Goal: Task Accomplishment & Management: Manage account settings

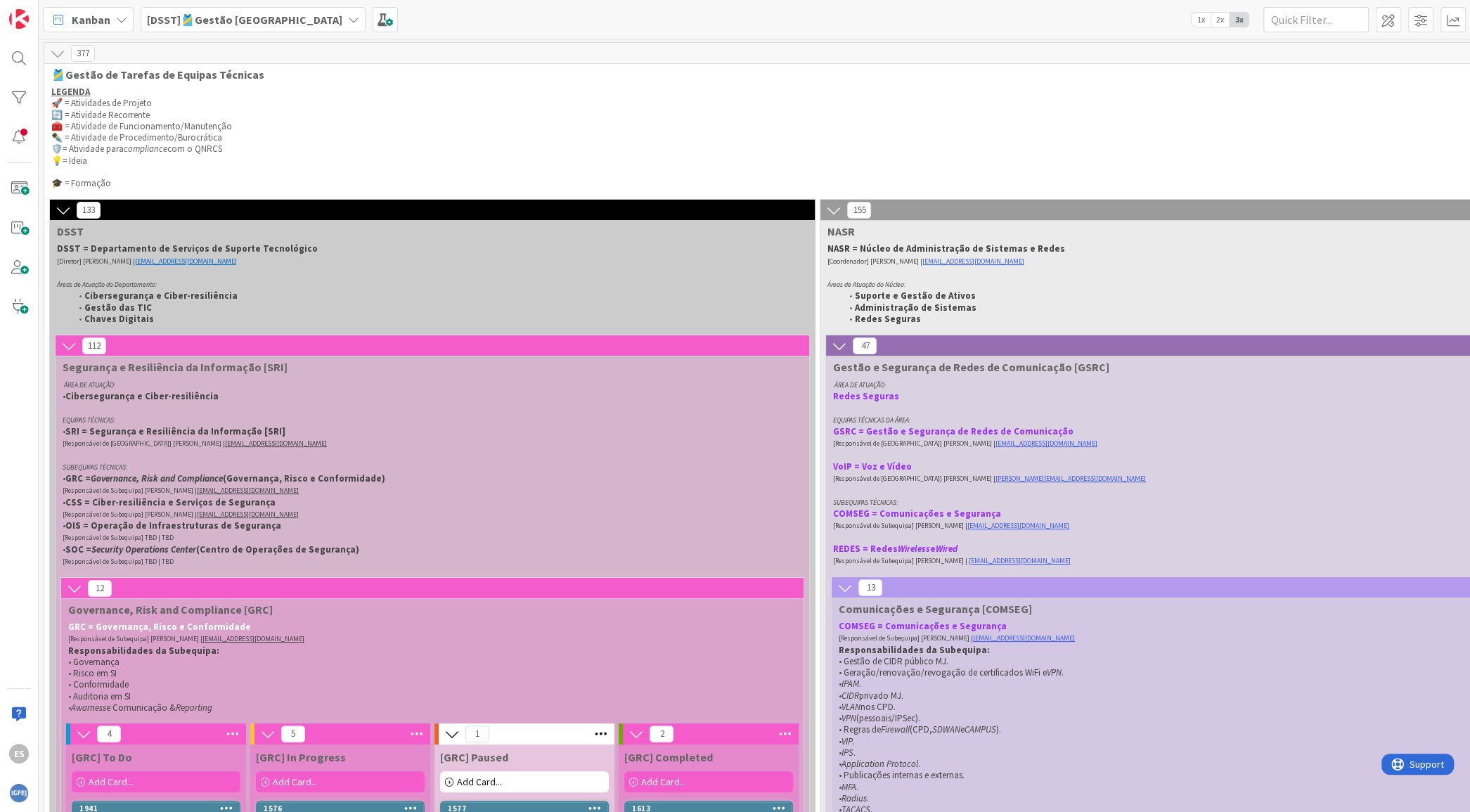
click at [212, 19] on b "[DSST]🎽Gestão [GEOGRAPHIC_DATA]" at bounding box center [244, 20] width 195 height 14
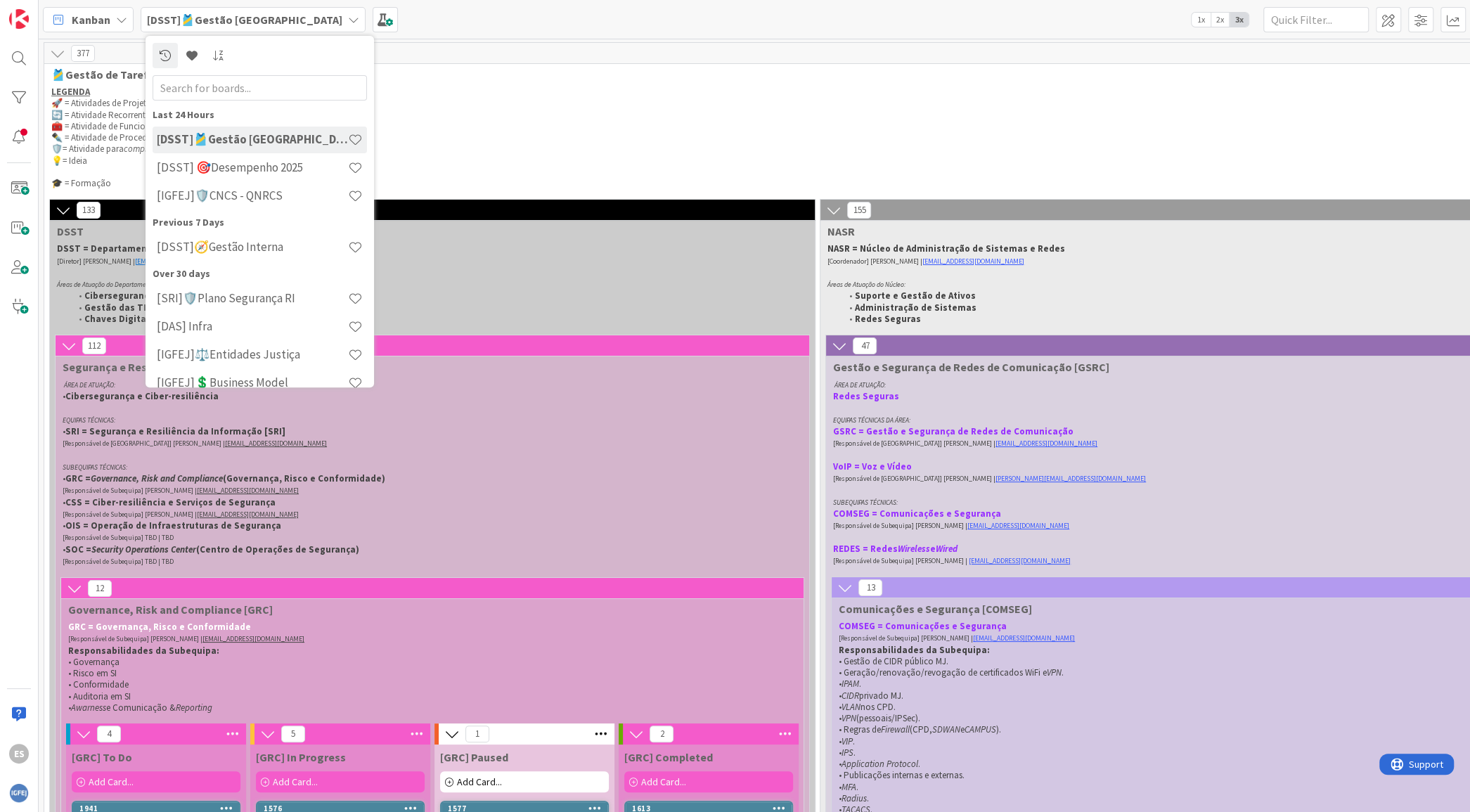
click at [241, 174] on h4 "[DSST] 🎯Desempenho 2025" at bounding box center [253, 167] width 191 height 14
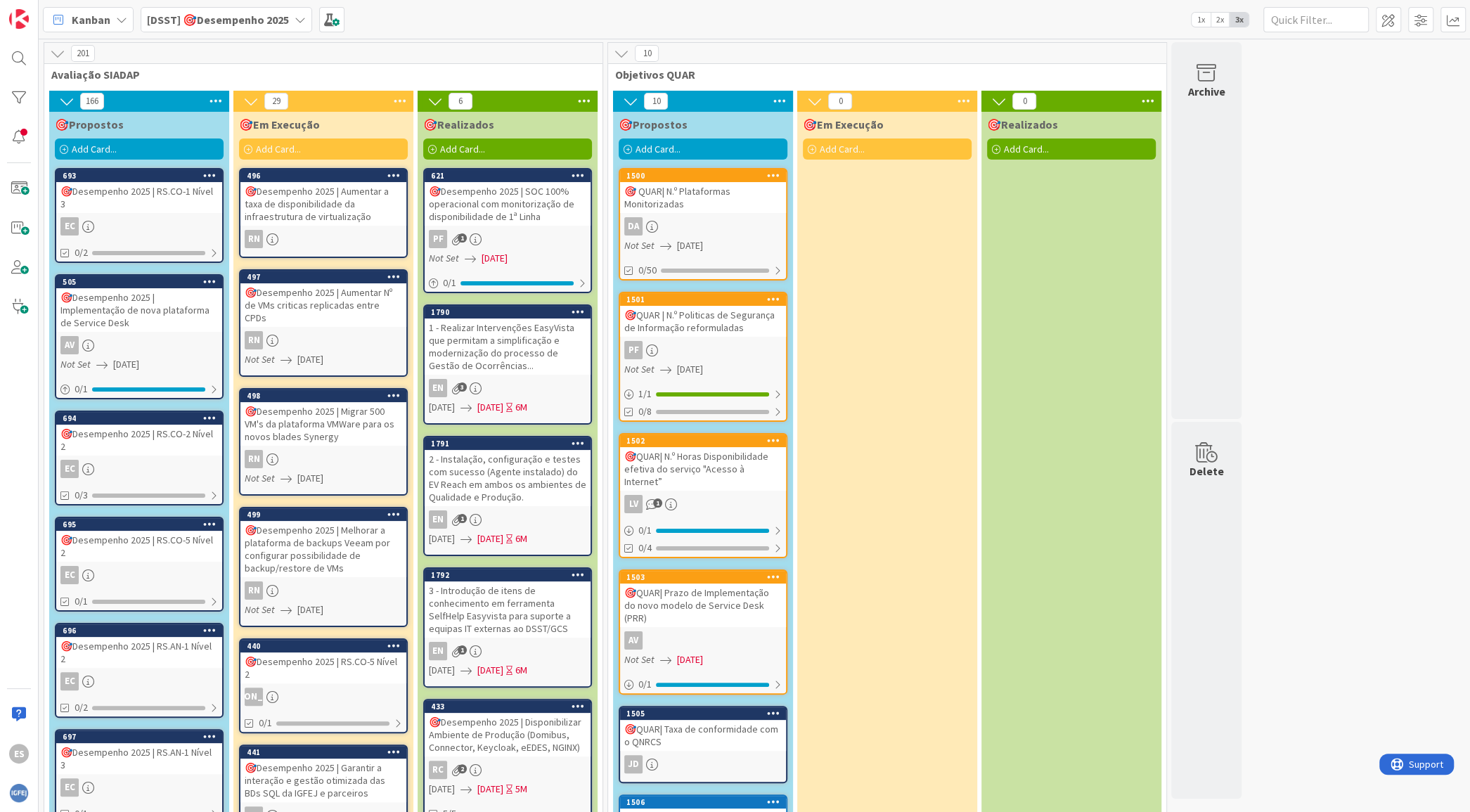
click at [102, 8] on div "Kanban" at bounding box center [88, 20] width 90 height 26
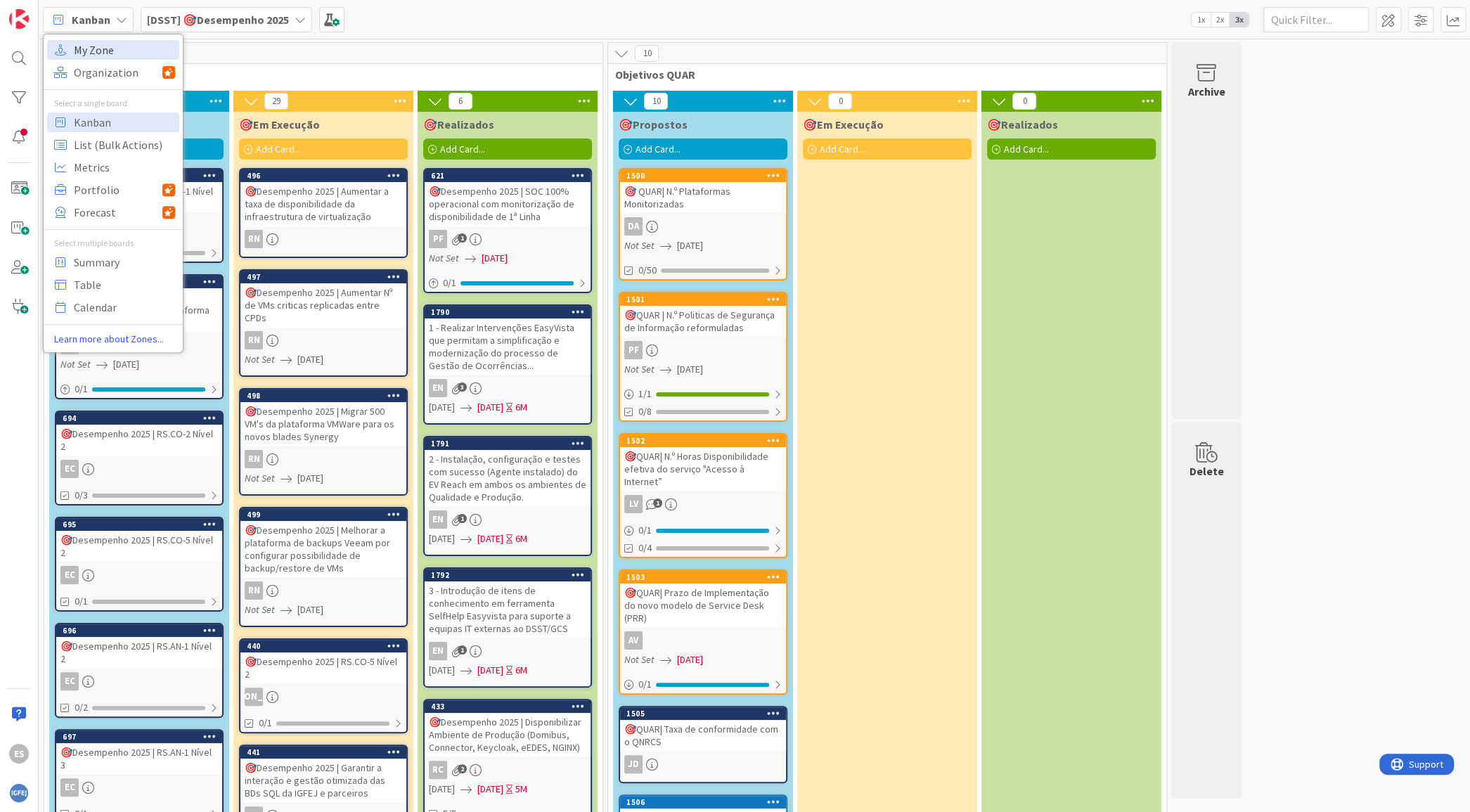
click at [110, 47] on span "My Zone" at bounding box center [125, 49] width 102 height 21
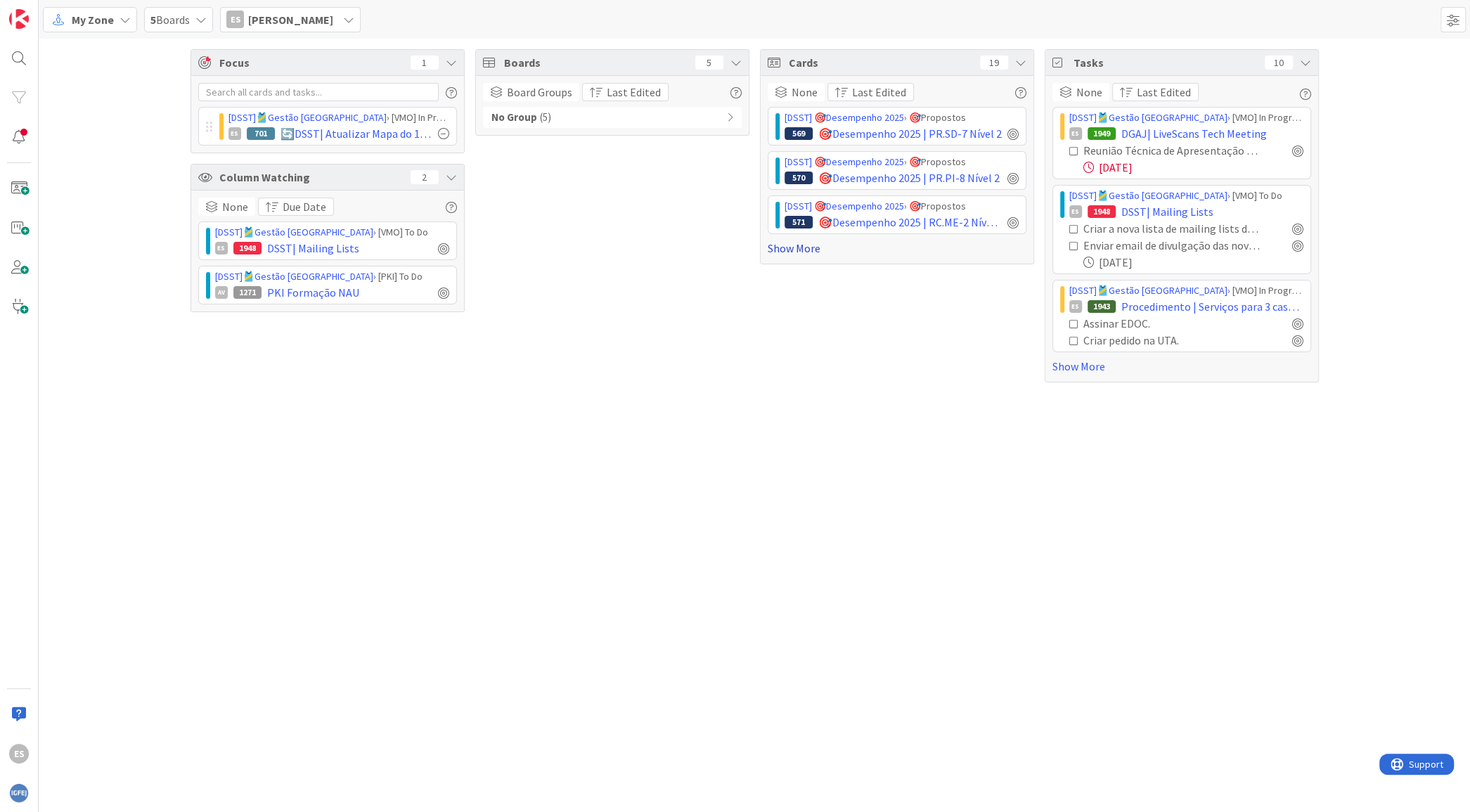
click at [797, 246] on link "Show More" at bounding box center [897, 248] width 259 height 17
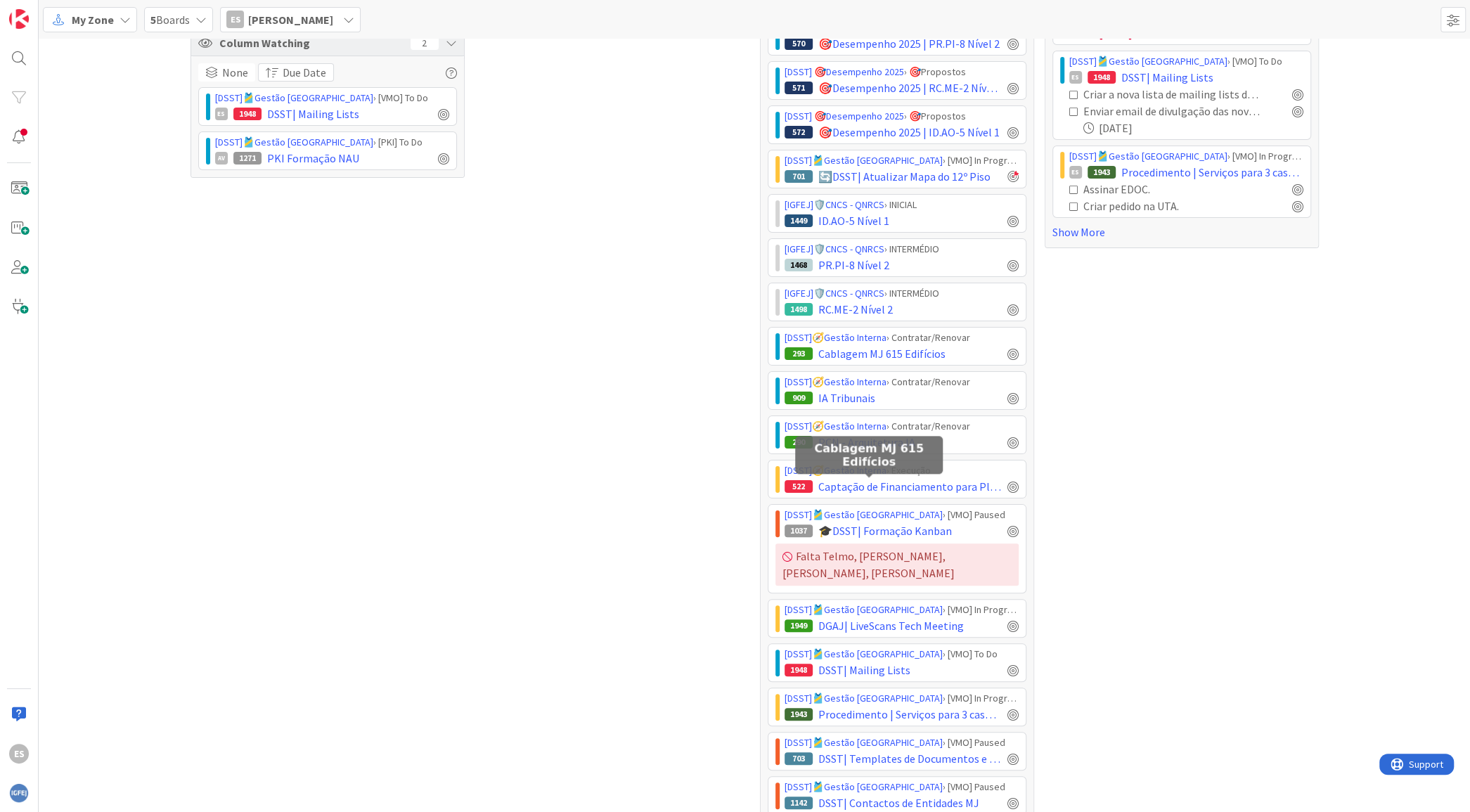
scroll to position [202, 0]
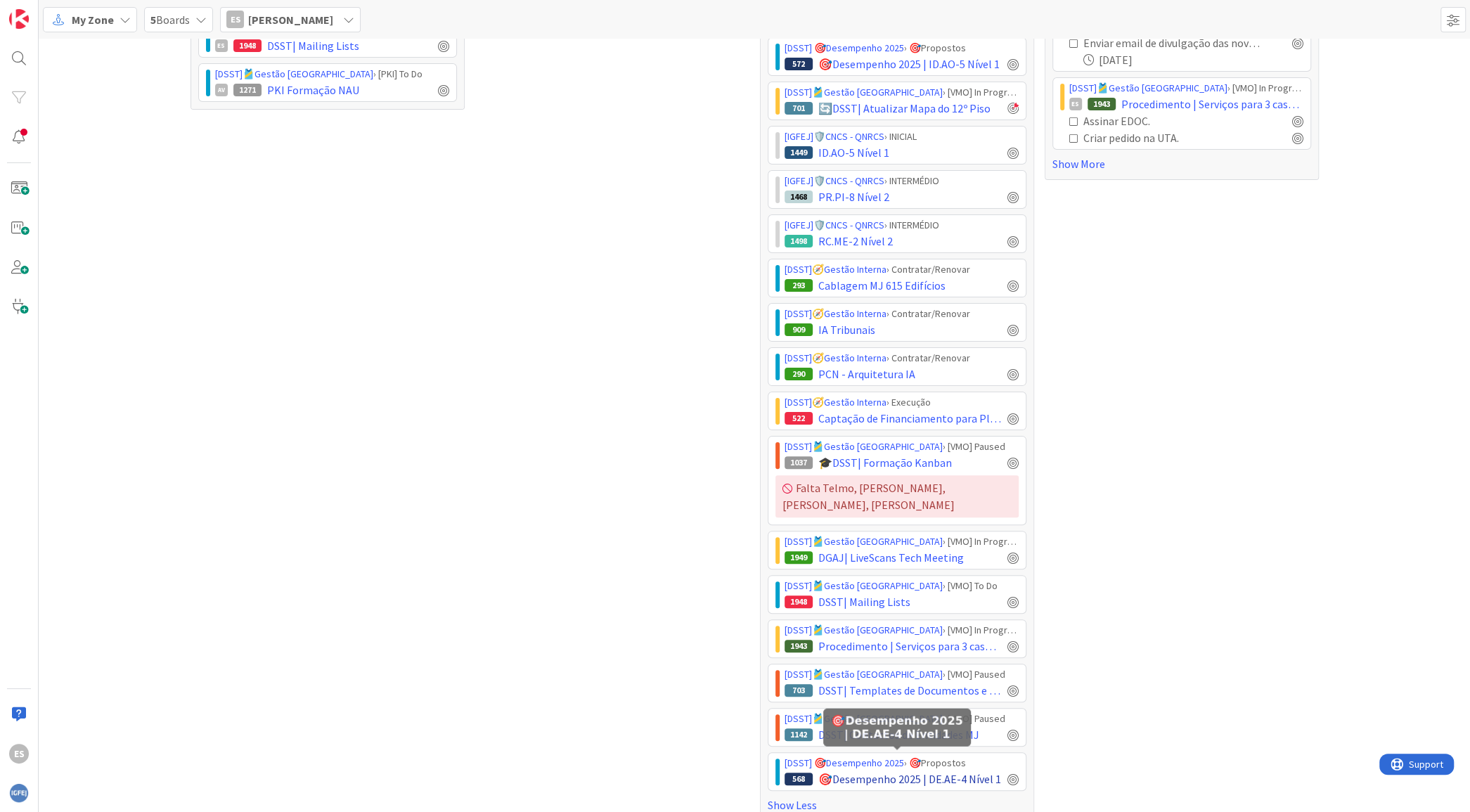
click at [869, 770] on span "🎯Desempenho 2025 | DE.AE-4 Nível 1" at bounding box center [909, 779] width 183 height 17
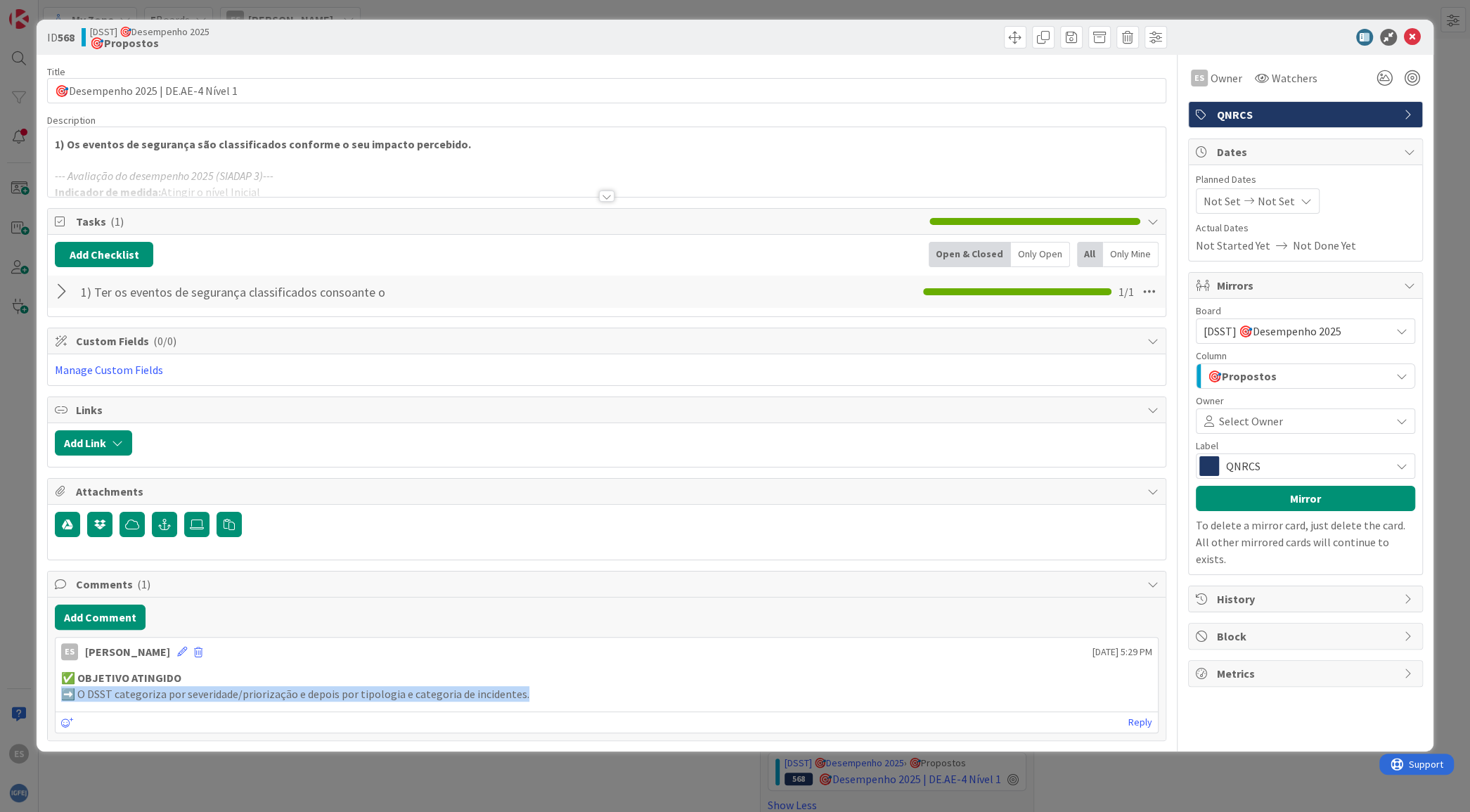
drag, startPoint x: 537, startPoint y: 691, endPoint x: 67, endPoint y: 684, distance: 470.1
click at [67, 686] on p "➡️ O DSST categoriza por severidade/priorização e depois por tipologia e catego…" at bounding box center [607, 693] width 1090 height 16
click at [1412, 35] on icon at bounding box center [1412, 38] width 17 height 17
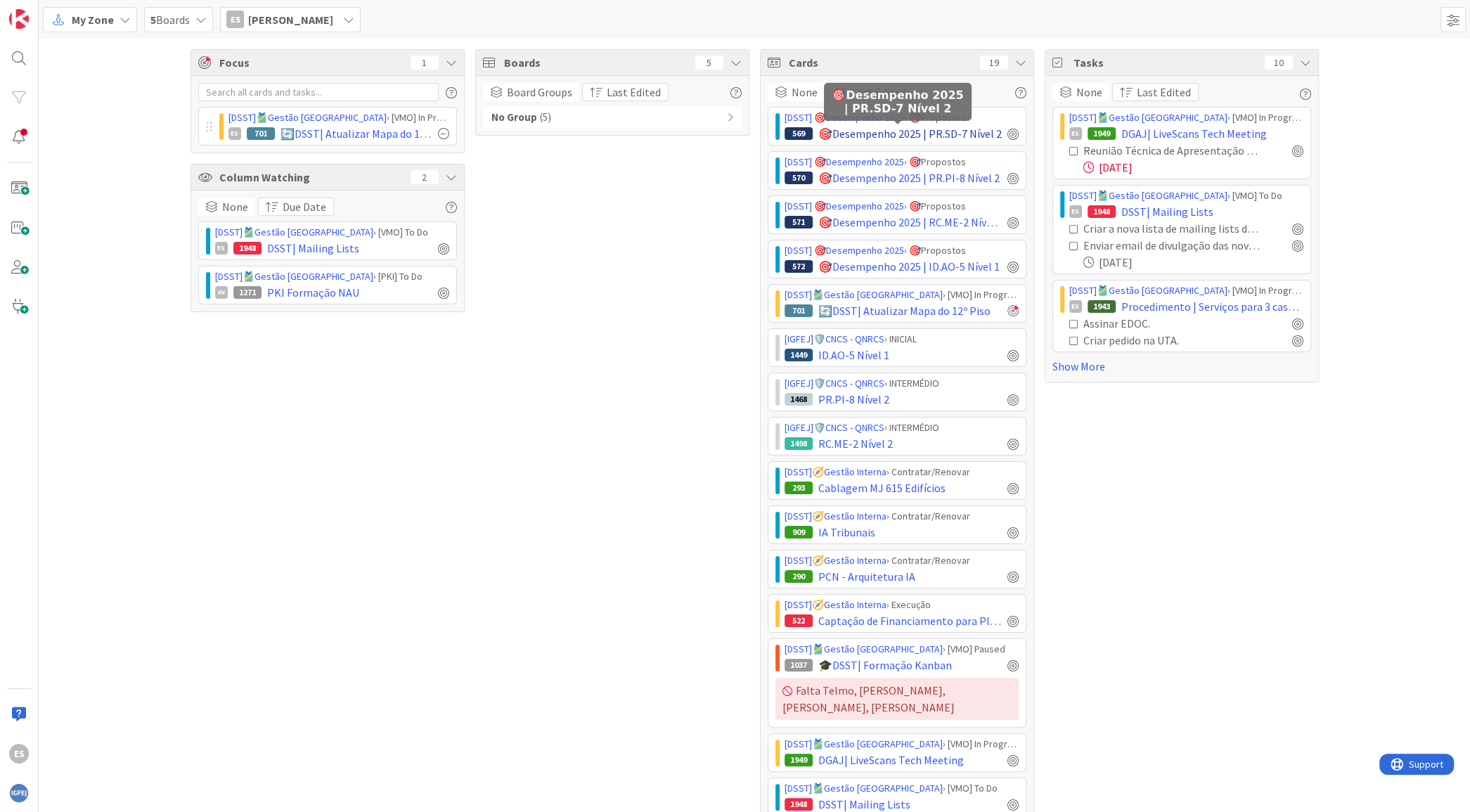
click at [884, 131] on span "🎯Desempenho 2025 | PR.SD-7 Nível 2" at bounding box center [909, 134] width 183 height 17
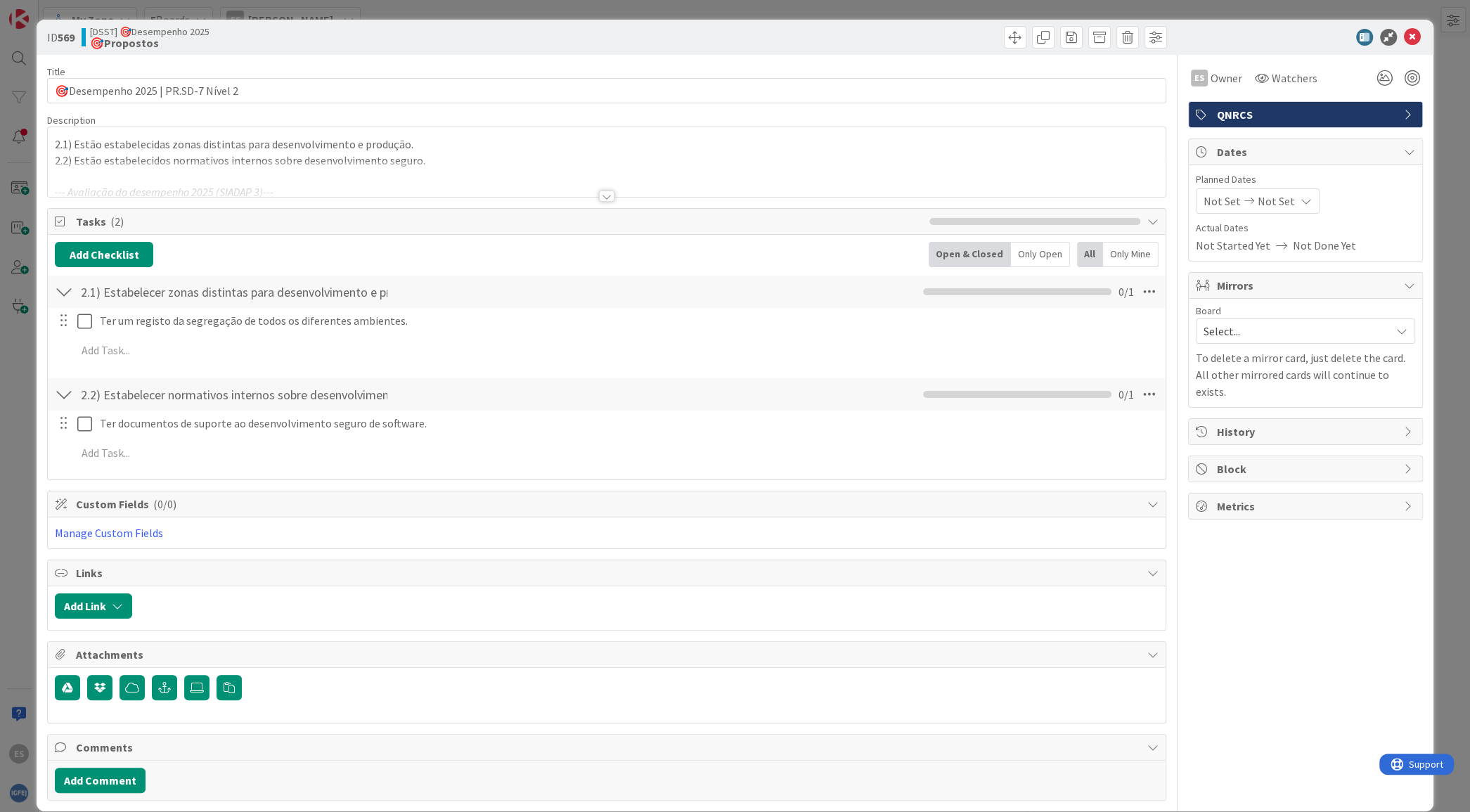
click at [599, 195] on div at bounding box center [607, 195] width 15 height 11
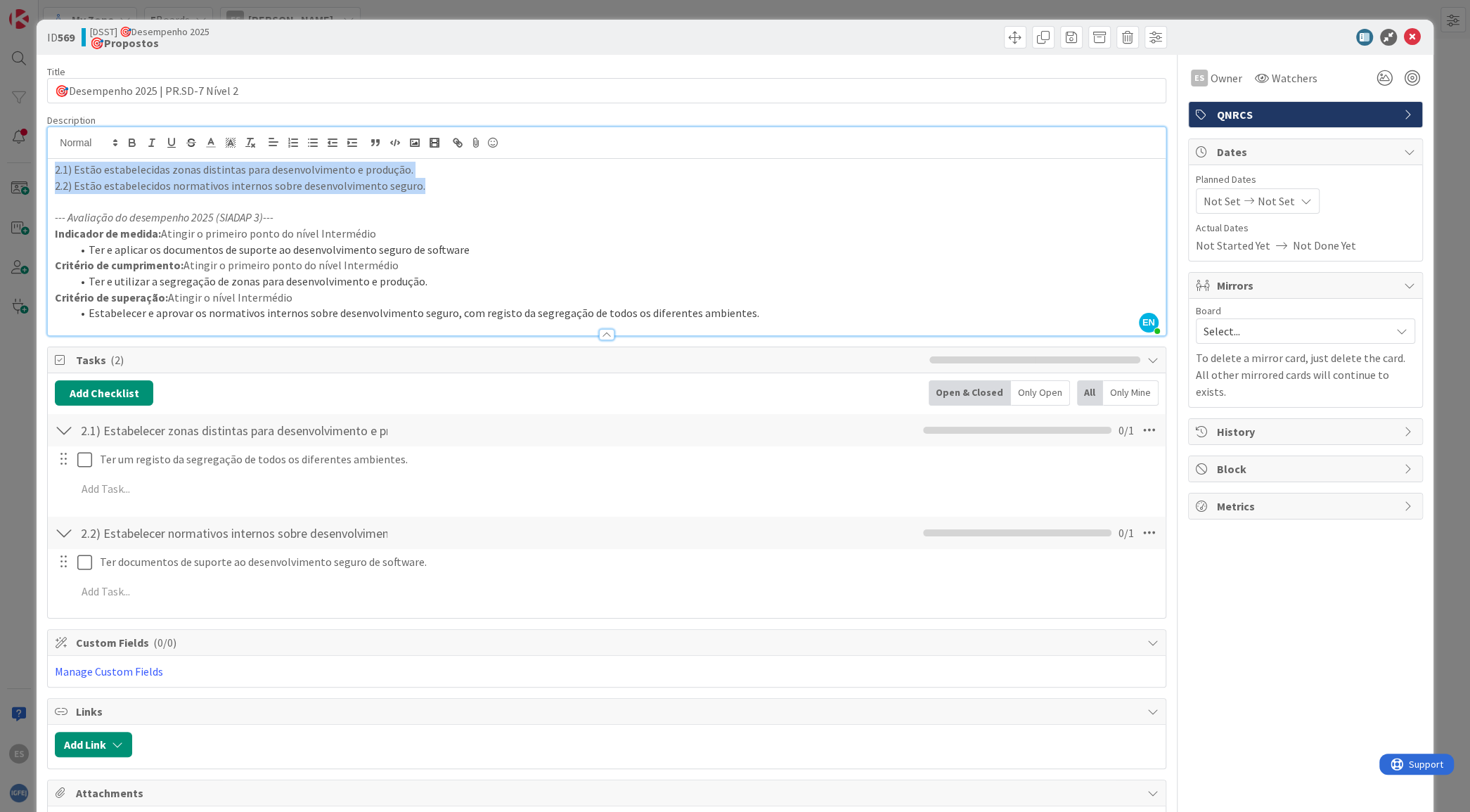
drag, startPoint x: 426, startPoint y: 186, endPoint x: 0, endPoint y: 165, distance: 426.5
click at [0, 165] on div "ID 569 [DSST] 🎯Desempenho 2025 🎯Propostos Title 35 / 128 🎯Desempenho 2025 | PR.…" at bounding box center [735, 406] width 1470 height 812
copy div "2.1) Estão estabelecidas zonas distintas para desenvolvimento e produção. 2.2) …"
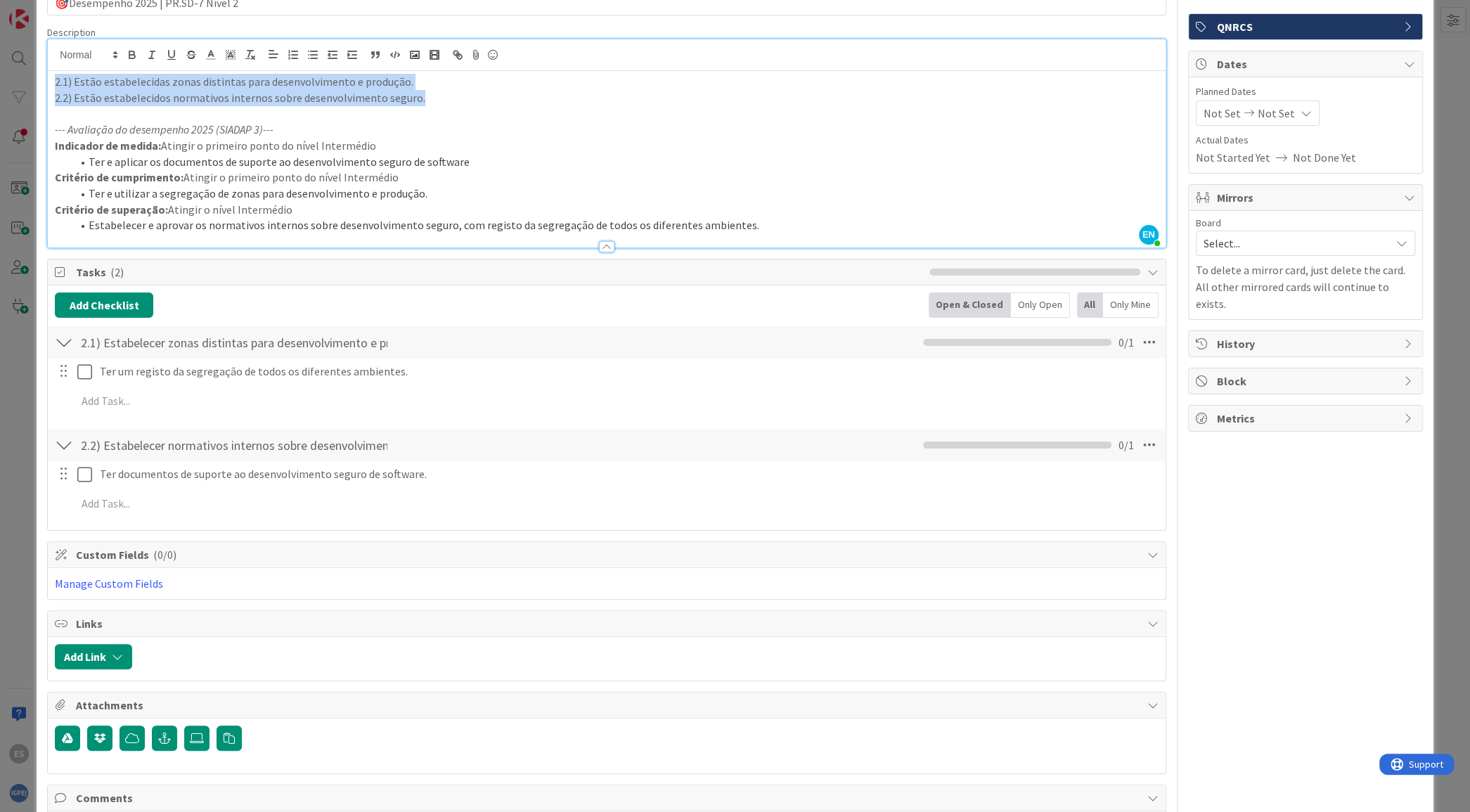
scroll to position [155, 0]
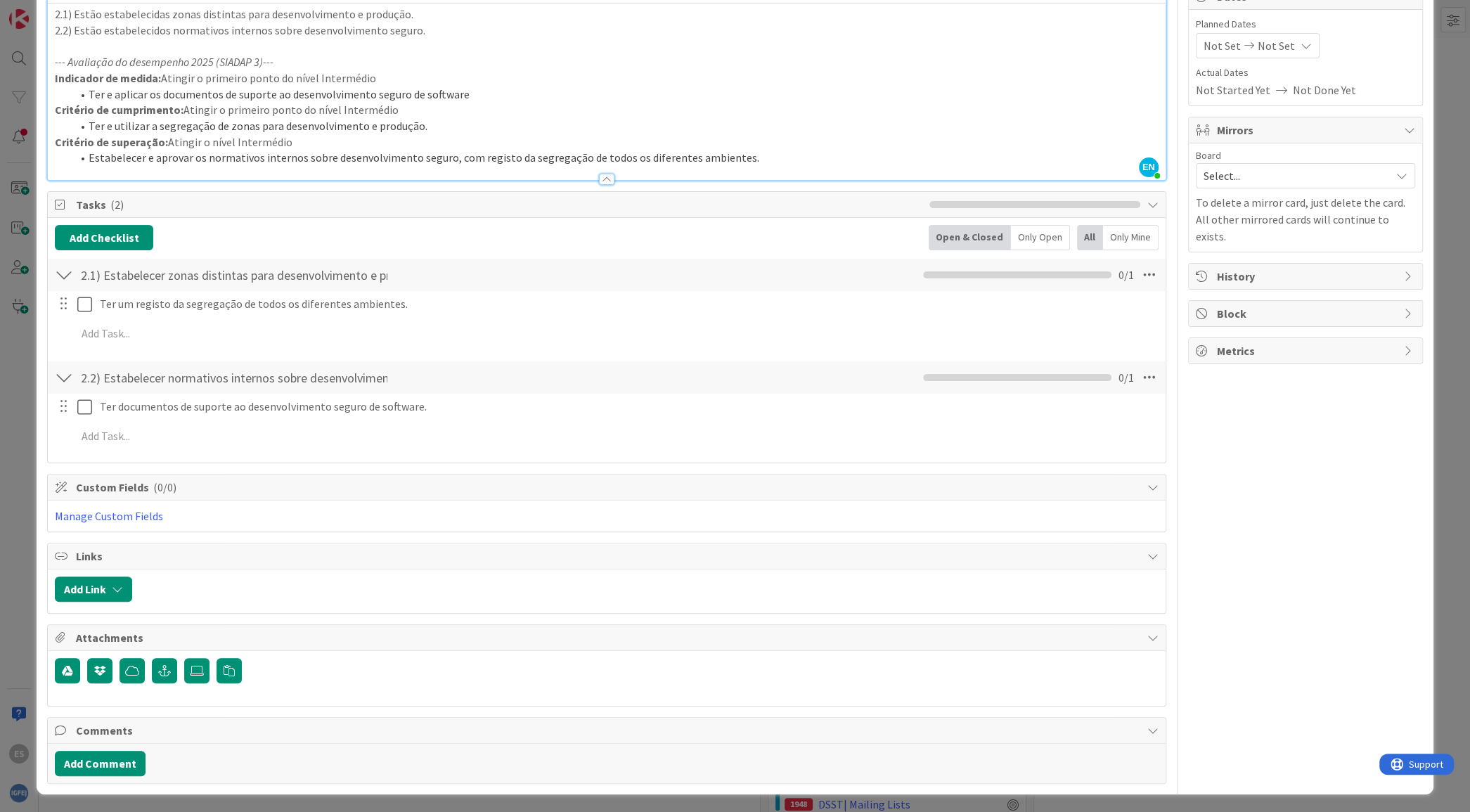
click at [1432, 70] on div "ID 569 [DSST] 🎯Desempenho 2025 🎯Propostos Title 35 / 128 🎯Desempenho 2025 | PR.…" at bounding box center [735, 406] width 1470 height 812
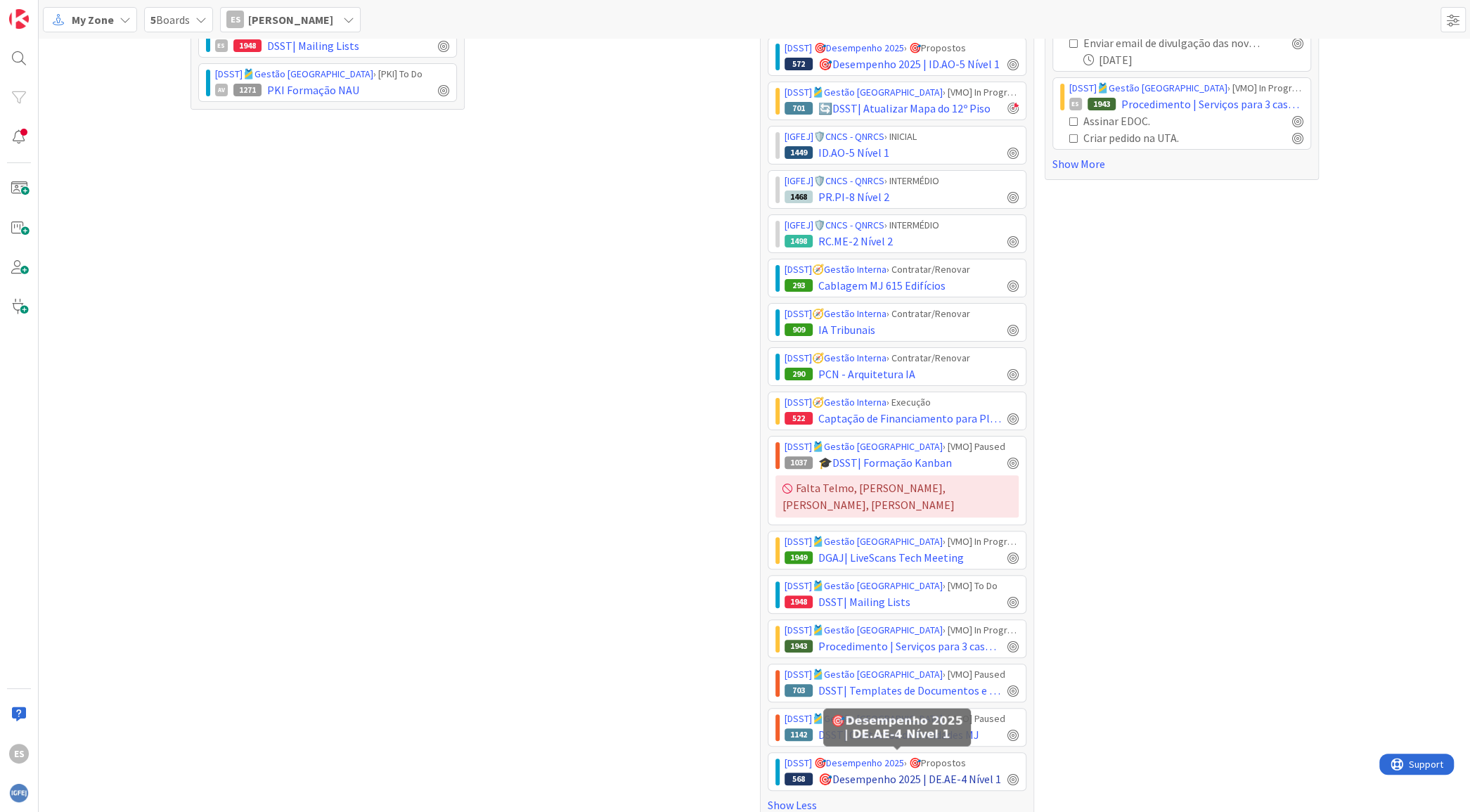
click at [866, 770] on span "🎯Desempenho 2025 | DE.AE-4 Nível 1" at bounding box center [909, 779] width 183 height 17
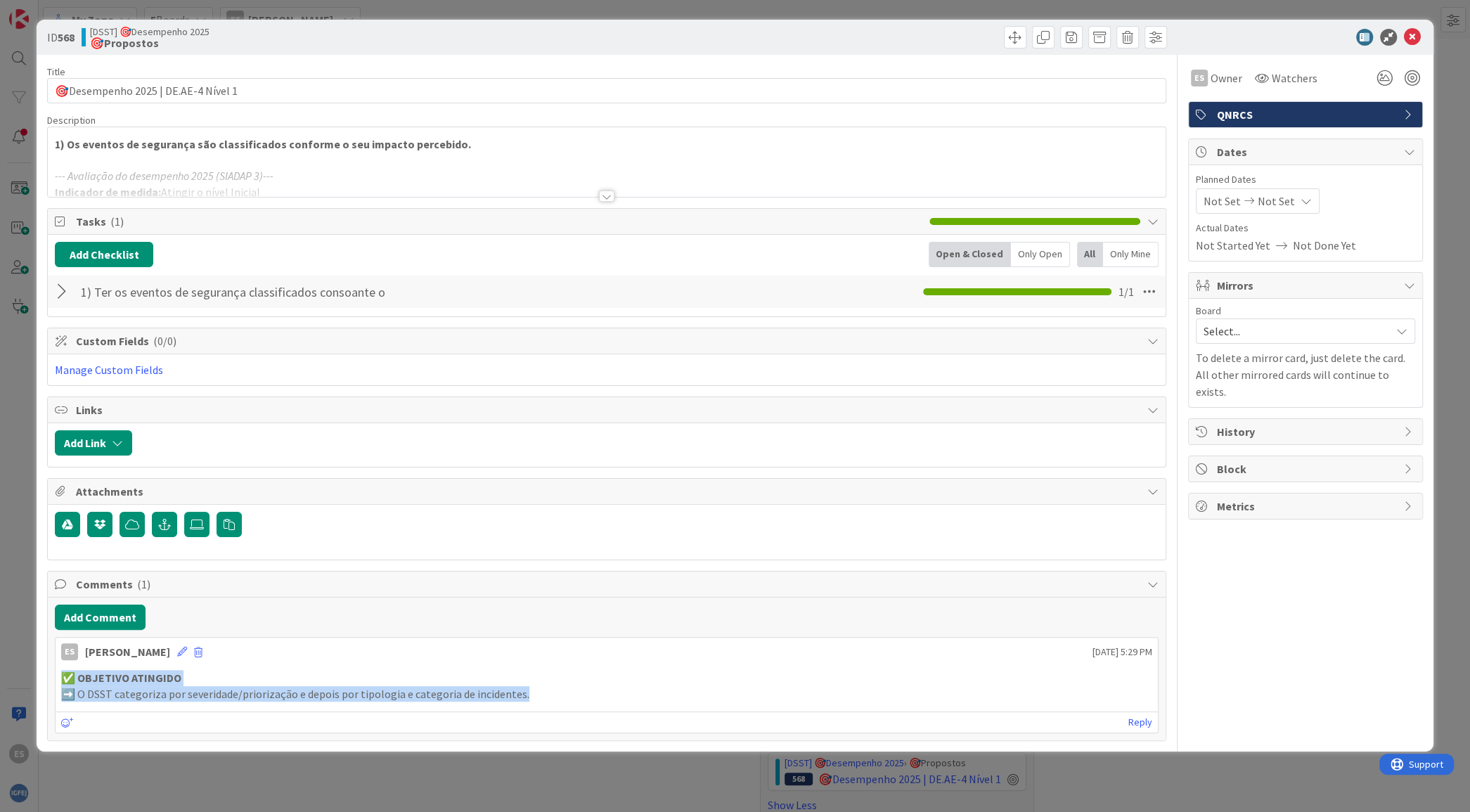
drag, startPoint x: 538, startPoint y: 686, endPoint x: 0, endPoint y: 662, distance: 538.5
click at [0, 662] on div "ID 568 [DSST] 🎯Desempenho 2025 🎯Propostos Title 35 / 128 🎯Desempenho 2025 | DE.…" at bounding box center [735, 406] width 1470 height 812
copy div "✅ OBJETIVO ATINGIDO ➡️ O DSST categoriza por severidade/priorização e depois po…"
click at [1415, 32] on icon at bounding box center [1412, 38] width 17 height 17
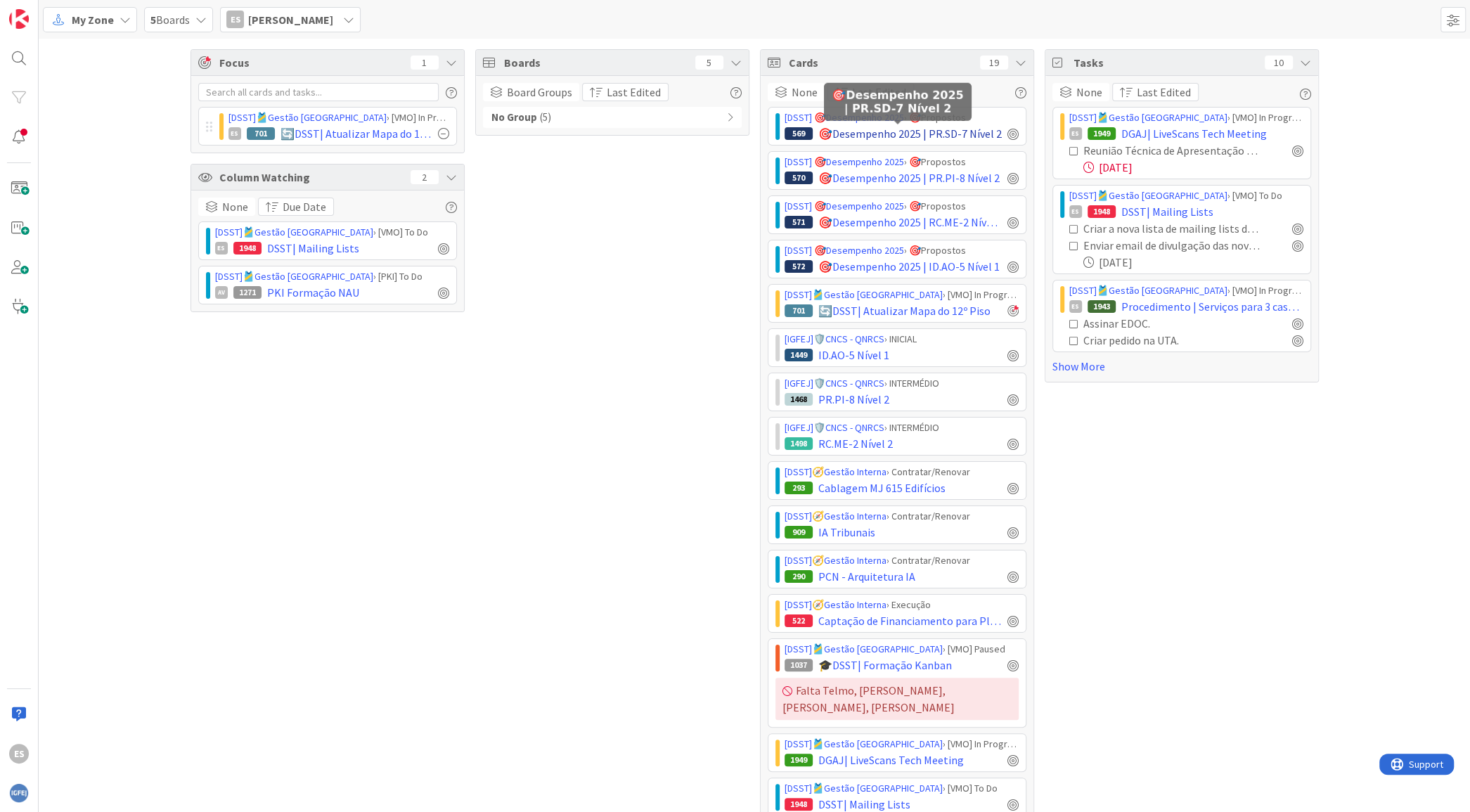
click at [854, 135] on span "🎯Desempenho 2025 | PR.SD-7 Nível 2" at bounding box center [909, 134] width 183 height 17
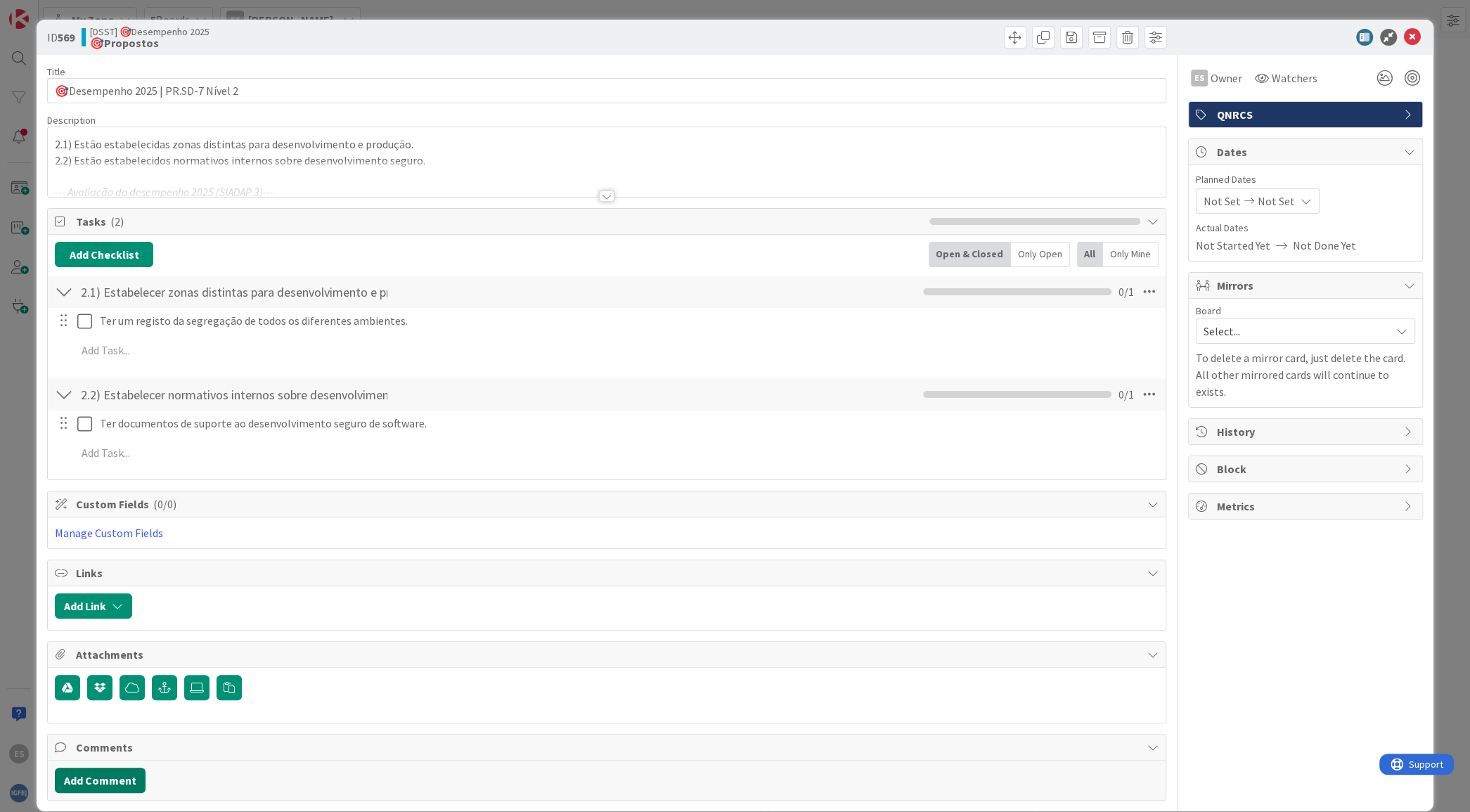
click at [116, 776] on button "Add Comment" at bounding box center [100, 780] width 90 height 26
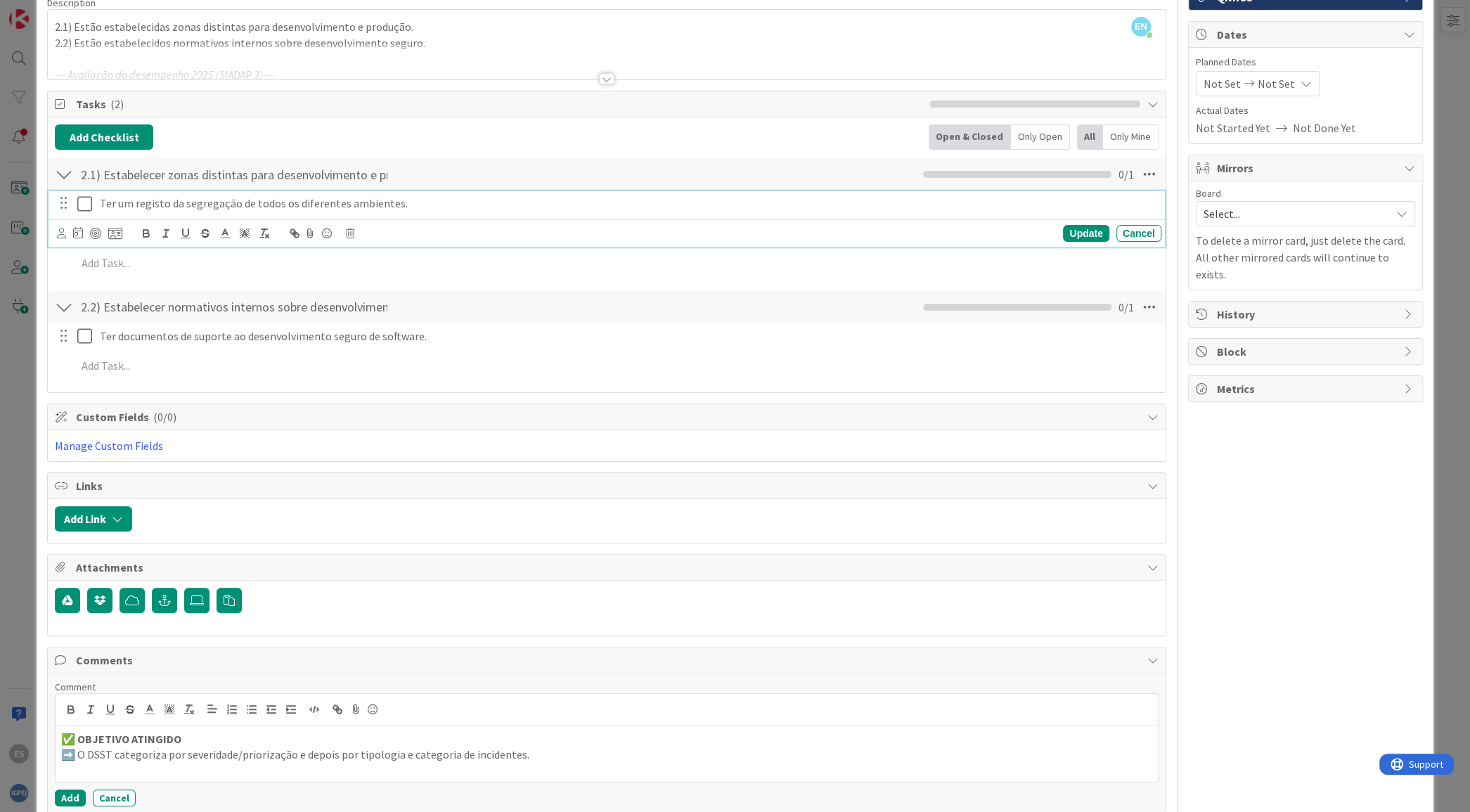
scroll to position [148, 0]
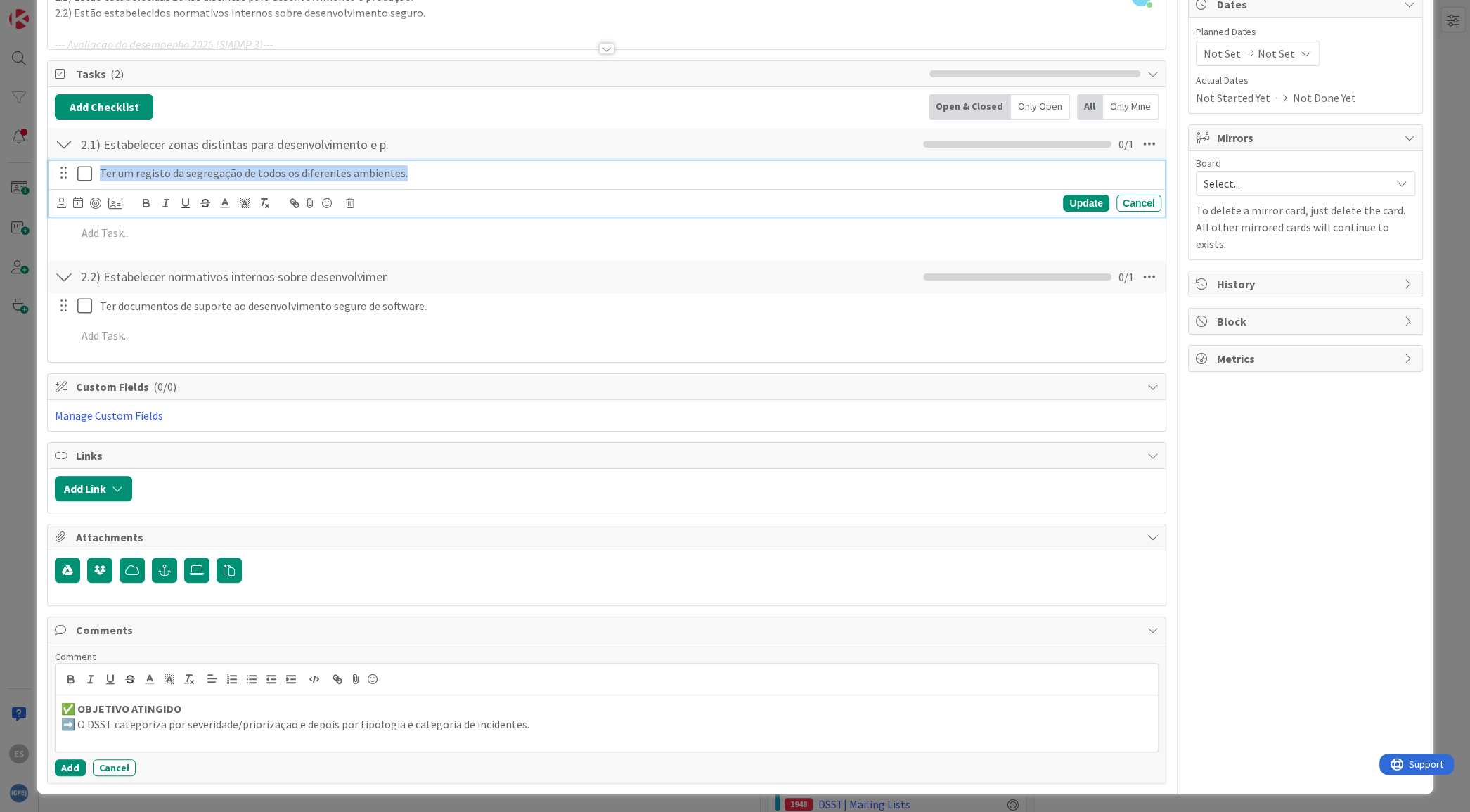
drag, startPoint x: 405, startPoint y: 200, endPoint x: 61, endPoint y: 186, distance: 344.3
click at [61, 186] on div "Ter um registo da segregação de todos os diferentes ambientes. Update Cancel" at bounding box center [607, 188] width 1116 height 55
copy p "Ter um registo da segregação de todos os diferentes ambientes."
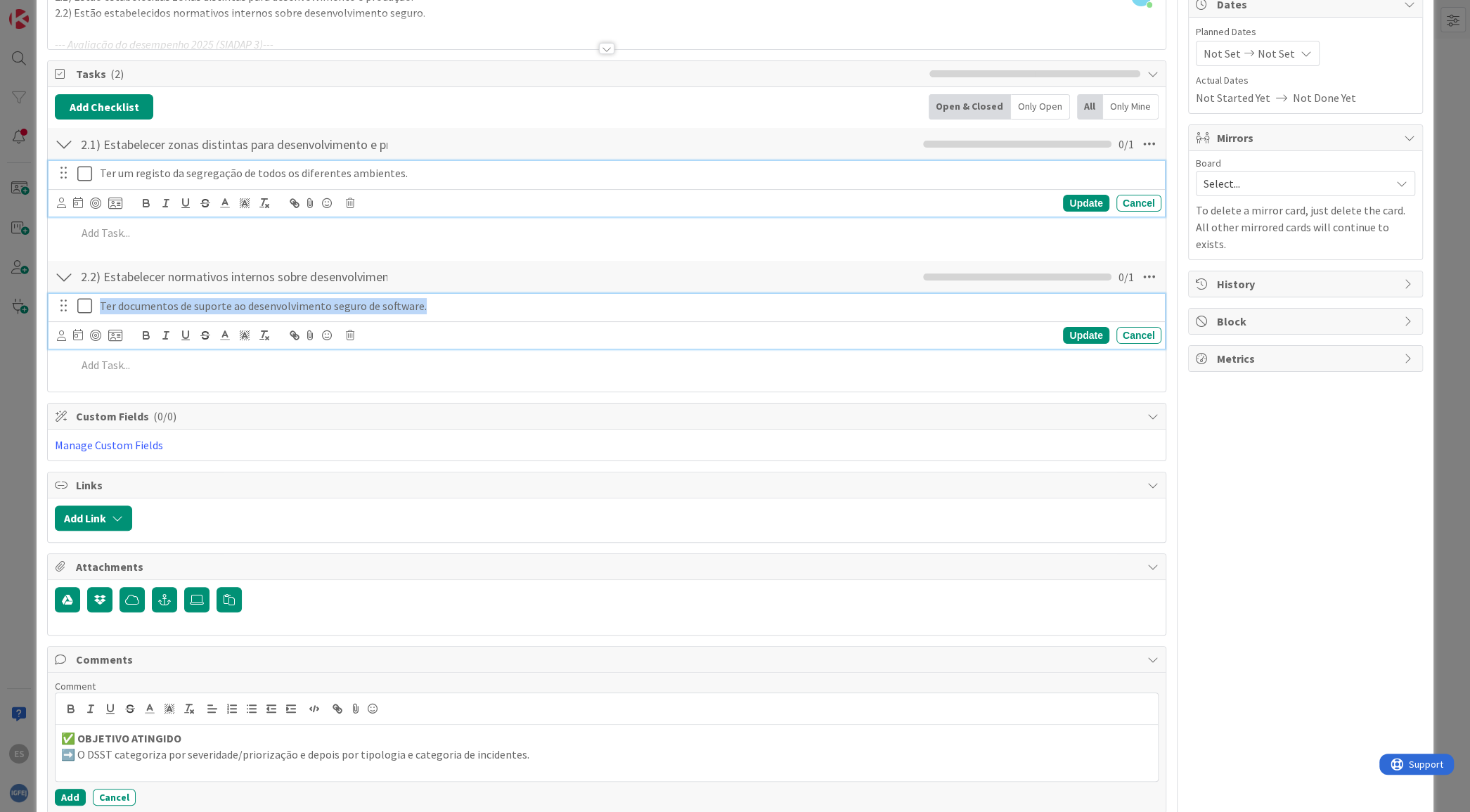
drag, startPoint x: 433, startPoint y: 305, endPoint x: 86, endPoint y: 304, distance: 347.0
click at [86, 304] on div "Ter documentos de suporte ao desenvolvimento seguro de software." at bounding box center [607, 305] width 1107 height 25
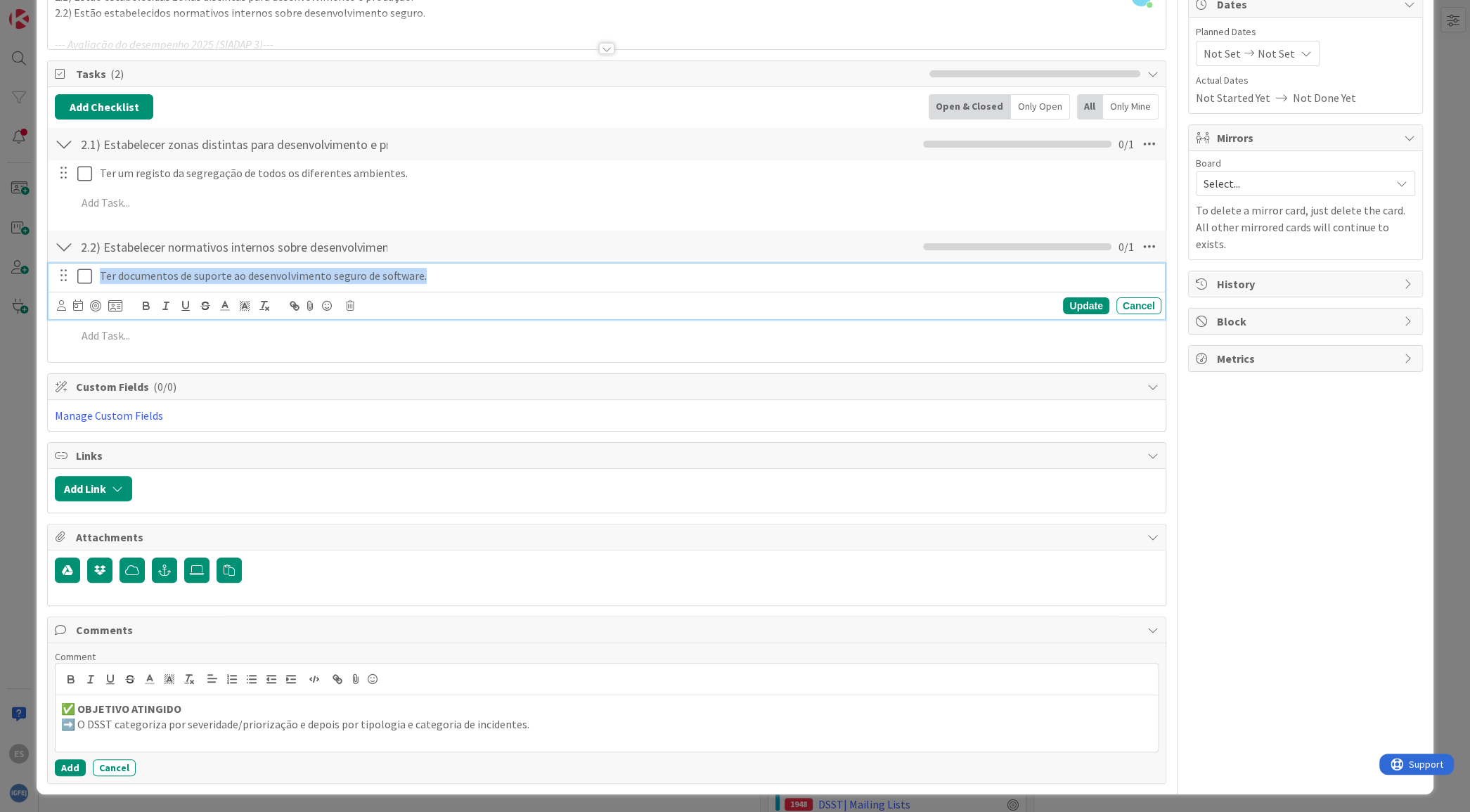
scroll to position [118, 0]
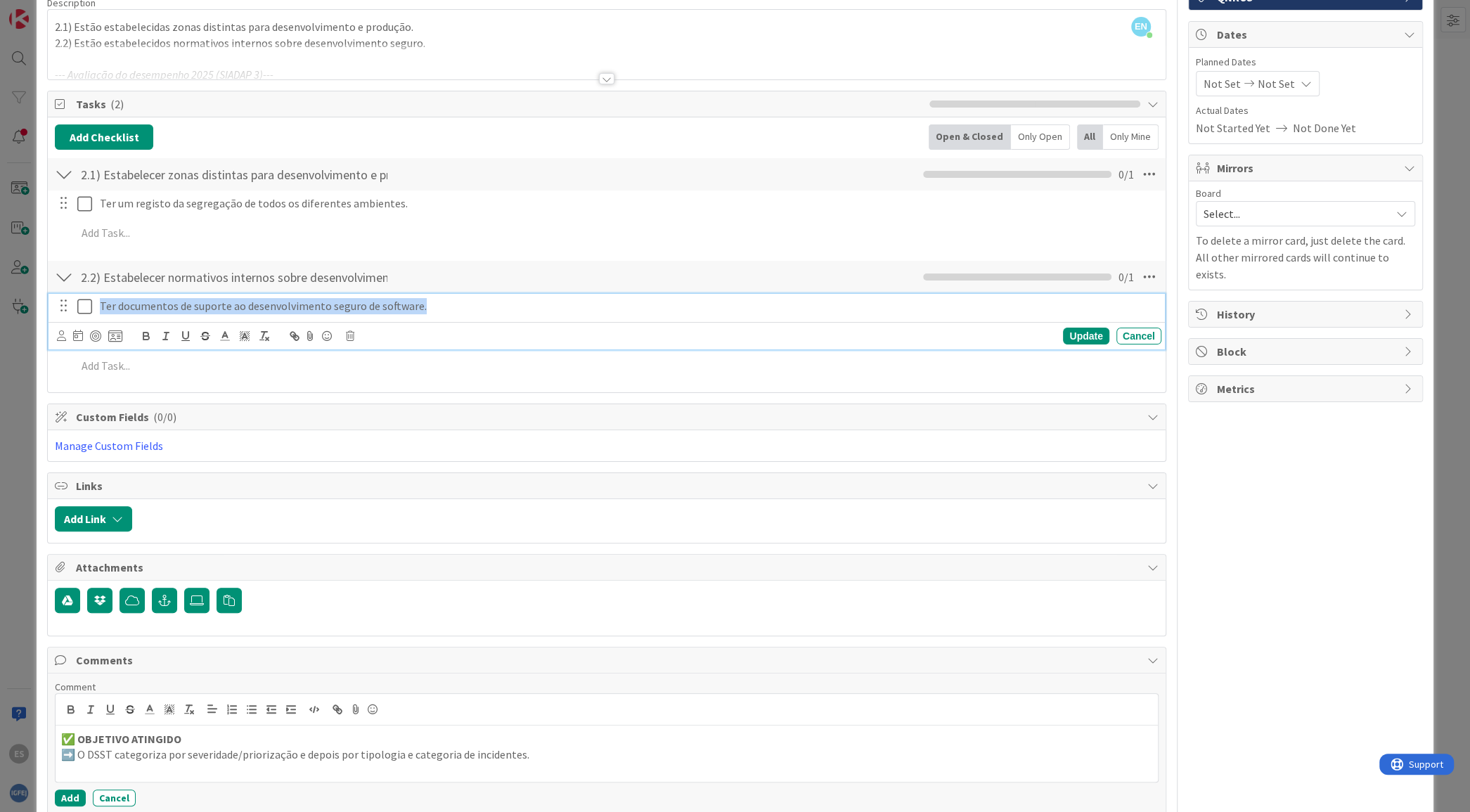
copy p "Ter documentos de suporte ao desenvolvimento seguro de software."
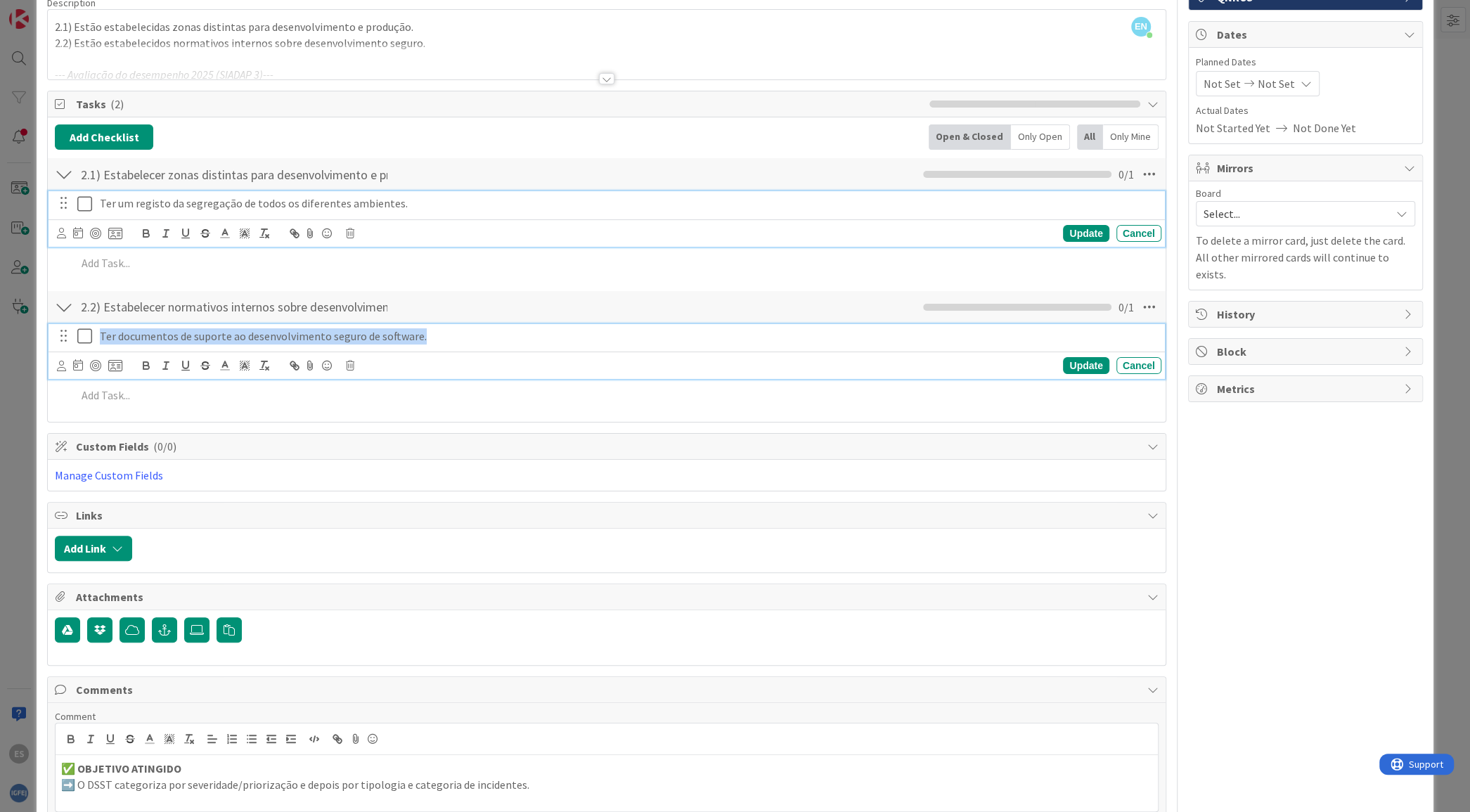
click at [176, 212] on div "Ter um registo da segregação de todos os diferentes ambientes. Update Cancel" at bounding box center [607, 218] width 1116 height 55
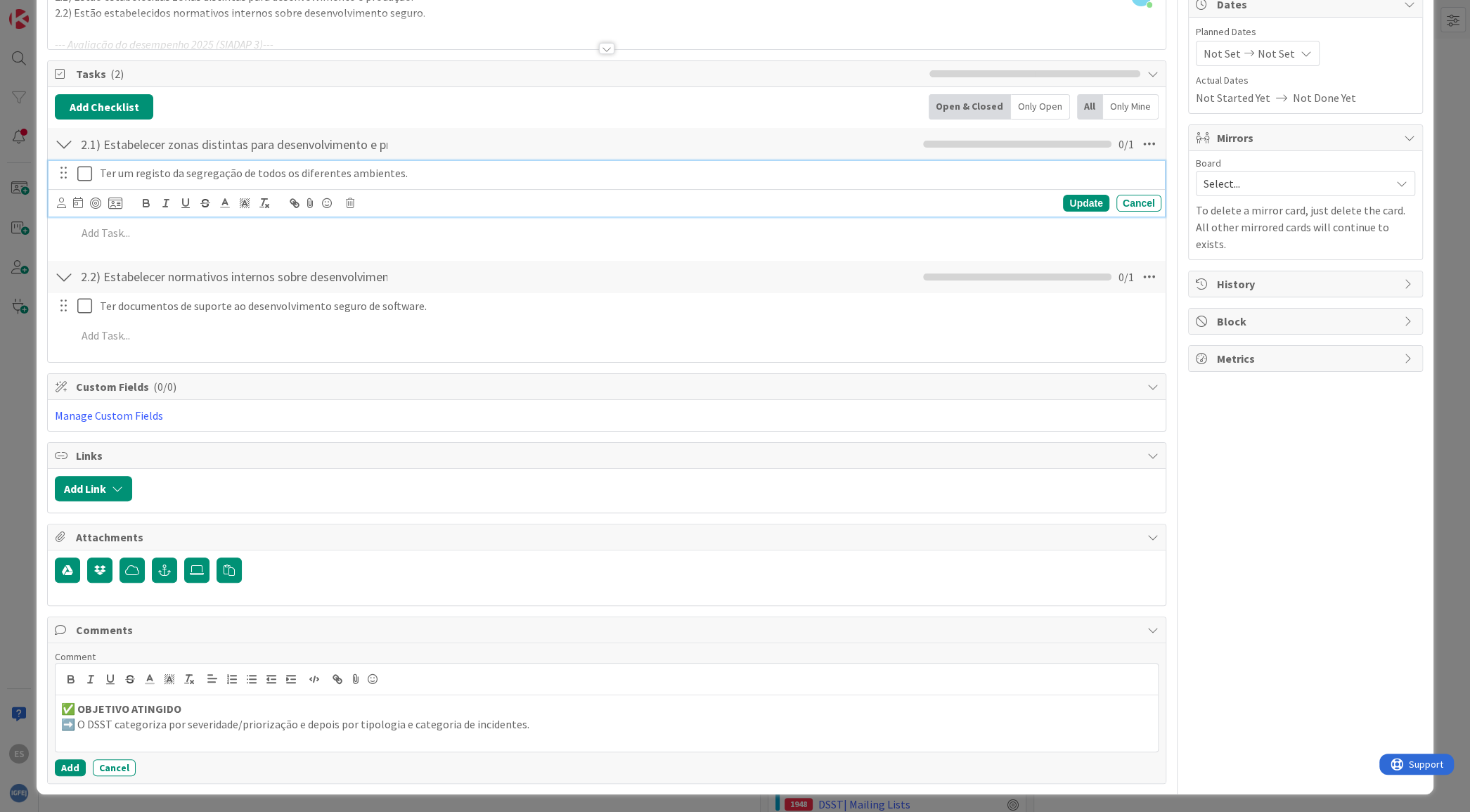
click at [82, 167] on icon at bounding box center [88, 174] width 21 height 17
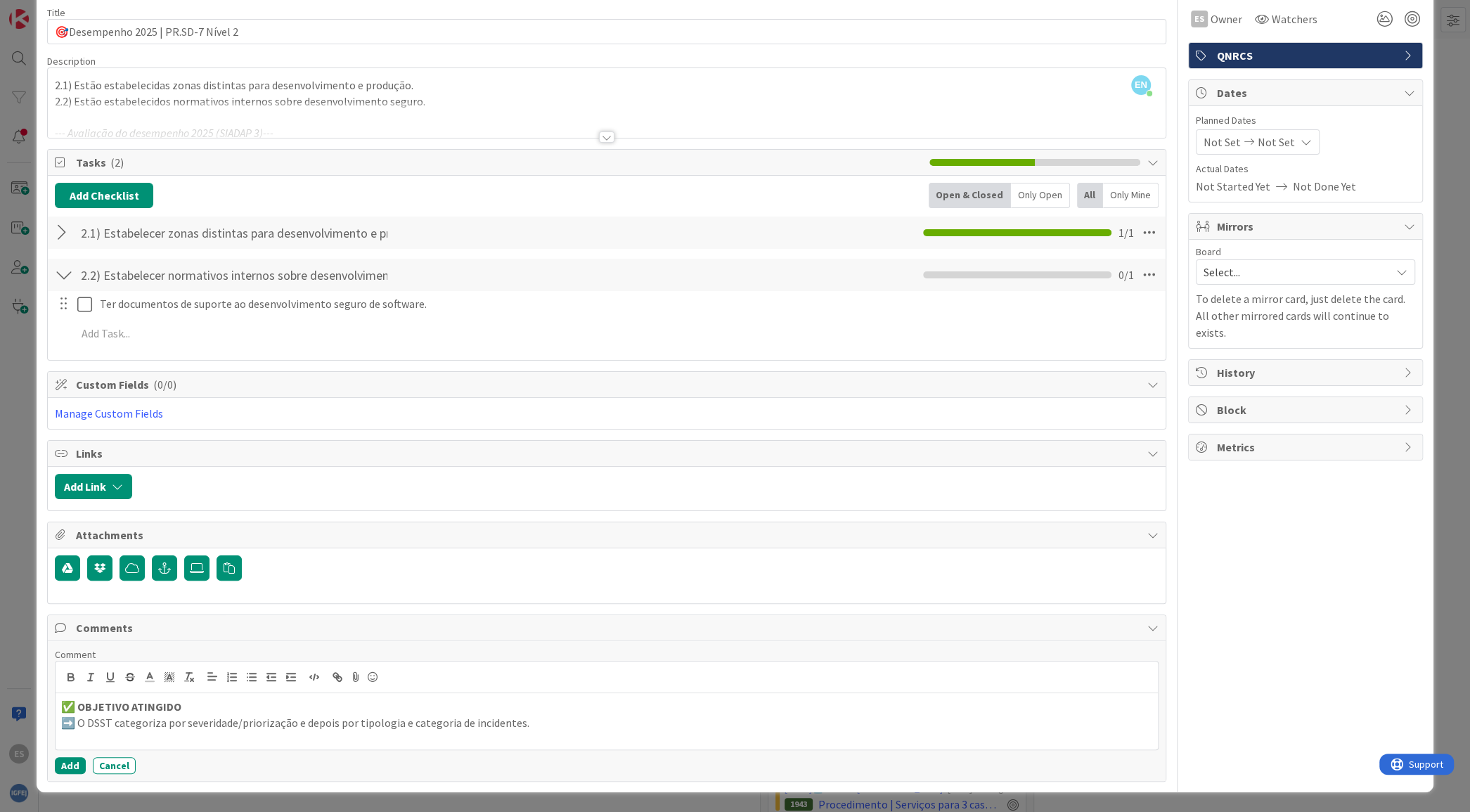
scroll to position [57, 0]
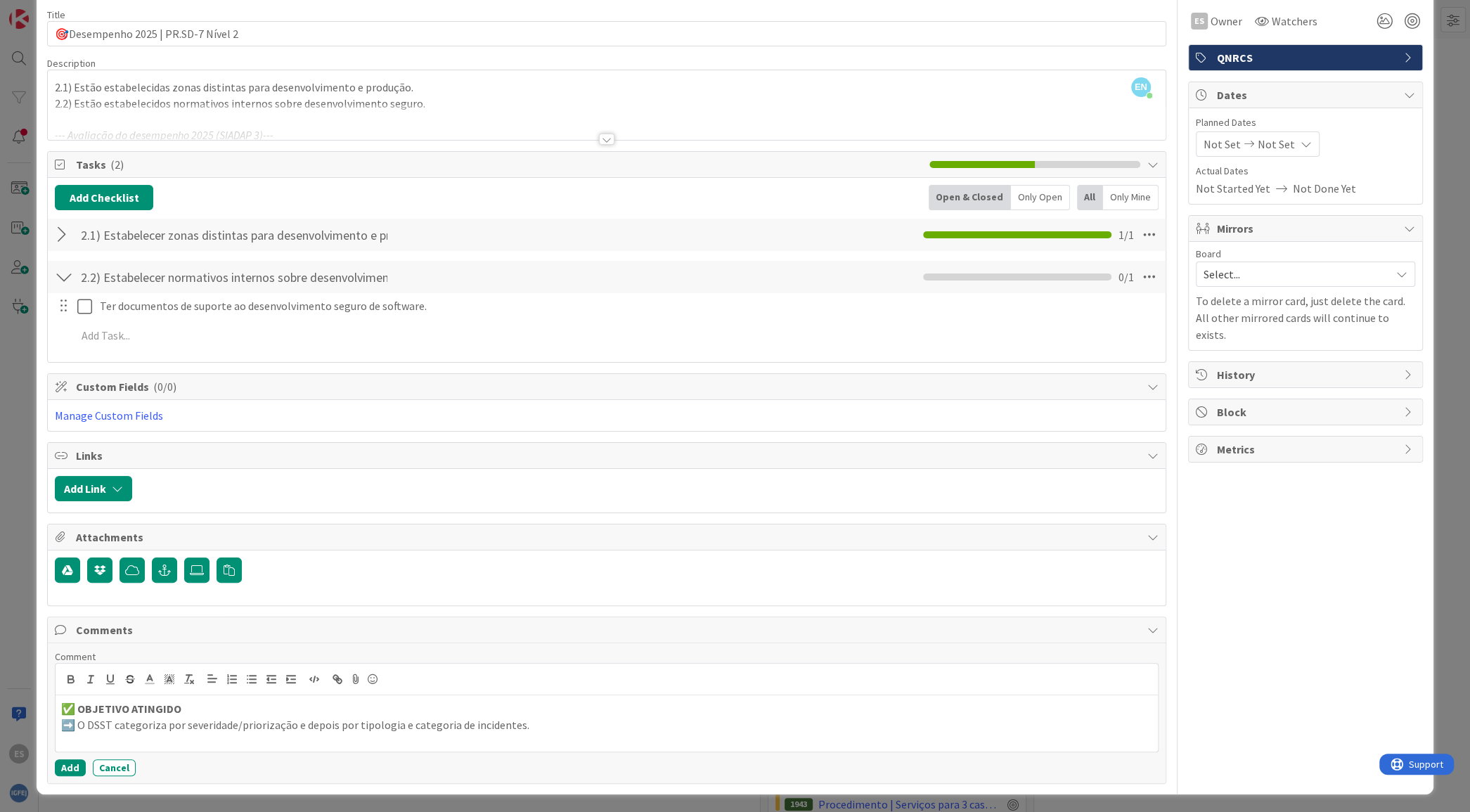
click at [58, 232] on div at bounding box center [63, 235] width 18 height 26
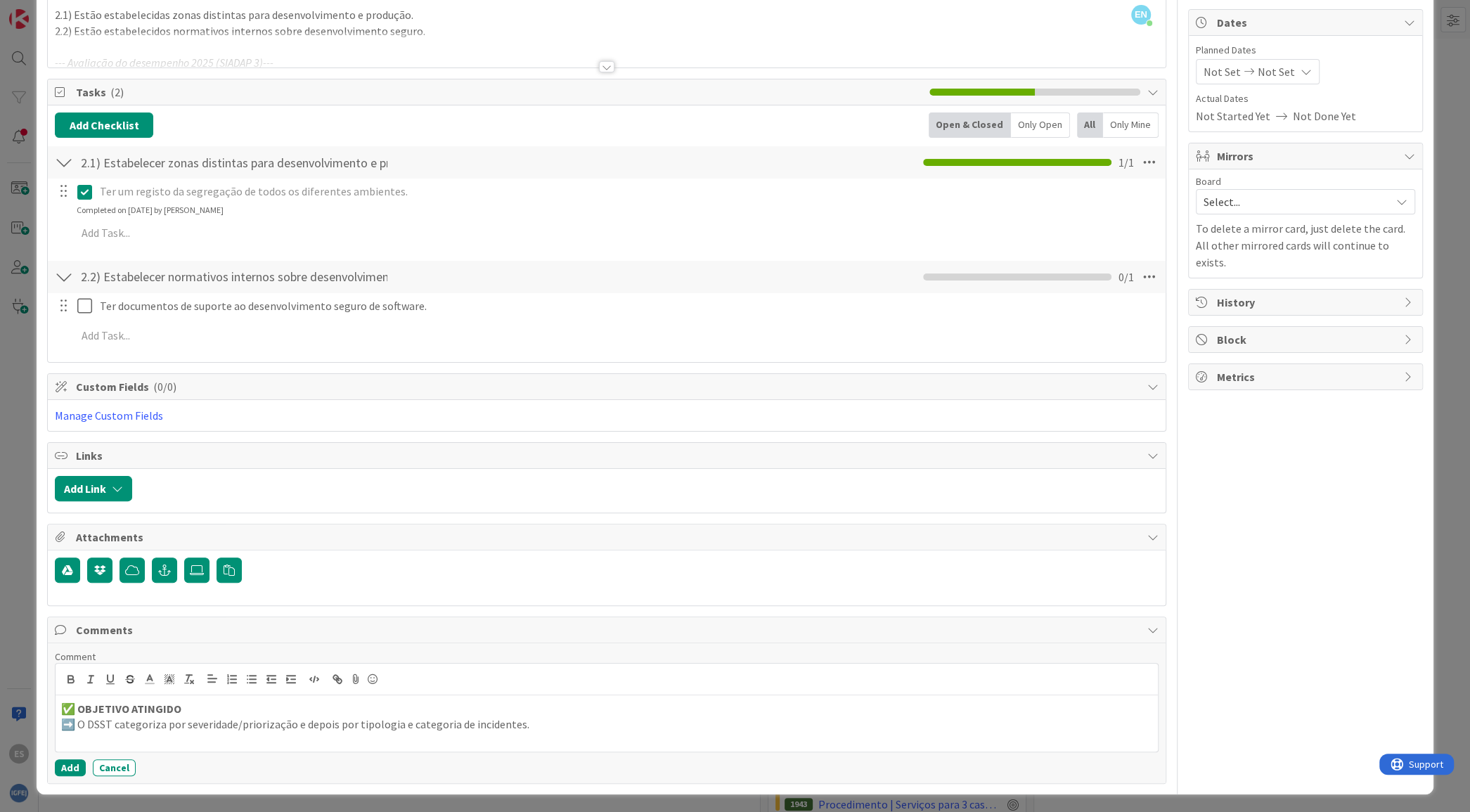
click at [163, 209] on div "Completed on [DATE] by [PERSON_NAME]" at bounding box center [150, 210] width 147 height 13
click at [82, 192] on icon at bounding box center [88, 192] width 21 height 17
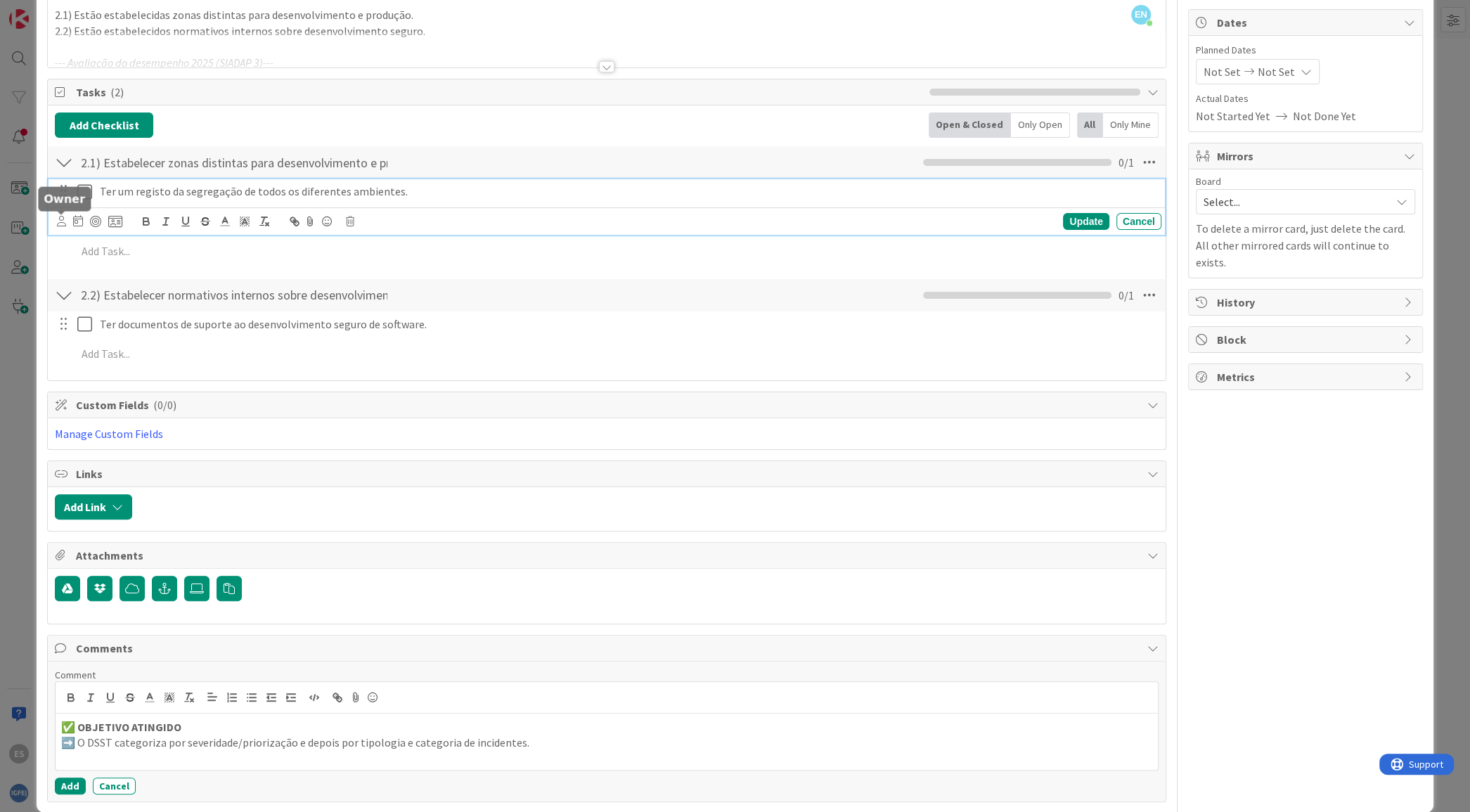
click at [60, 220] on icon at bounding box center [61, 221] width 9 height 10
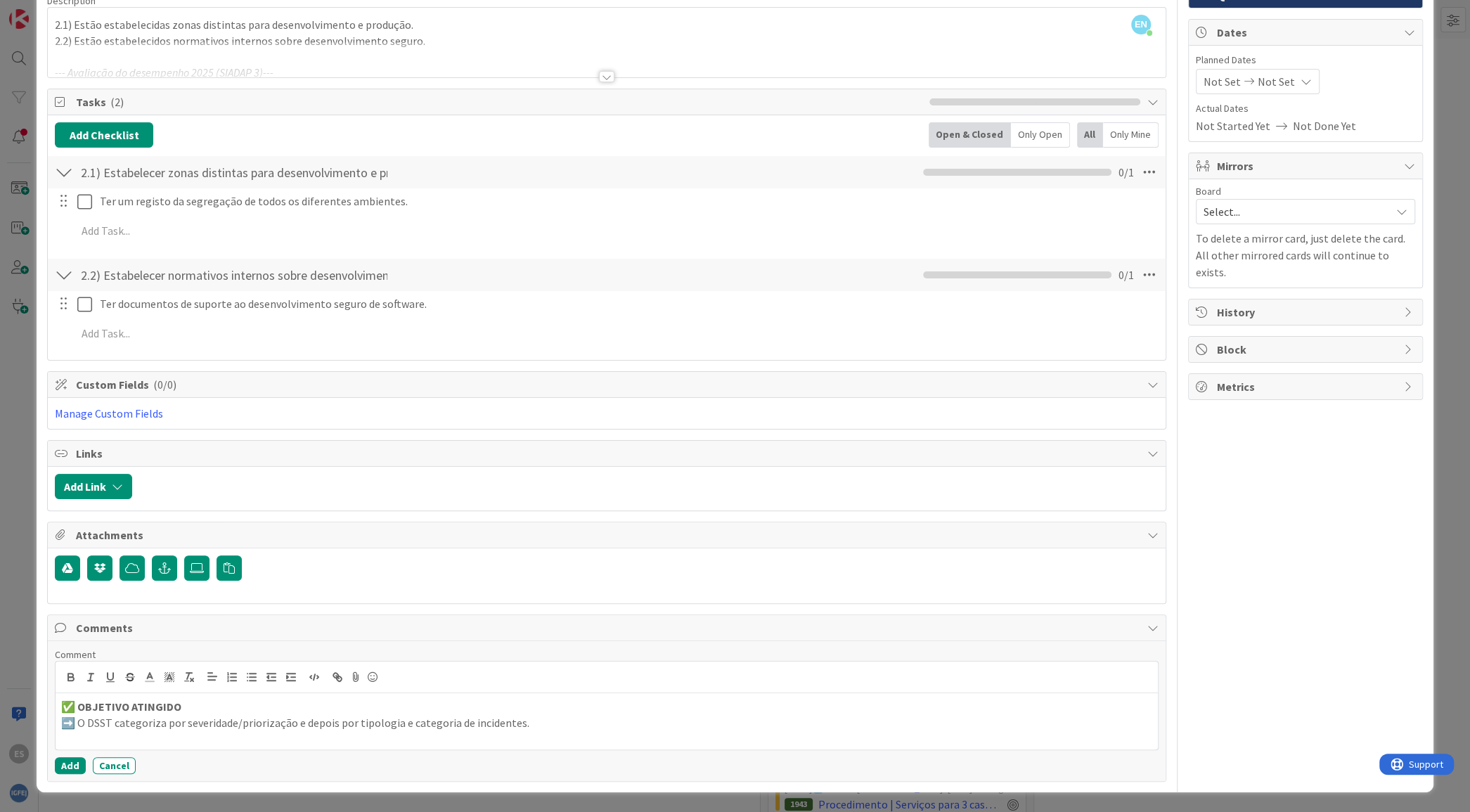
click at [0, 0] on input "text" at bounding box center [0, 0] width 0 height 0
type input "el"
click at [0, 0] on link "ES [PERSON_NAME]" at bounding box center [0, 0] width 0 height 0
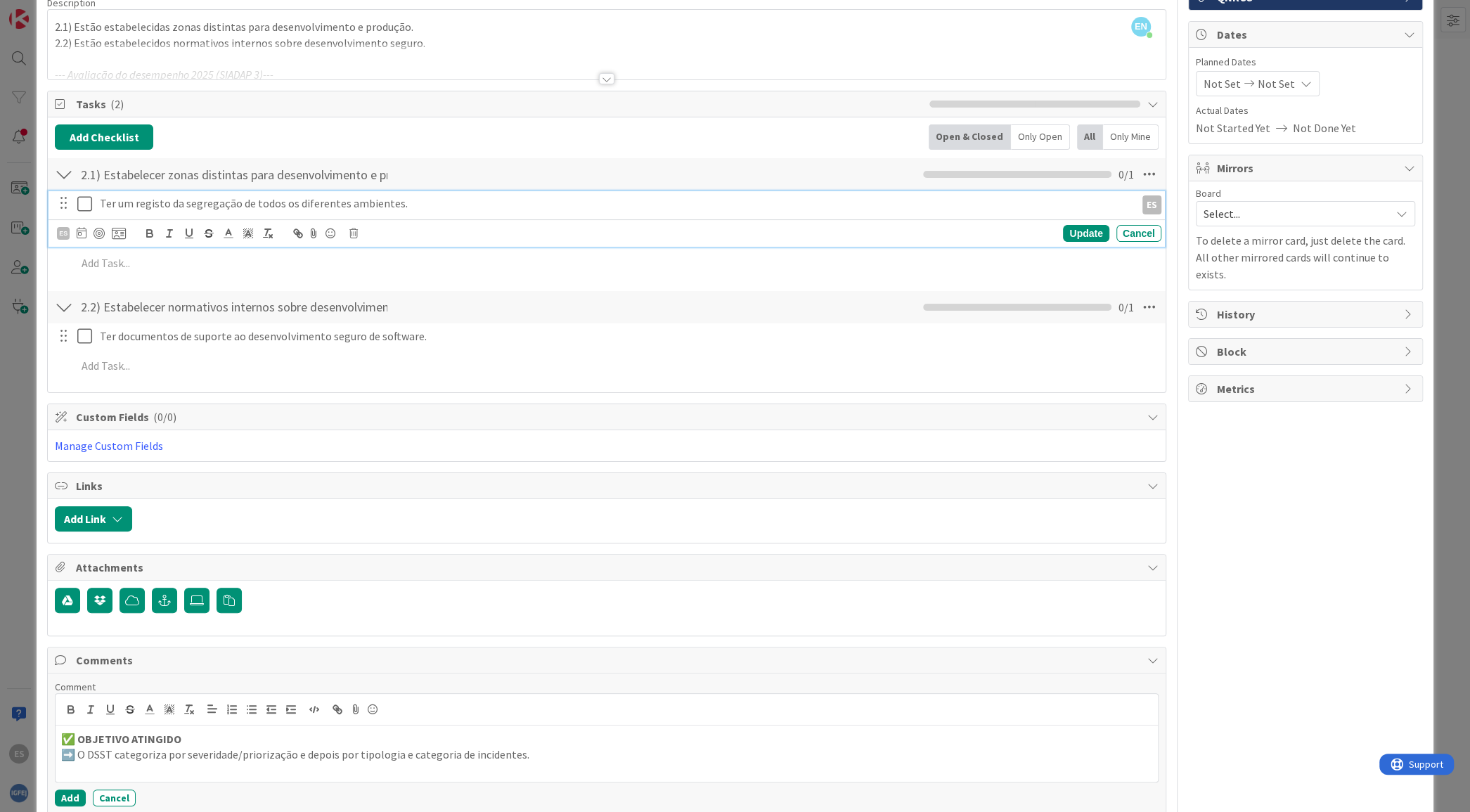
click at [86, 205] on div "Ter um registo da segregação de todos os diferentes ambientes. ES ES el AR [PER…" at bounding box center [607, 218] width 1116 height 55
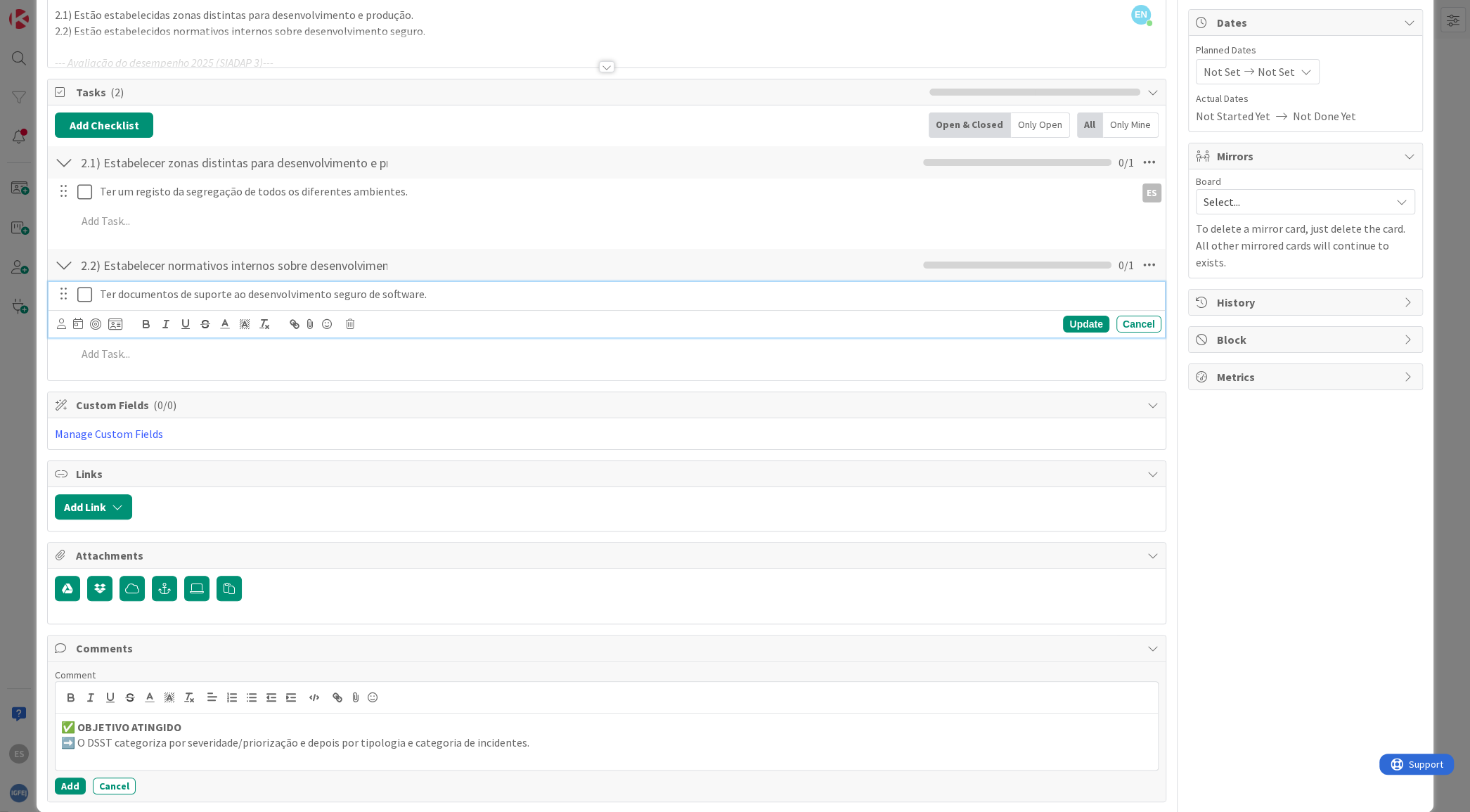
click at [111, 322] on div "Ter documentos de suporte ao desenvolvimento seguro de software. Update Cancel" at bounding box center [607, 309] width 1116 height 55
click at [61, 322] on icon at bounding box center [61, 323] width 9 height 10
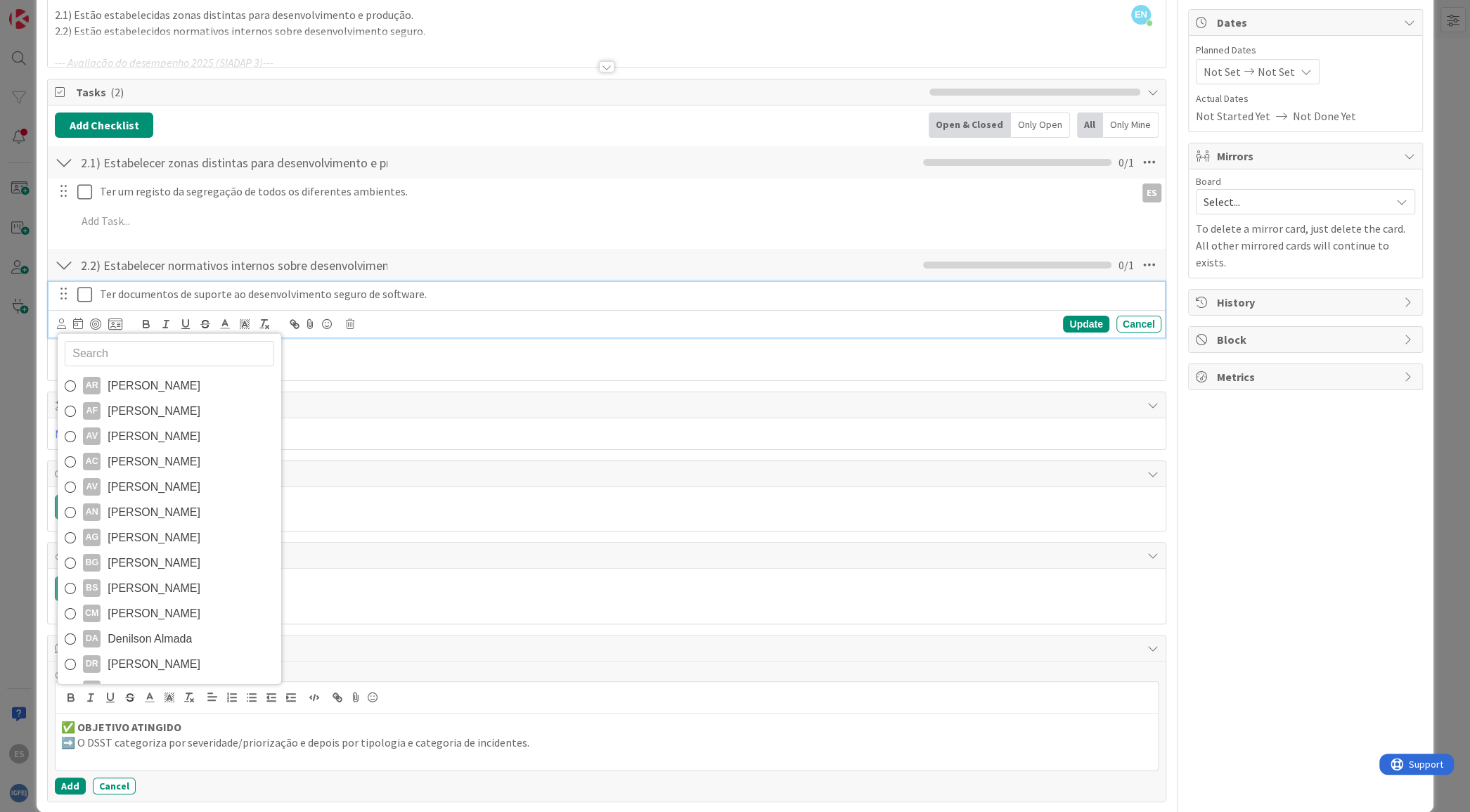
click at [133, 339] on div at bounding box center [170, 351] width 210 height 26
type input "eli"
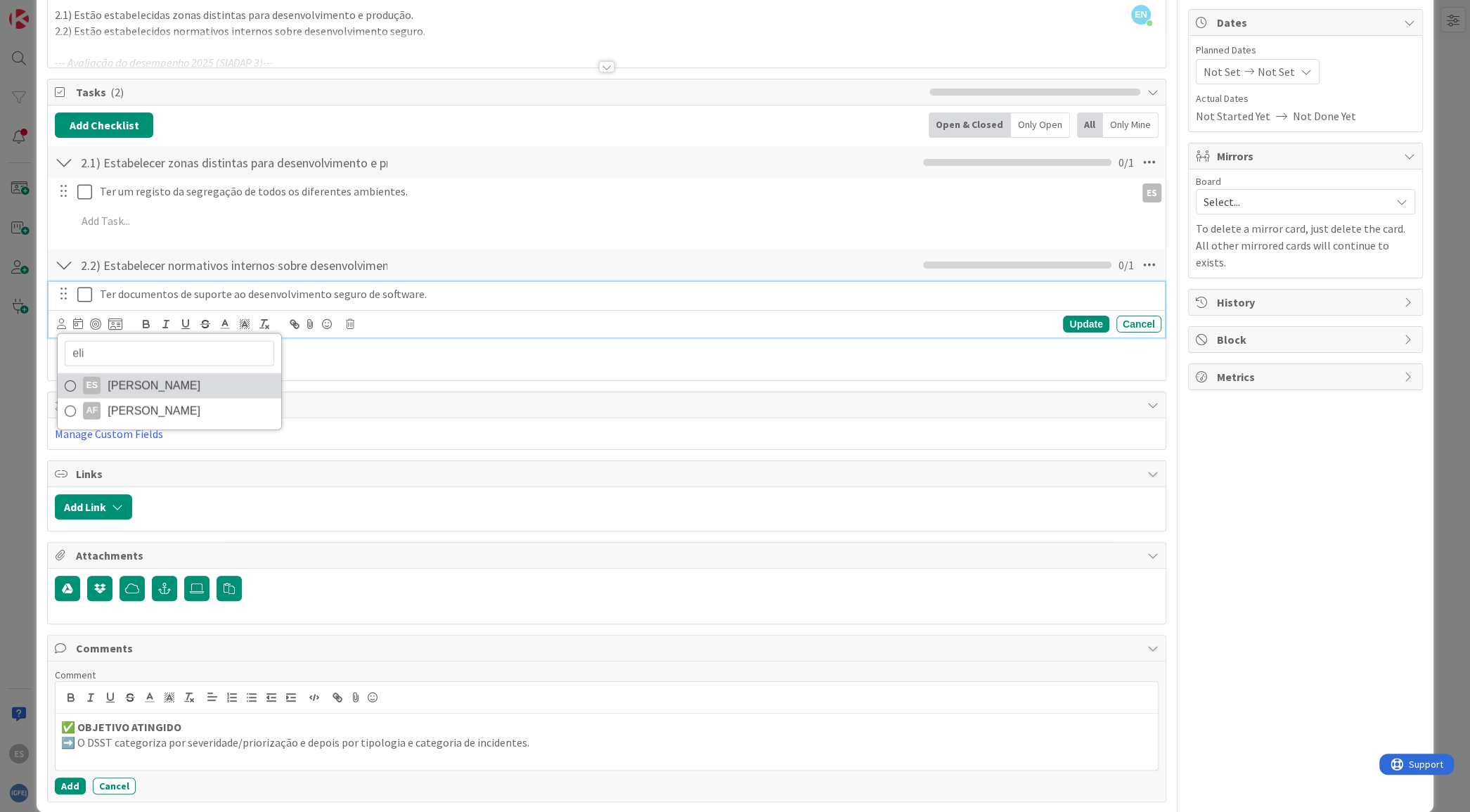
click at [137, 377] on span "[PERSON_NAME]" at bounding box center [154, 385] width 93 height 21
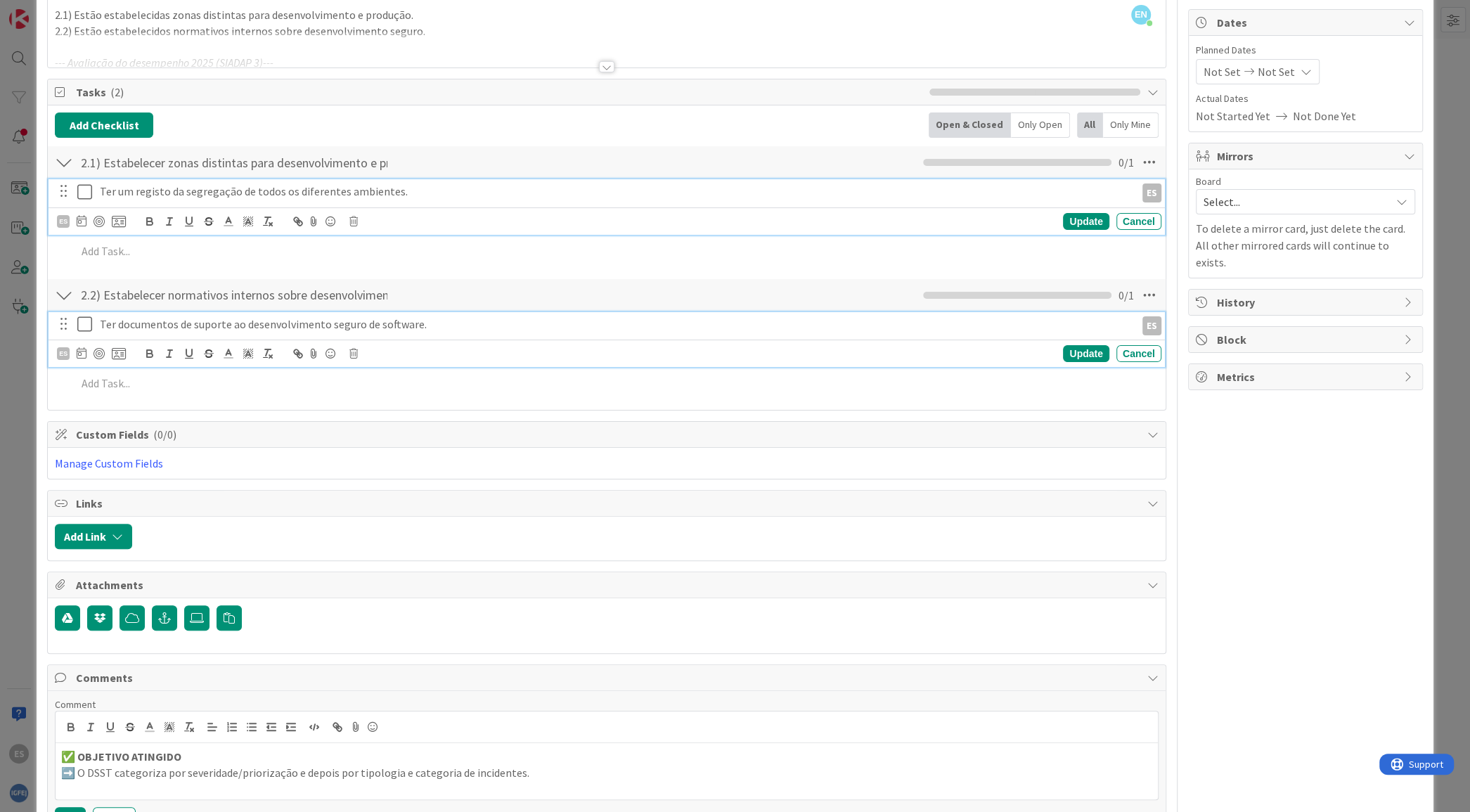
click at [82, 186] on icon at bounding box center [88, 192] width 21 height 17
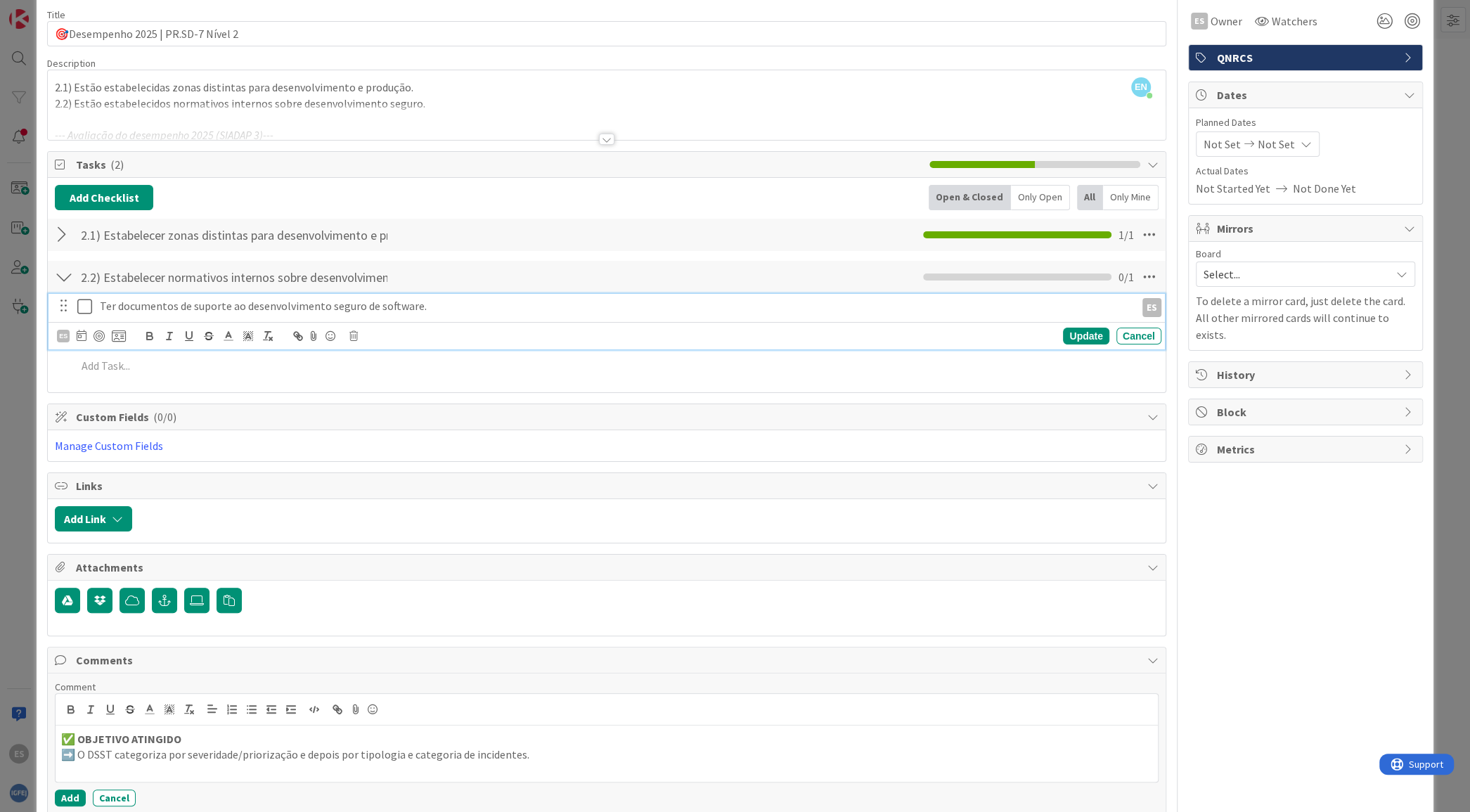
click at [390, 301] on div "Ter documentos de suporte ao desenvolvimento seguro de software. ES ES eli ES […" at bounding box center [607, 321] width 1116 height 55
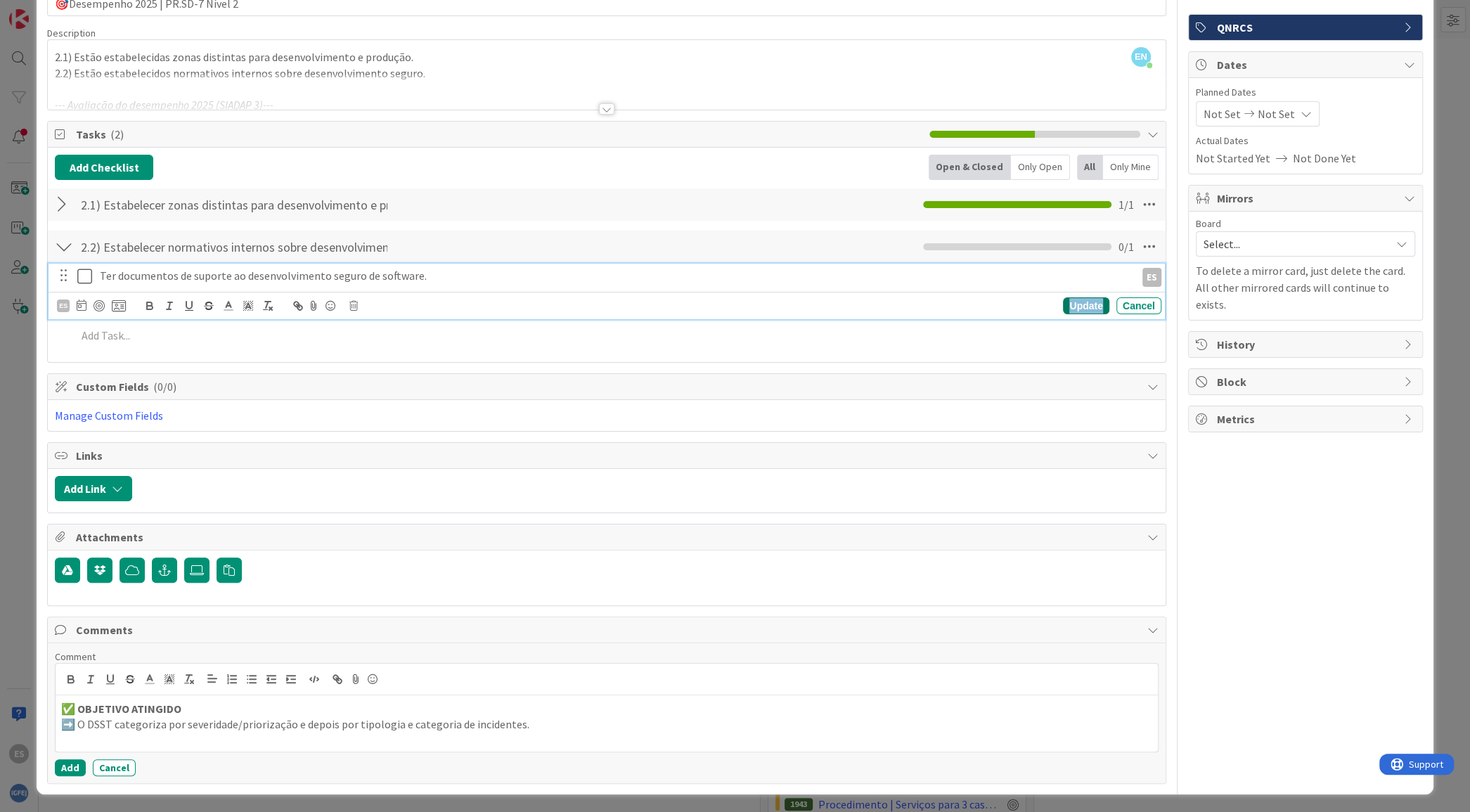
click at [1072, 298] on div "Update" at bounding box center [1086, 306] width 46 height 17
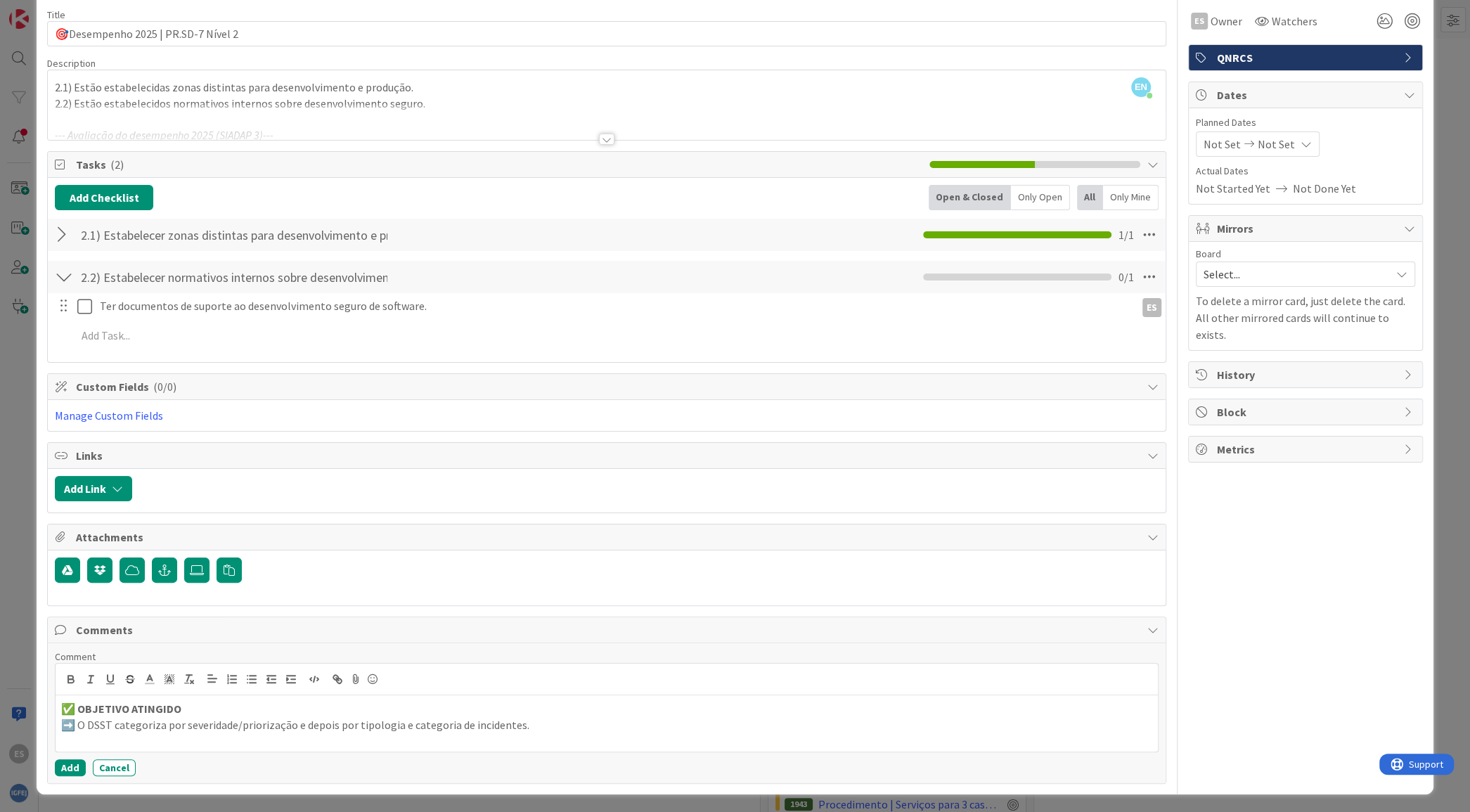
click at [60, 234] on div at bounding box center [63, 235] width 18 height 26
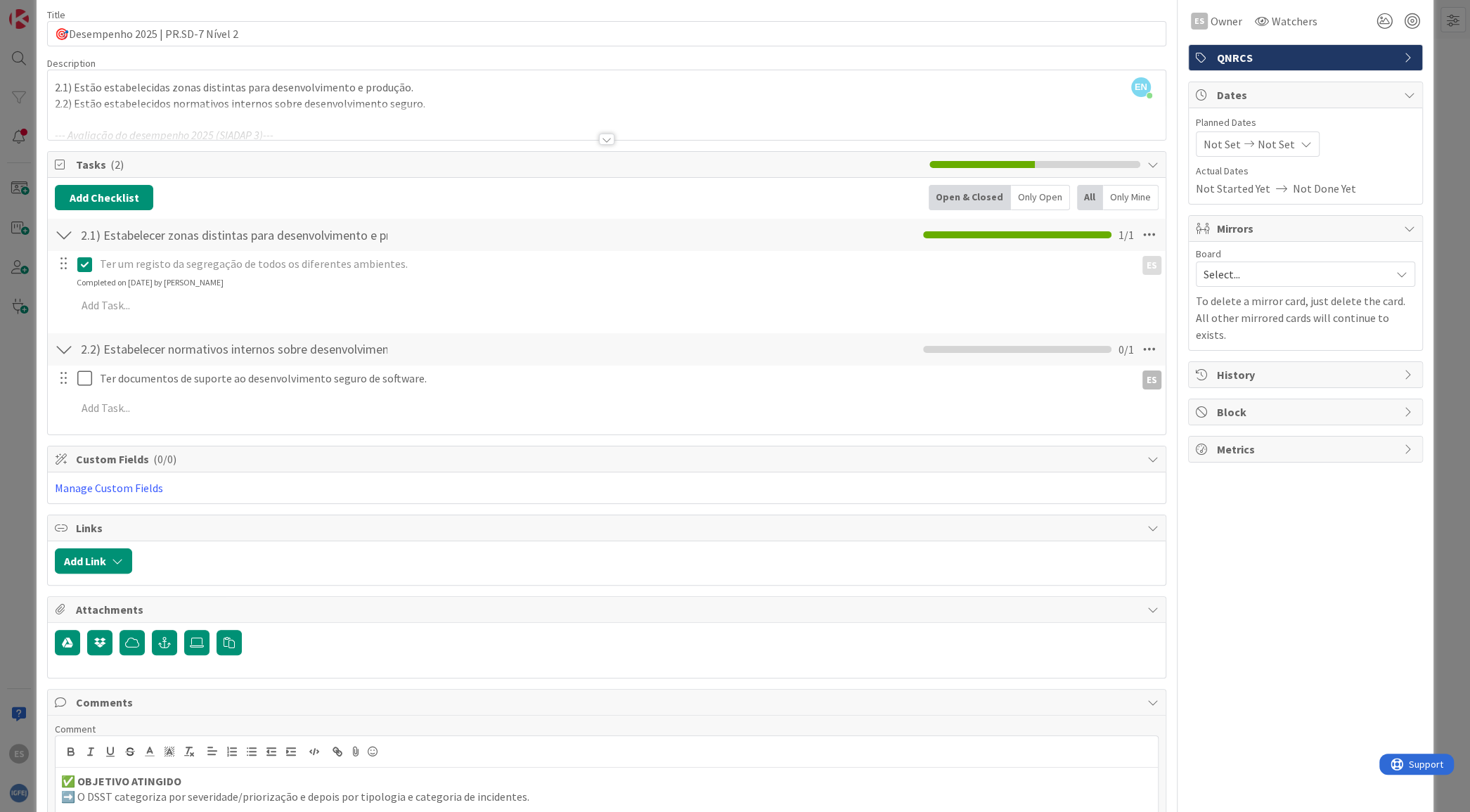
scroll to position [87, 0]
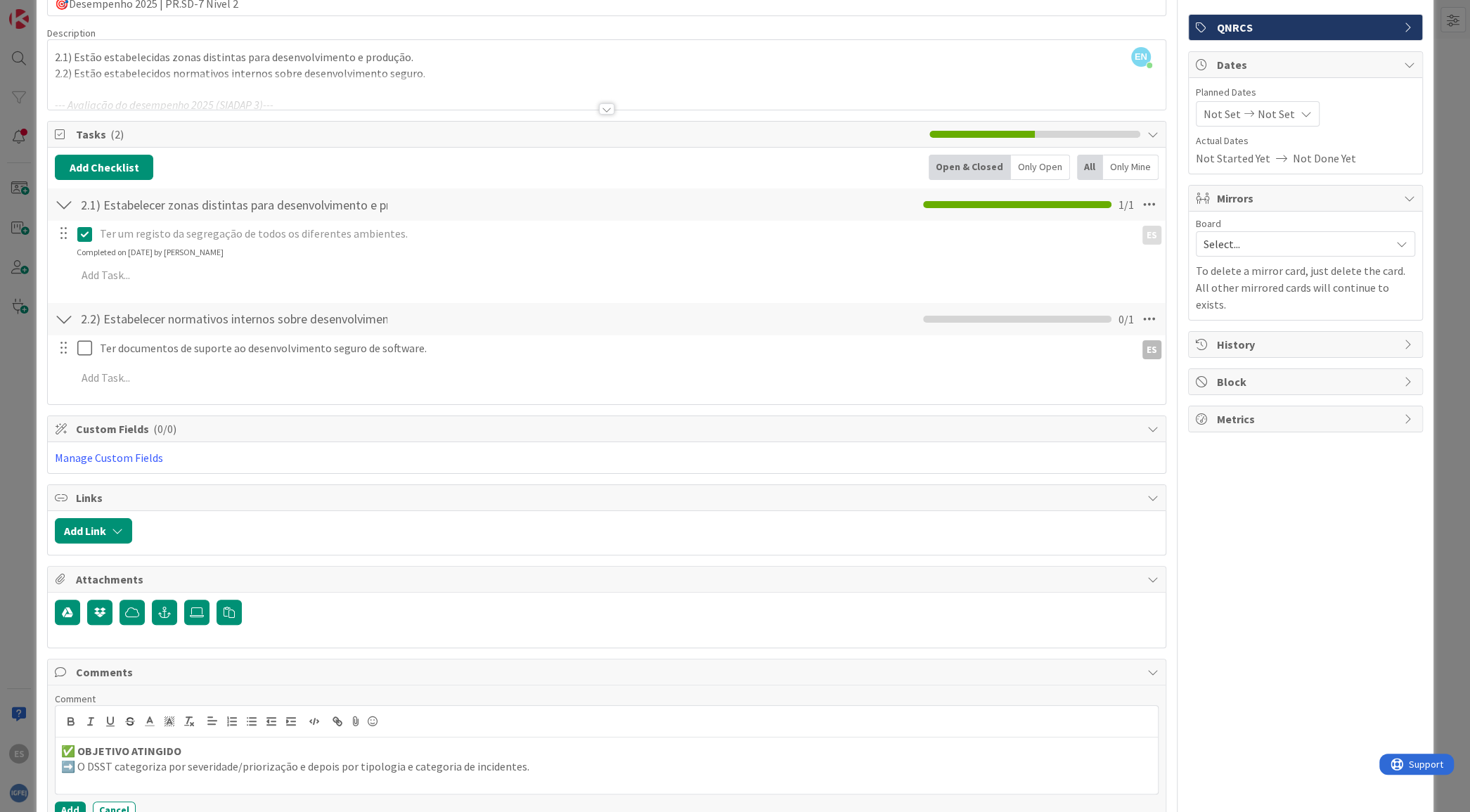
click at [55, 229] on div at bounding box center [62, 233] width 18 height 21
click at [62, 206] on div at bounding box center [63, 205] width 18 height 26
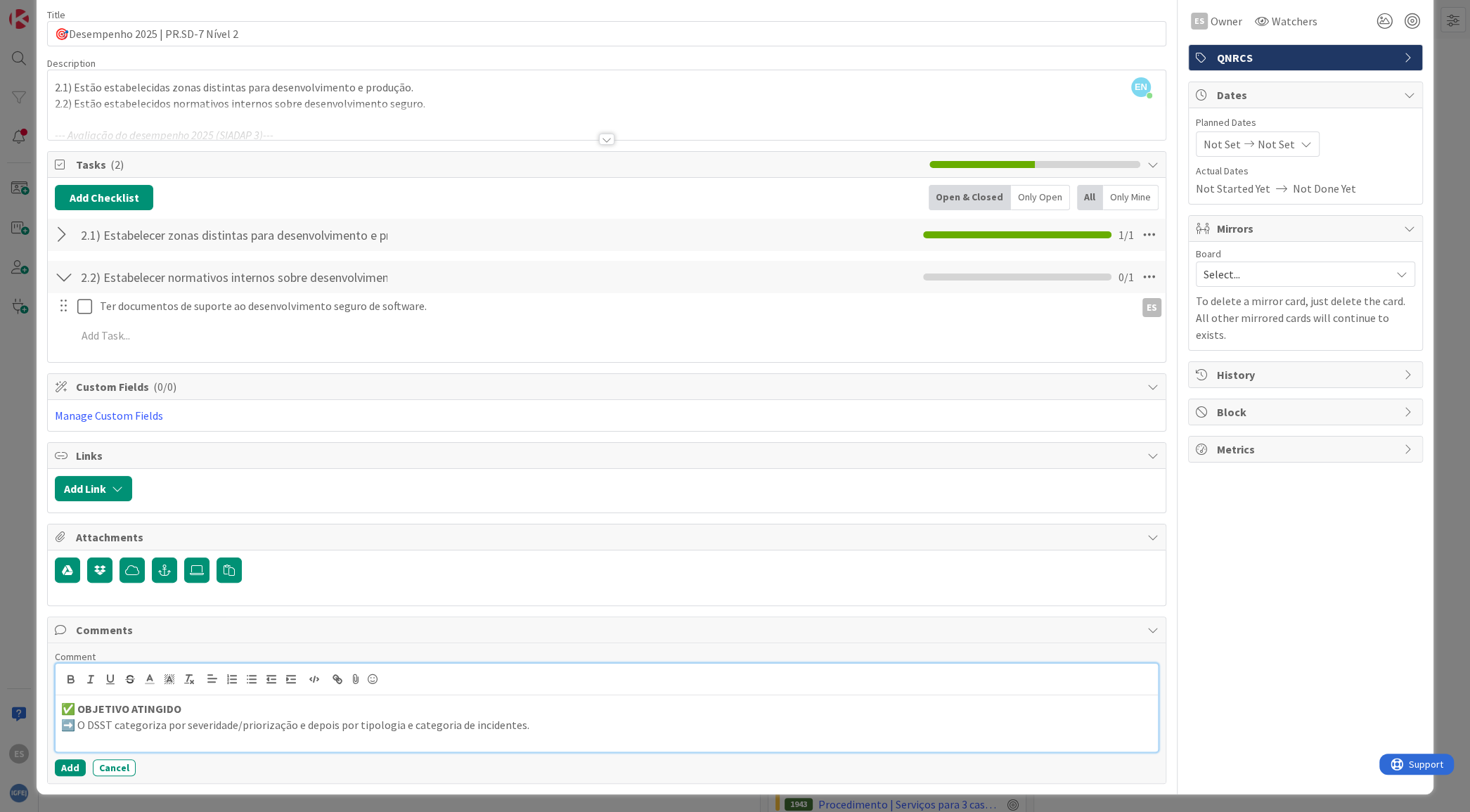
click at [195, 704] on p "✅ OBJETIVO ATINGIDO" at bounding box center [607, 708] width 1090 height 16
drag, startPoint x: 230, startPoint y: 705, endPoint x: 179, endPoint y: 703, distance: 51.0
click at [179, 703] on p "✅ OBJETIVO ATINGIDO 2.1" at bounding box center [607, 708] width 1090 height 16
click at [130, 707] on strong "✅ OBJETIVO ATINGIDO" at bounding box center [121, 708] width 120 height 14
click at [78, 716] on p "➡️ O DSST categoriza por severidade/priorização e depois por tipologia e catego…" at bounding box center [607, 724] width 1090 height 16
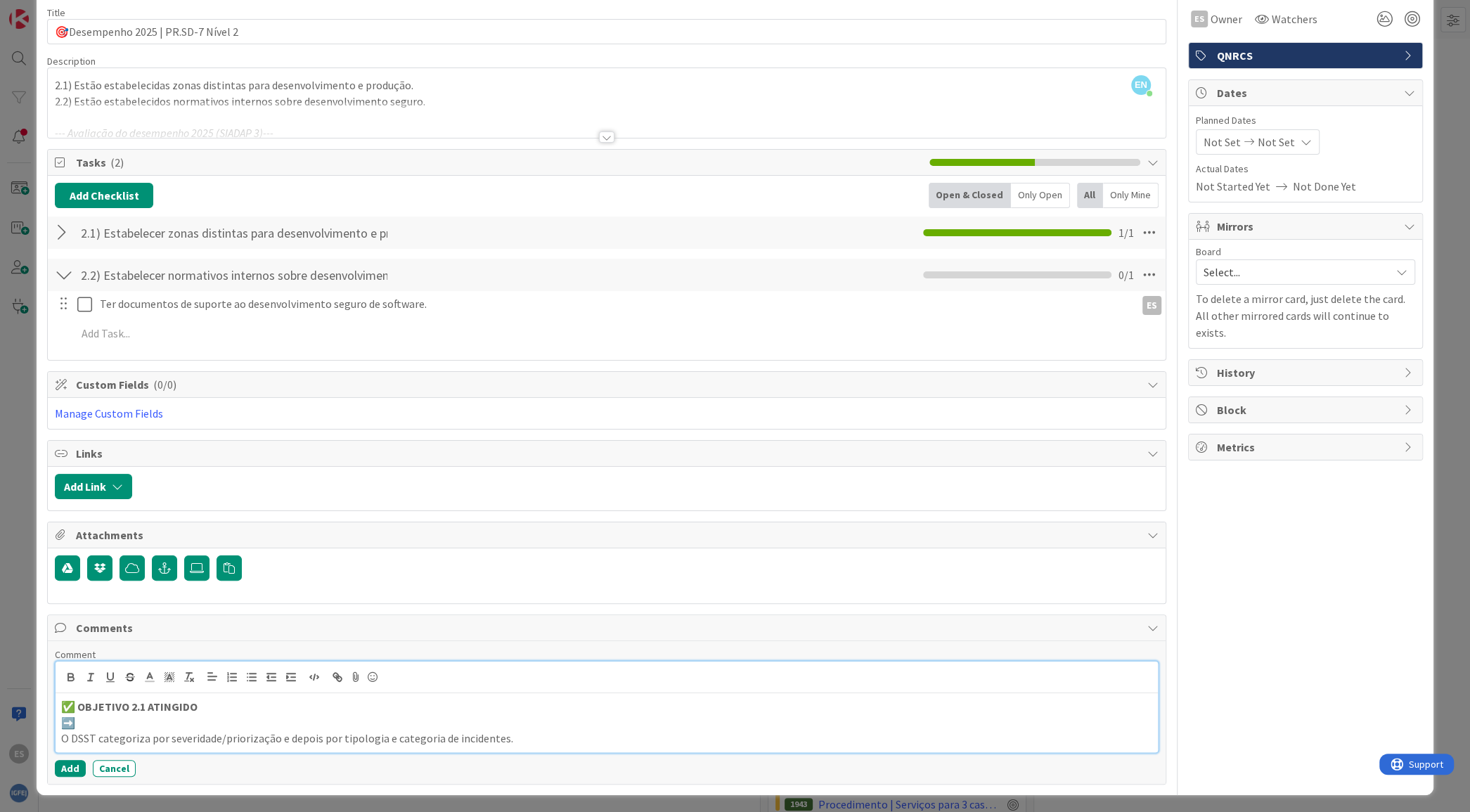
scroll to position [60, 0]
click at [155, 719] on p "➡️" at bounding box center [607, 722] width 1090 height 16
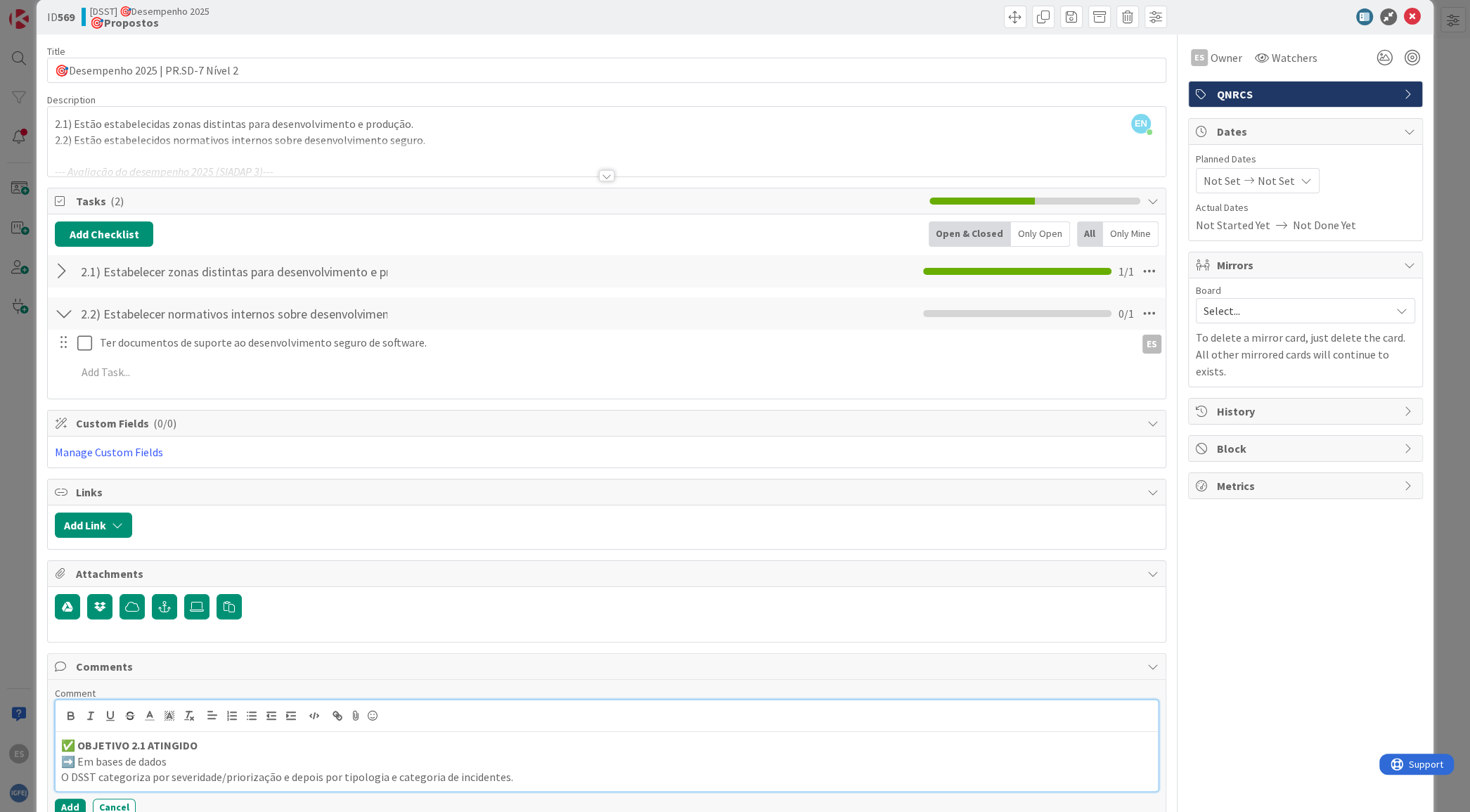
scroll to position [0, 0]
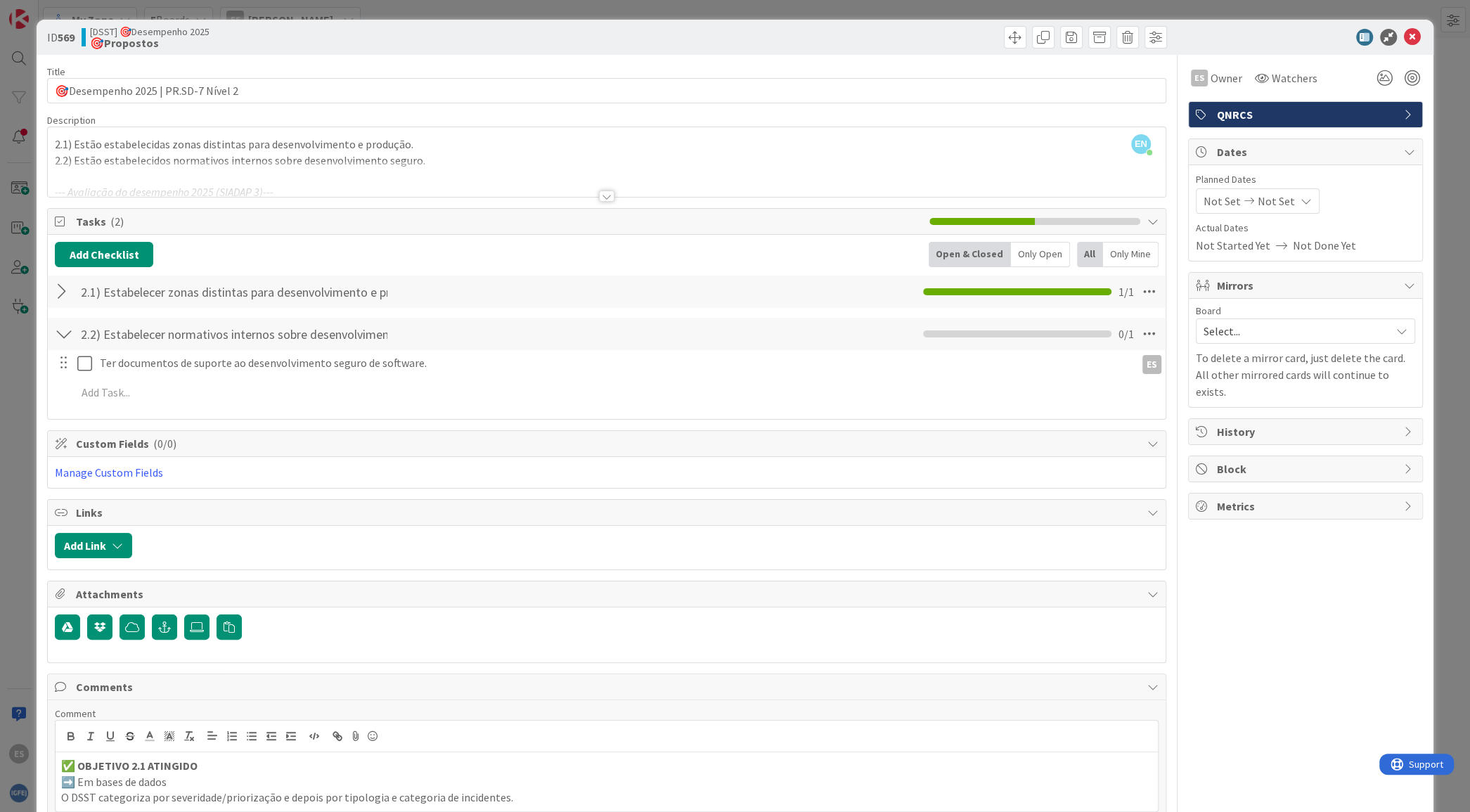
click at [58, 288] on div at bounding box center [63, 292] width 18 height 26
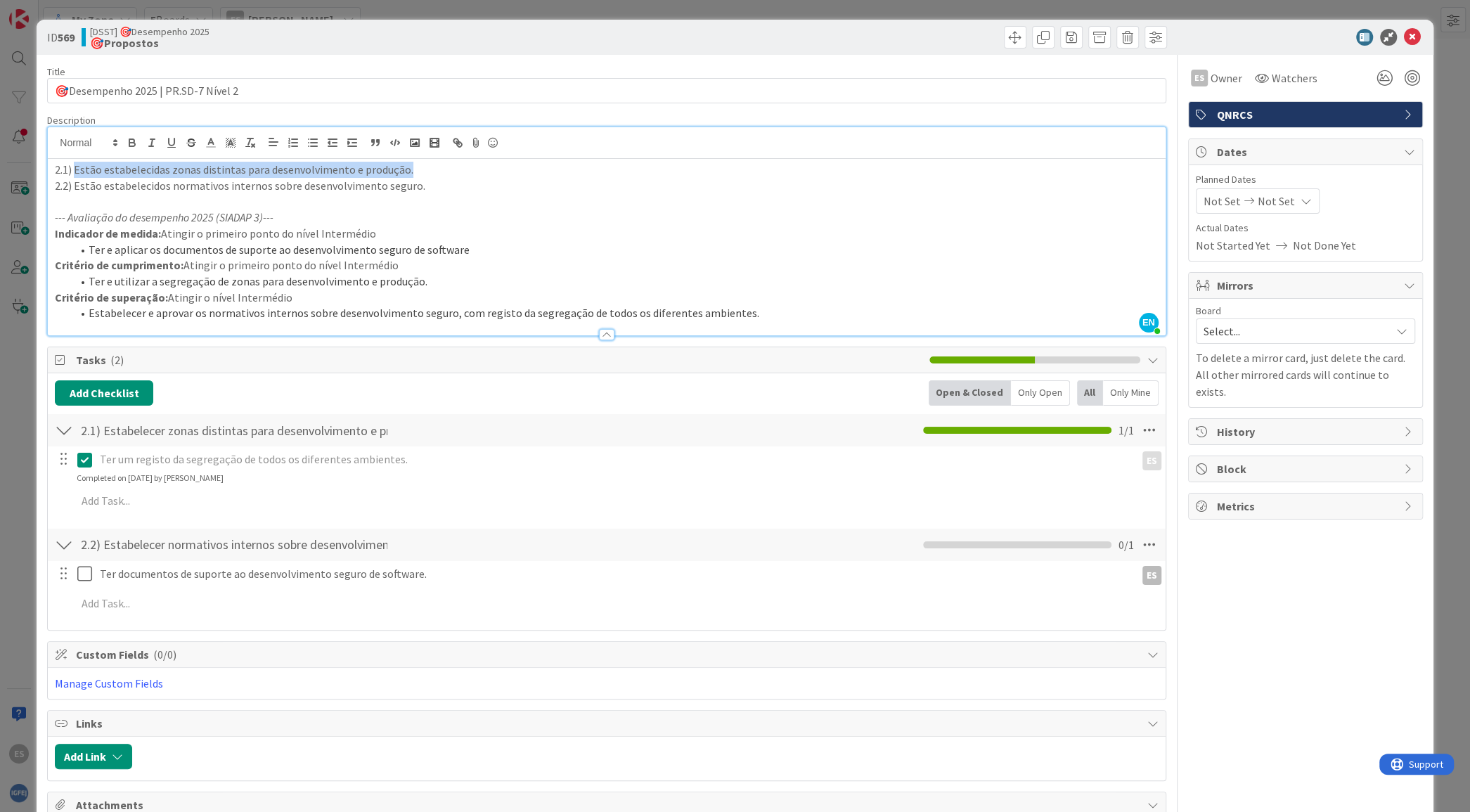
drag, startPoint x: 410, startPoint y: 138, endPoint x: 75, endPoint y: 161, distance: 335.8
click at [75, 161] on p "2.1) Estão estabelecidas zonas distintas para desenvolvimento e produção." at bounding box center [606, 169] width 1103 height 16
copy p "Estão estabelecidas zonas distintas para desenvolvimento e produção."
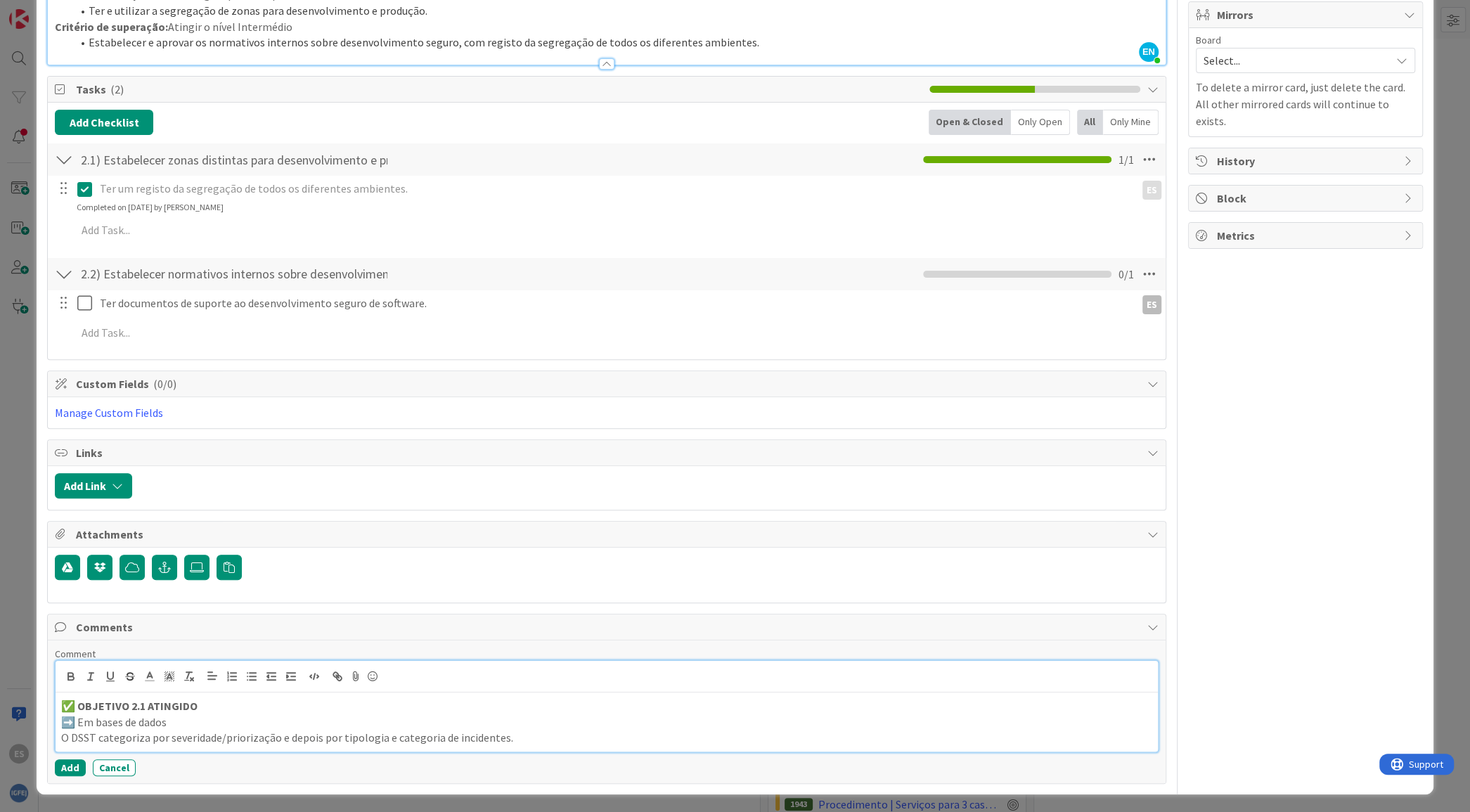
click at [218, 724] on p "➡️ Em bases de dados" at bounding box center [607, 722] width 1090 height 16
drag, startPoint x: 198, startPoint y: 717, endPoint x: 84, endPoint y: 714, distance: 114.0
click at [84, 714] on p "➡️ Em bases de dados" at bounding box center [607, 722] width 1090 height 16
click at [78, 710] on p "✅ OBJETIVO 2.1 ATINGIDO" at bounding box center [607, 705] width 1090 height 16
click at [79, 716] on p "➡️ Em bases de dados" at bounding box center [607, 722] width 1090 height 16
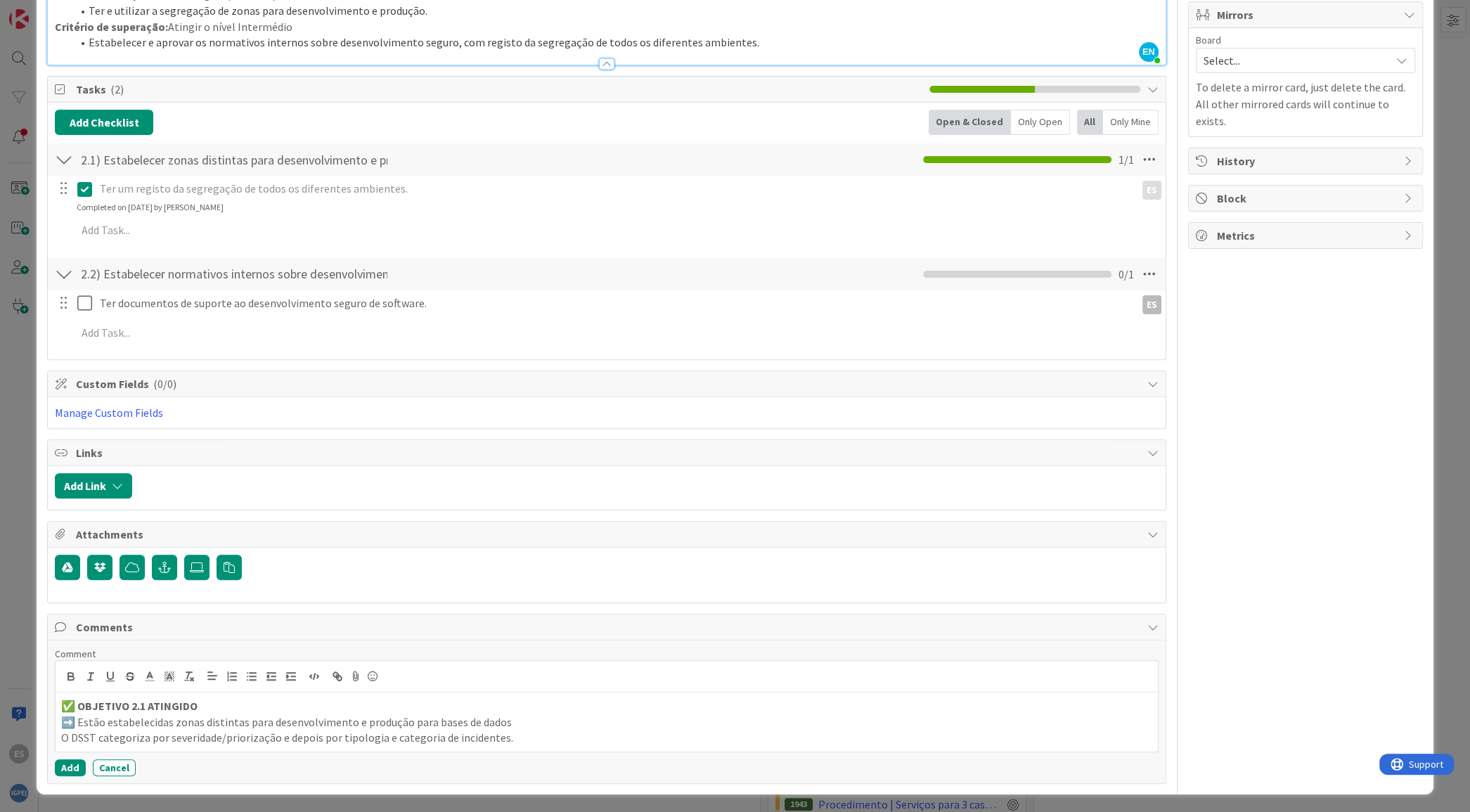
click at [1438, 195] on div "ID 569 [DSST] 🎯Desempenho 2025 🎯Propostos Title 35 / 128 🎯Desempenho 2025 | PR.…" at bounding box center [735, 406] width 1470 height 812
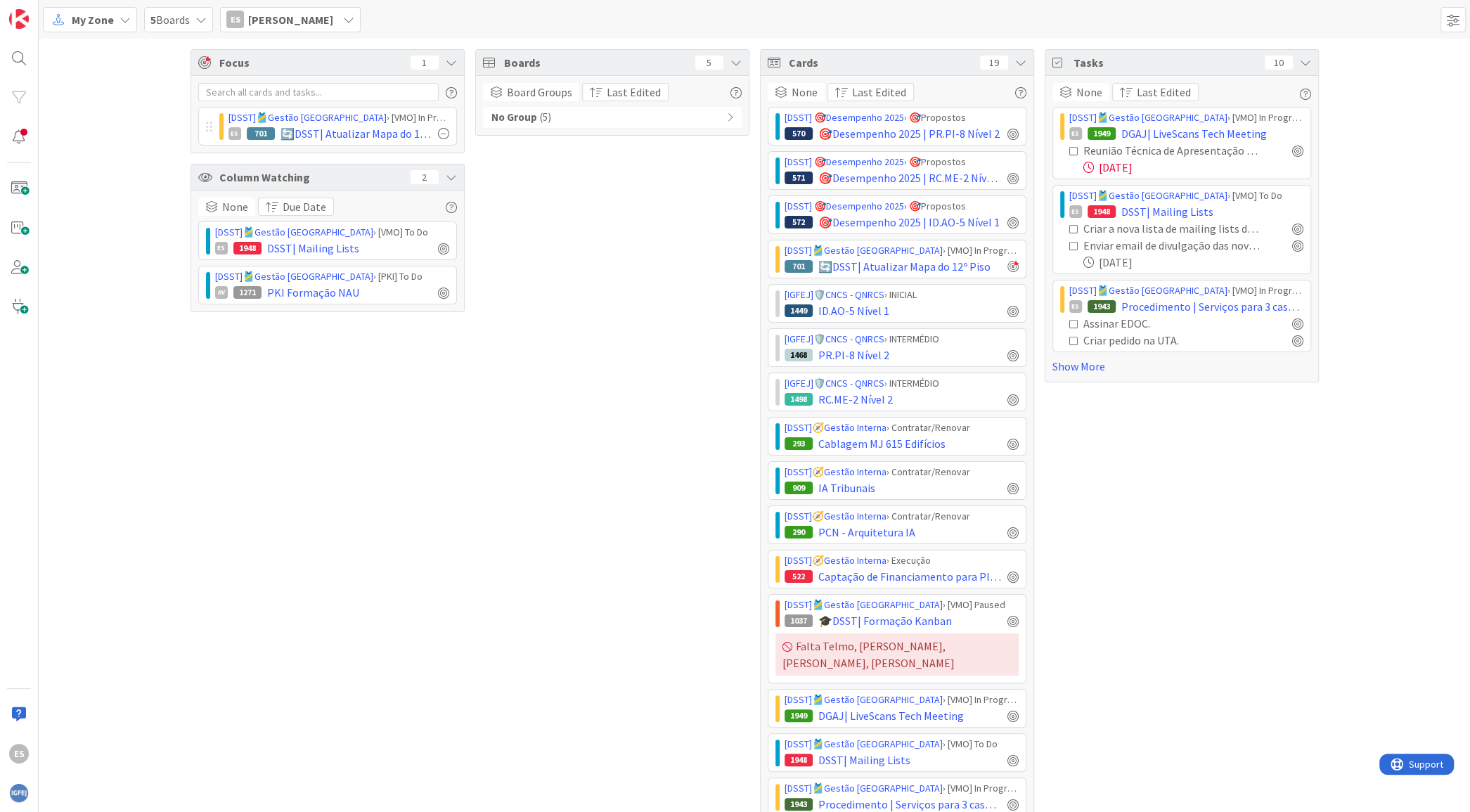
click at [119, 14] on icon at bounding box center [125, 19] width 11 height 11
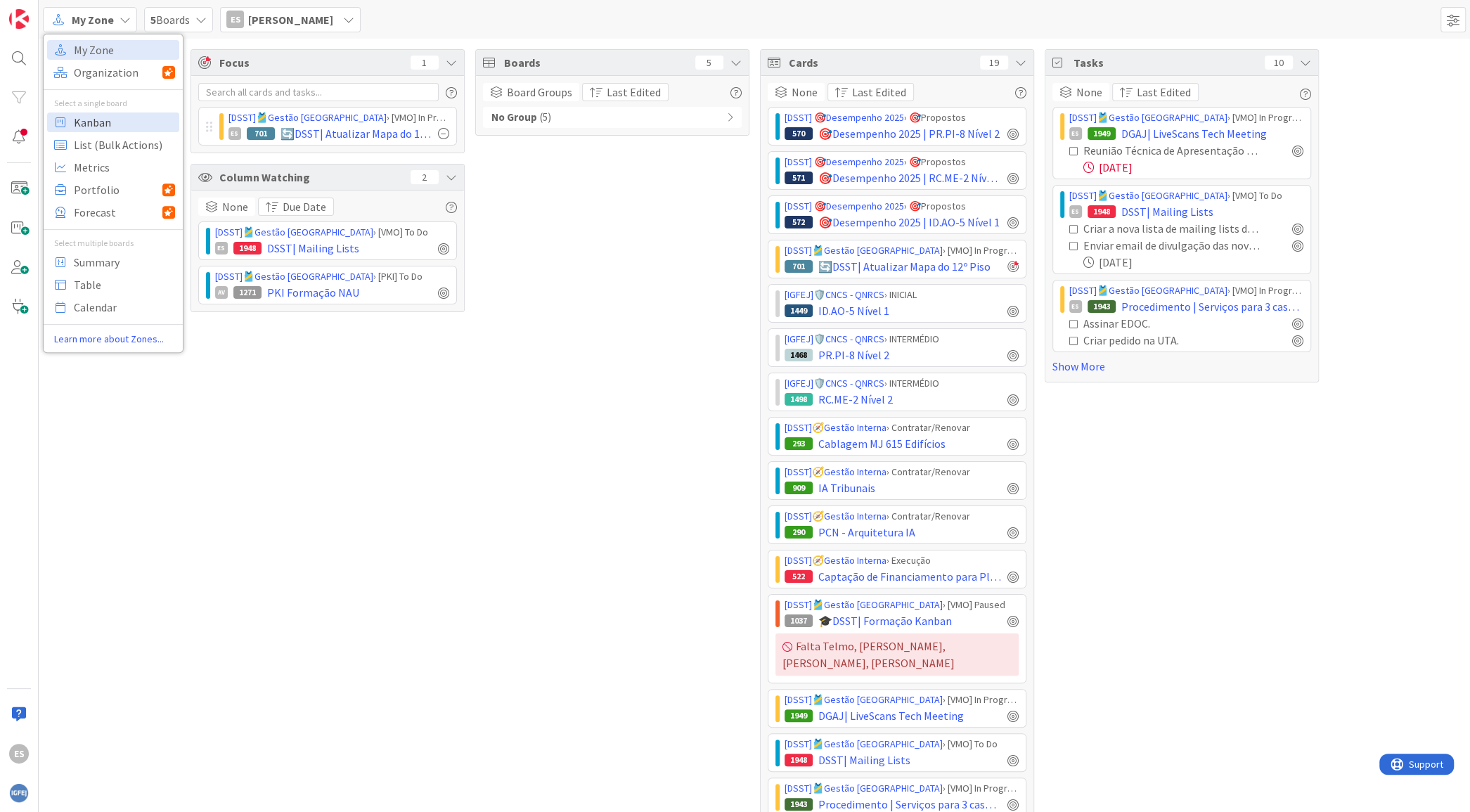
click at [123, 118] on span "Kanban" at bounding box center [125, 122] width 102 height 21
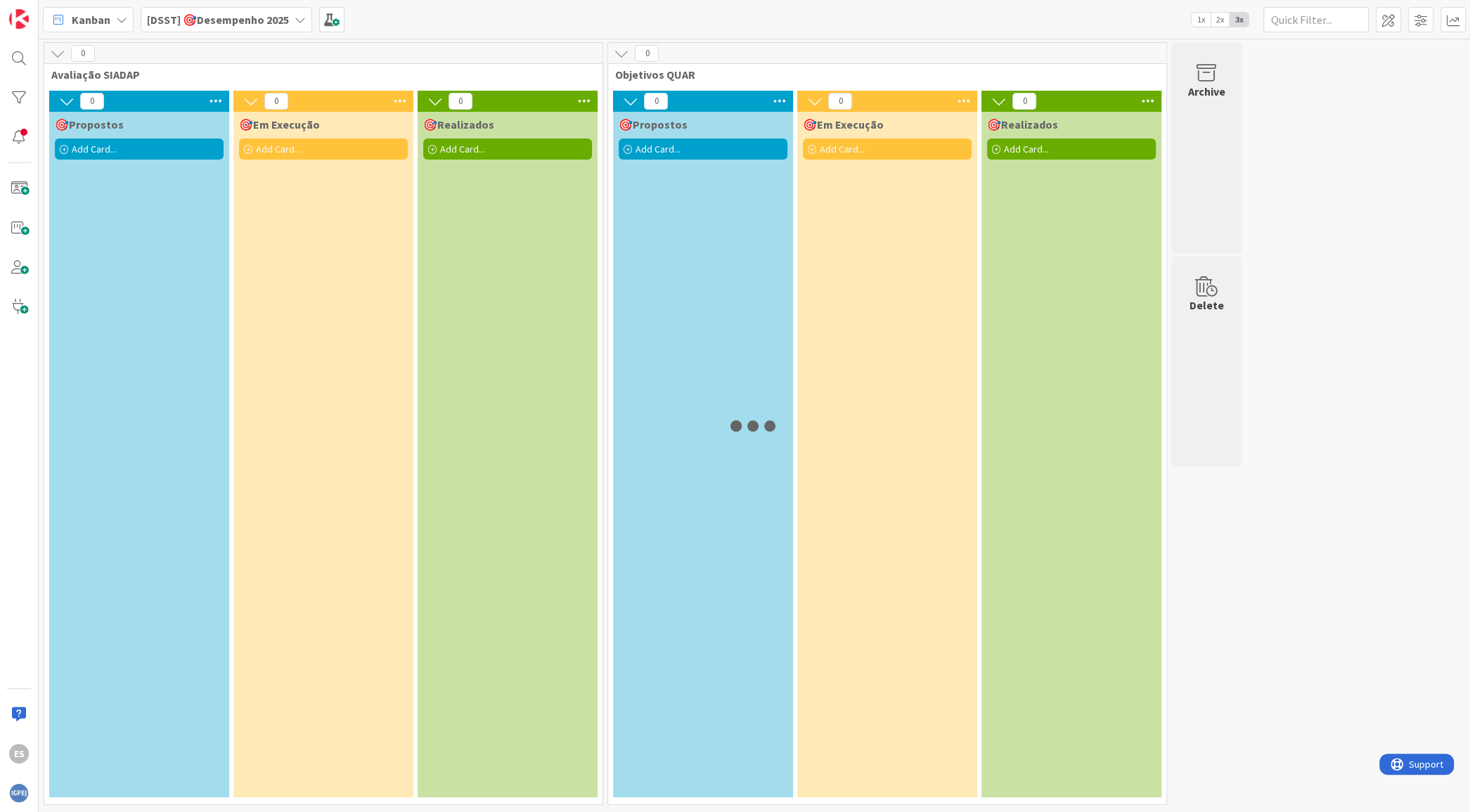
click at [247, 16] on b "[DSST] 🎯Desempenho 2025" at bounding box center [218, 20] width 142 height 14
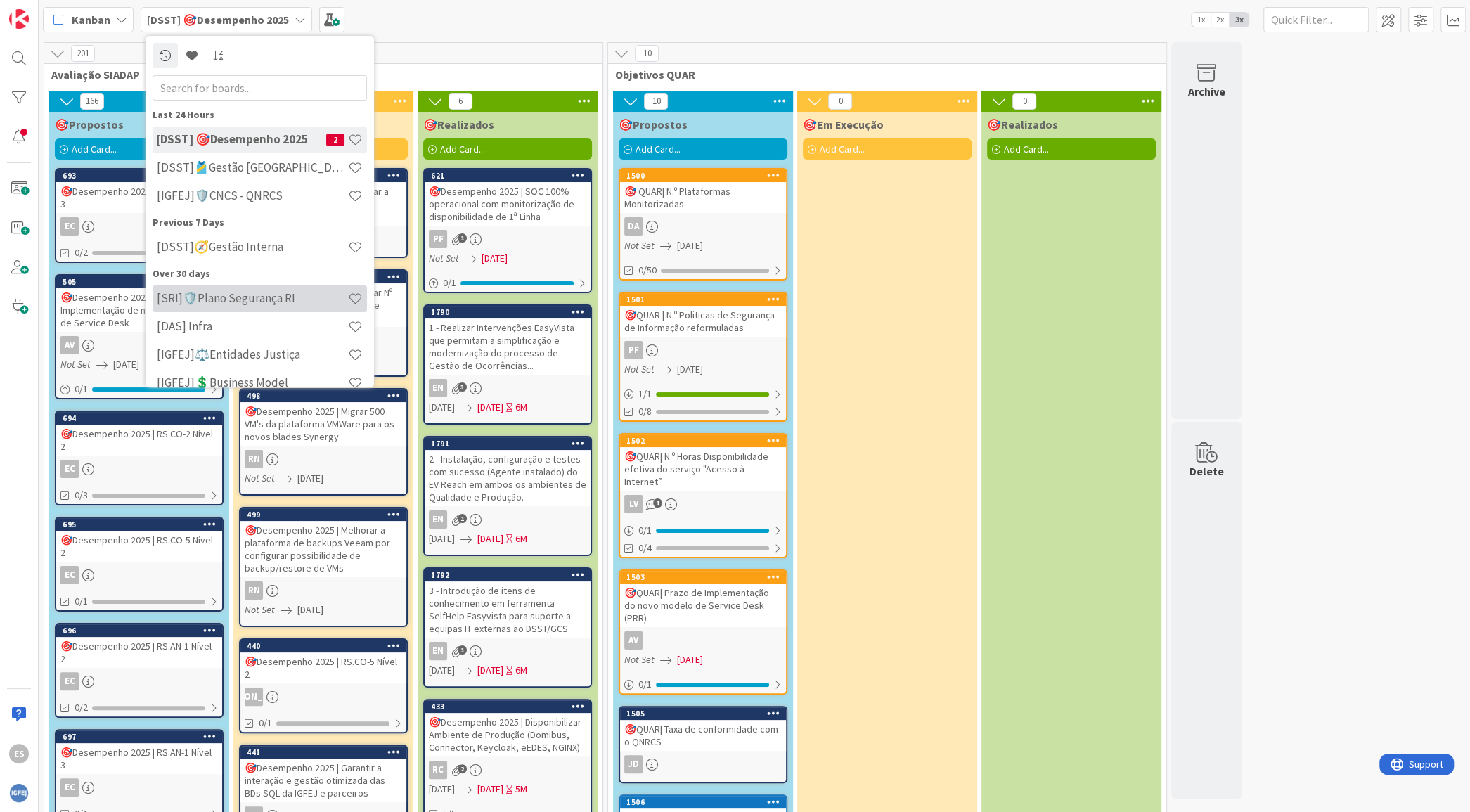
click at [275, 303] on h4 "[SRI]🛡️Plano Segurança RI" at bounding box center [253, 298] width 191 height 14
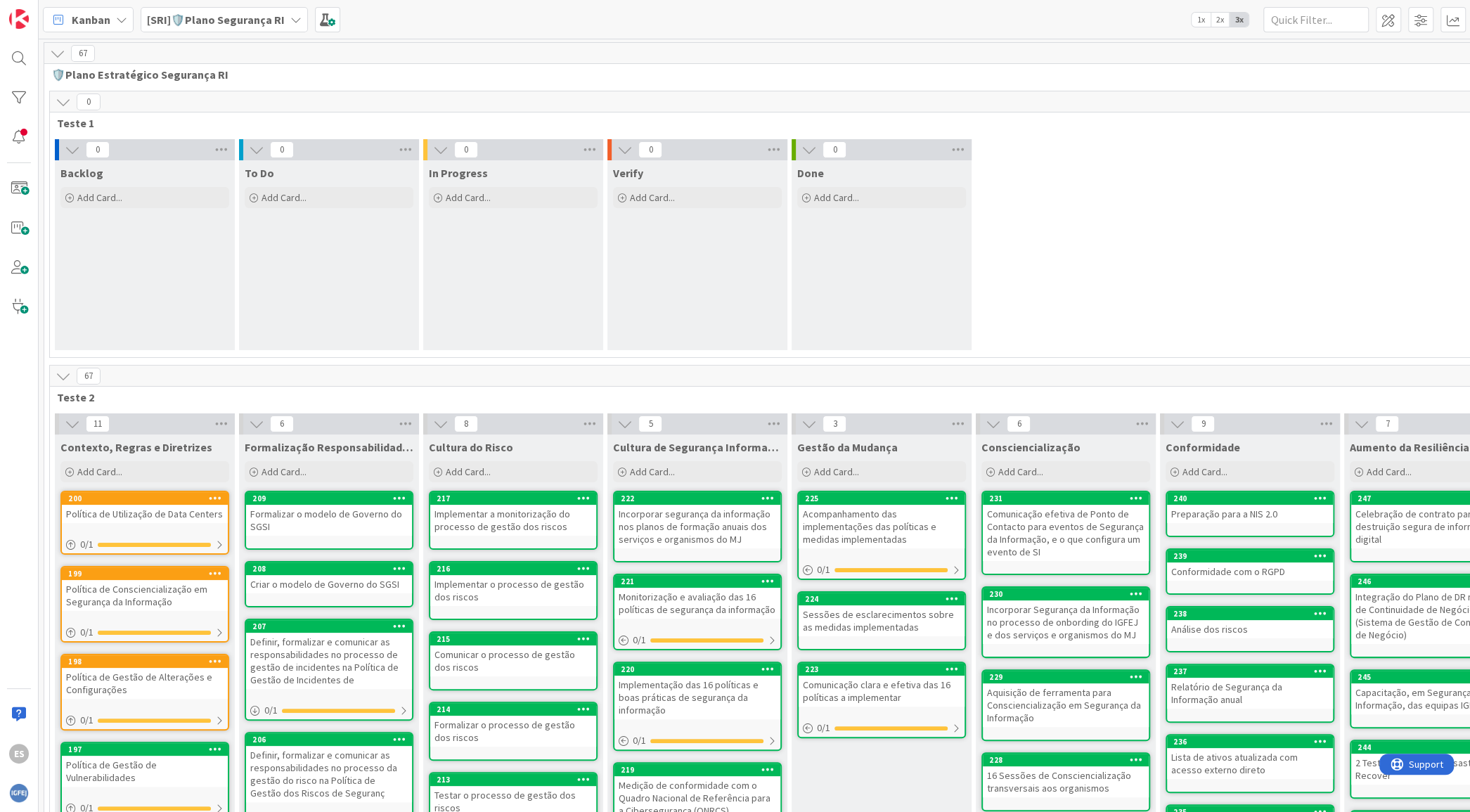
click at [264, 24] on b "[SRI]🛡️Plano Segurança RI" at bounding box center [215, 20] width 137 height 14
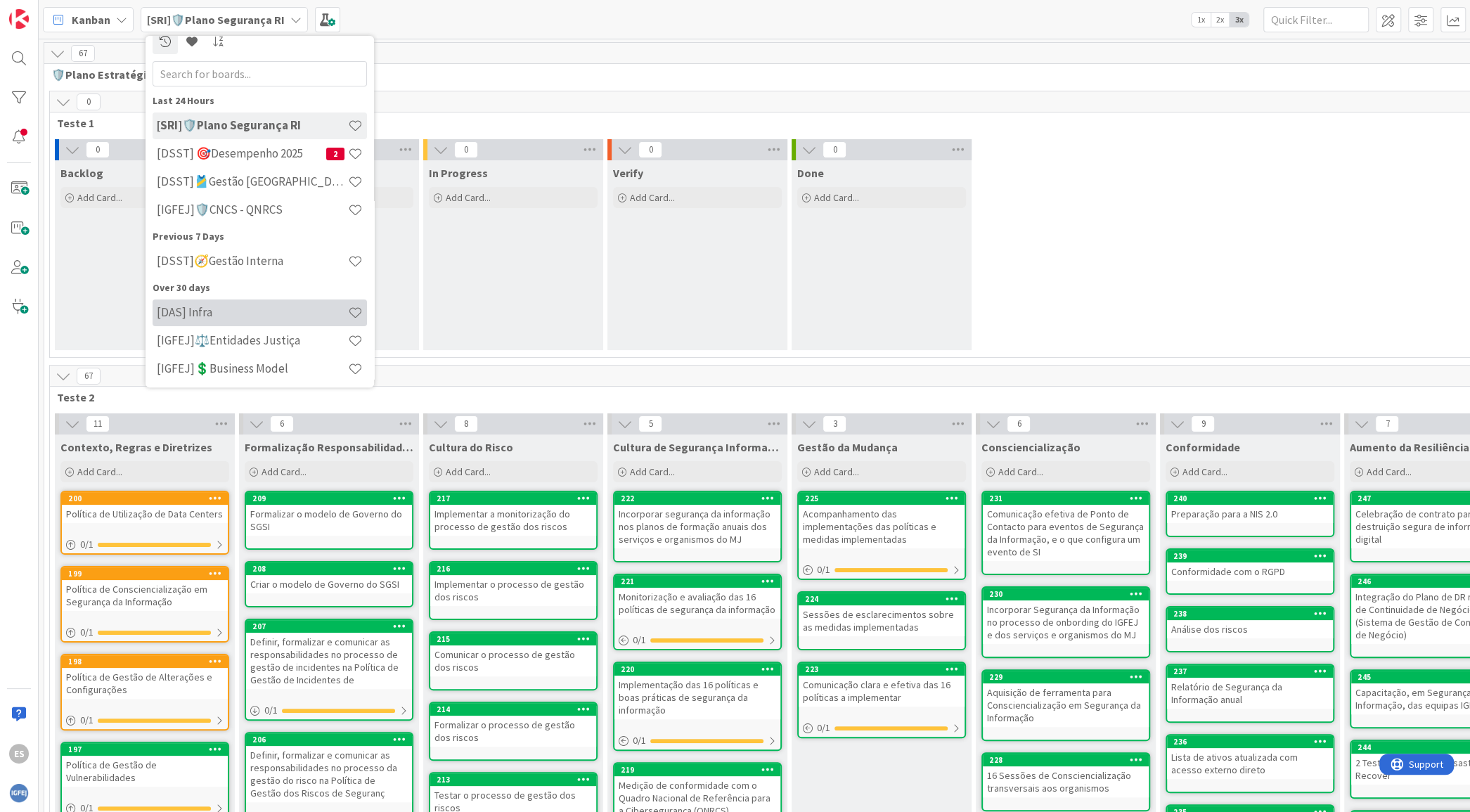
scroll to position [17, 0]
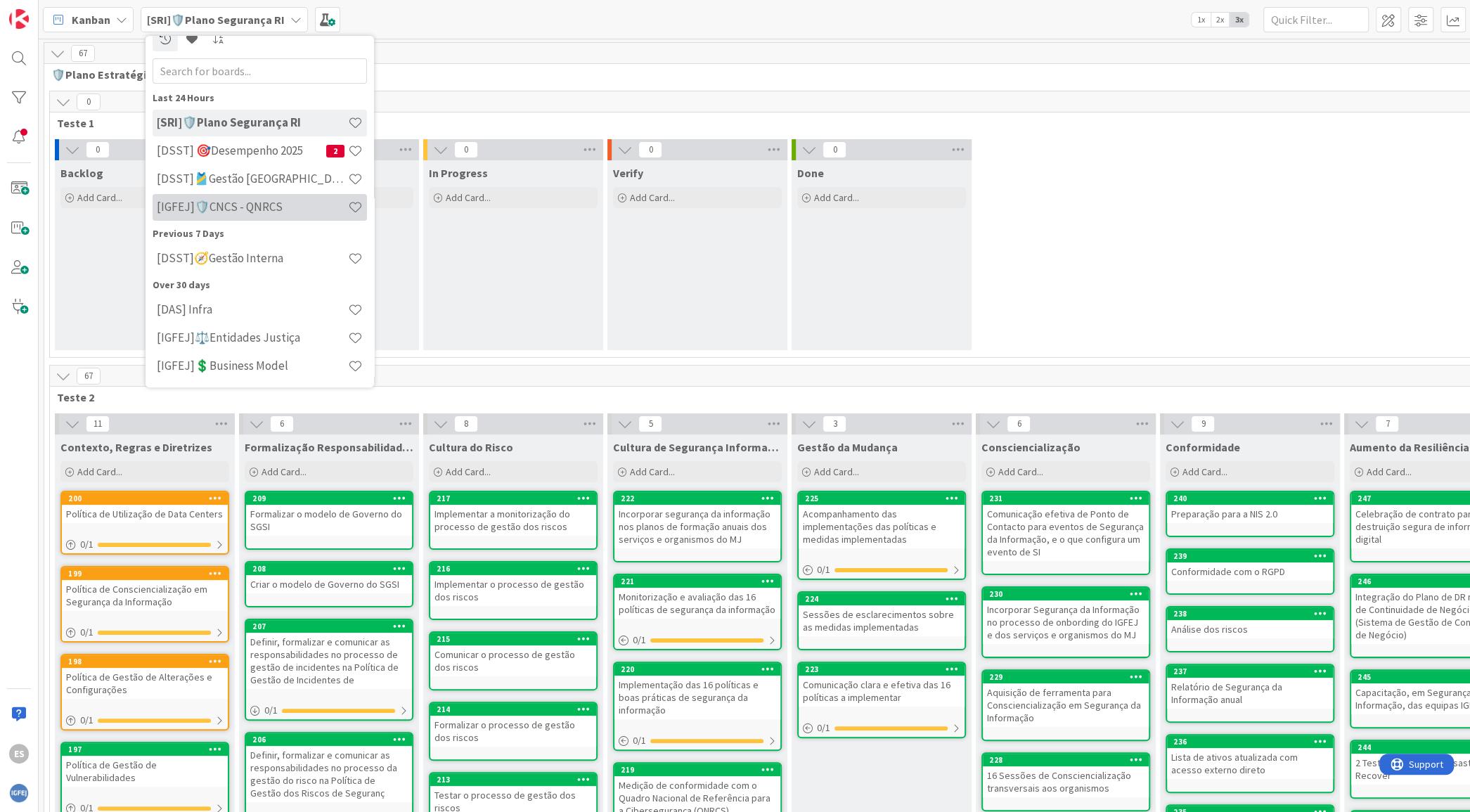
click at [297, 205] on h4 "[IGFEJ]🛡️CNCS - QNRCS" at bounding box center [253, 206] width 191 height 14
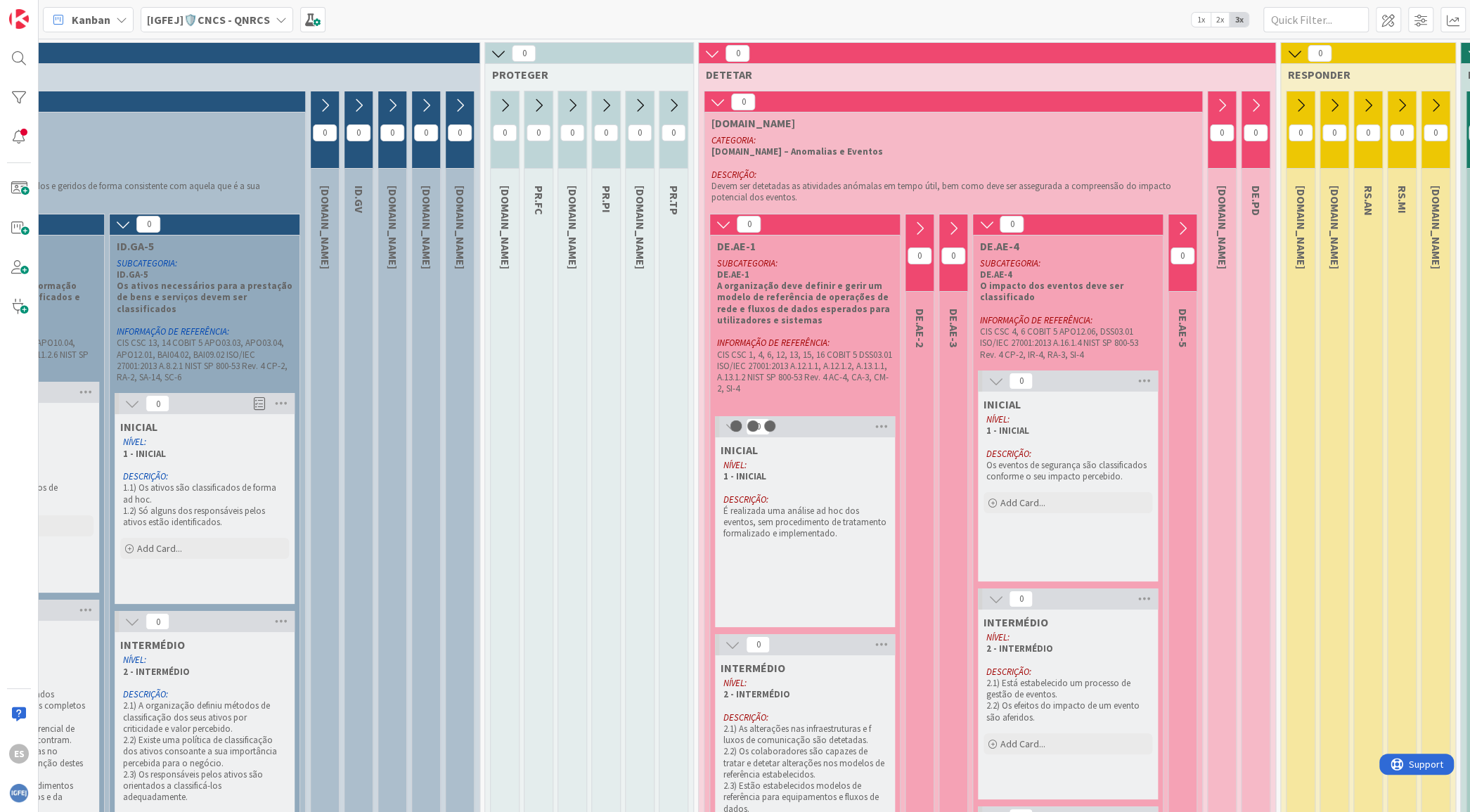
scroll to position [0, 892]
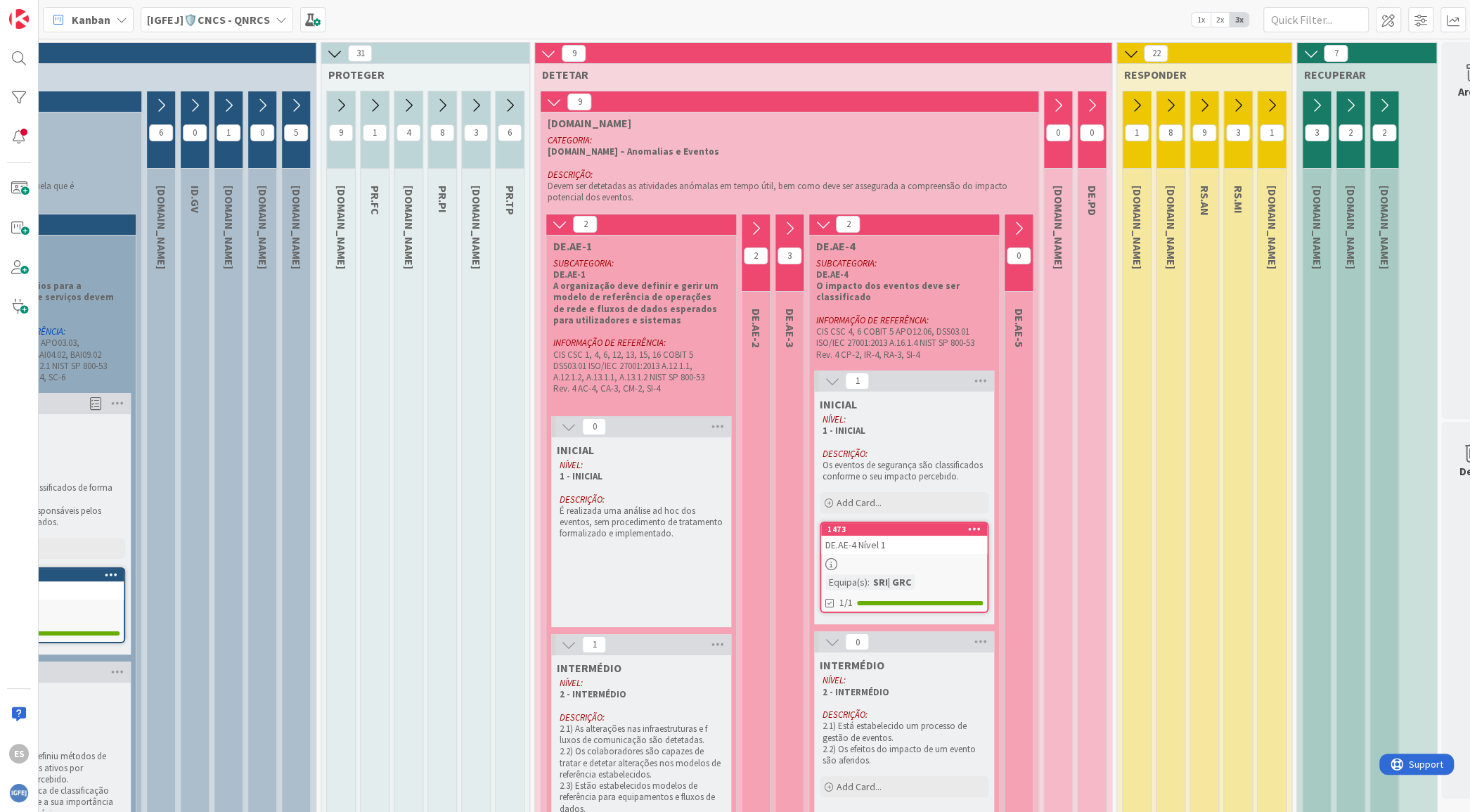
click at [285, 19] on div "[IGFEJ]🛡️CNCS - QNRCS" at bounding box center [217, 20] width 153 height 26
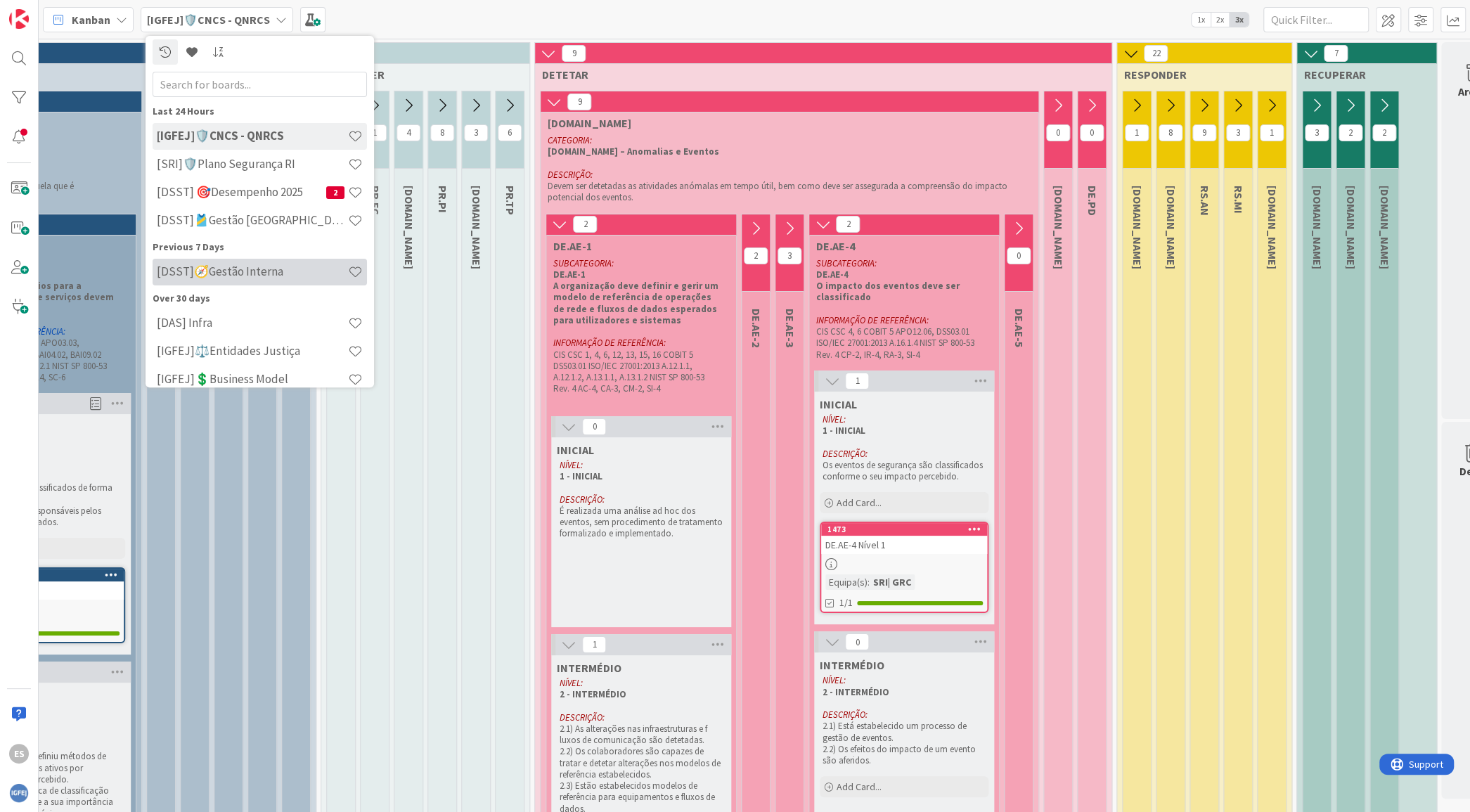
scroll to position [0, 0]
click at [111, 7] on div "Kanban" at bounding box center [88, 20] width 90 height 26
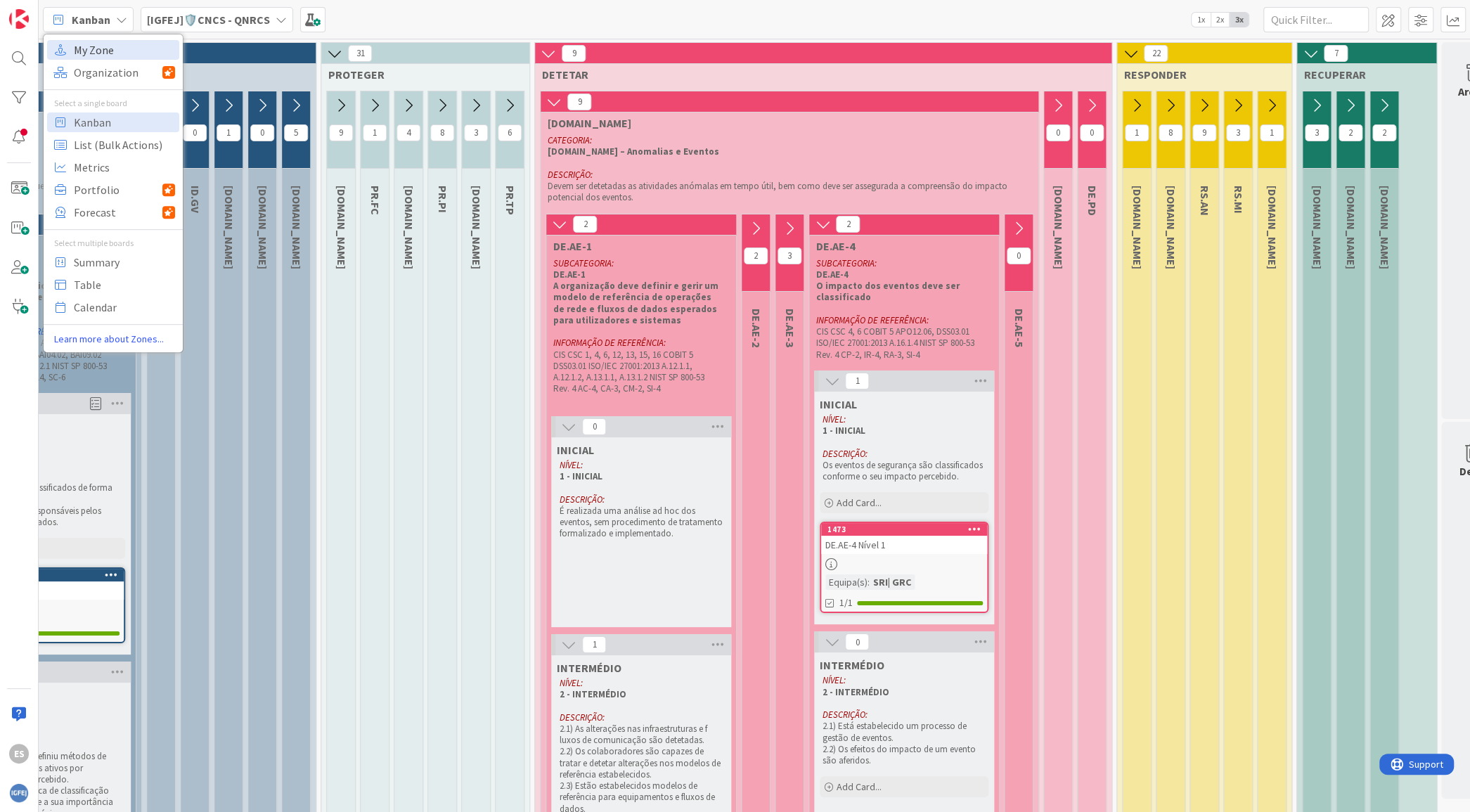
click at [118, 44] on span "My Zone" at bounding box center [125, 49] width 102 height 21
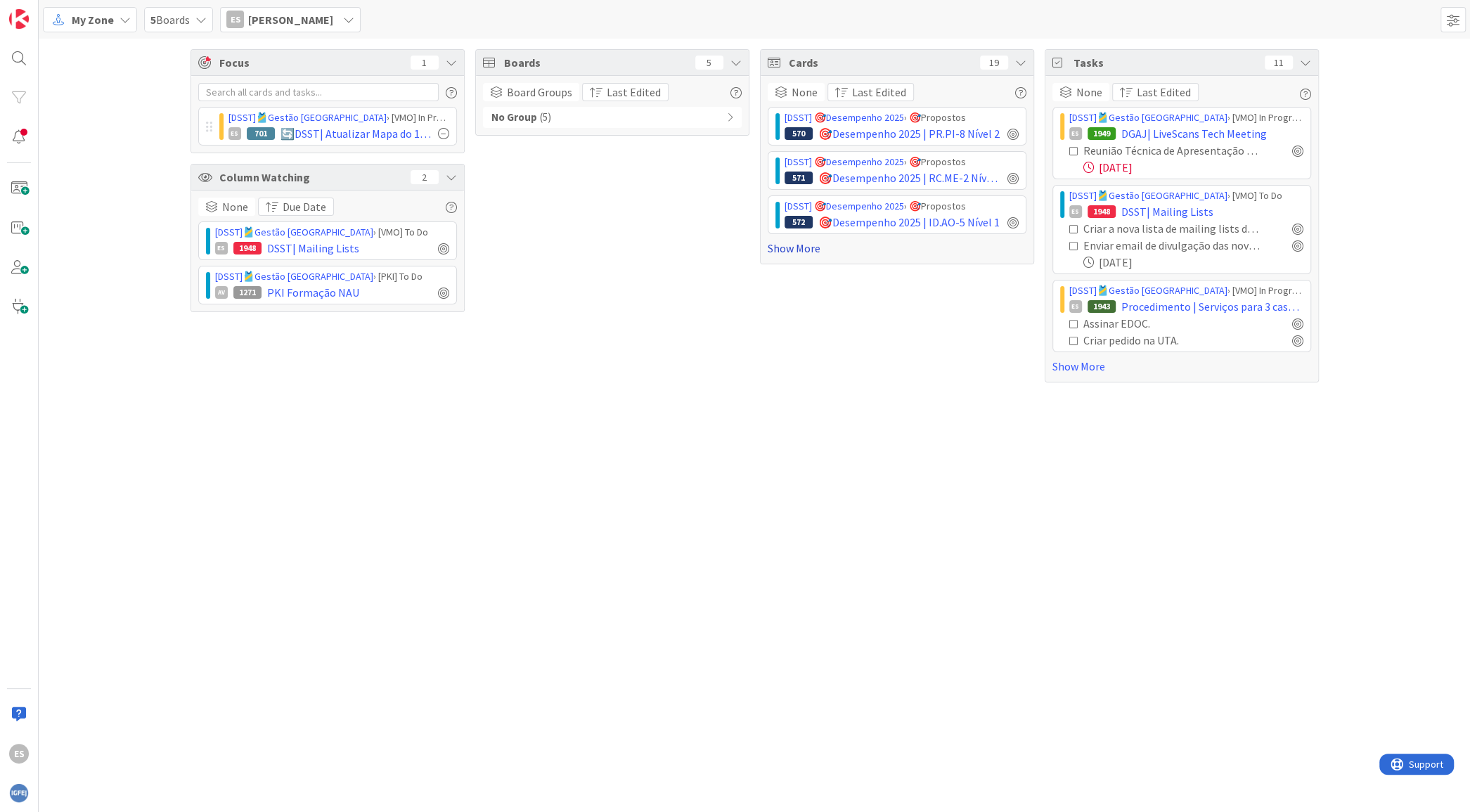
click at [797, 246] on link "Show More" at bounding box center [897, 248] width 259 height 17
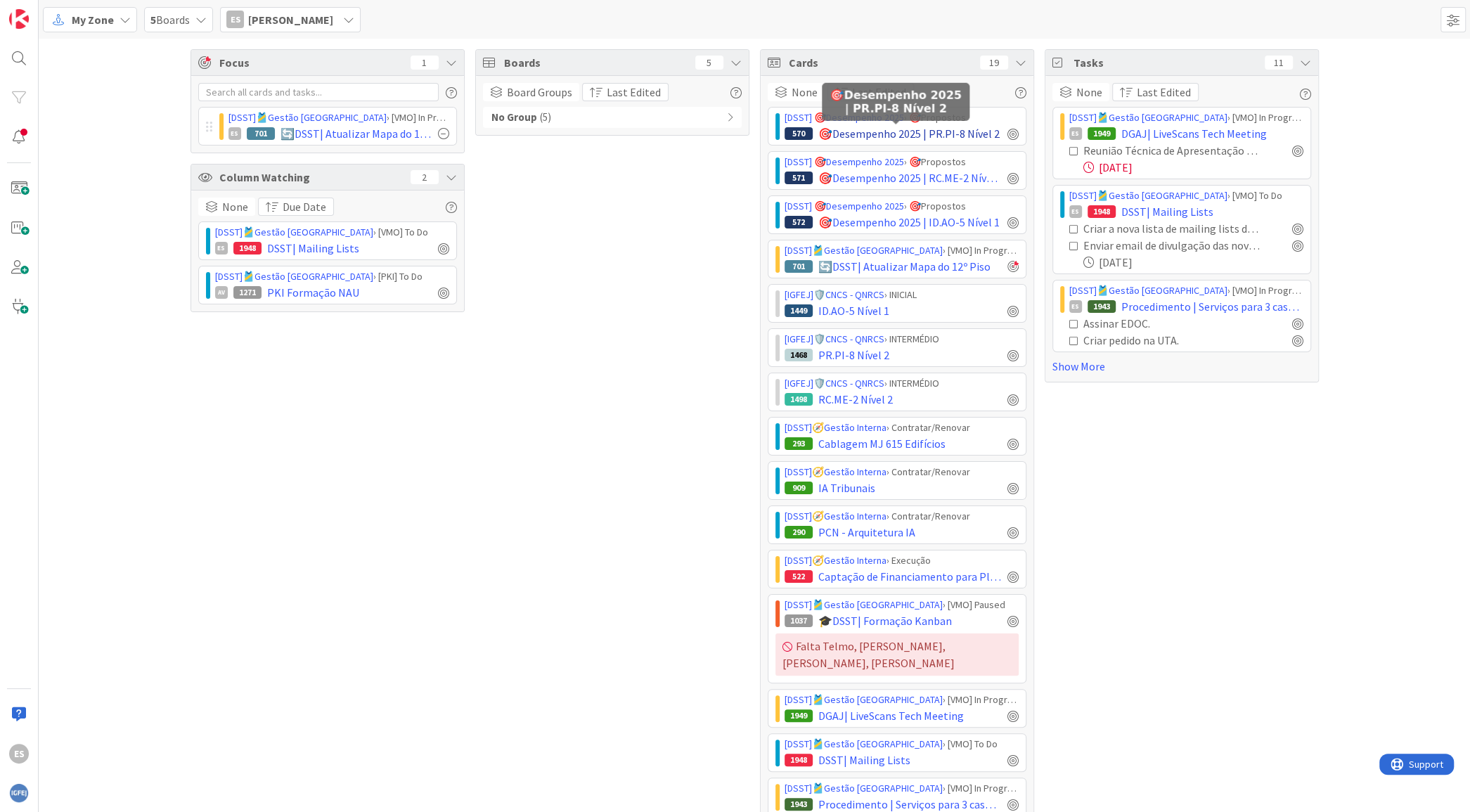
click at [874, 133] on span "🎯Desempenho 2025 | PR.PI-8 Nível 2" at bounding box center [909, 134] width 182 height 17
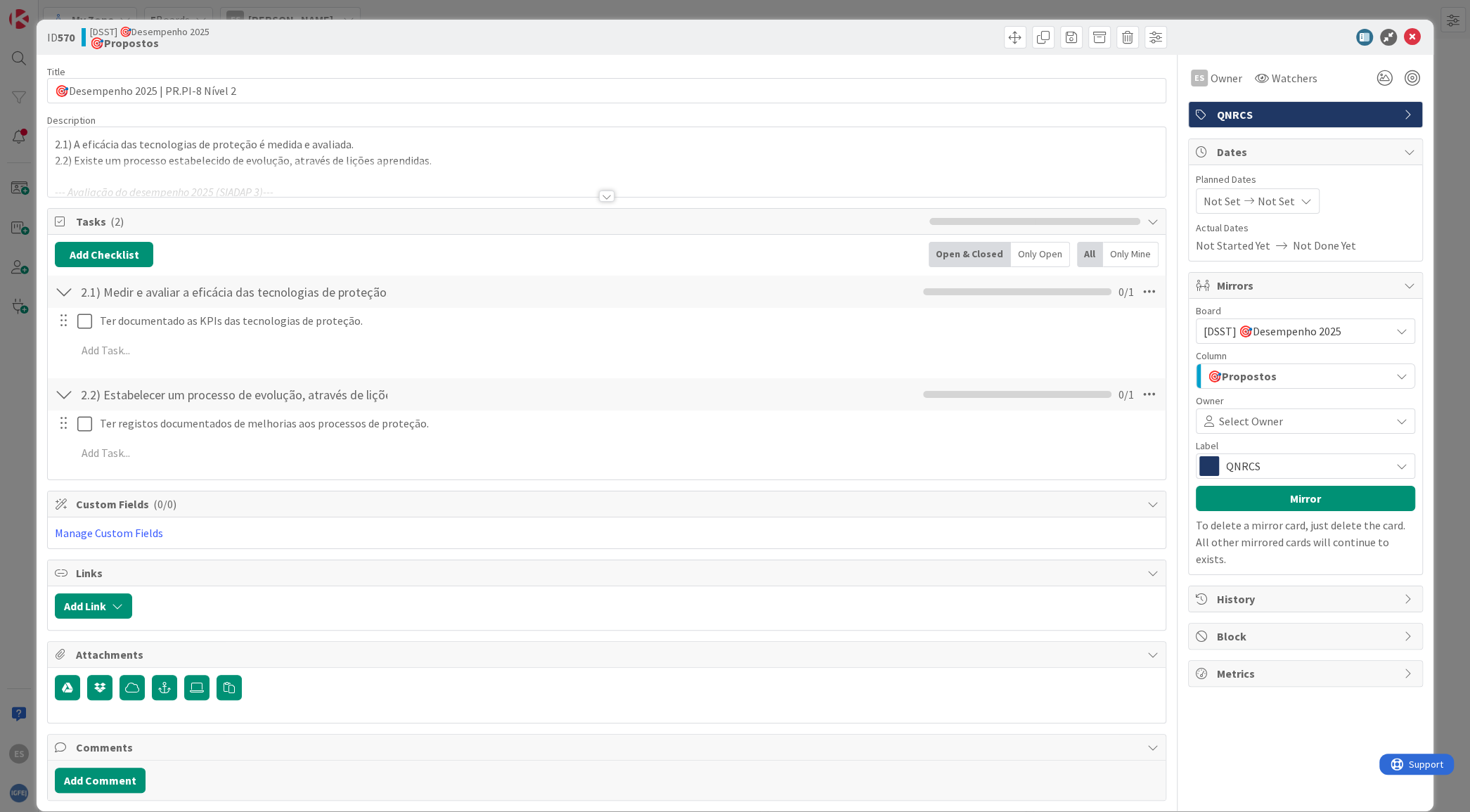
click at [1396, 26] on div "ID 570 [DSST] 🎯Desempenho 2025 🎯Propostos" at bounding box center [735, 37] width 1396 height 35
click at [1403, 38] on icon at bounding box center [1412, 38] width 17 height 17
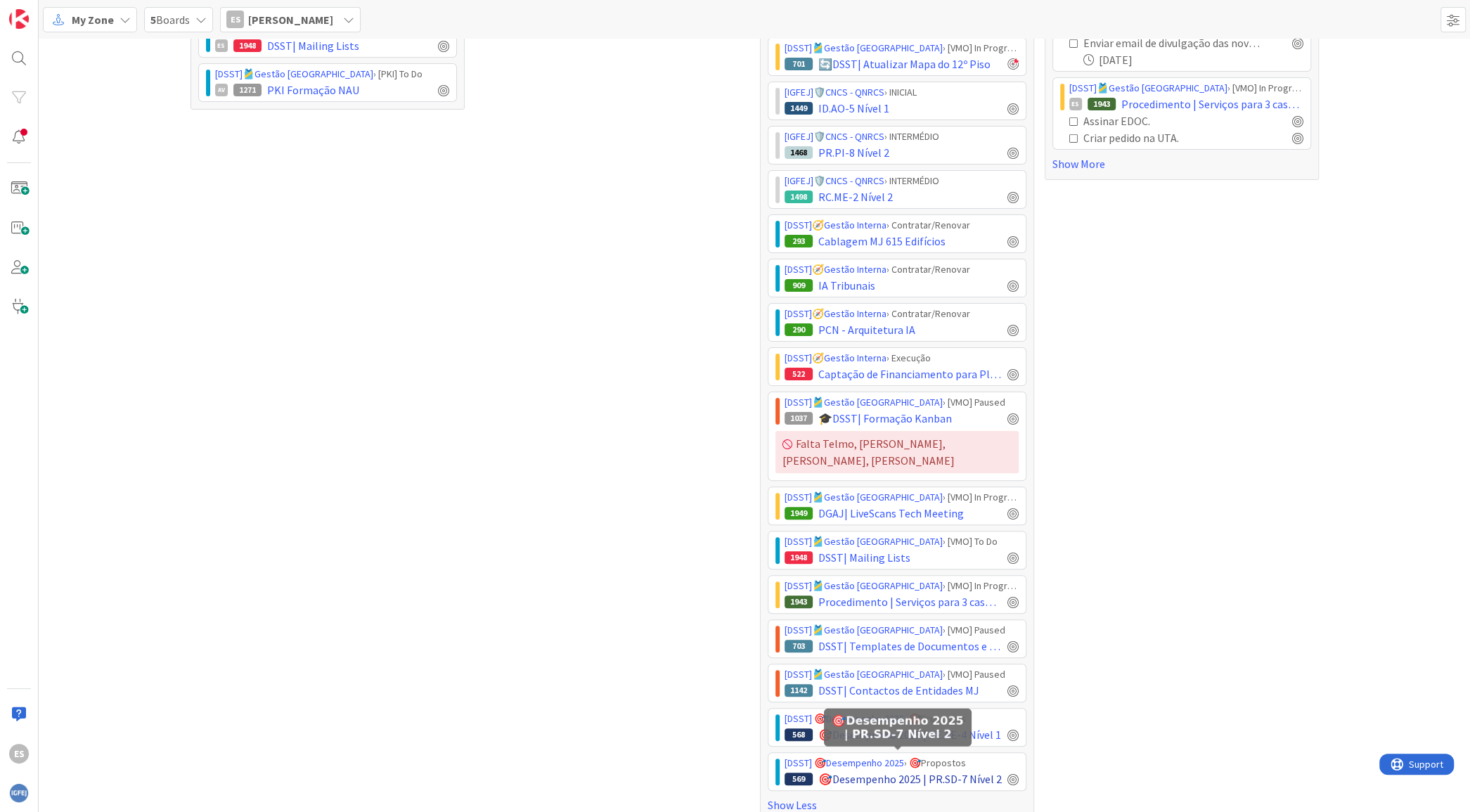
click at [866, 770] on span "🎯Desempenho 2025 | PR.SD-7 Nível 2" at bounding box center [909, 779] width 183 height 17
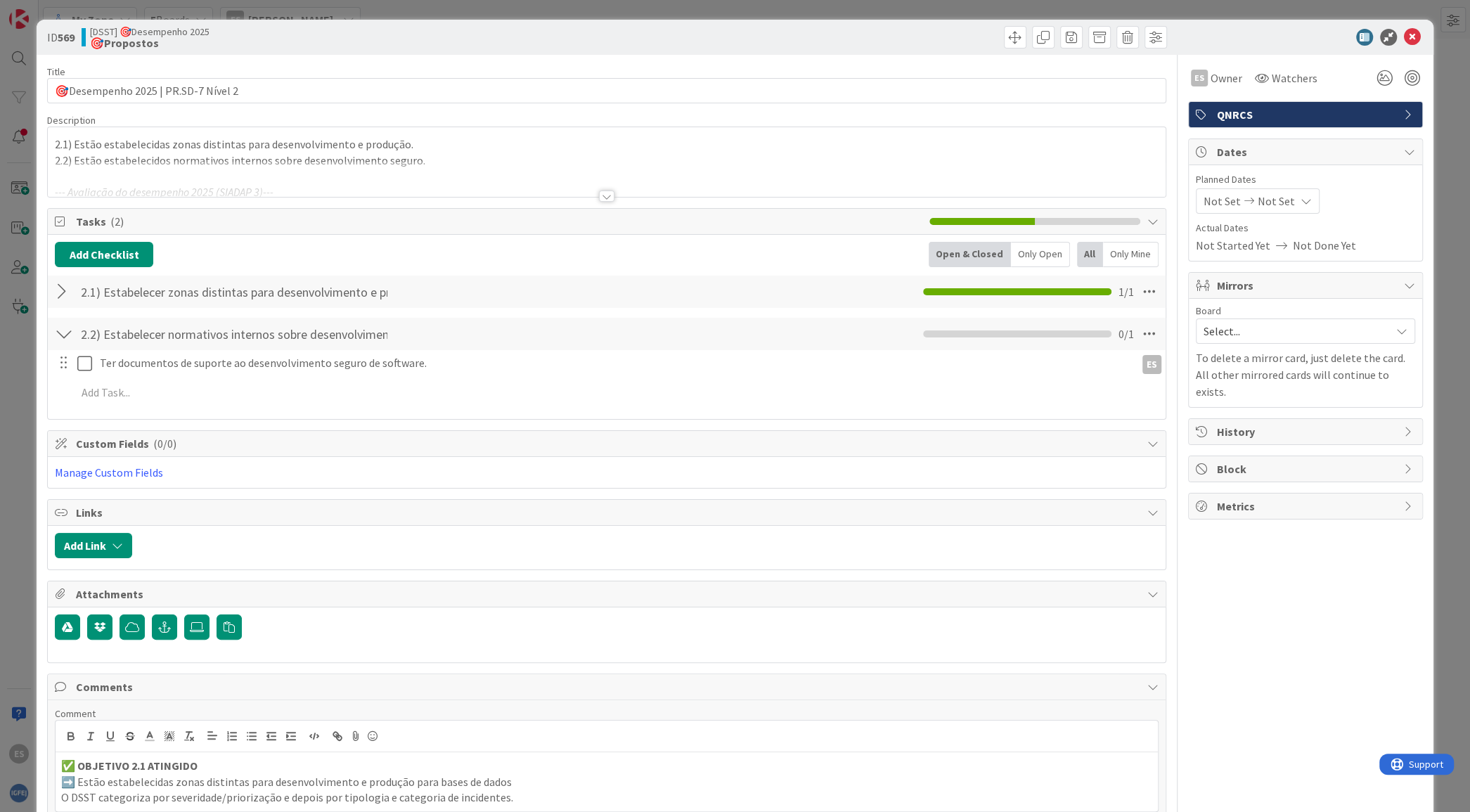
scroll to position [60, 0]
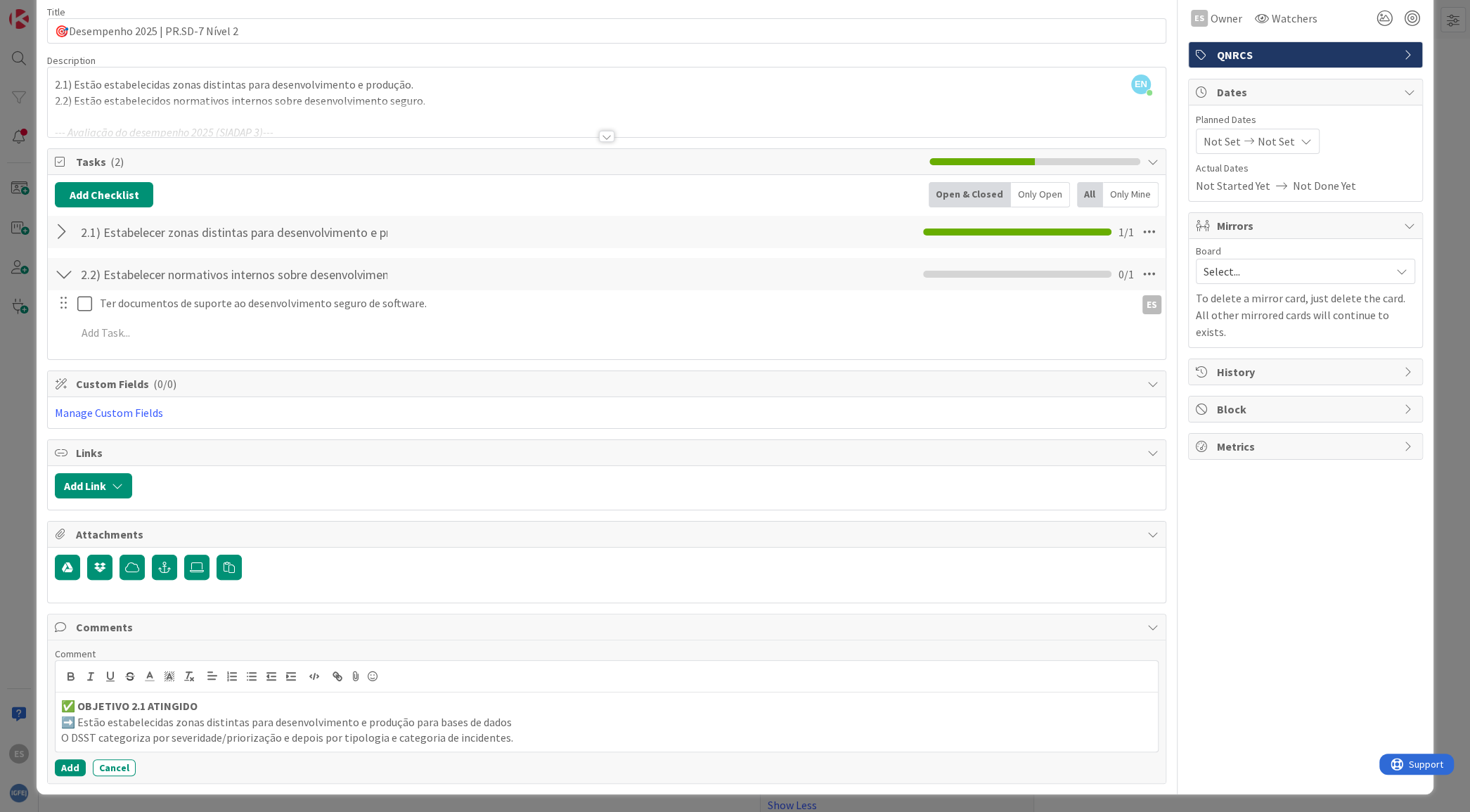
click at [515, 721] on p "➡️ Estão estabelecidas zonas distintas para desenvolvimento e produção para bas…" at bounding box center [607, 722] width 1090 height 16
drag, startPoint x: 513, startPoint y: 737, endPoint x: 5, endPoint y: 734, distance: 508.0
click at [5, 734] on div "ID 569 [DSST] 🎯Desempenho 2025 🎯Propostos Title 35 / 128 🎯Desempenho 2025 | PR.…" at bounding box center [735, 406] width 1470 height 812
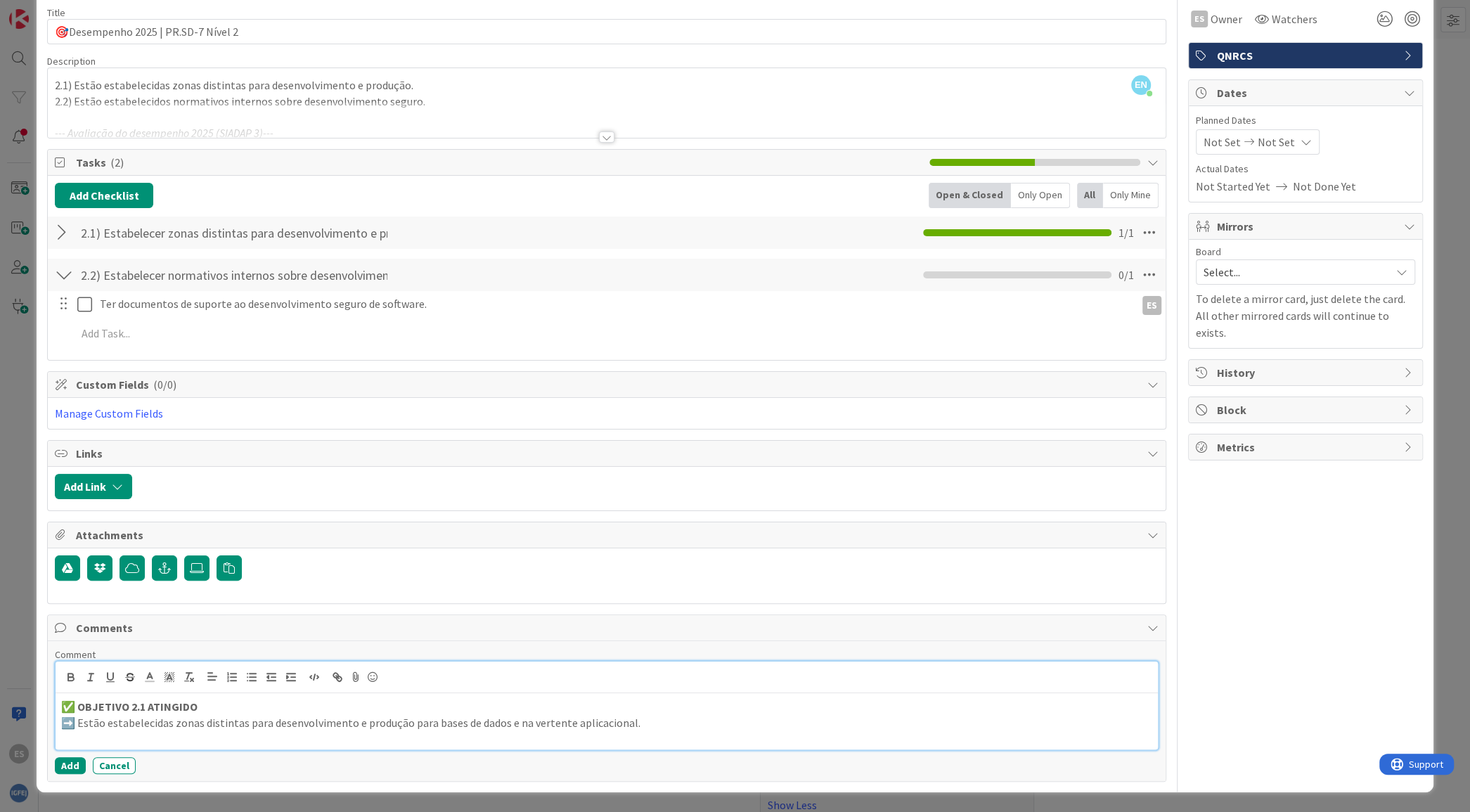
scroll to position [57, 0]
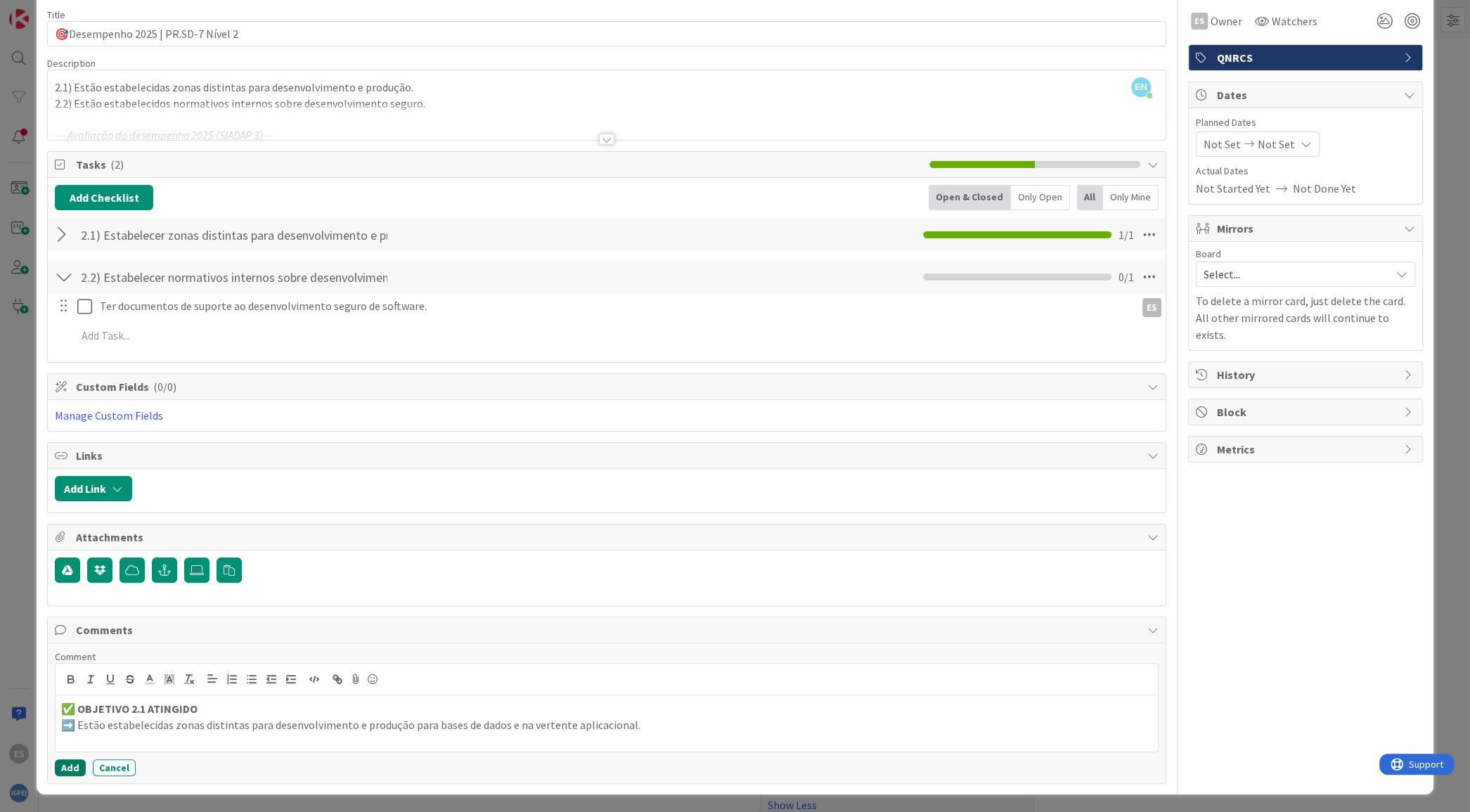
click at [61, 768] on button "Add" at bounding box center [70, 768] width 31 height 17
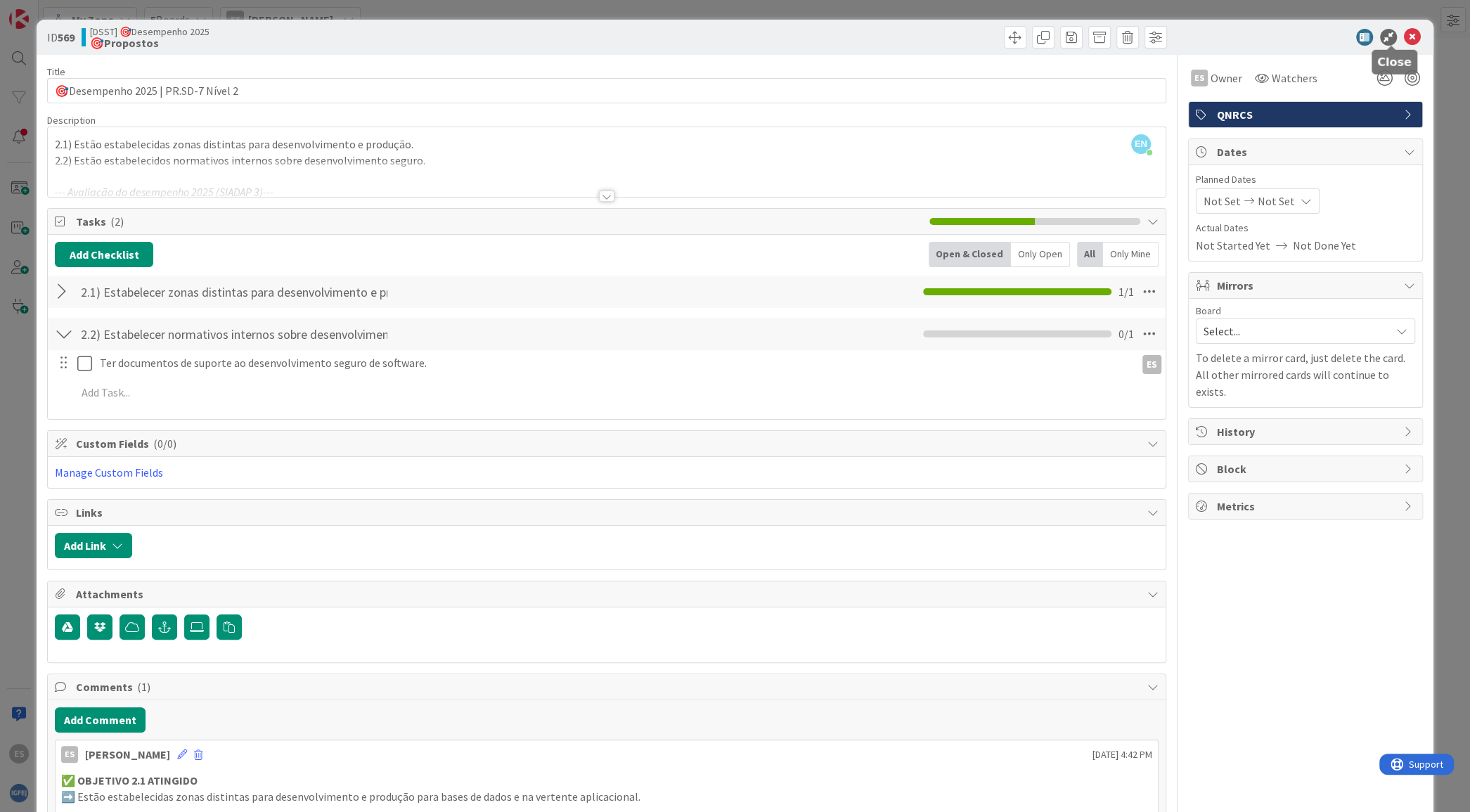
click at [1403, 32] on icon at bounding box center [1412, 38] width 17 height 17
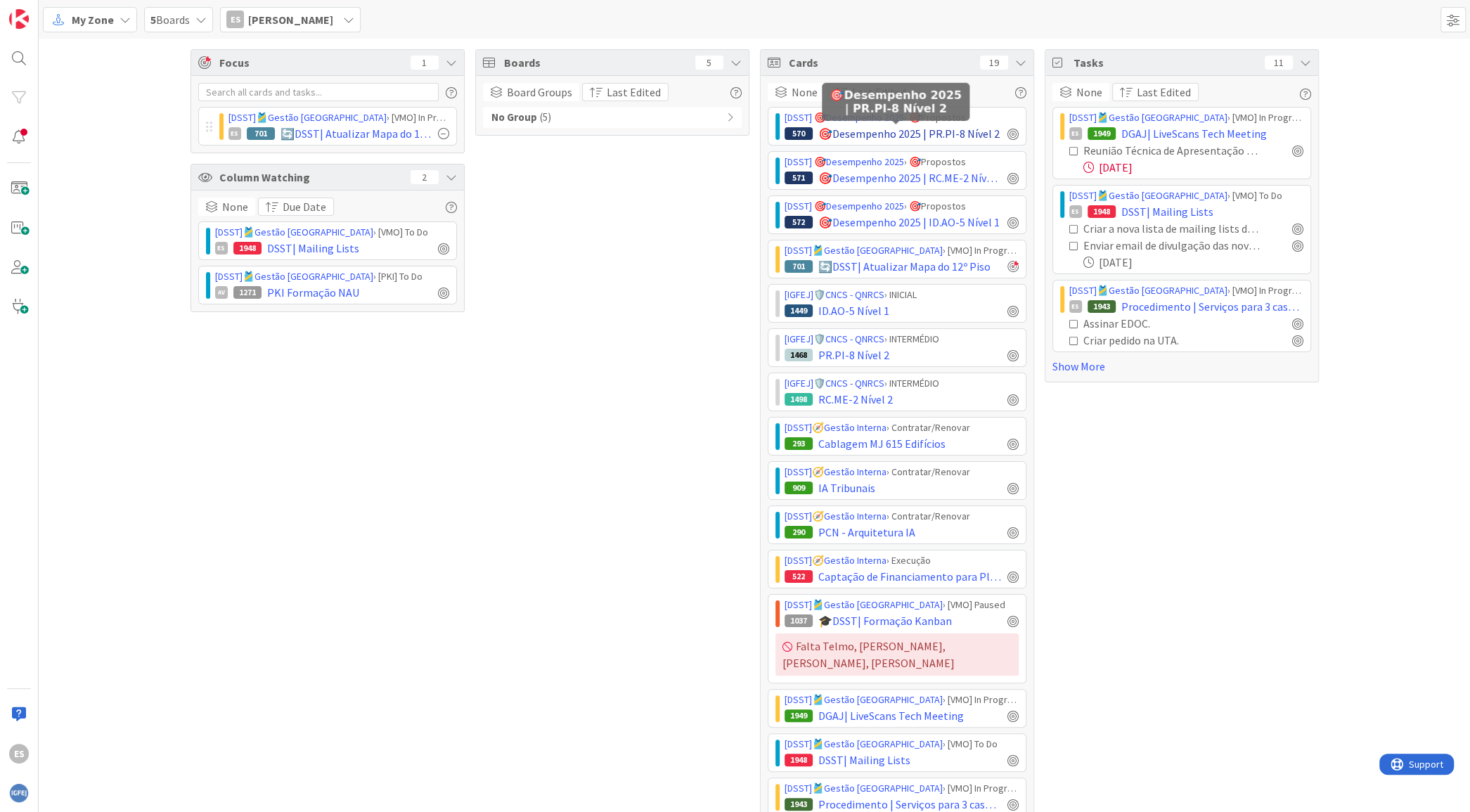
click at [857, 134] on span "🎯Desempenho 2025 | PR.PI-8 Nível 2" at bounding box center [909, 134] width 182 height 17
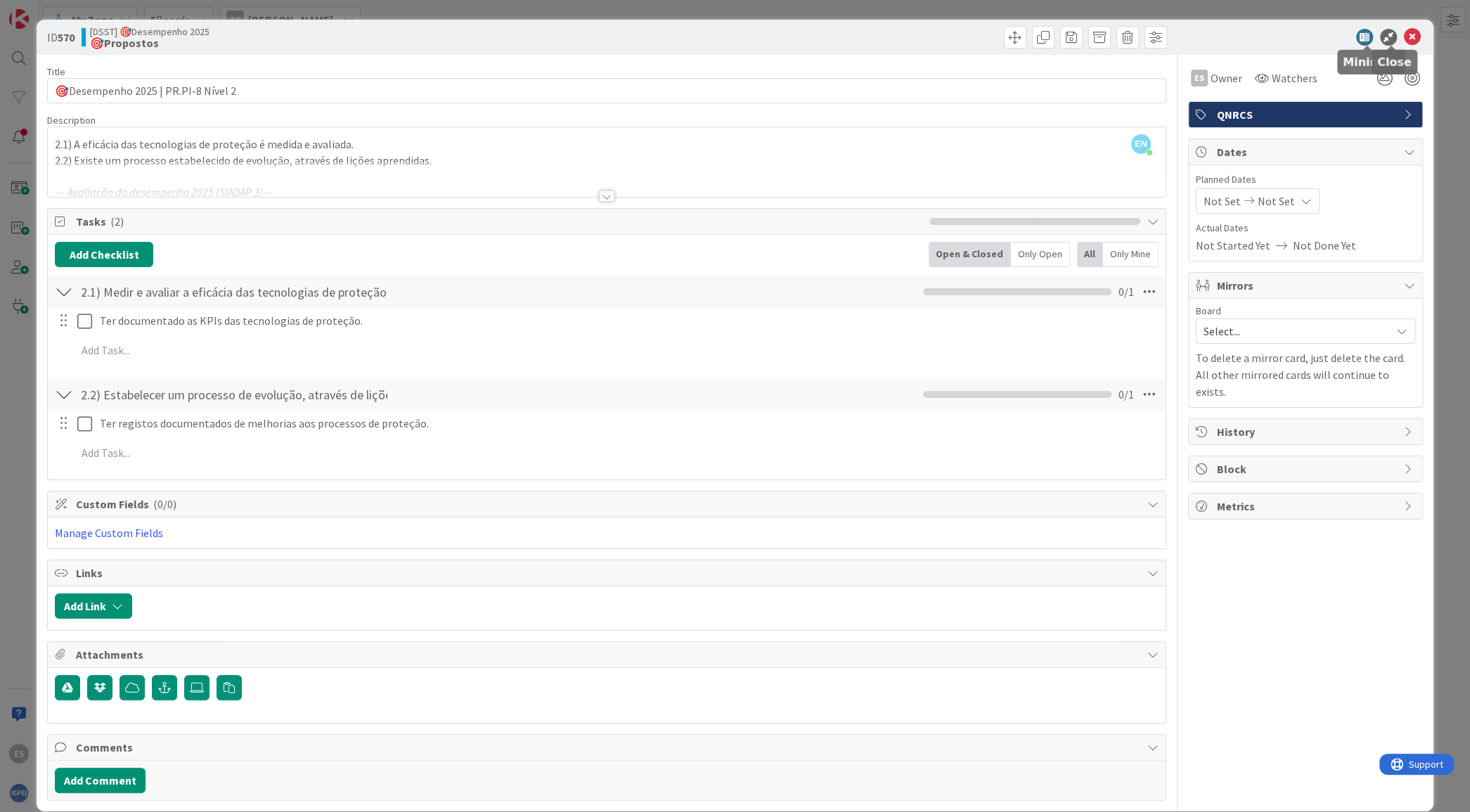
click at [1403, 32] on icon at bounding box center [1412, 38] width 17 height 17
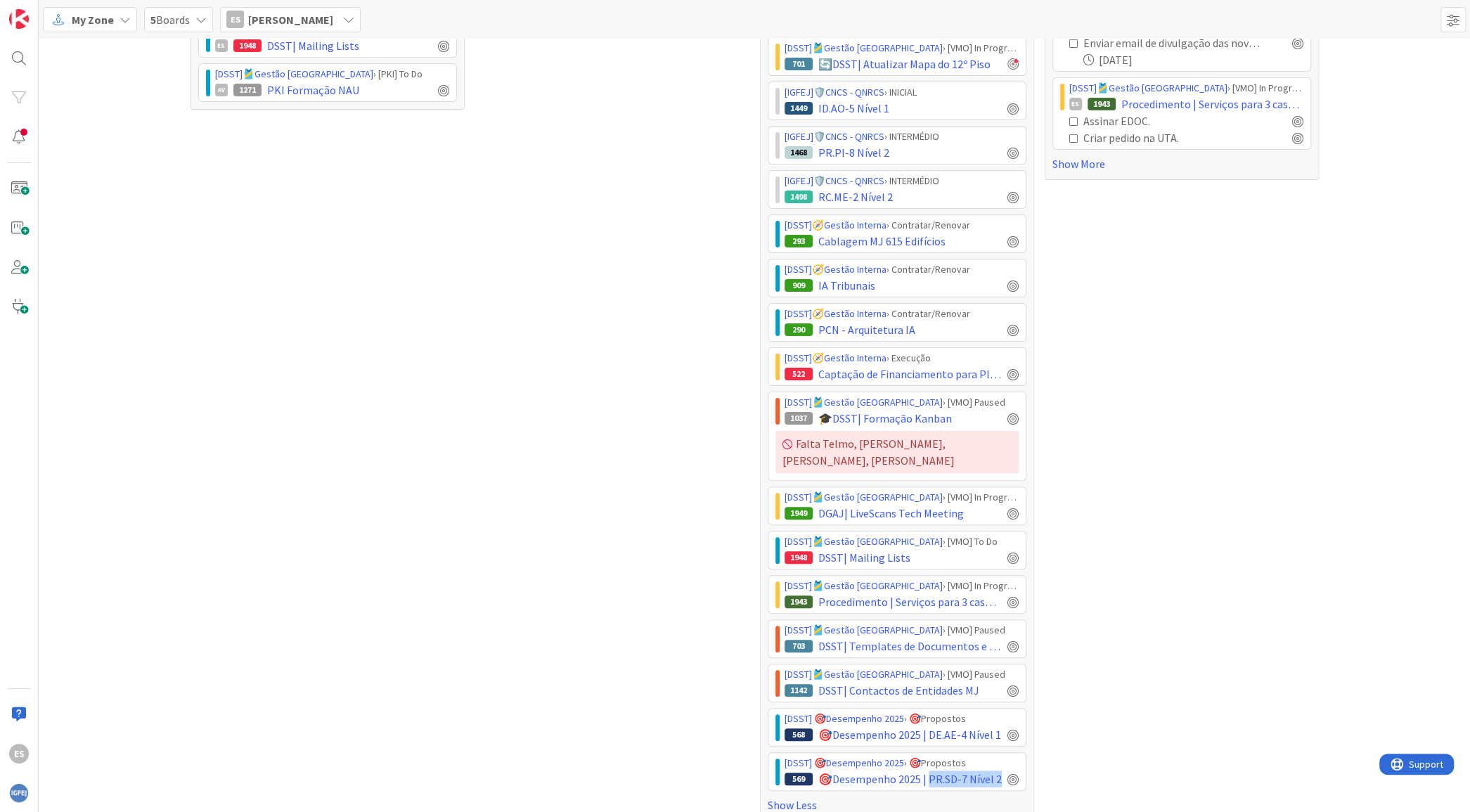
drag, startPoint x: 990, startPoint y: 767, endPoint x: 919, endPoint y: 768, distance: 71.0
click at [919, 768] on div "[DSST] 🎯Desempenho 2025 › 🎯Propostos 569 🎯Desempenho 2025 | PR.SD-7 Nível 2" at bounding box center [897, 771] width 259 height 38
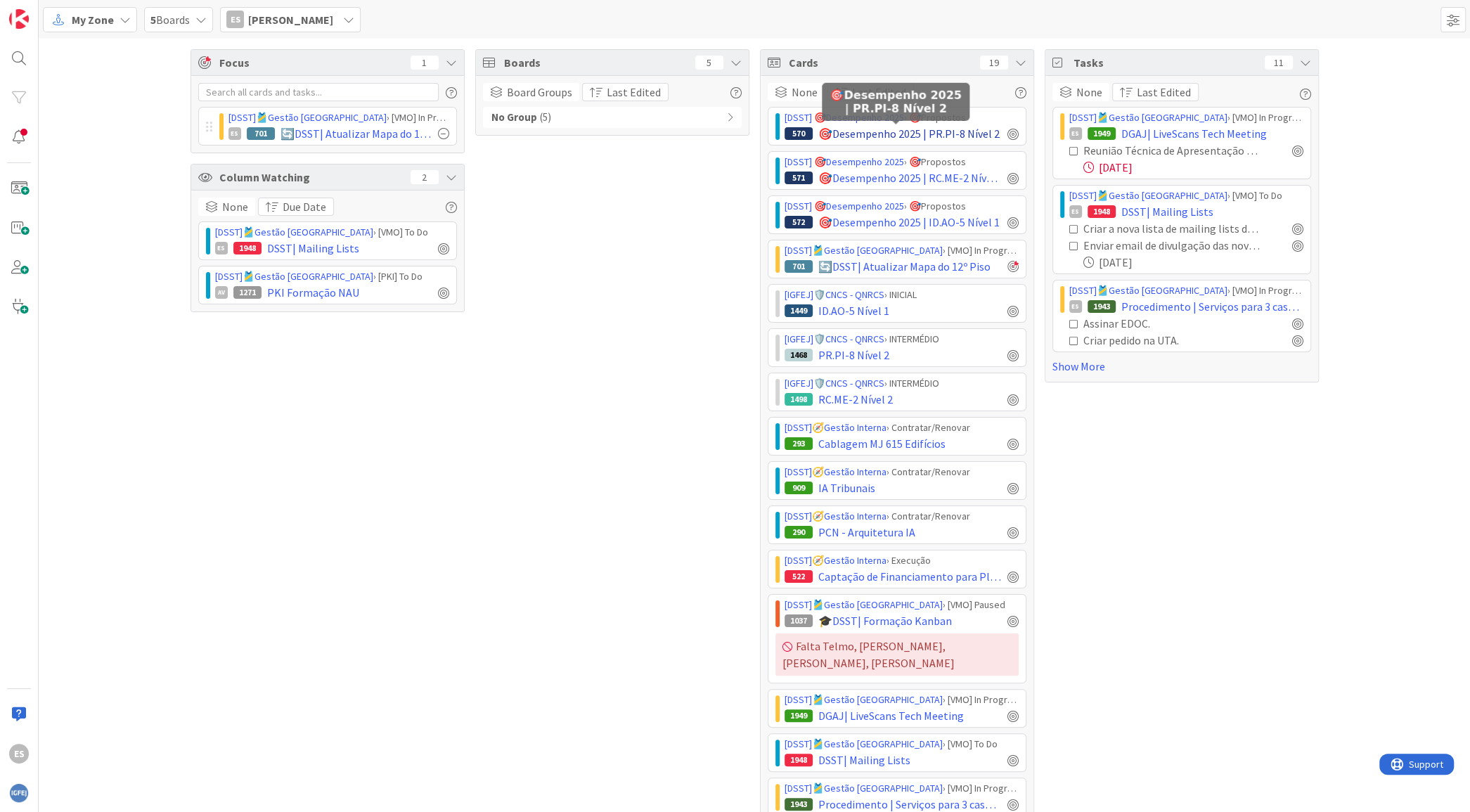
click at [860, 129] on span "🎯Desempenho 2025 | PR.PI-8 Nível 2" at bounding box center [909, 134] width 182 height 17
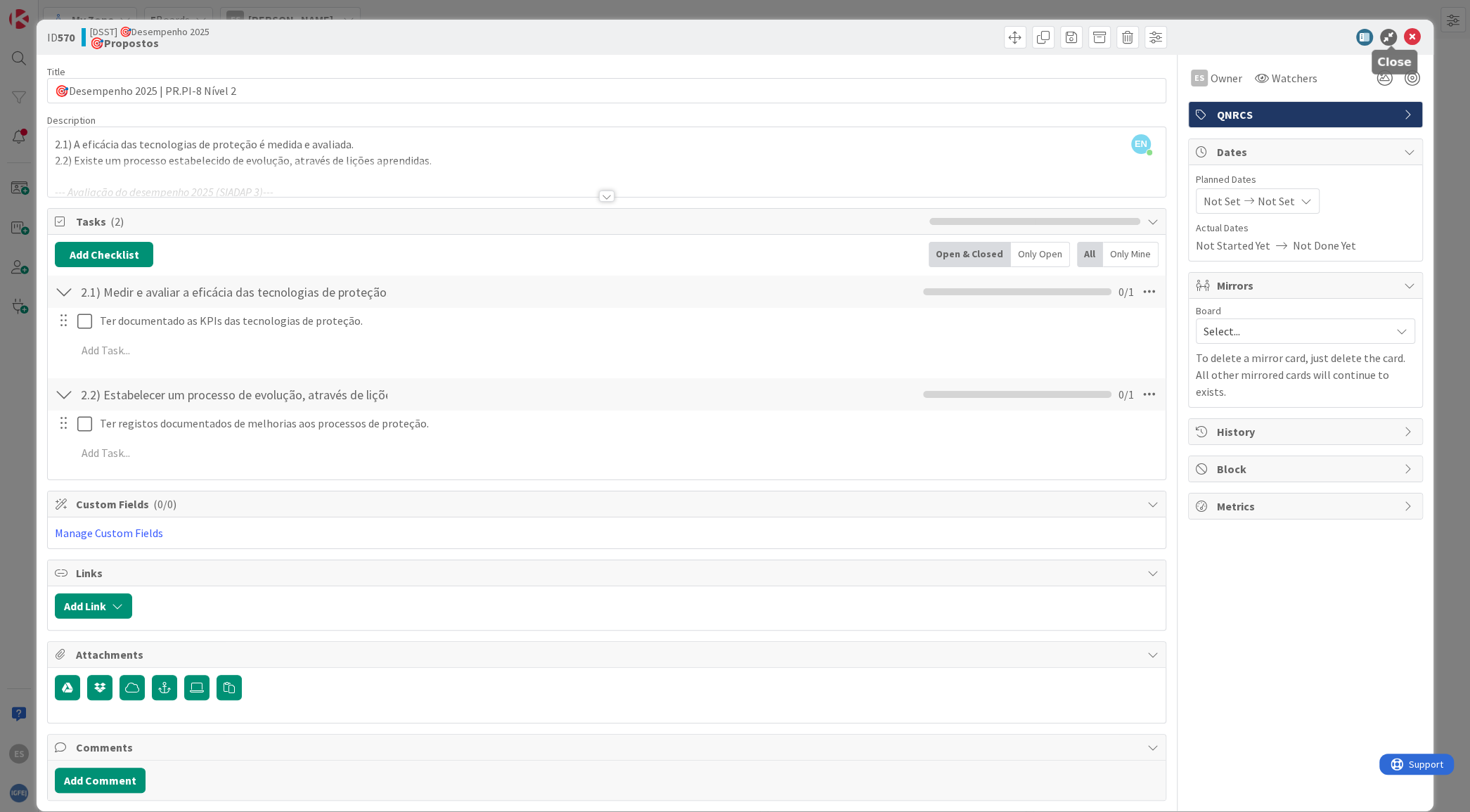
click at [1403, 32] on icon at bounding box center [1412, 38] width 17 height 17
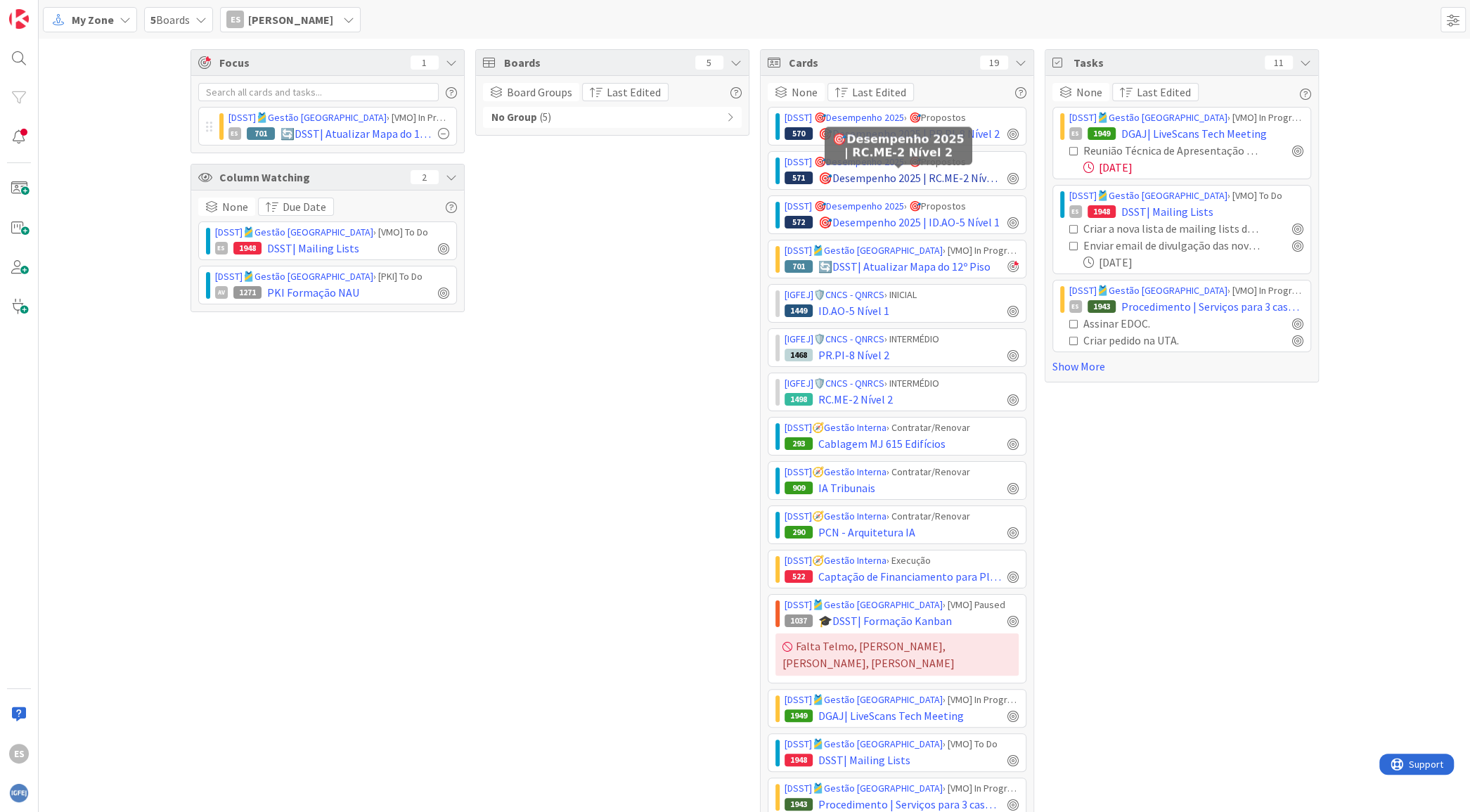
click at [856, 176] on span "🎯Desempenho 2025 | RC.ME-2 Nível 2" at bounding box center [909, 178] width 183 height 17
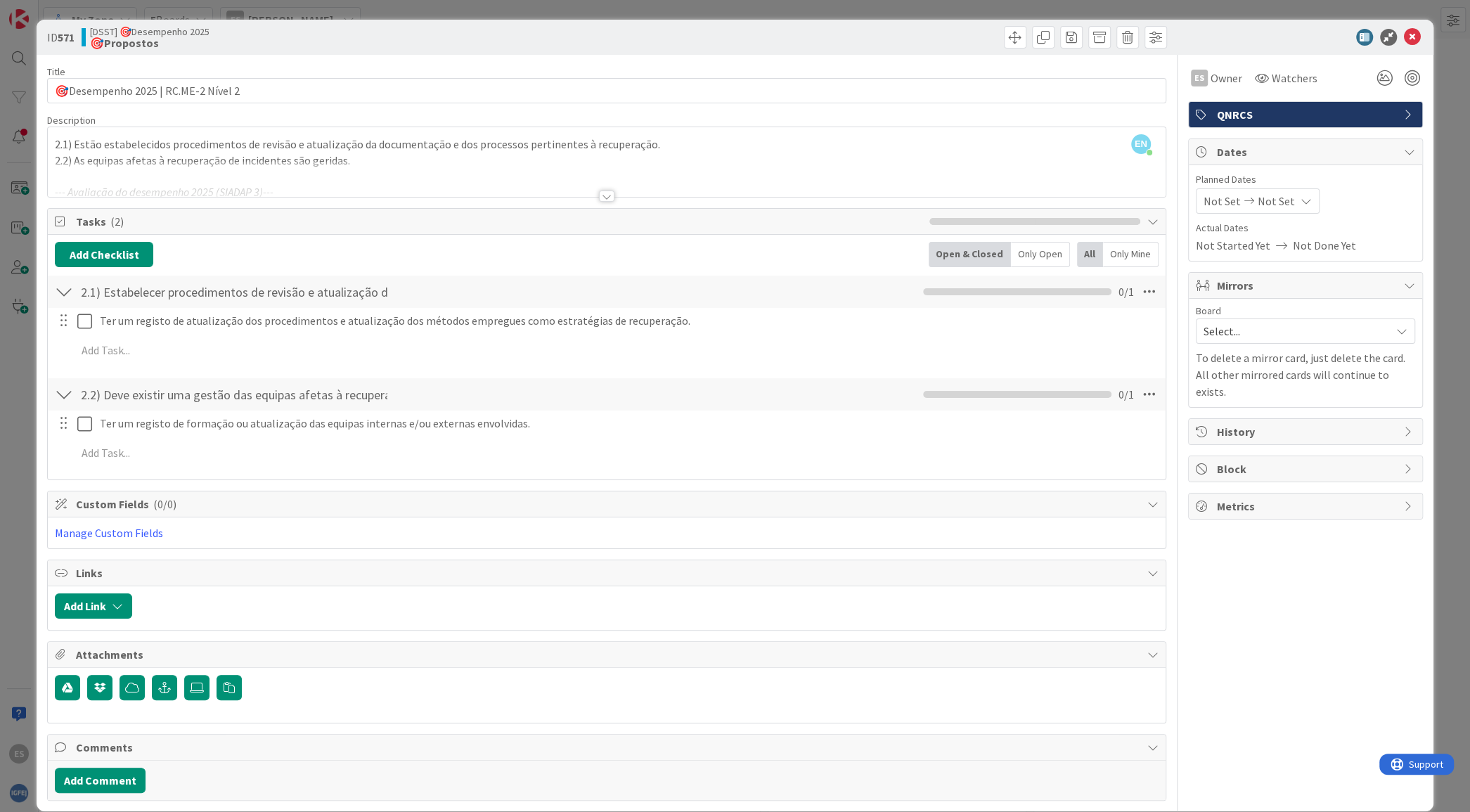
click at [311, 171] on div at bounding box center [606, 179] width 1117 height 36
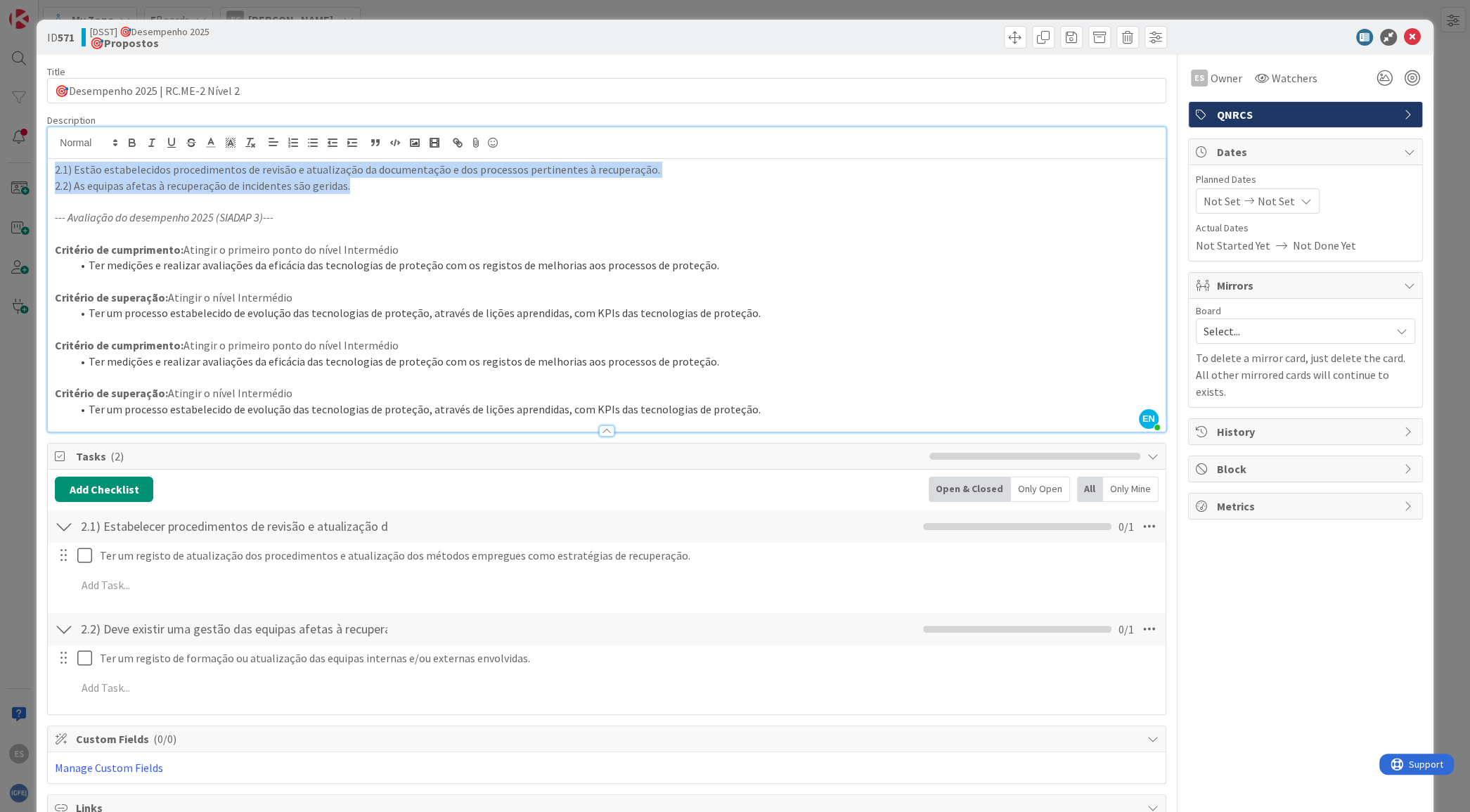
drag, startPoint x: 377, startPoint y: 186, endPoint x: 15, endPoint y: 171, distance: 362.3
click at [15, 171] on div "ID 571 [DSST] 🎯Desempenho 2025 🎯Propostos Title 35 / 128 🎯Desempenho 2025 | RC.…" at bounding box center [735, 406] width 1470 height 812
copy div "2.1) Estão estabelecidos procedimentos de revisão e atualização da documentação…"
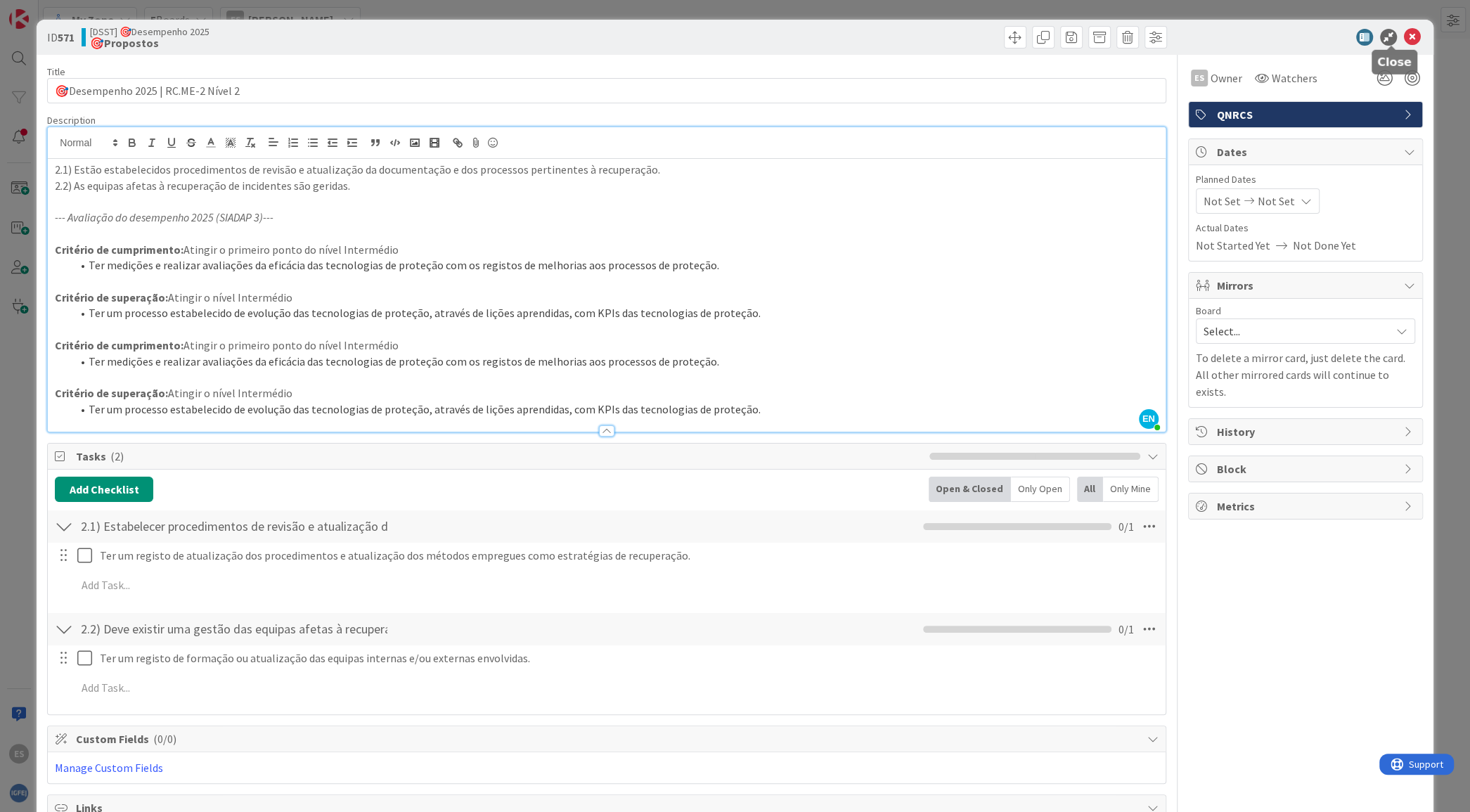
click at [1403, 32] on icon at bounding box center [1412, 38] width 17 height 17
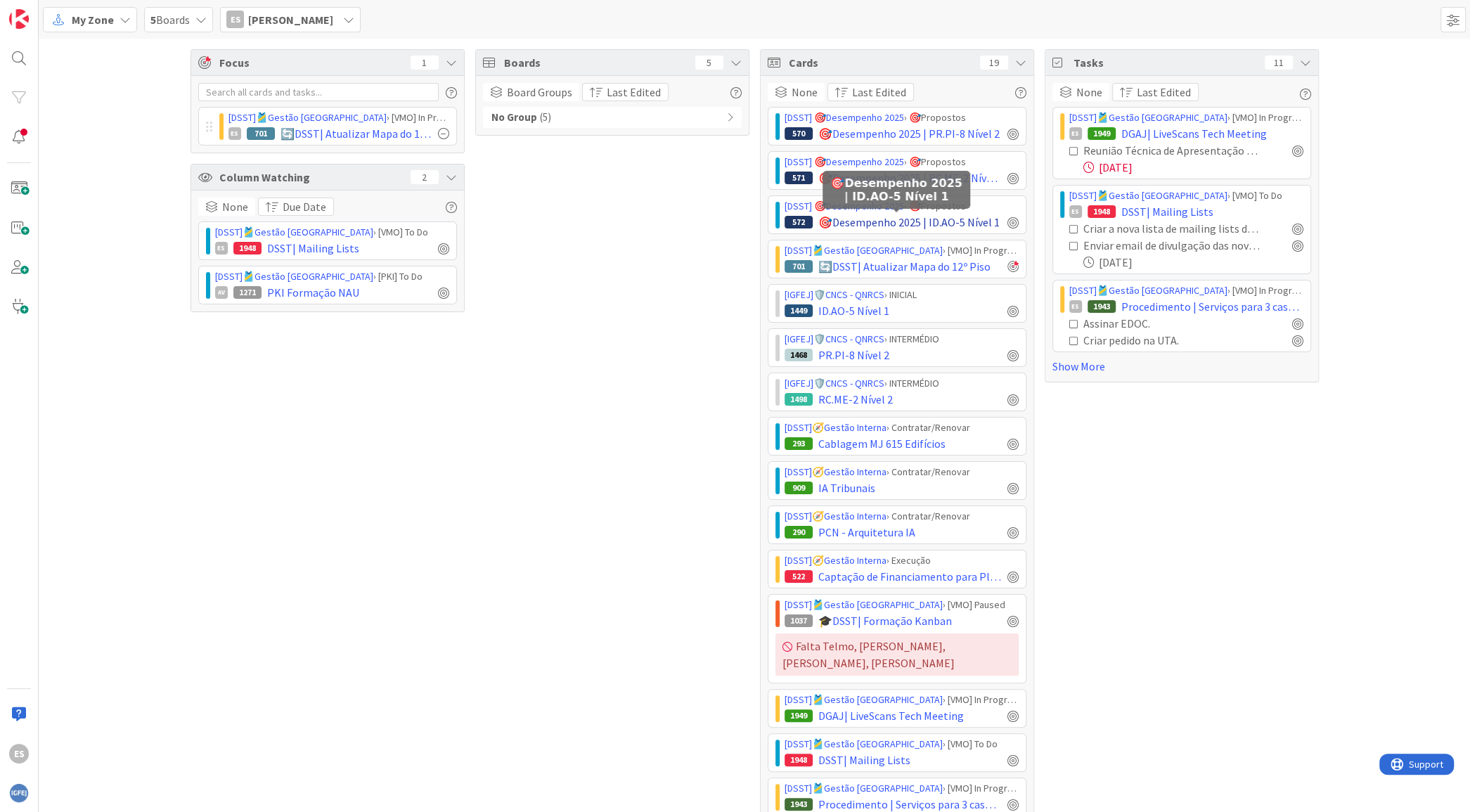
click at [836, 213] on span "🎯Desempenho 2025 | ID.AO-5 Nível 1" at bounding box center [909, 222] width 182 height 17
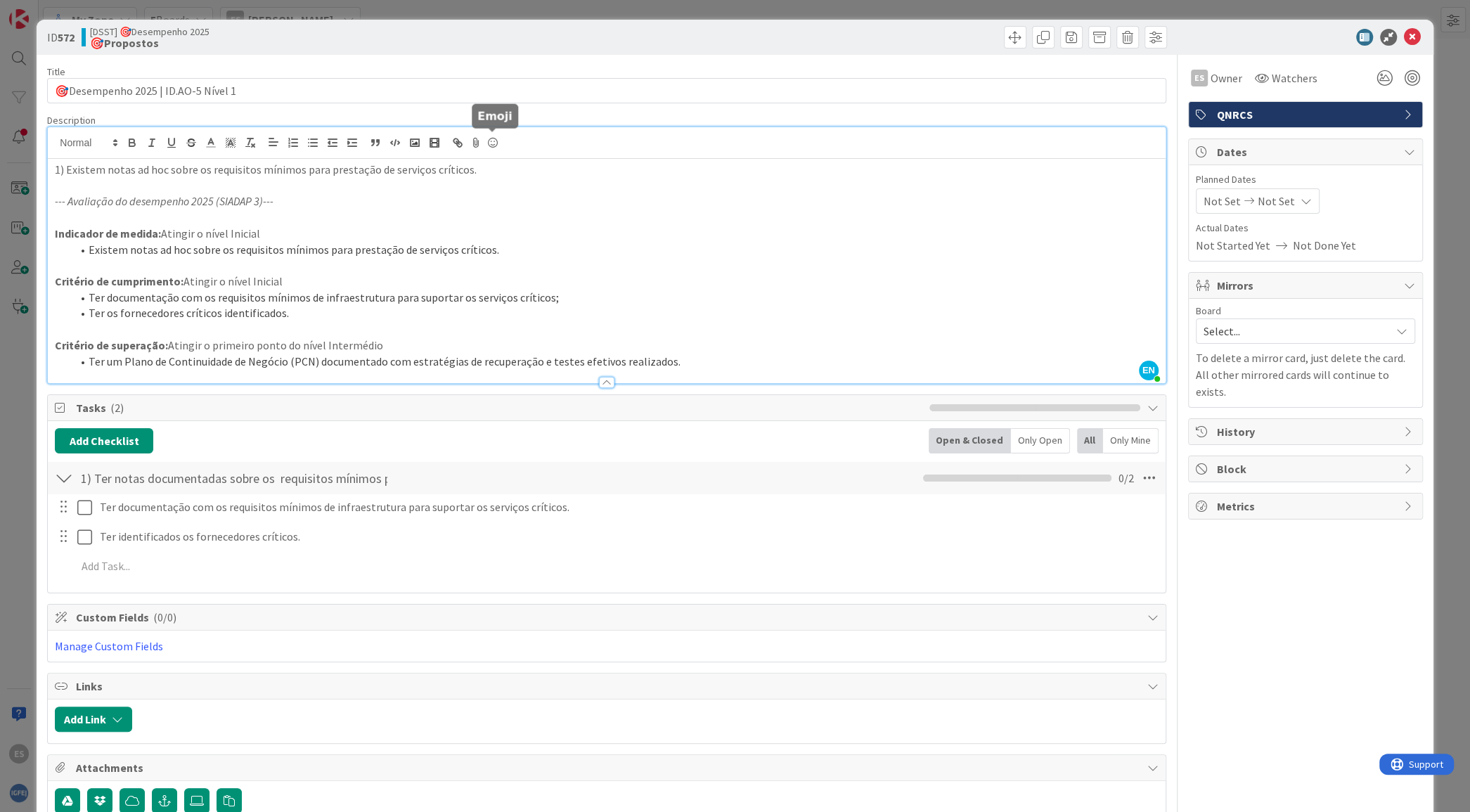
drag, startPoint x: 510, startPoint y: 140, endPoint x: 493, endPoint y: 138, distance: 17.1
click at [493, 138] on div "EN [PERSON_NAME] just joined 1) Existem notas ad hoc sobre os requisitos mínimo…" at bounding box center [606, 255] width 1117 height 256
drag, startPoint x: 502, startPoint y: 167, endPoint x: 0, endPoint y: 165, distance: 502.0
click at [0, 165] on div "ID 572 [DSST] 🎯Desempenho 2025 🎯Propostos Title 35 / 128 🎯Desempenho 2025 | ID.…" at bounding box center [735, 406] width 1470 height 812
click at [1089, 8] on div "ID 572 [DSST] 🎯Desempenho 2025 🎯Propostos Title 35 / 128 🎯Desempenho 2025 | ID.…" at bounding box center [735, 406] width 1470 height 812
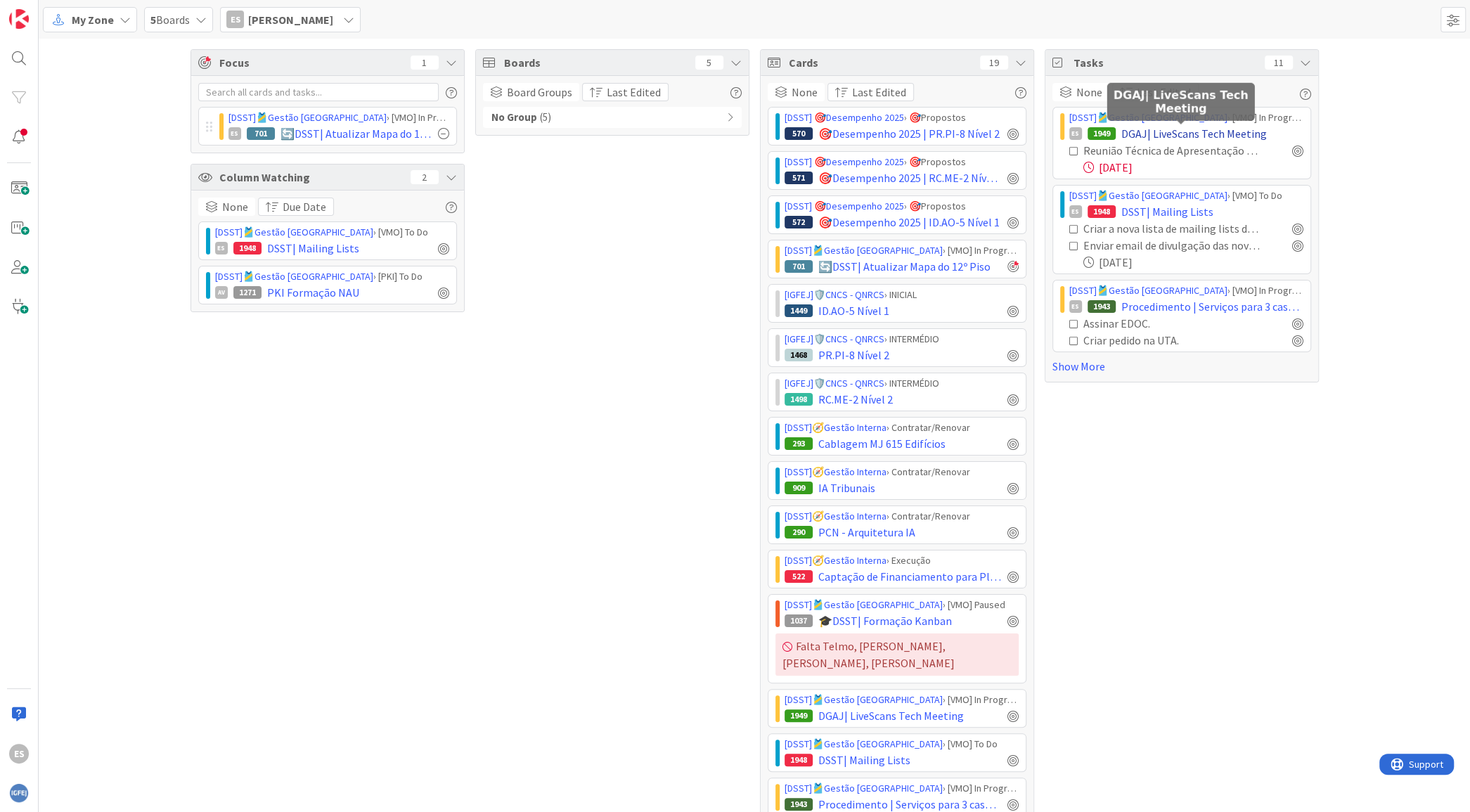
click at [1235, 133] on span "DGAJ| LiveScans Tech Meeting" at bounding box center [1194, 134] width 146 height 17
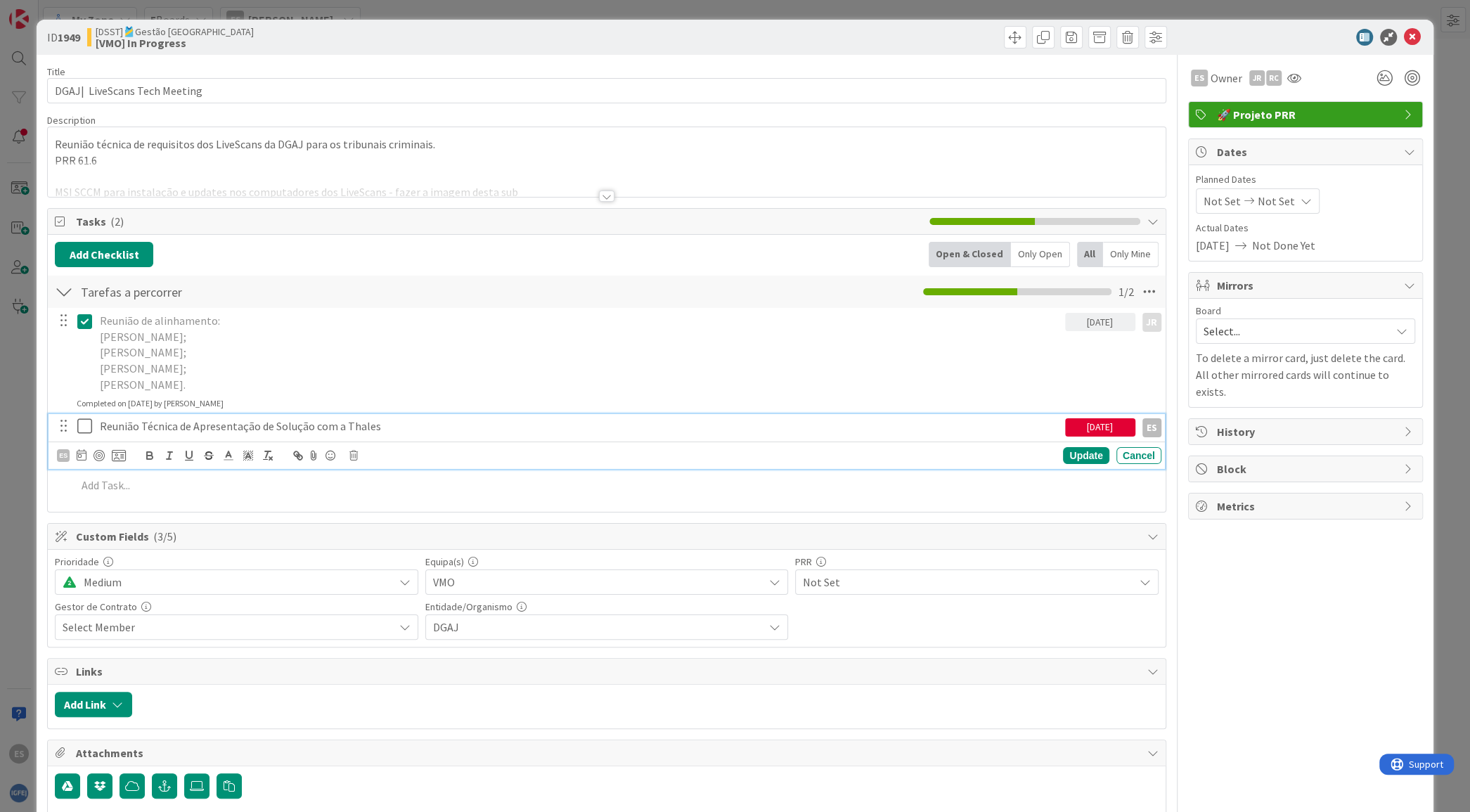
click at [81, 421] on icon at bounding box center [88, 426] width 21 height 17
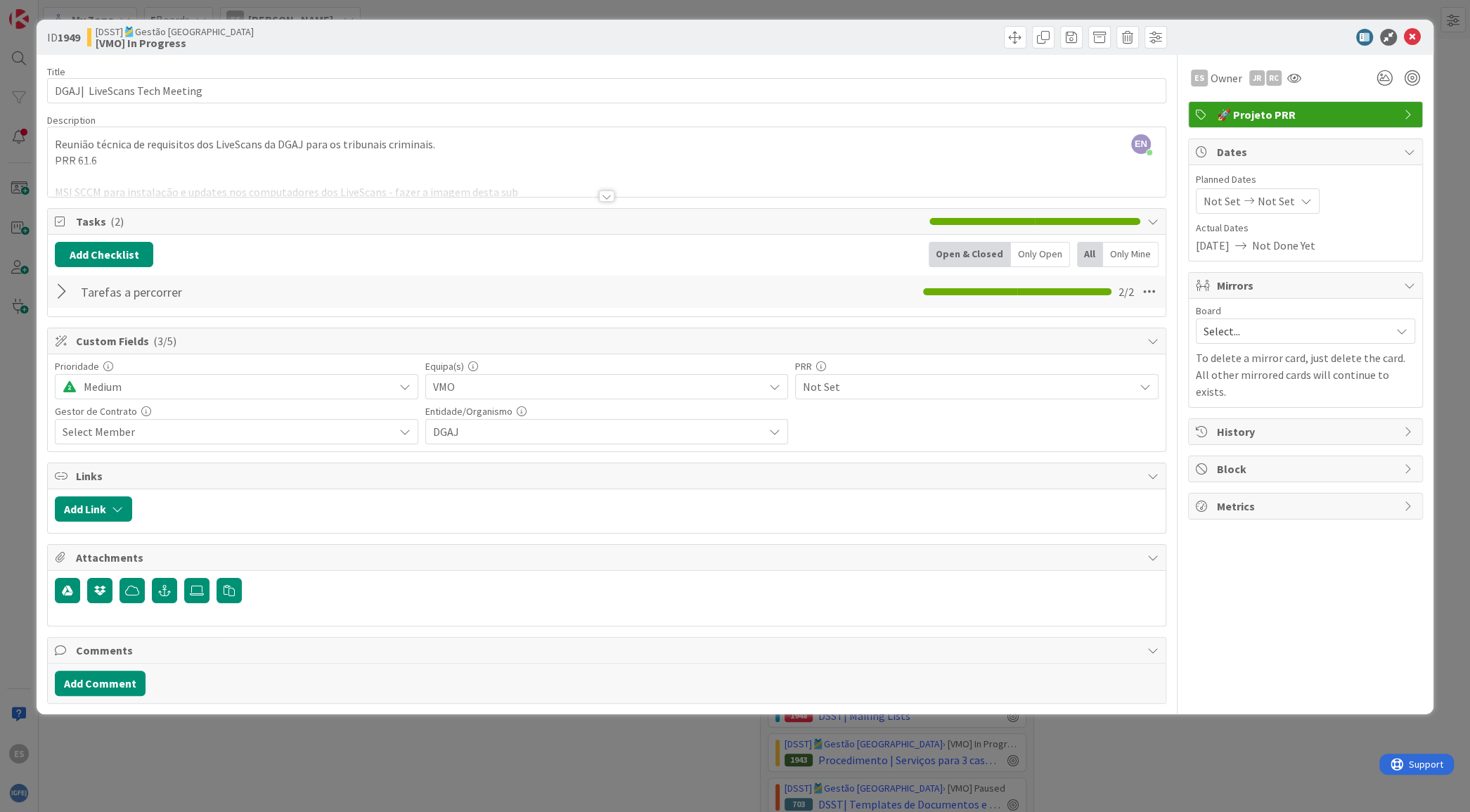
click at [70, 294] on div at bounding box center [63, 292] width 18 height 26
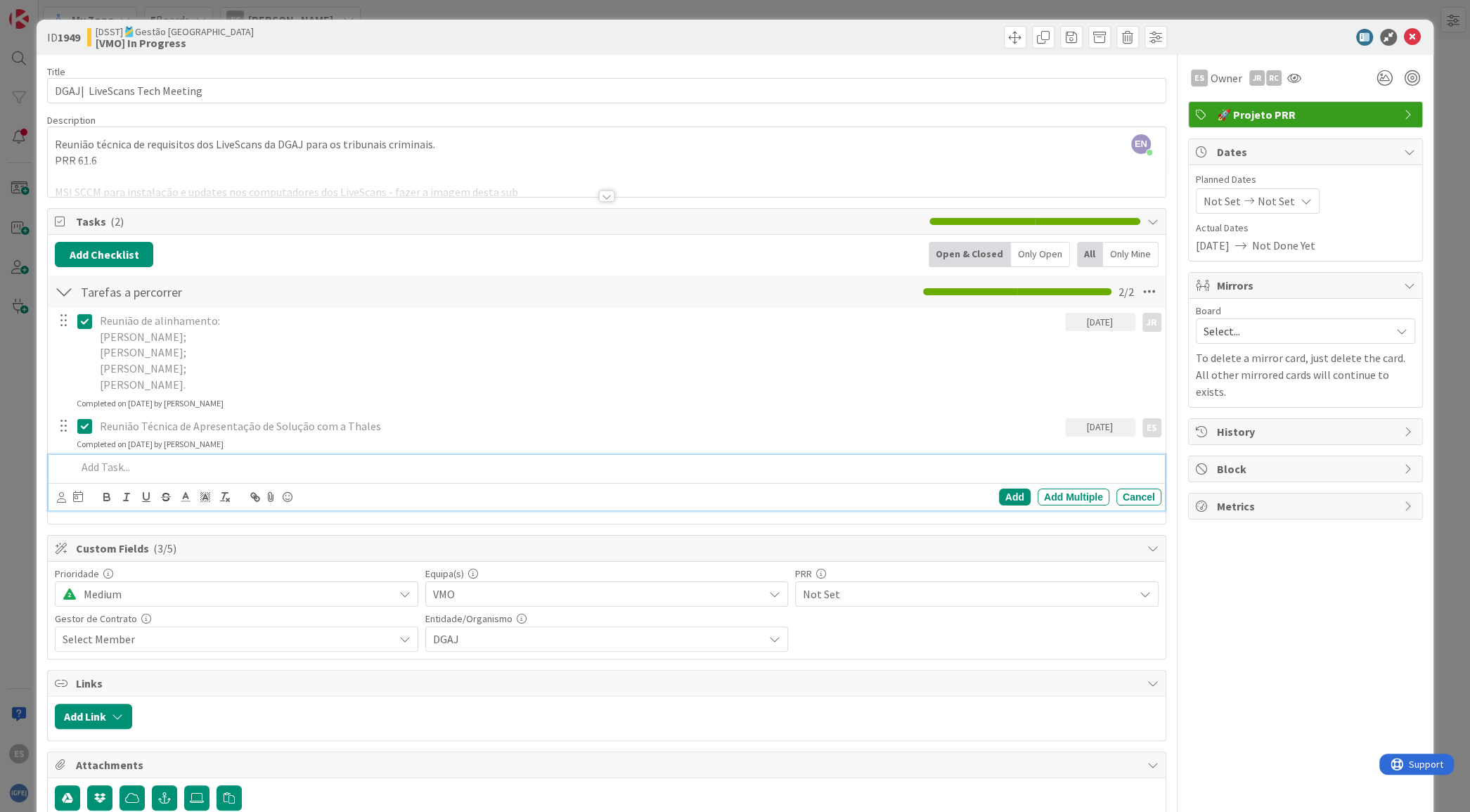
drag, startPoint x: 145, startPoint y: 461, endPoint x: 150, endPoint y: 471, distance: 11.2
click at [145, 461] on p at bounding box center [616, 467] width 1078 height 16
click at [63, 499] on icon at bounding box center [61, 497] width 9 height 10
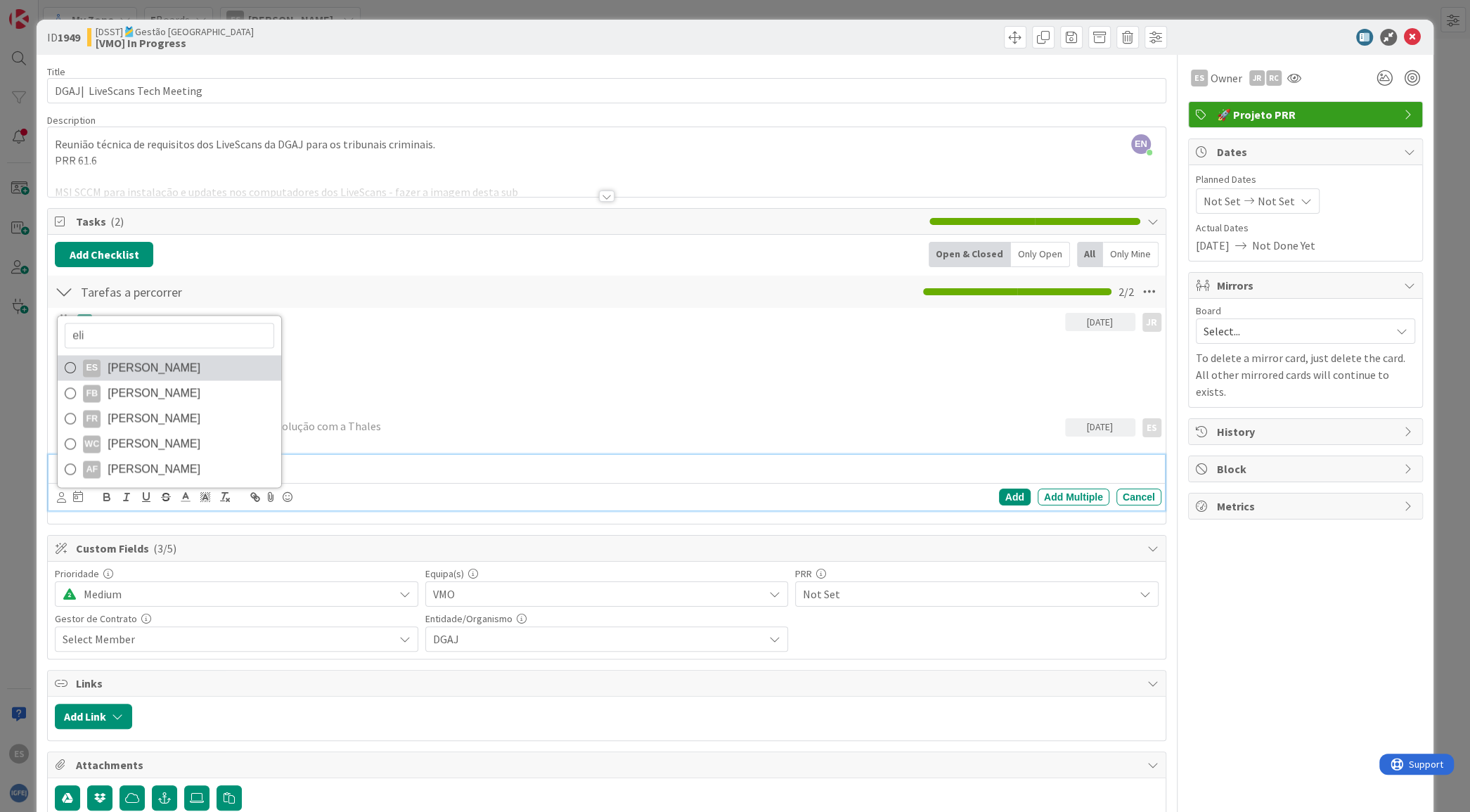
click at [185, 362] on span "[PERSON_NAME]" at bounding box center [154, 368] width 93 height 21
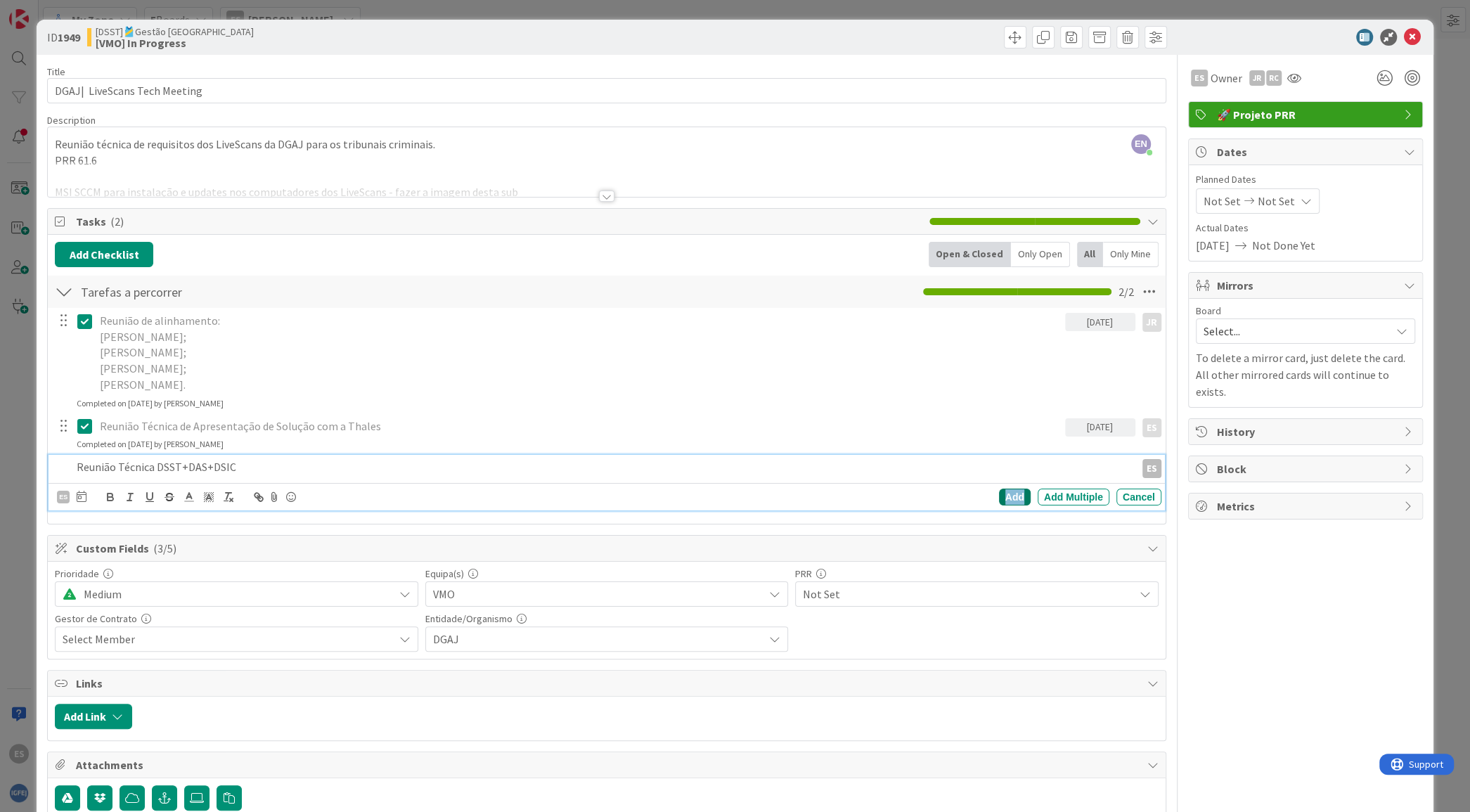
click at [1001, 493] on div "Add" at bounding box center [1014, 497] width 32 height 17
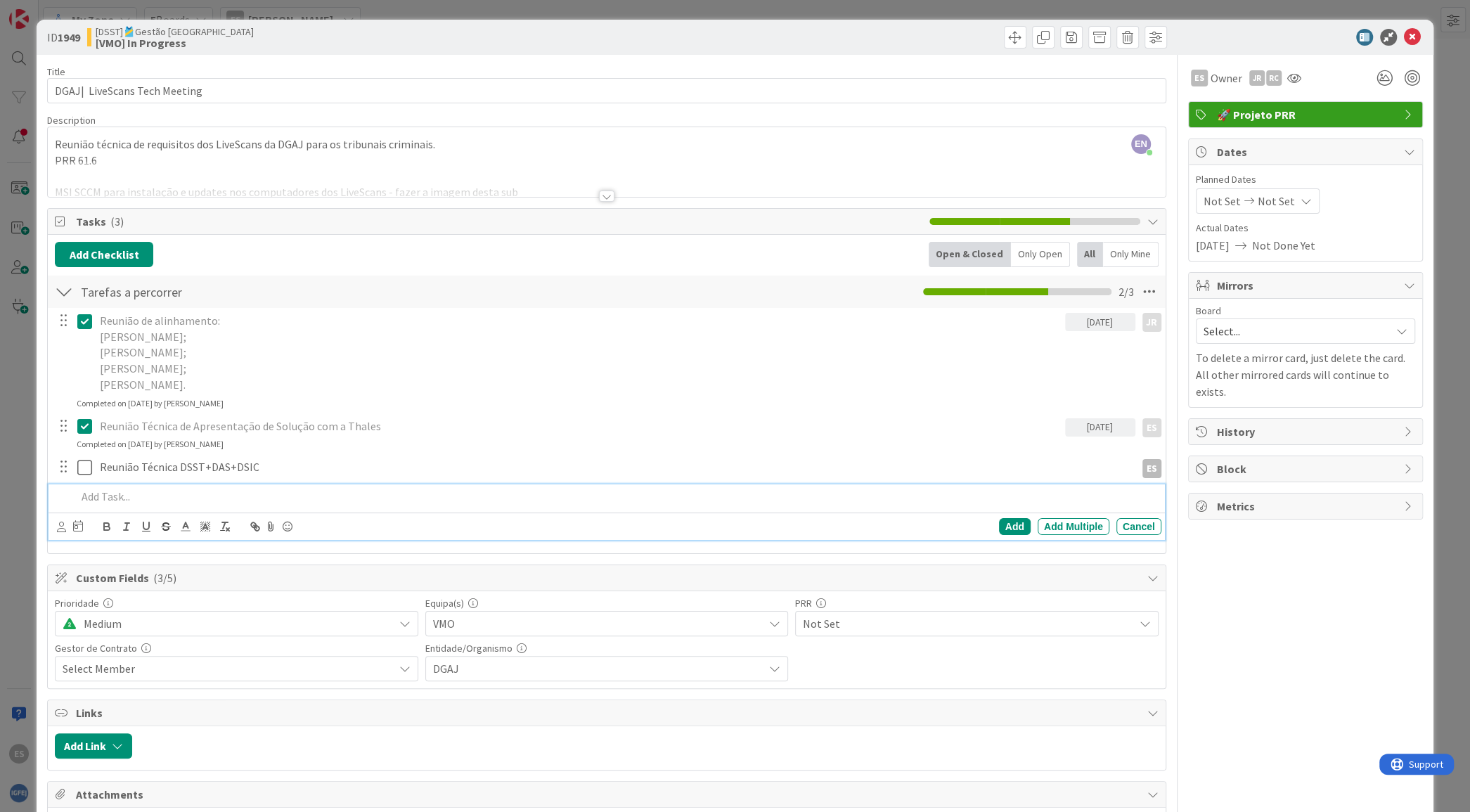
click at [118, 489] on p at bounding box center [616, 496] width 1078 height 16
click at [61, 524] on icon at bounding box center [61, 526] width 9 height 10
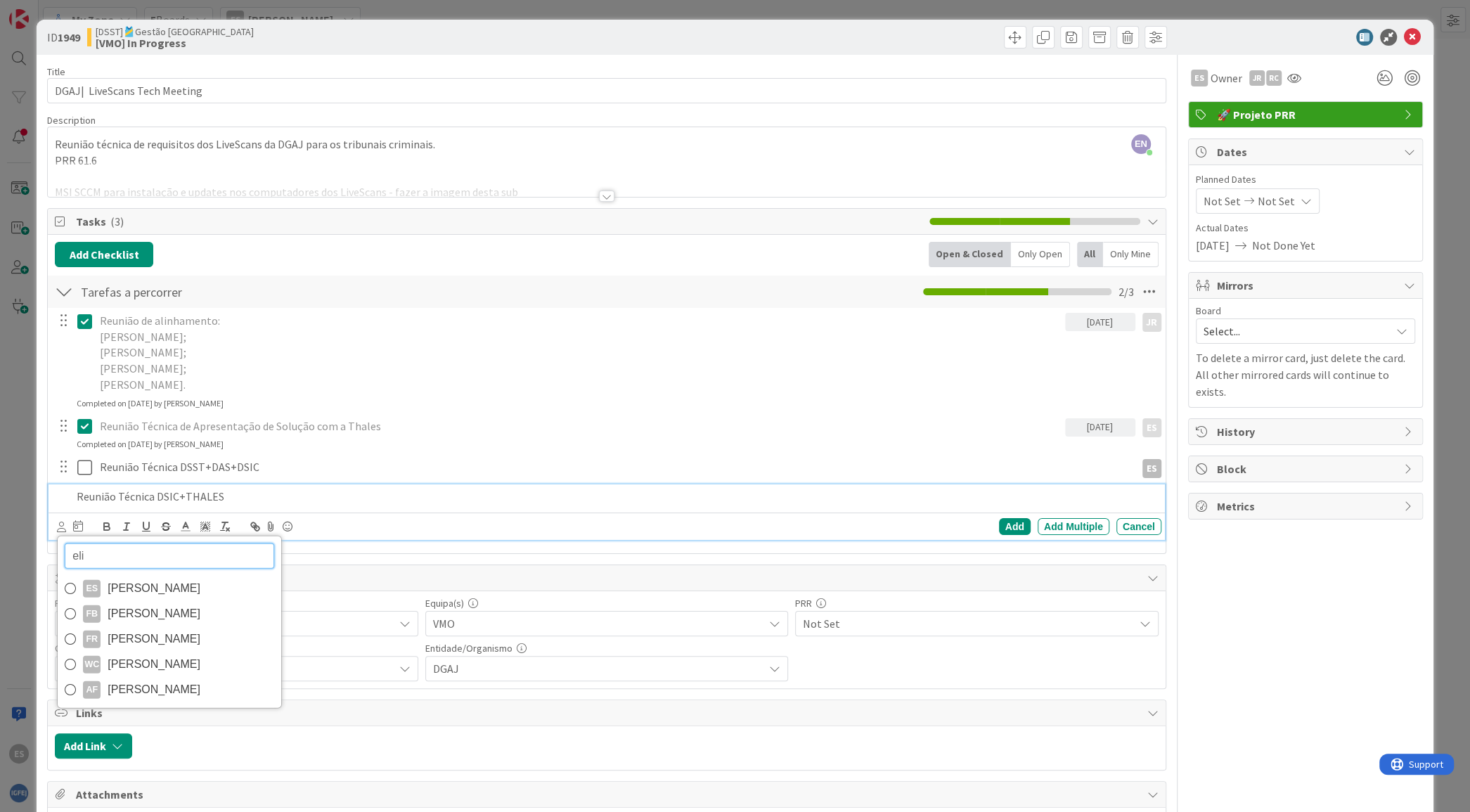
click at [143, 551] on input "eli" at bounding box center [170, 556] width 210 height 26
click at [158, 558] on input "eli" at bounding box center [170, 556] width 210 height 26
type input "[PERSON_NAME]"
click at [180, 637] on span "[PERSON_NAME]" at bounding box center [154, 639] width 93 height 21
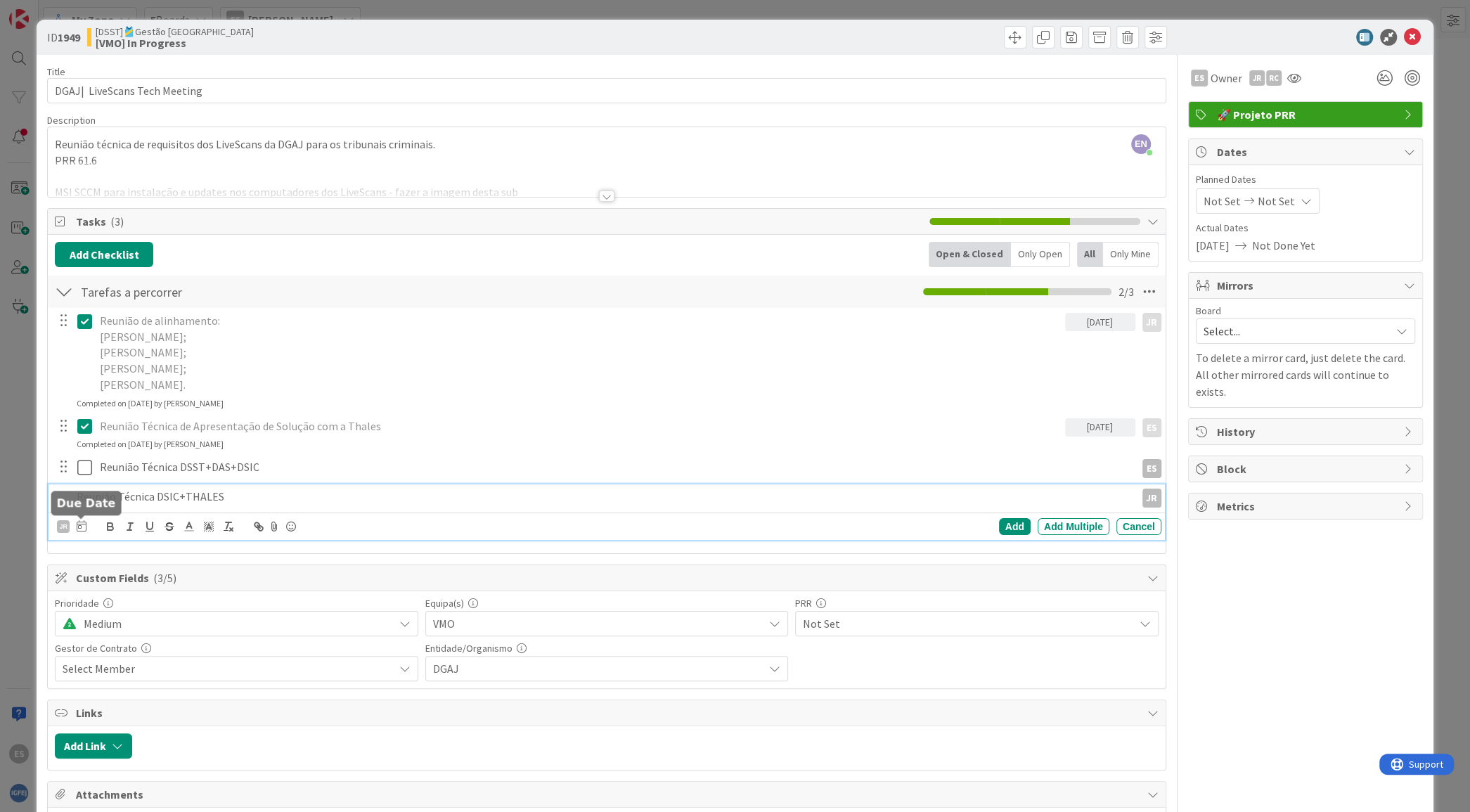
click at [82, 525] on icon at bounding box center [82, 525] width 10 height 11
click at [273, 567] on icon "Move forward to switch to the next month." at bounding box center [271, 567] width 14 height 14
click at [131, 696] on td "22" at bounding box center [134, 697] width 27 height 26
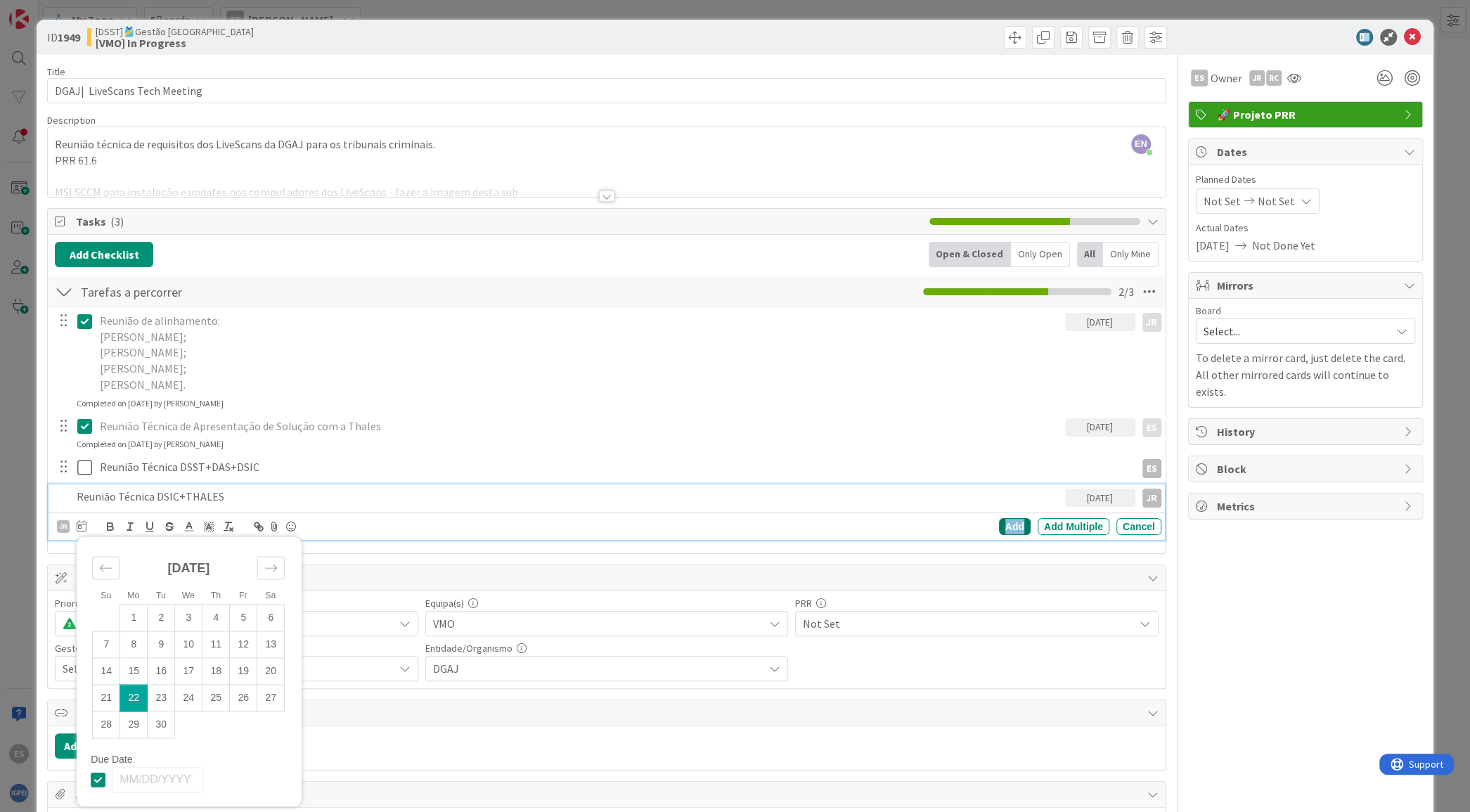
click at [999, 528] on div "Add" at bounding box center [1014, 526] width 32 height 17
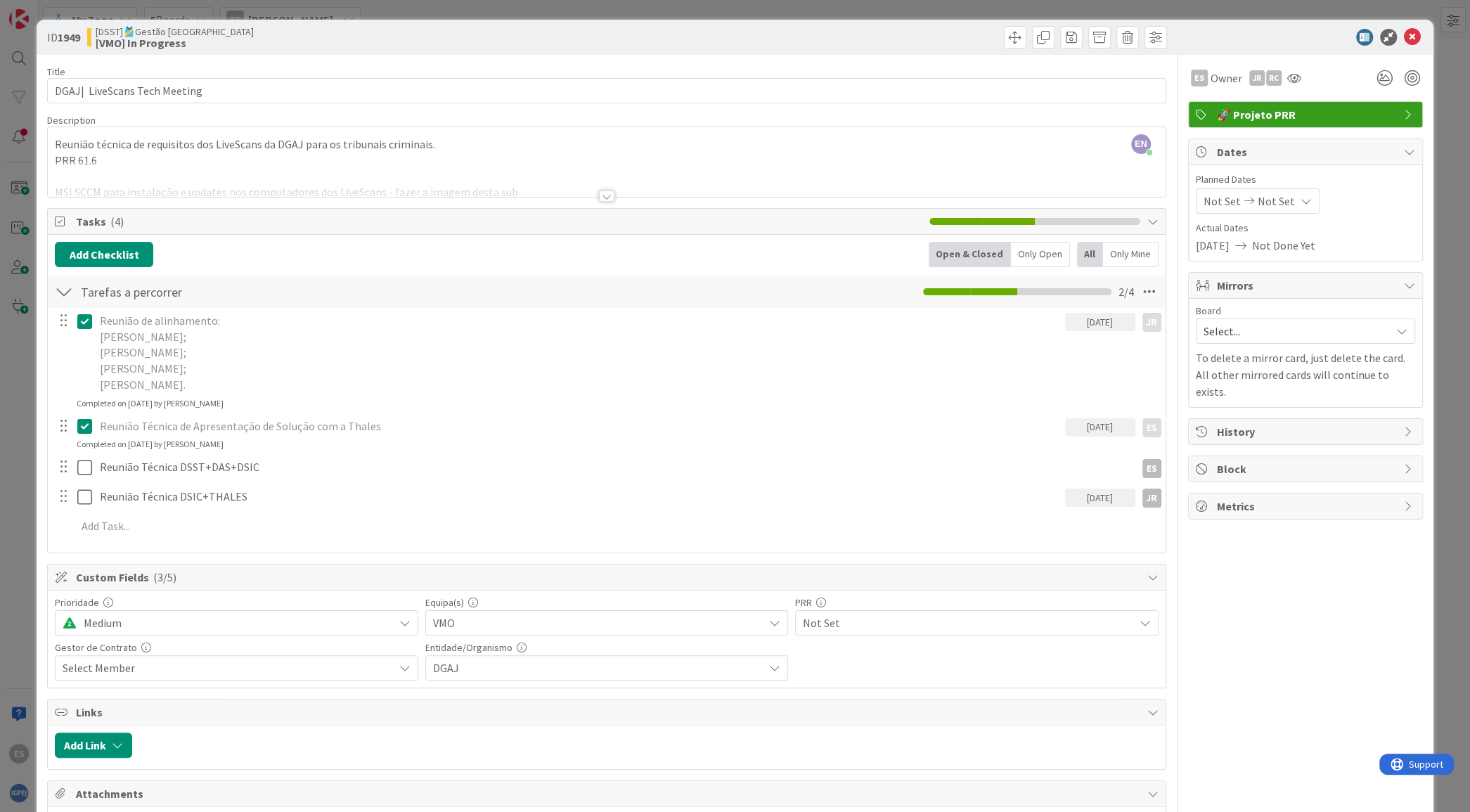
click at [337, 429] on p "Reunião Técnica de Apresentação de Solução com a Thales" at bounding box center [579, 426] width 960 height 16
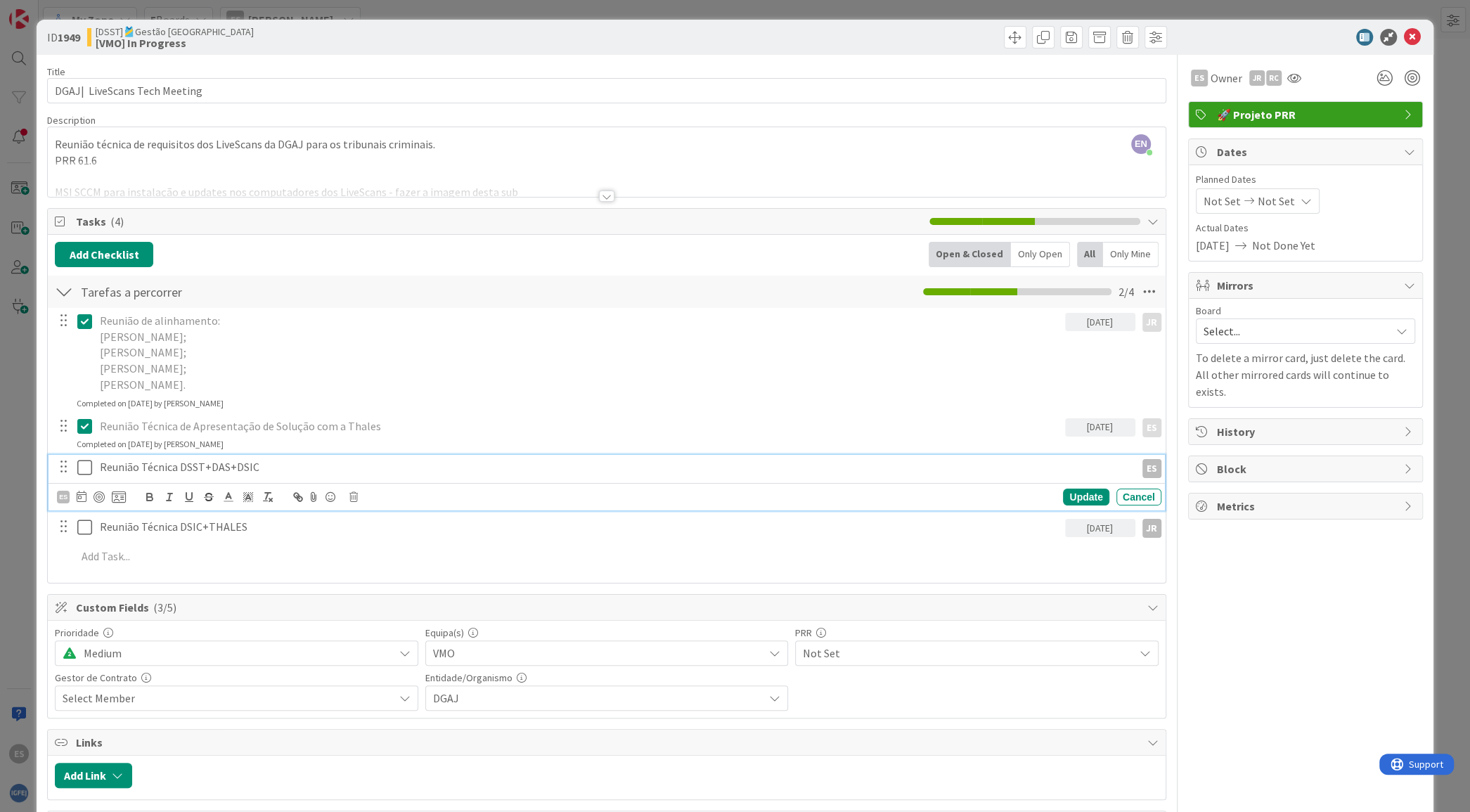
click at [154, 472] on p "Reunião Técnica DSST+DAS+DSIC" at bounding box center [614, 467] width 1030 height 16
click at [80, 496] on icon at bounding box center [82, 496] width 10 height 11
click at [275, 534] on icon "Move forward to switch to the next month." at bounding box center [271, 538] width 14 height 14
click at [130, 586] on td "1" at bounding box center [134, 588] width 27 height 26
type input "[DATE]"
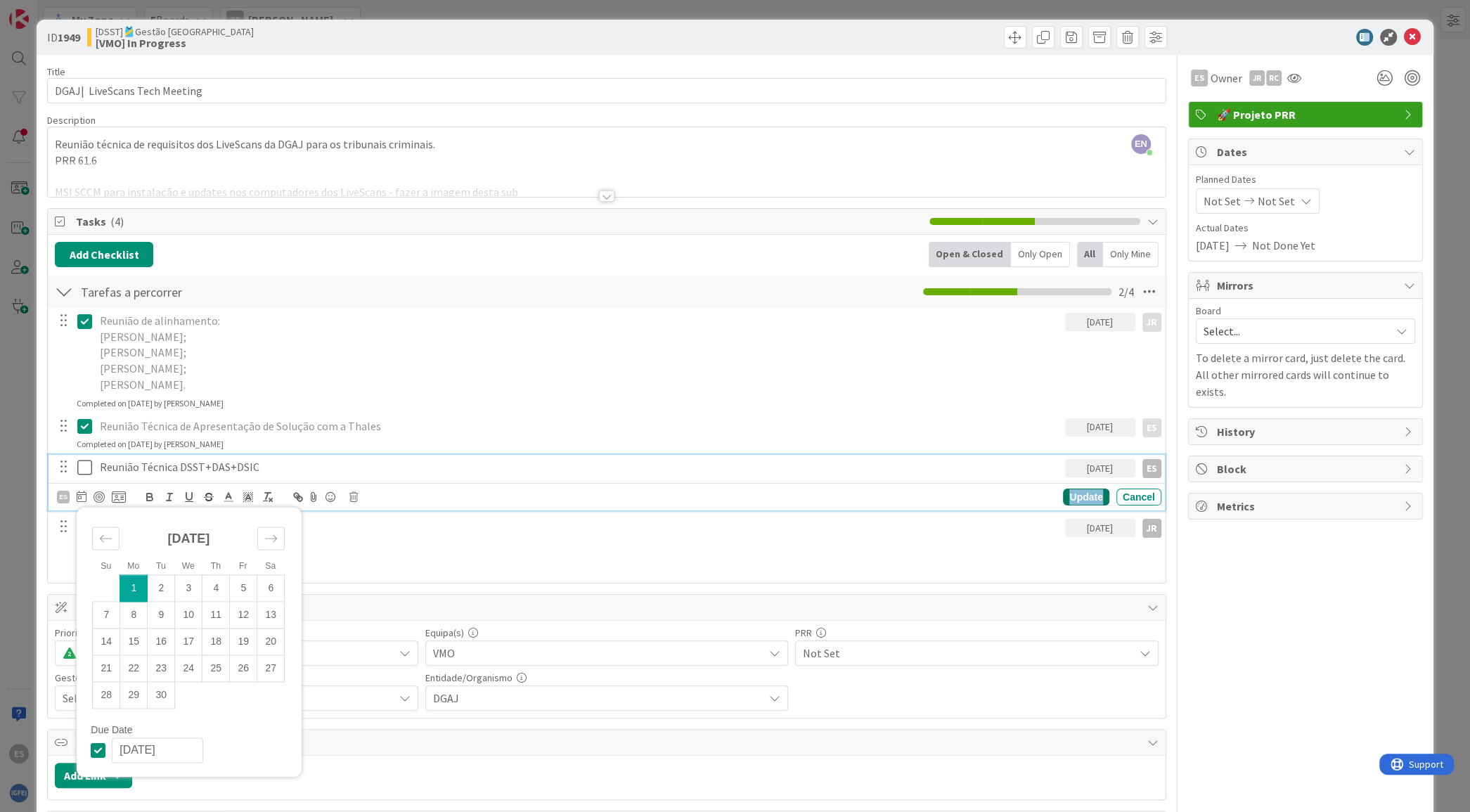
click at [1072, 494] on div "Update" at bounding box center [1086, 497] width 46 height 17
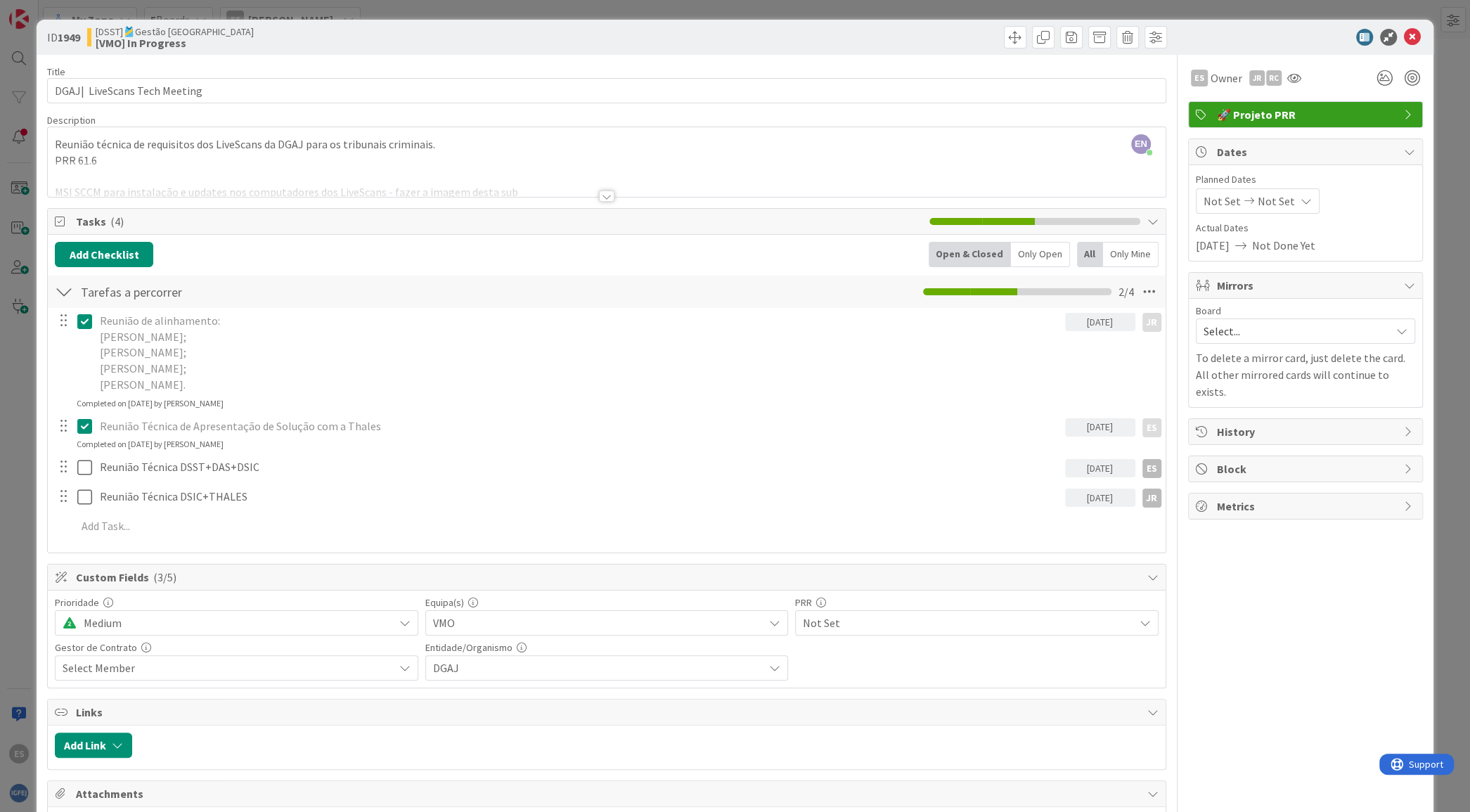
drag, startPoint x: 78, startPoint y: 424, endPoint x: 94, endPoint y: 419, distance: 16.8
click at [78, 423] on icon at bounding box center [88, 426] width 21 height 17
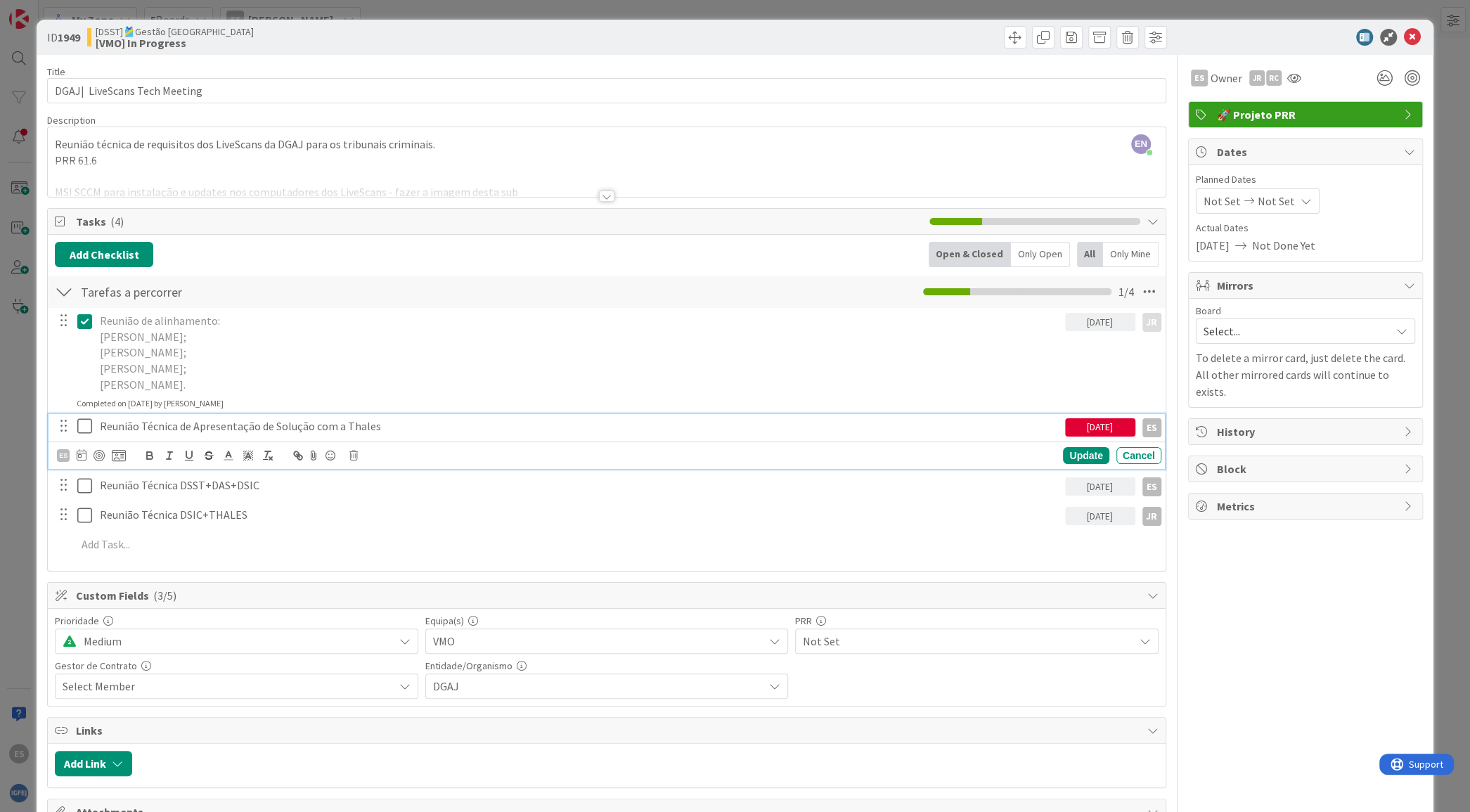
click at [87, 450] on div "ES" at bounding box center [91, 455] width 69 height 17
click at [78, 456] on div "ES" at bounding box center [91, 455] width 69 height 17
click at [82, 453] on icon at bounding box center [82, 454] width 10 height 11
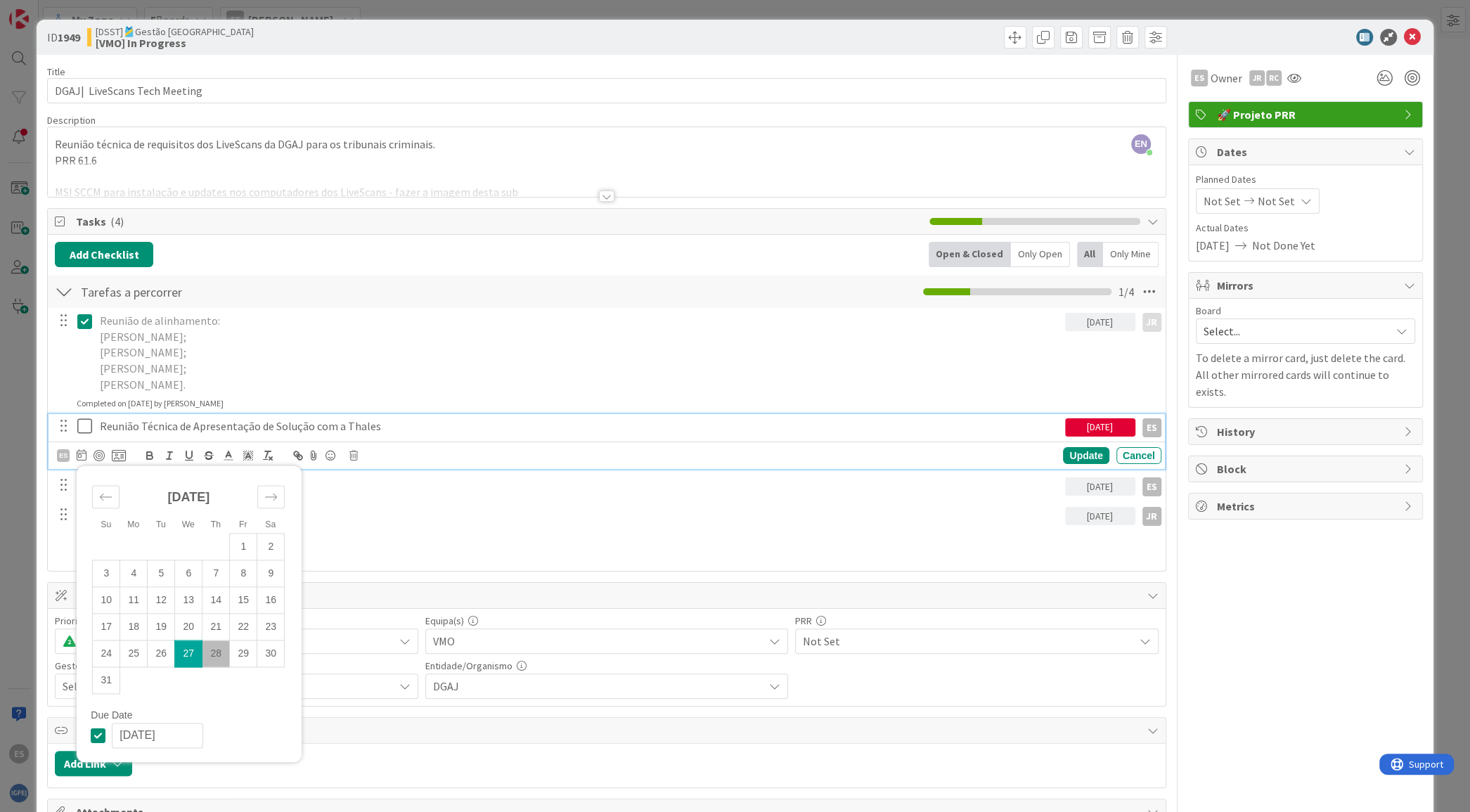
click at [85, 424] on icon at bounding box center [88, 426] width 21 height 17
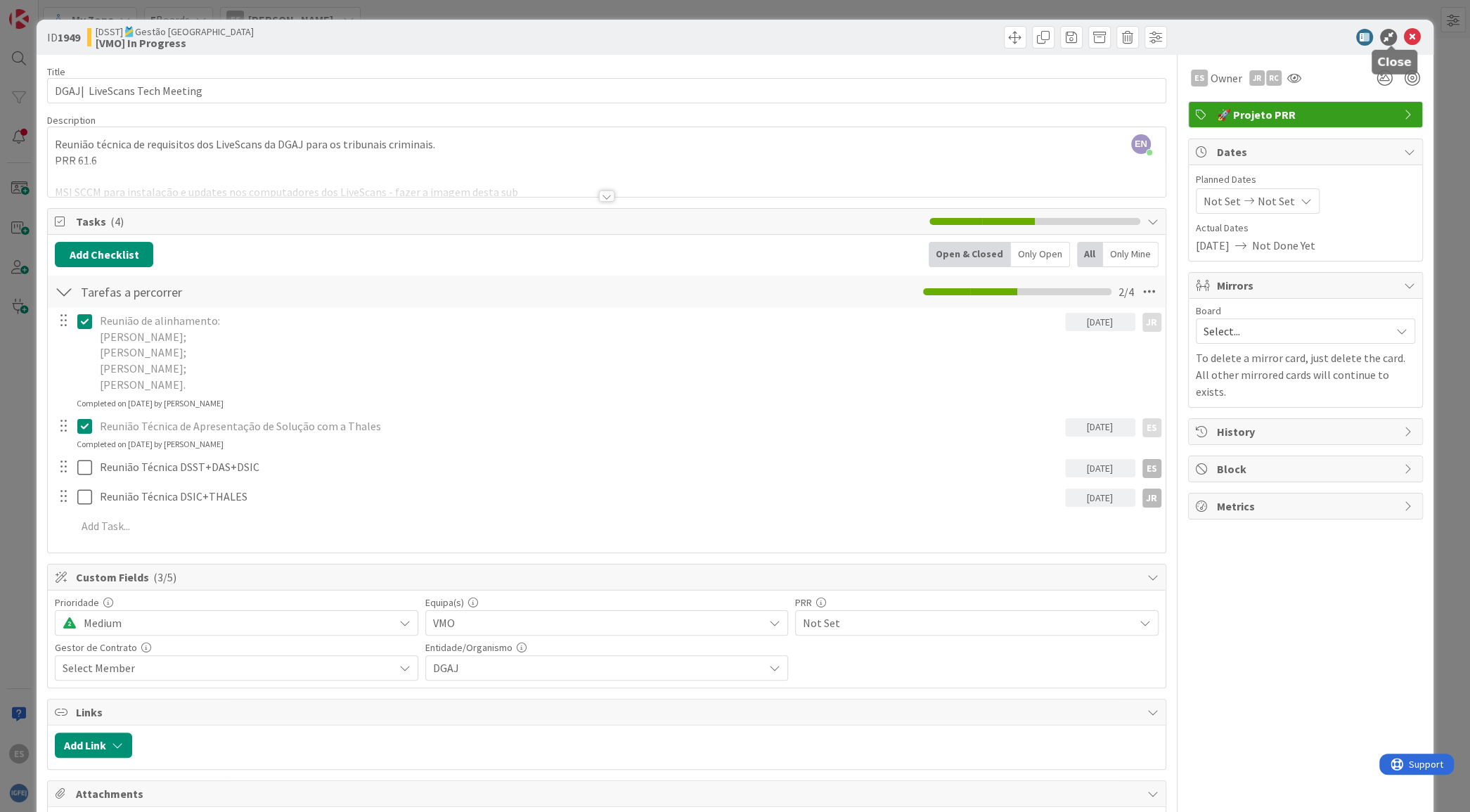
click at [1403, 30] on icon at bounding box center [1412, 38] width 17 height 17
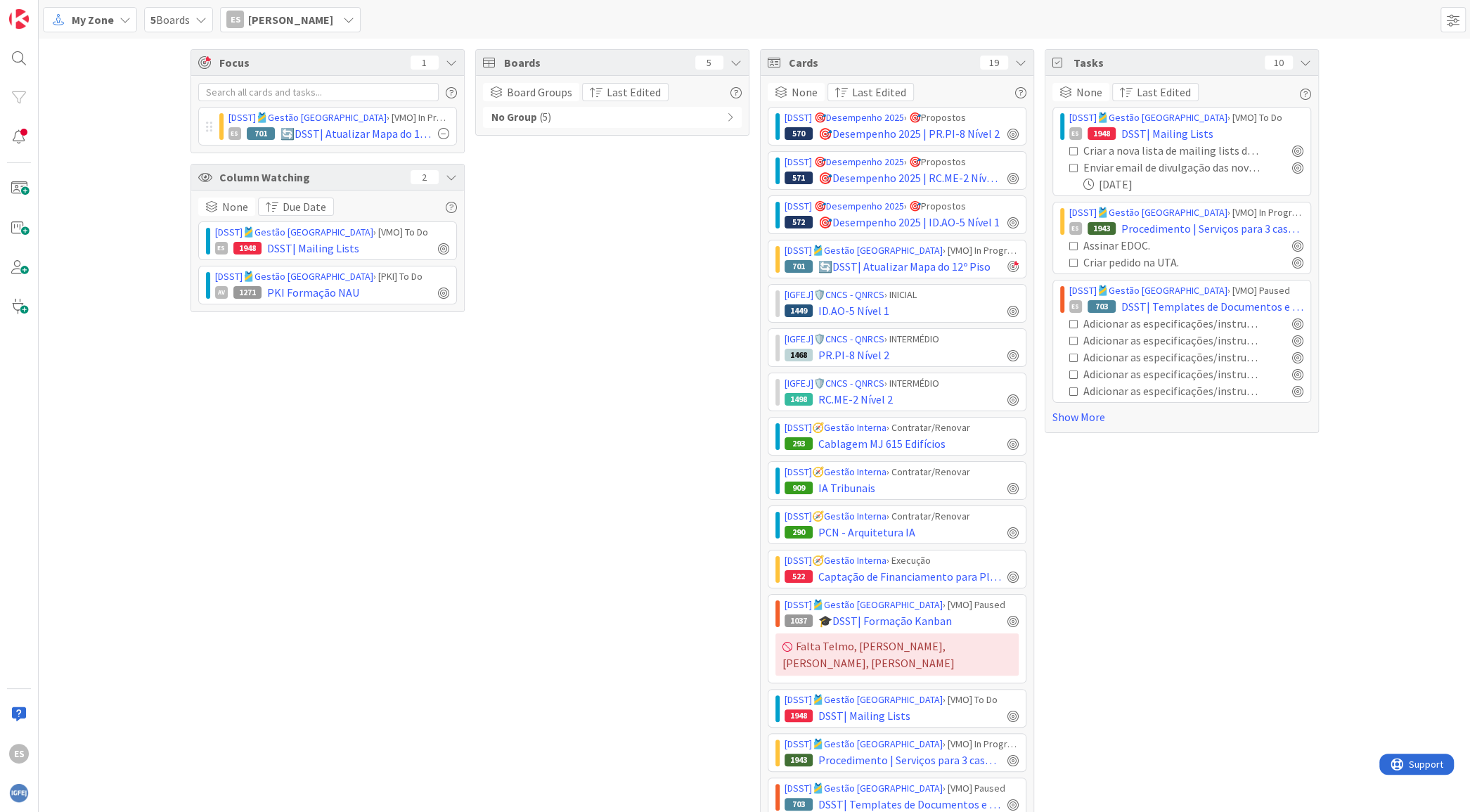
click at [340, 275] on div "[DSST]🎽Gestão Equipas › [PKI] To Do" at bounding box center [332, 276] width 234 height 14
click at [305, 273] on link "[DSST]🎽Gestão [GEOGRAPHIC_DATA]" at bounding box center [293, 276] width 158 height 13
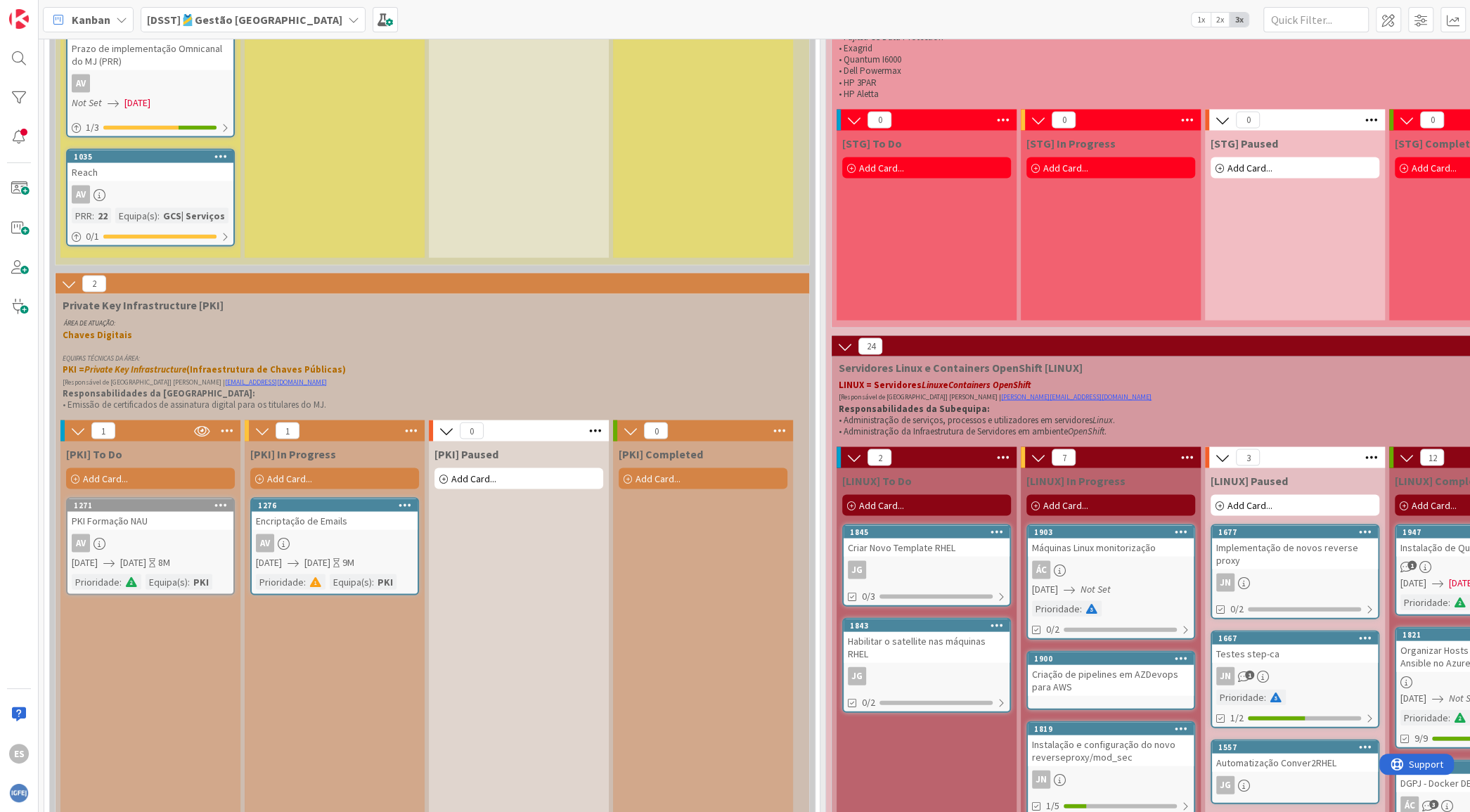
scroll to position [7309, 0]
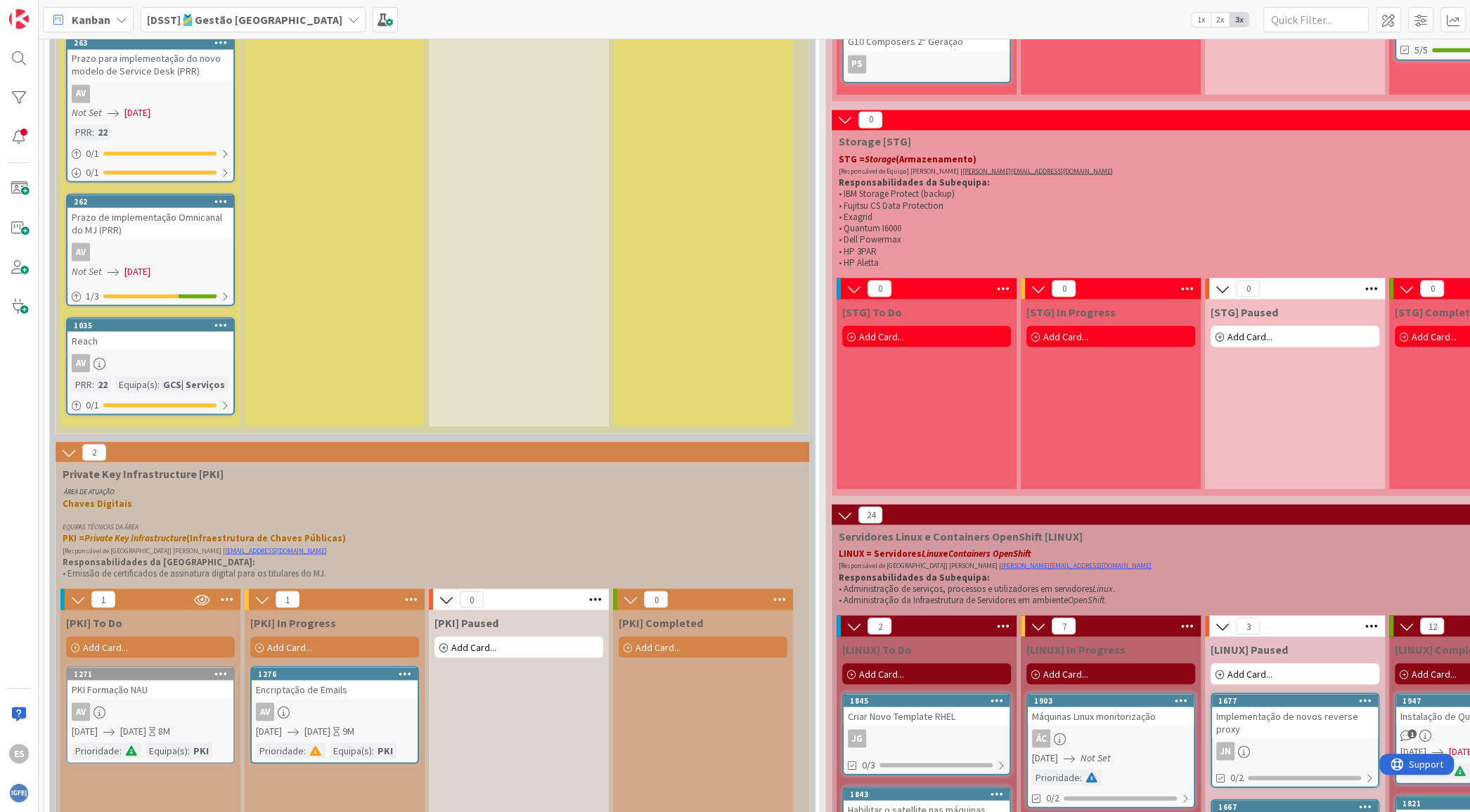
click at [71, 591] on icon at bounding box center [78, 599] width 15 height 15
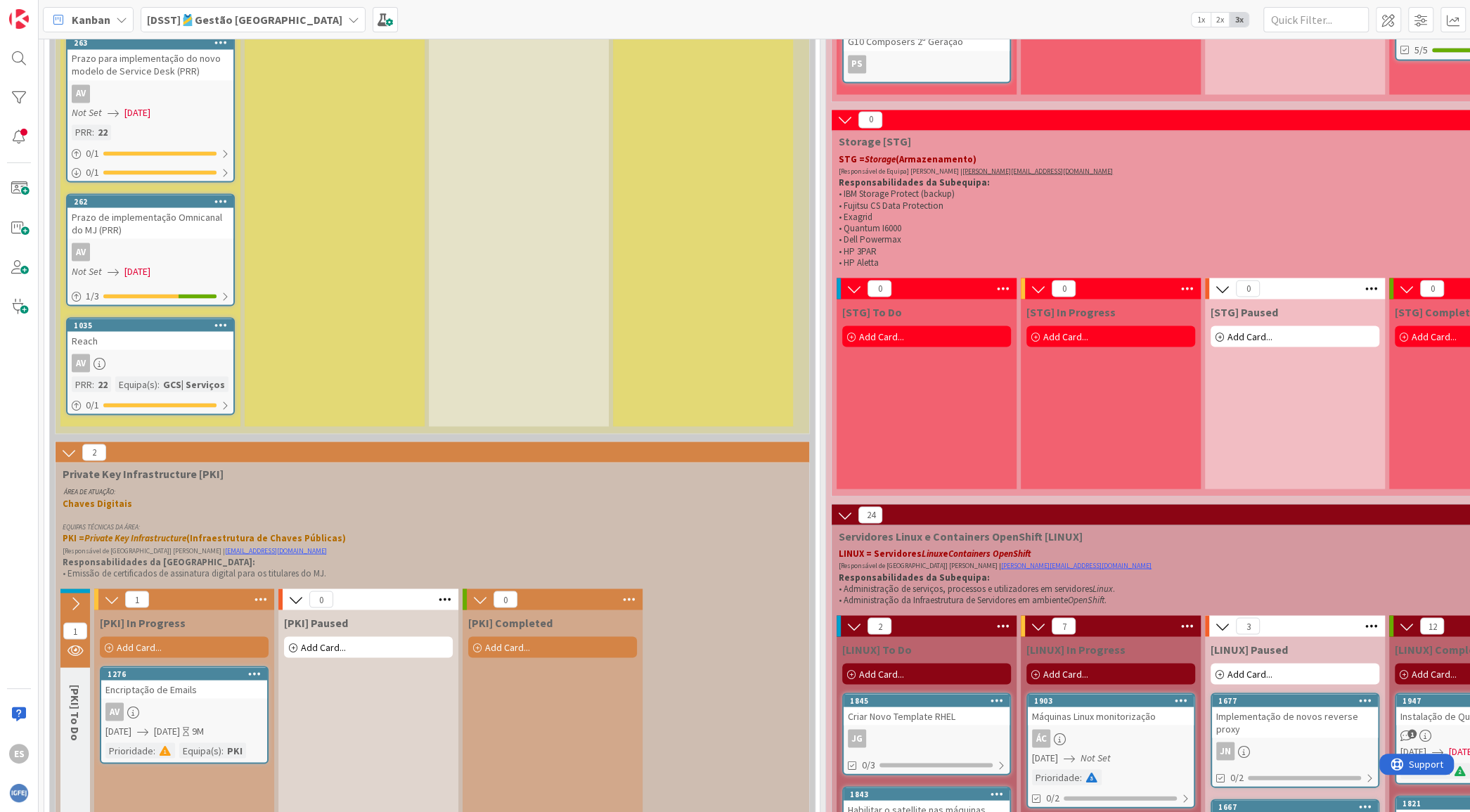
click at [71, 589] on div at bounding box center [75, 590] width 30 height 4
click at [78, 595] on icon at bounding box center [75, 603] width 15 height 15
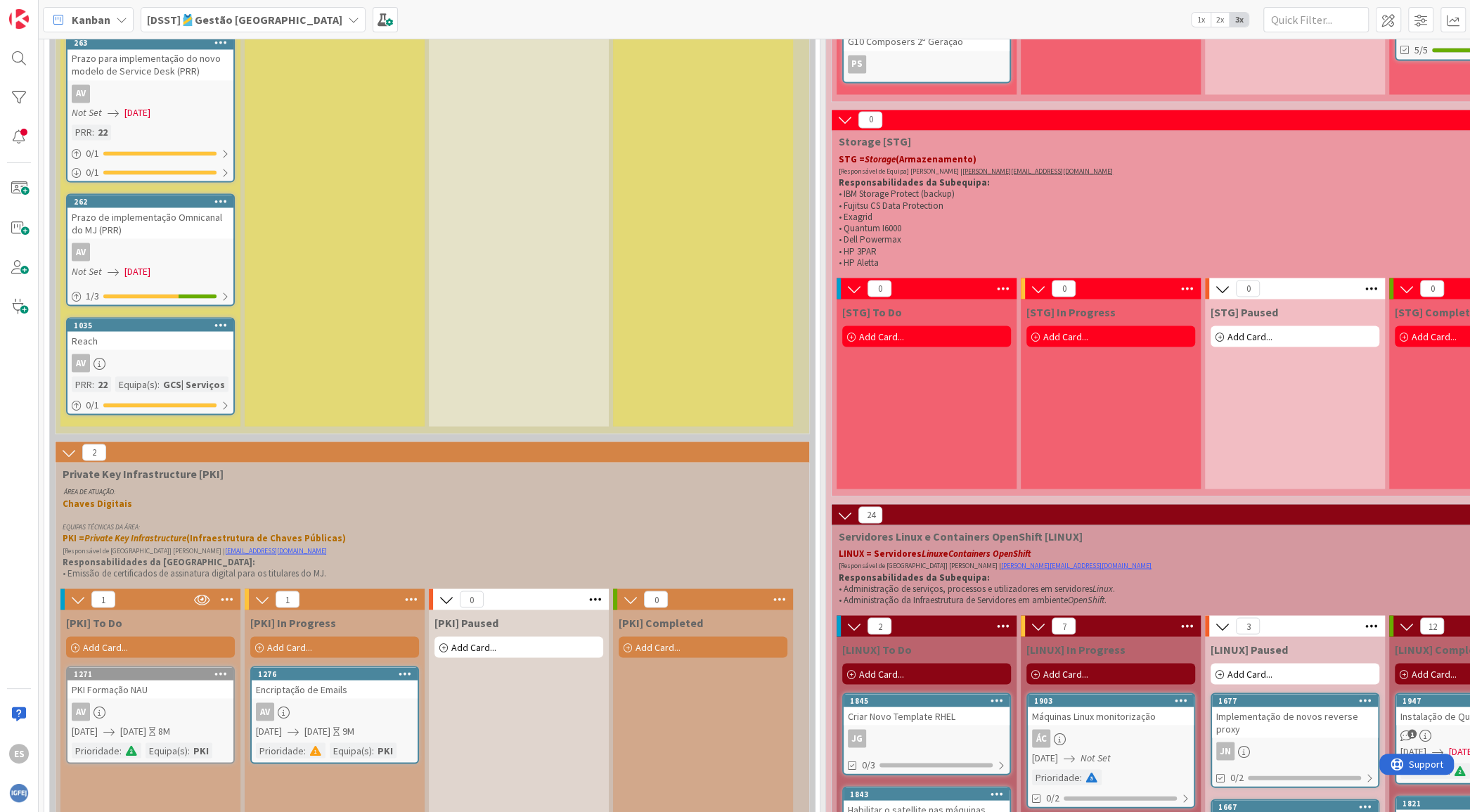
click at [222, 589] on icon at bounding box center [226, 599] width 18 height 21
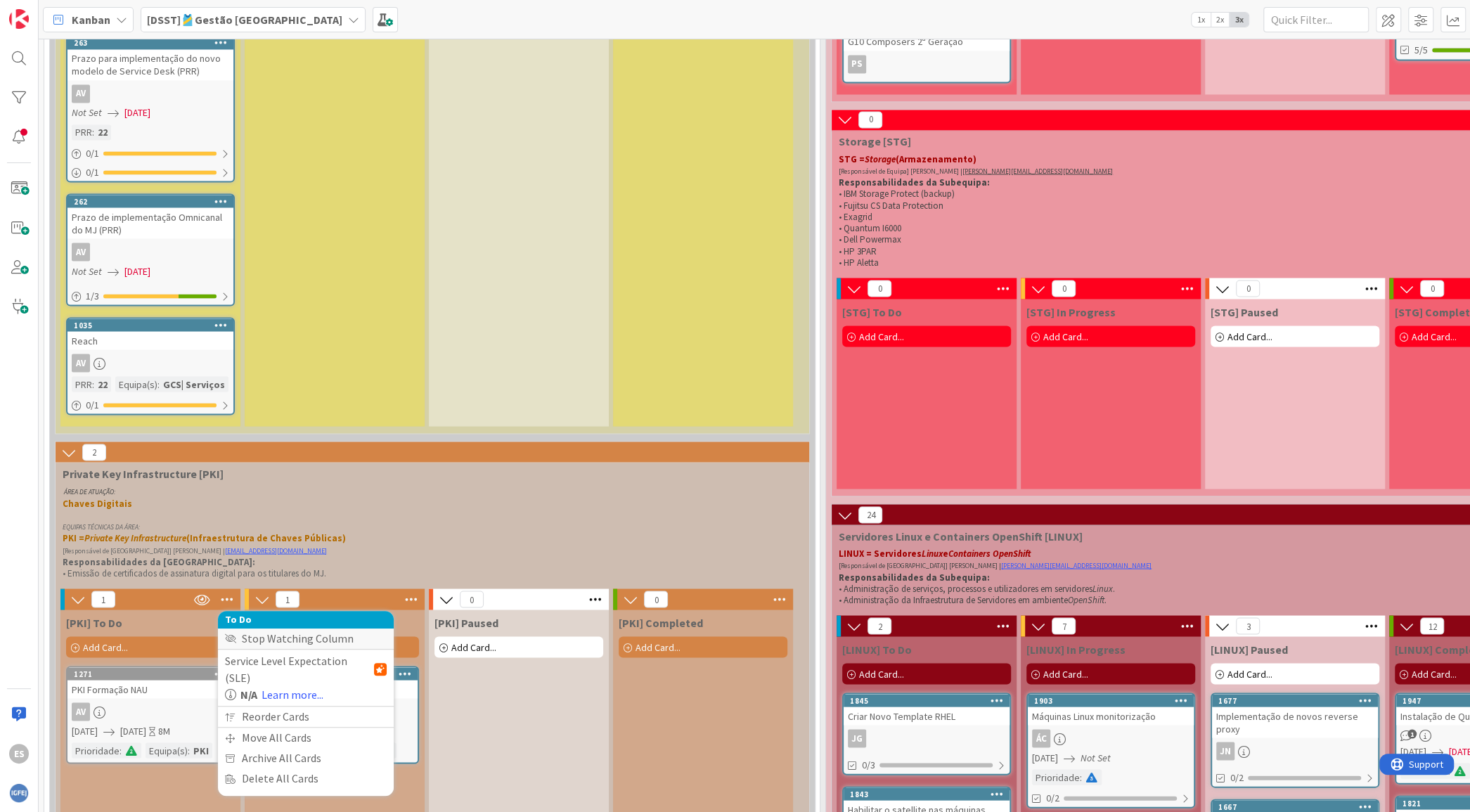
click at [301, 629] on div "Stop Watching Column" at bounding box center [305, 639] width 176 height 20
click at [96, 18] on span "Kanban" at bounding box center [90, 20] width 38 height 17
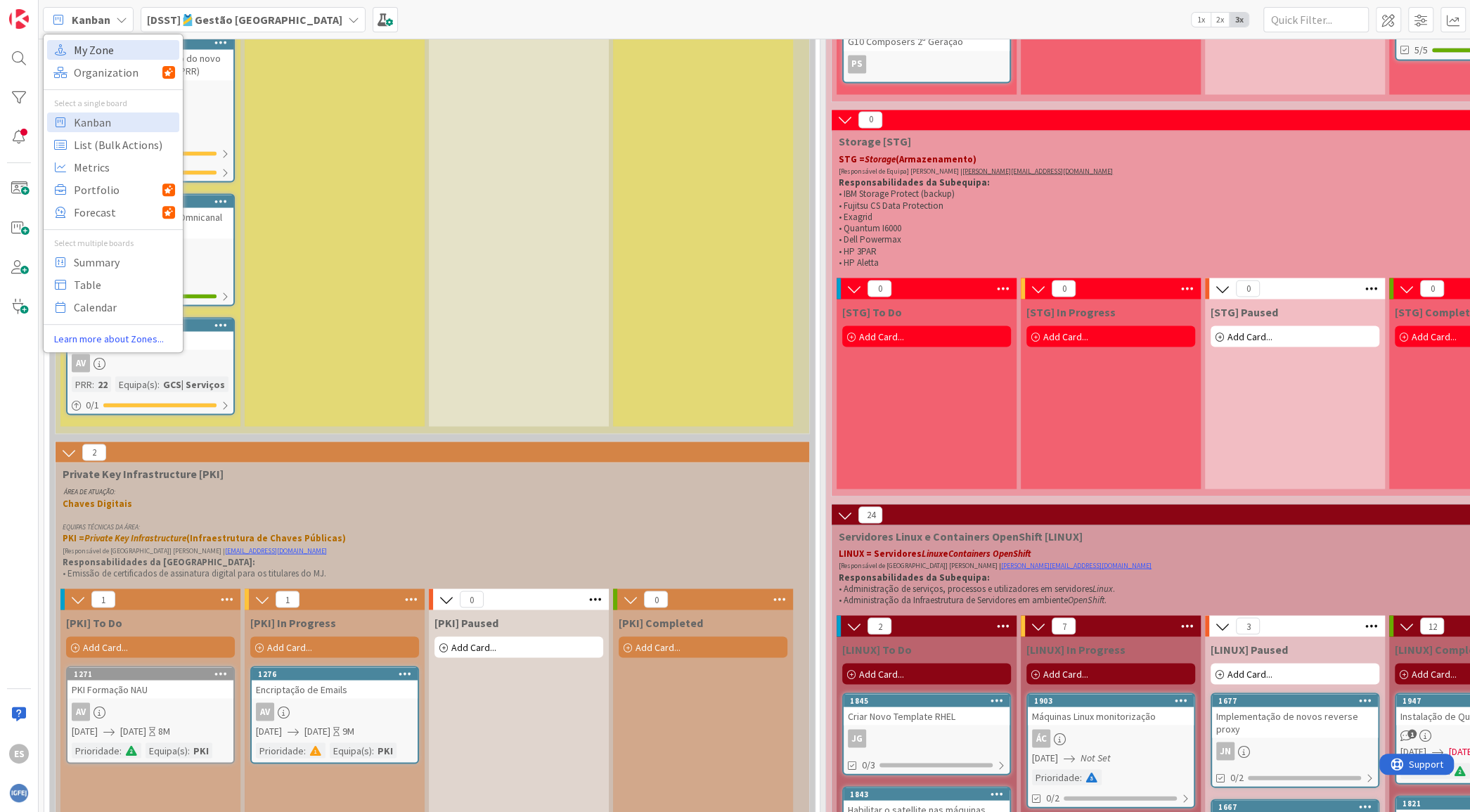
click at [91, 52] on span "My Zone" at bounding box center [125, 49] width 102 height 21
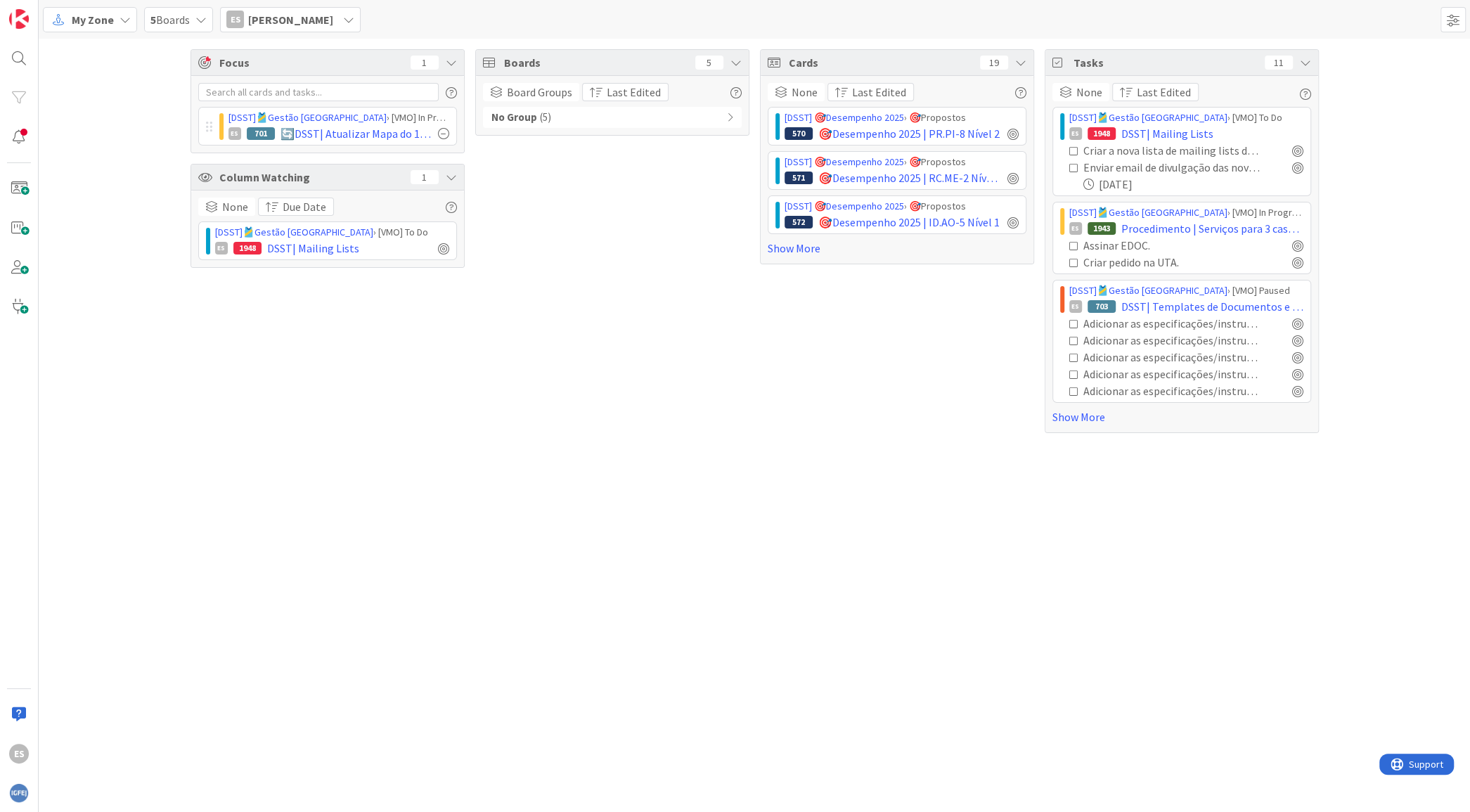
click at [459, 62] on div "Focus 1" at bounding box center [328, 62] width 273 height 26
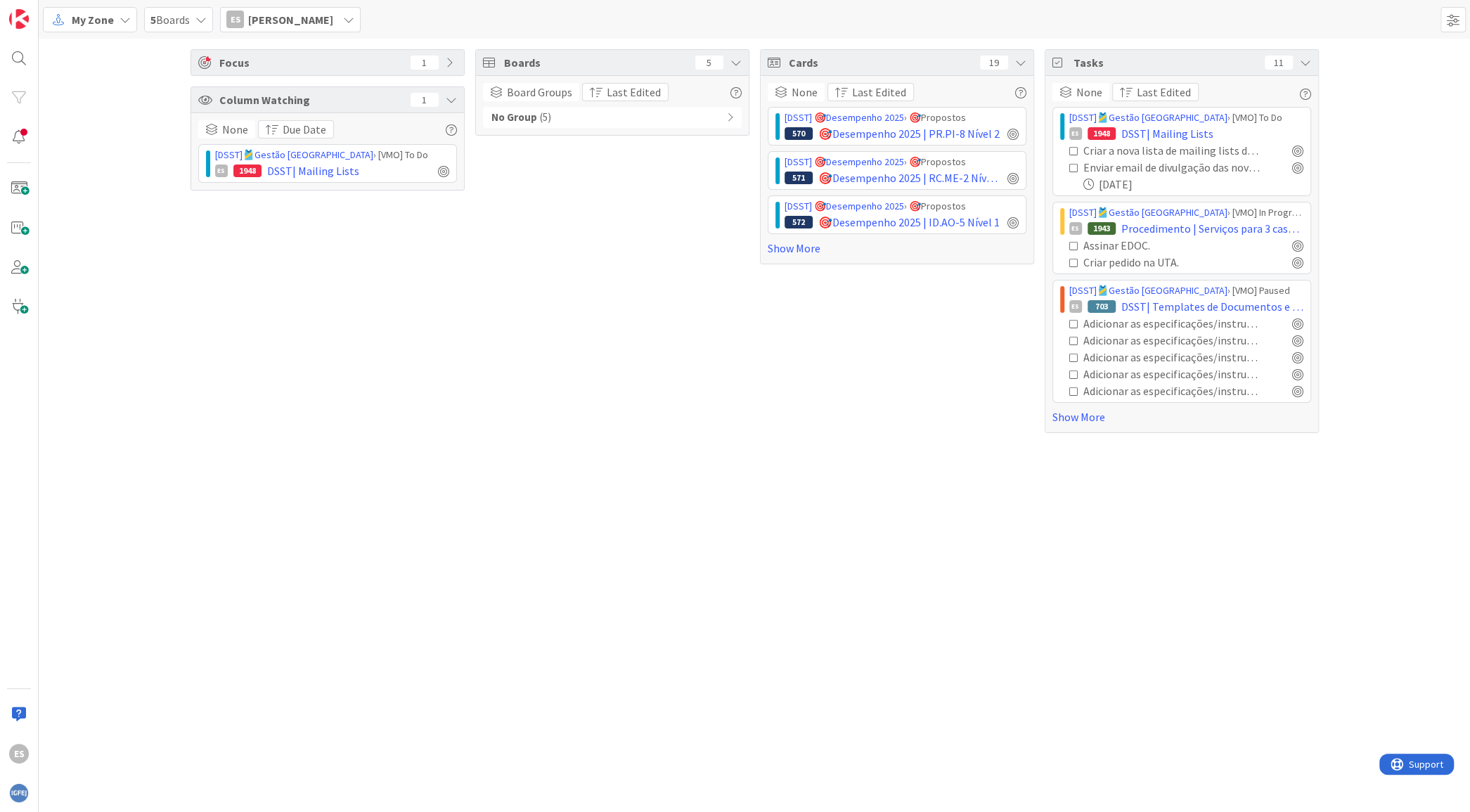
click at [459, 62] on div "Focus 1" at bounding box center [328, 62] width 273 height 26
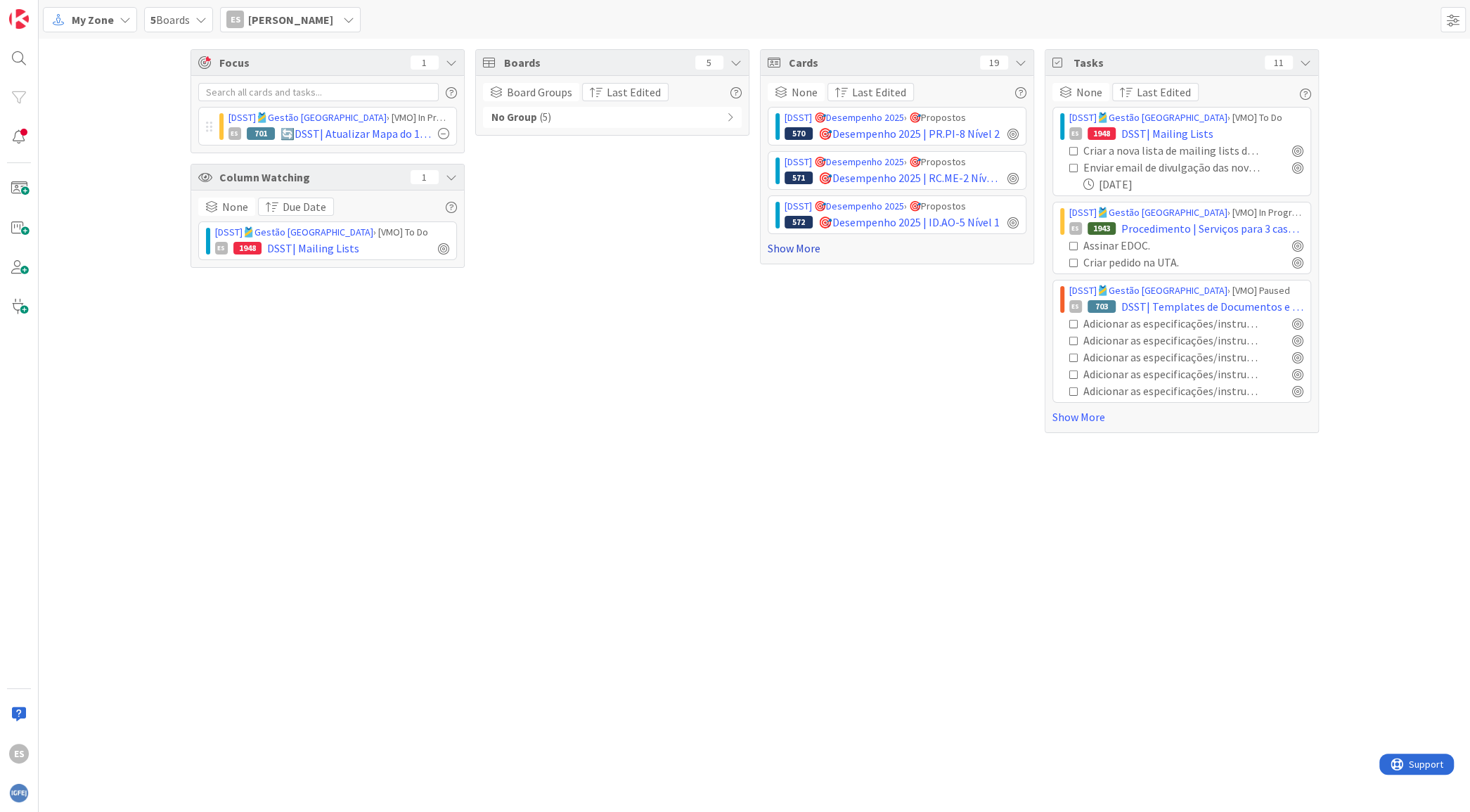
click at [795, 253] on link "Show More" at bounding box center [897, 248] width 259 height 17
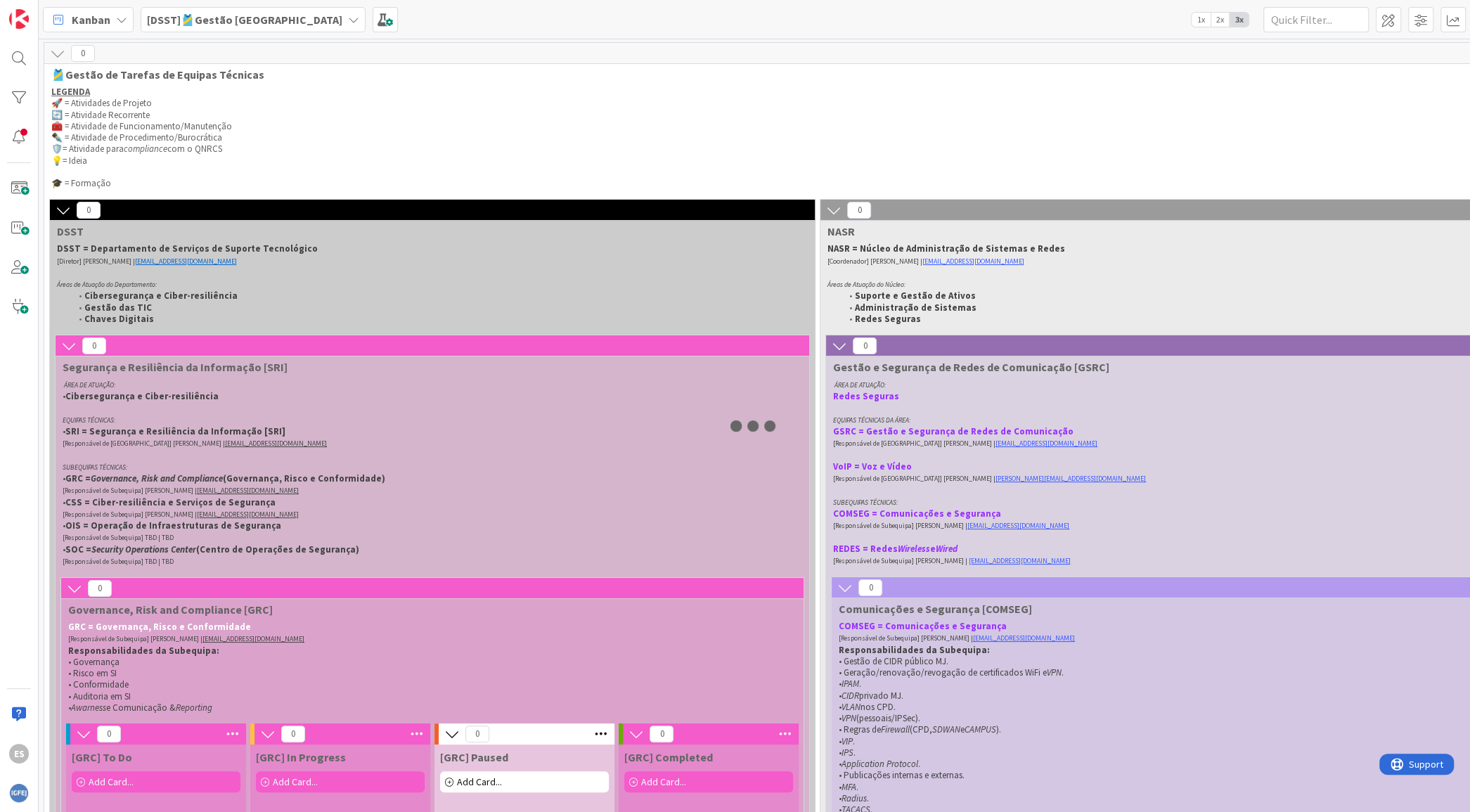
click at [187, 26] on span "[DSST]🎽Gestão [GEOGRAPHIC_DATA]" at bounding box center [244, 20] width 195 height 17
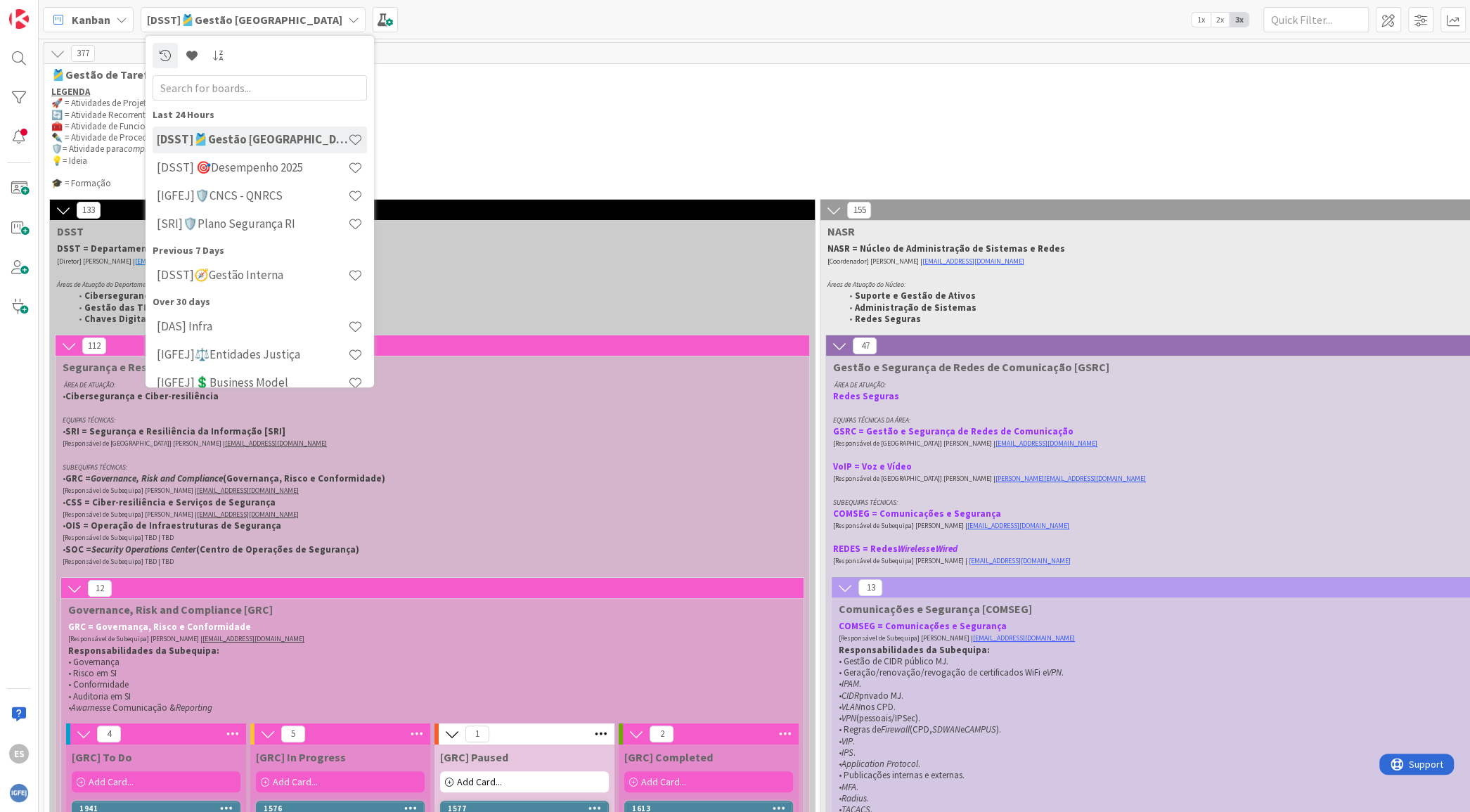
click at [289, 196] on h4 "[IGFEJ]🛡️CNCS - QNRCS" at bounding box center [253, 195] width 191 height 14
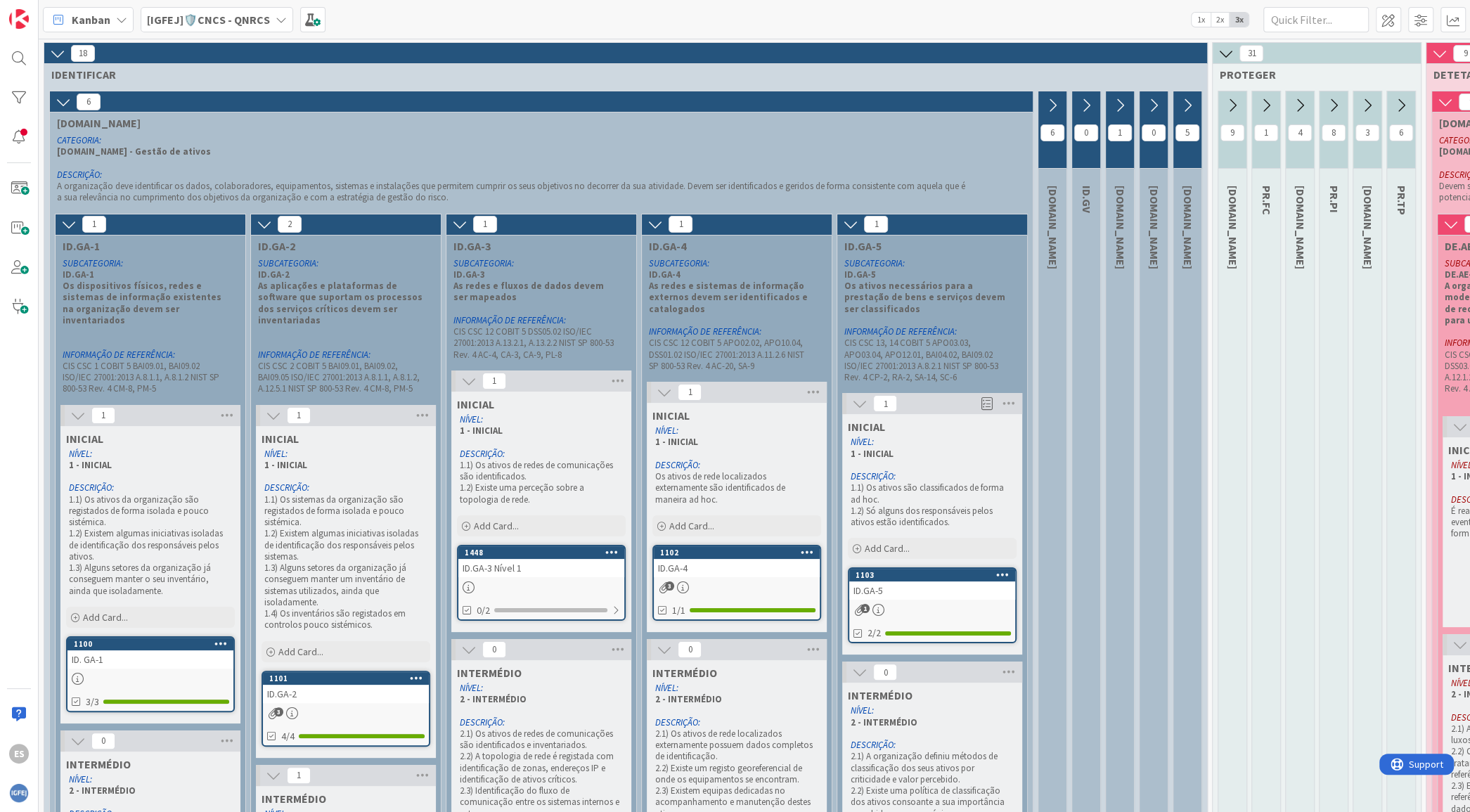
click at [67, 96] on icon at bounding box center [63, 102] width 15 height 15
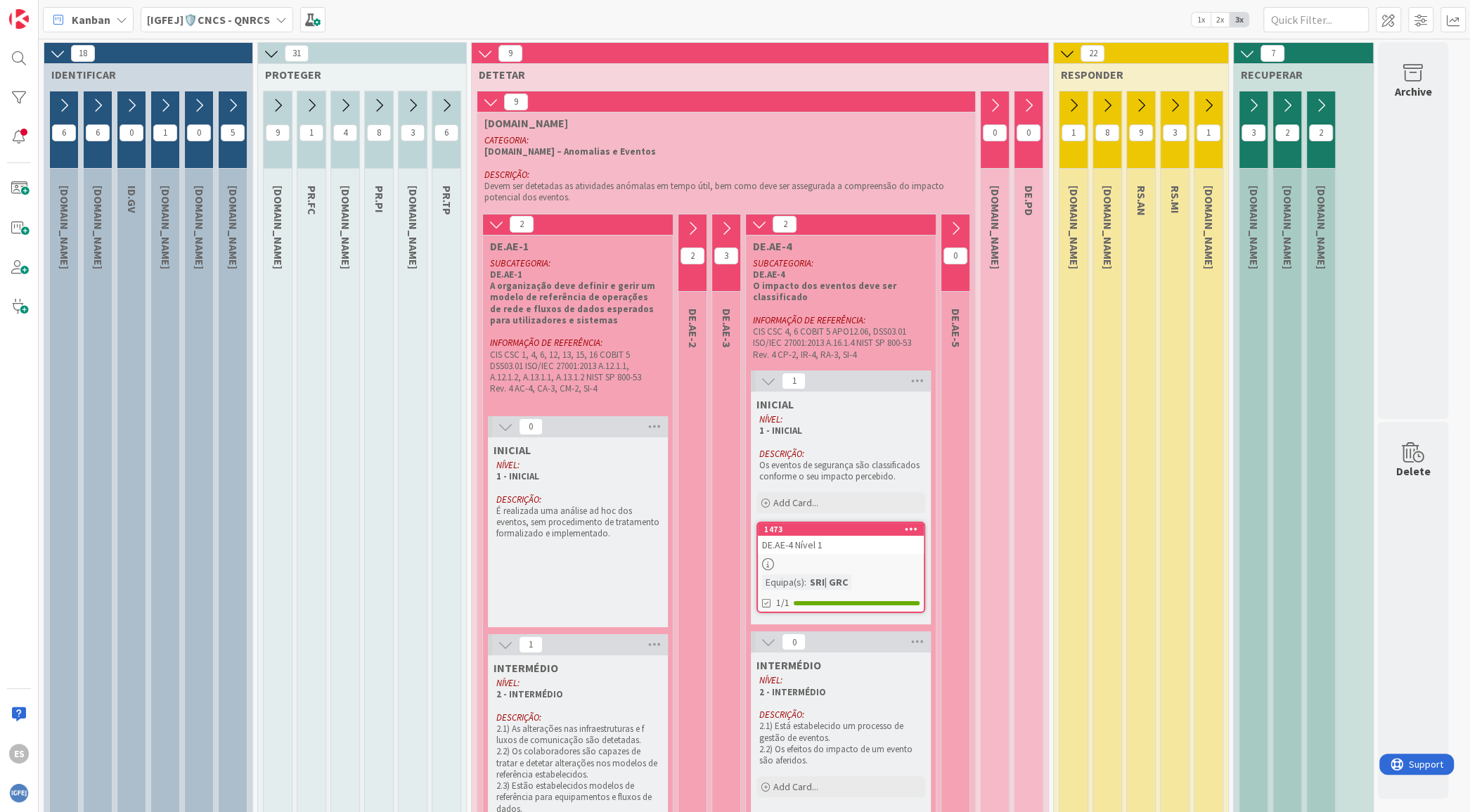
click at [342, 102] on icon at bounding box center [345, 106] width 15 height 15
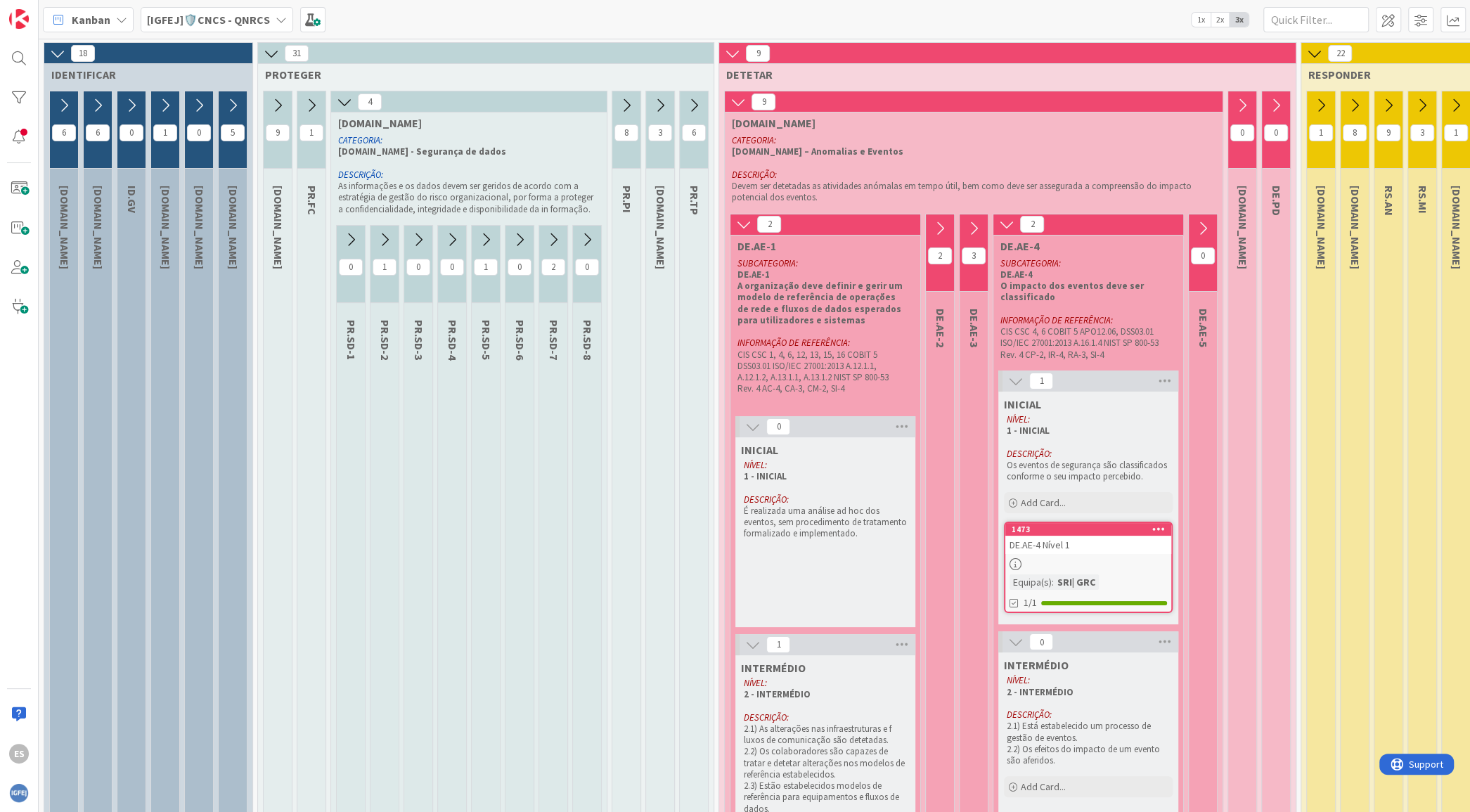
click at [556, 234] on icon at bounding box center [553, 240] width 15 height 15
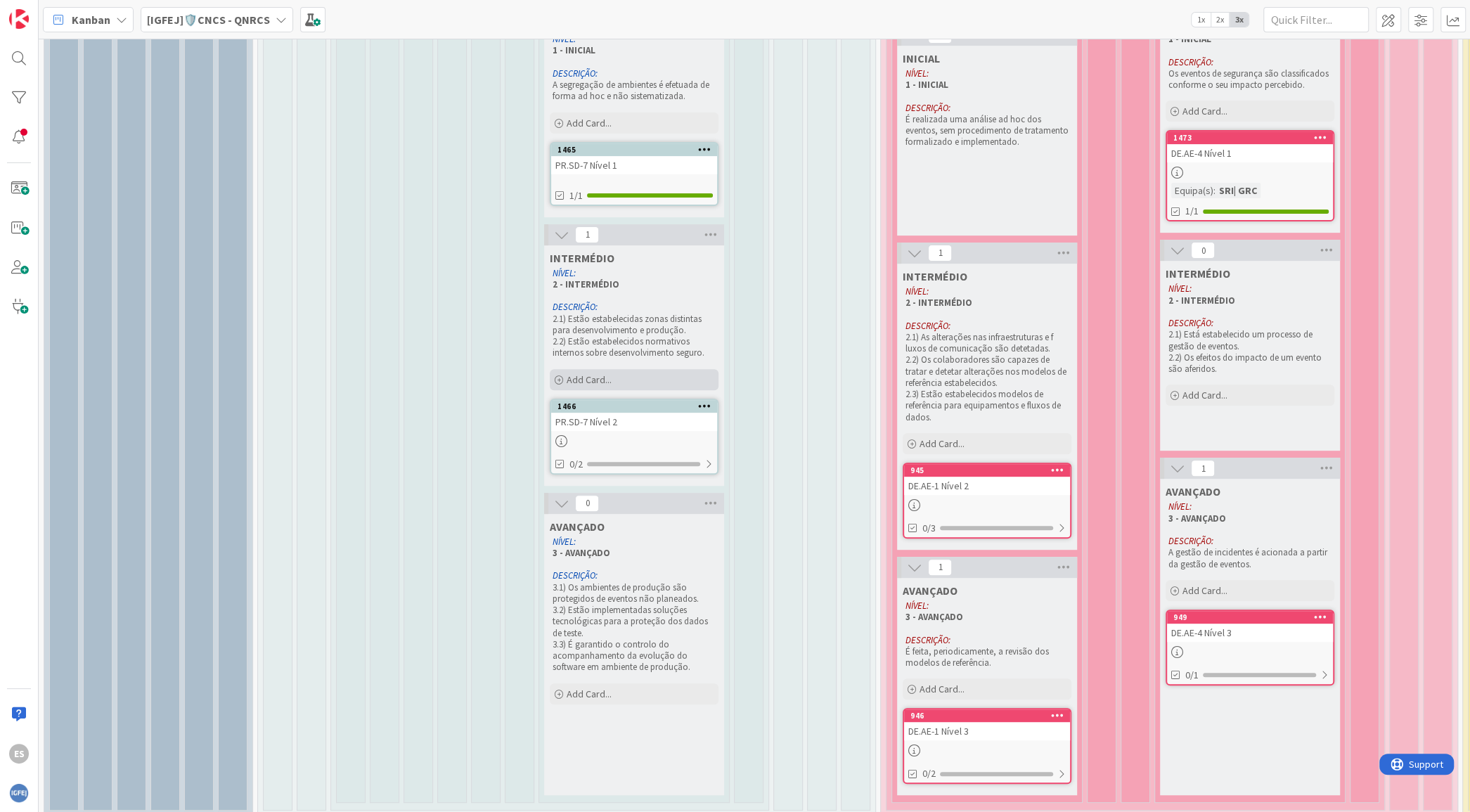
scroll to position [421, 0]
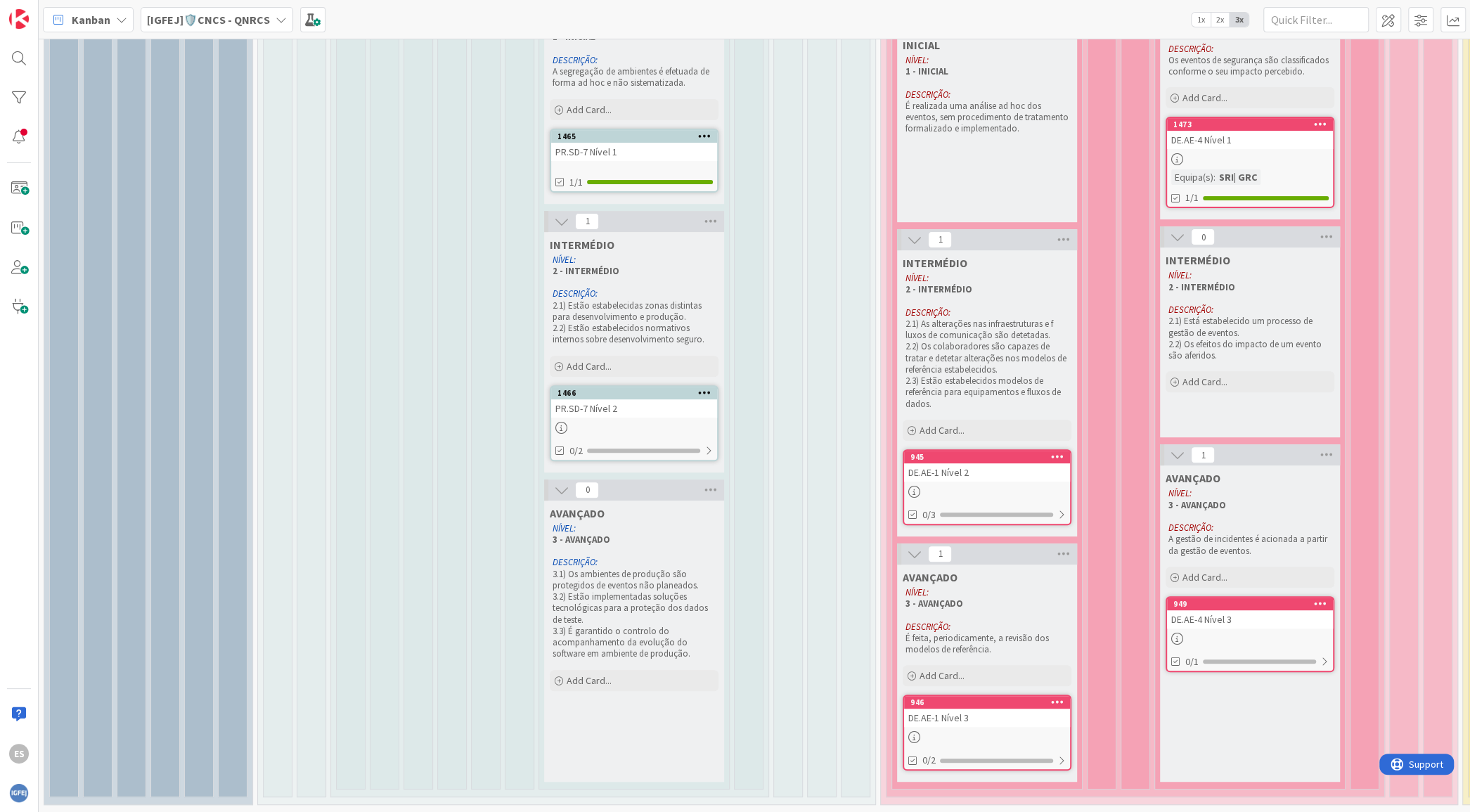
click at [653, 399] on div "PR.SD-7 Nível 2" at bounding box center [634, 408] width 166 height 18
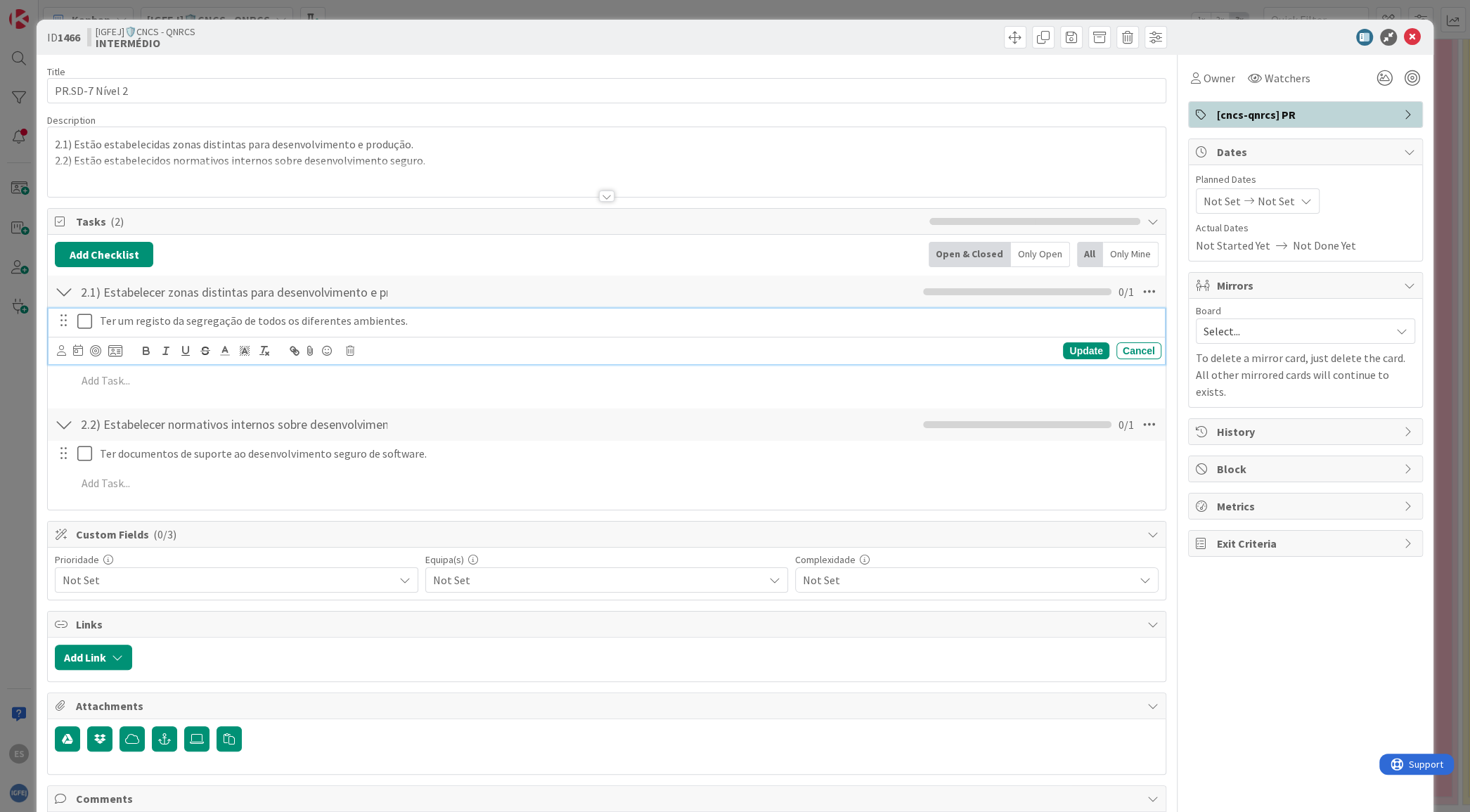
click at [87, 316] on icon at bounding box center [88, 322] width 21 height 17
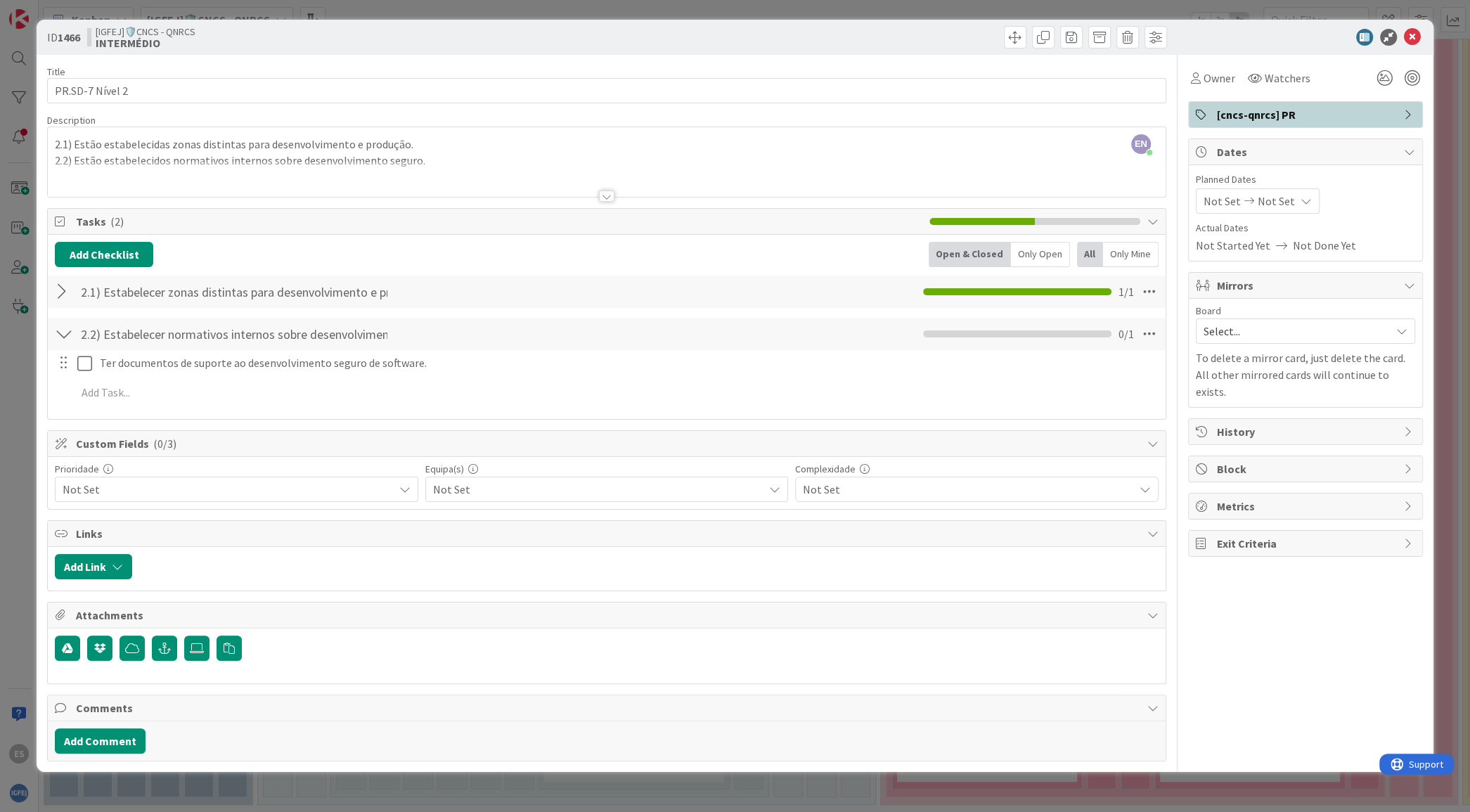
click at [354, 494] on span "Not Set" at bounding box center [224, 489] width 323 height 20
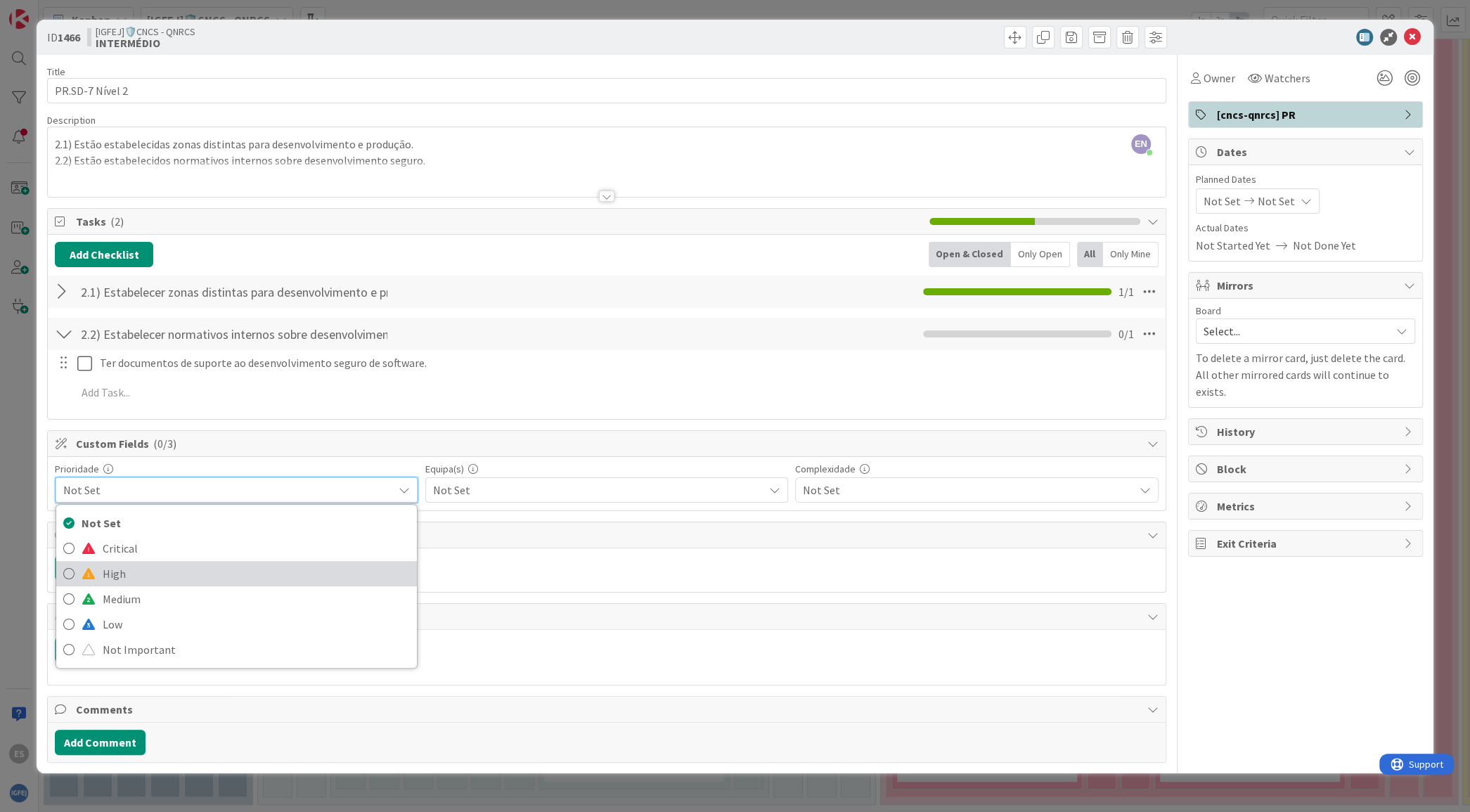
click at [316, 572] on span "High" at bounding box center [255, 573] width 306 height 21
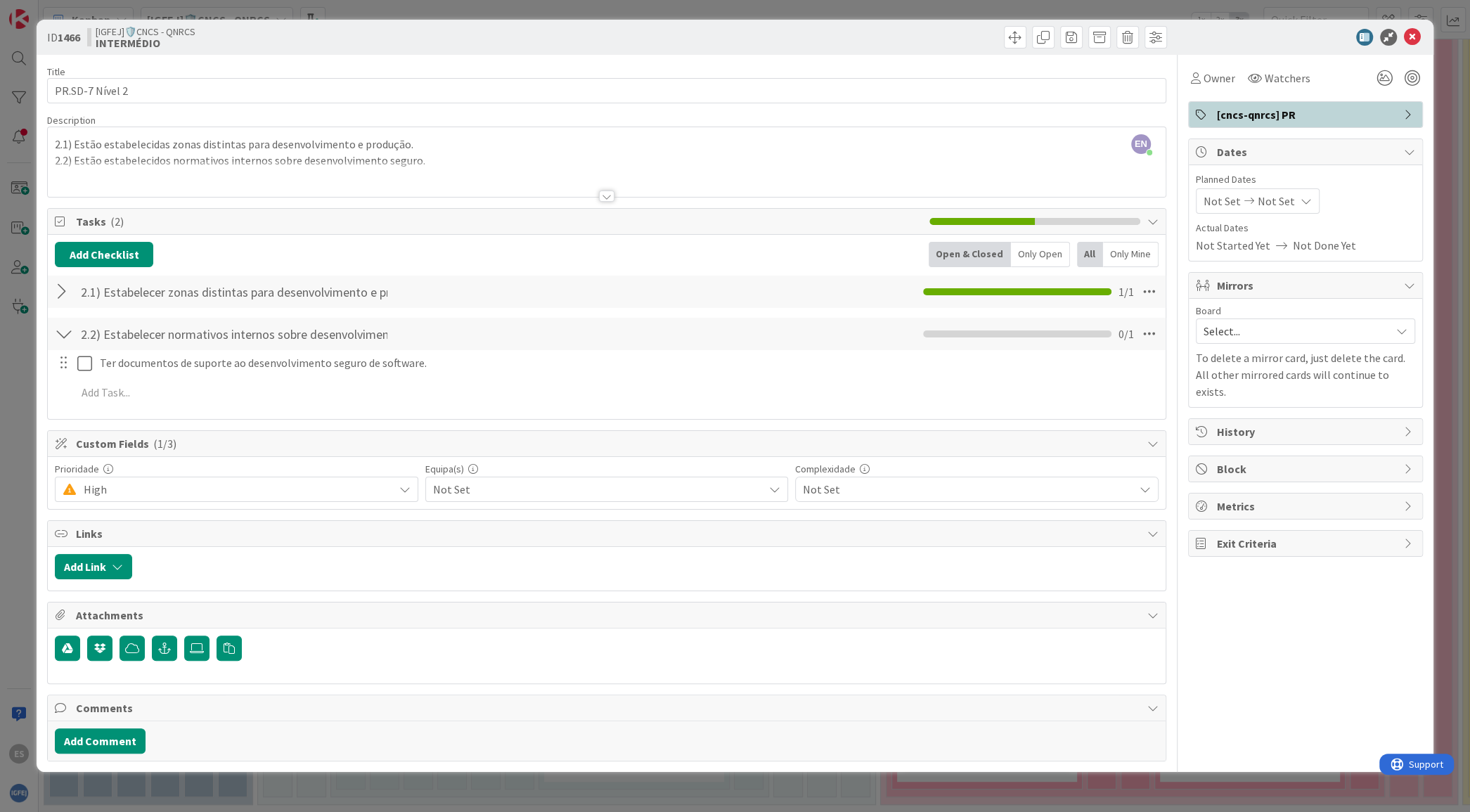
click at [69, 292] on div at bounding box center [63, 292] width 18 height 26
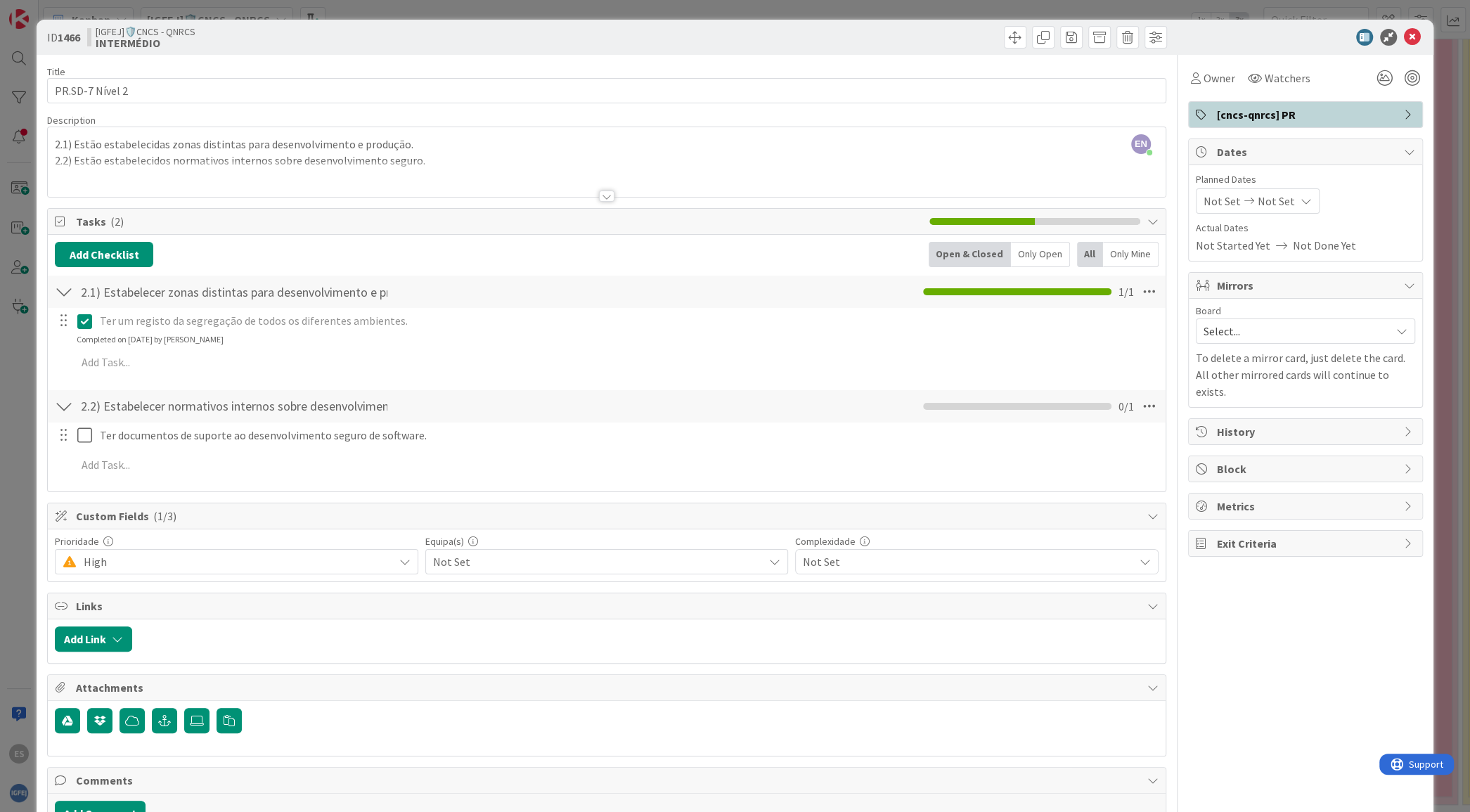
click at [507, 563] on span "Not Set" at bounding box center [598, 561] width 330 height 17
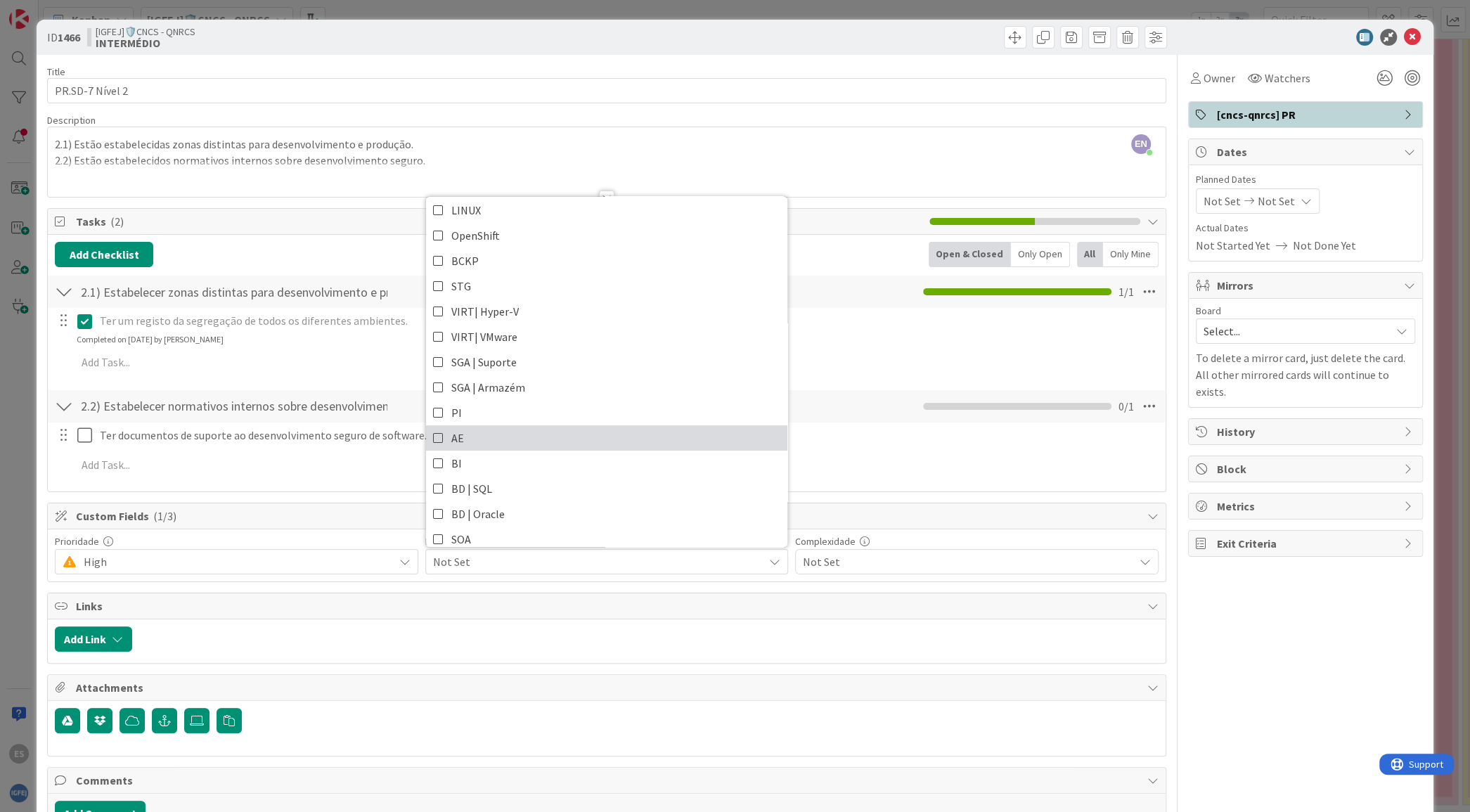
scroll to position [420, 0]
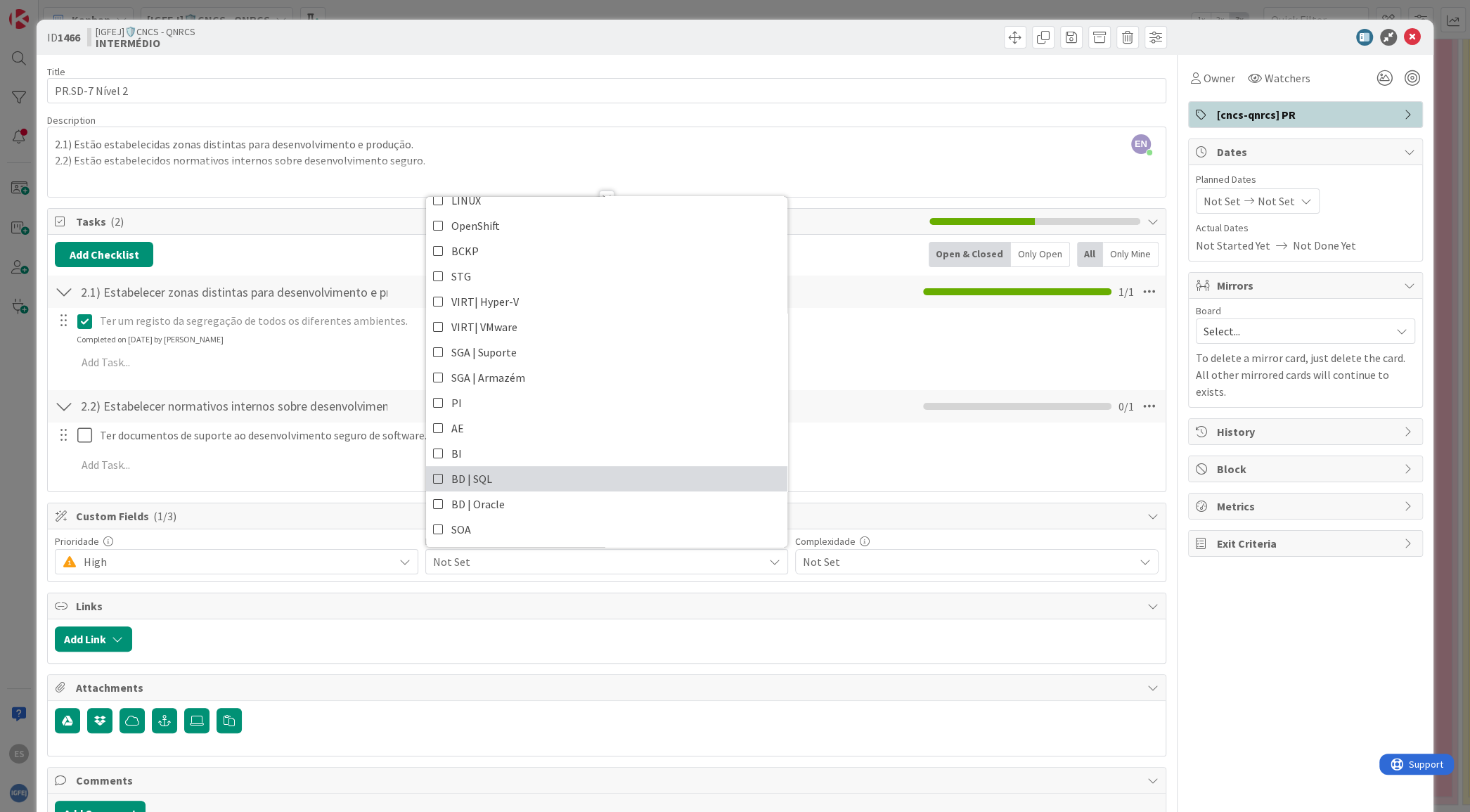
click at [433, 473] on icon at bounding box center [439, 478] width 11 height 21
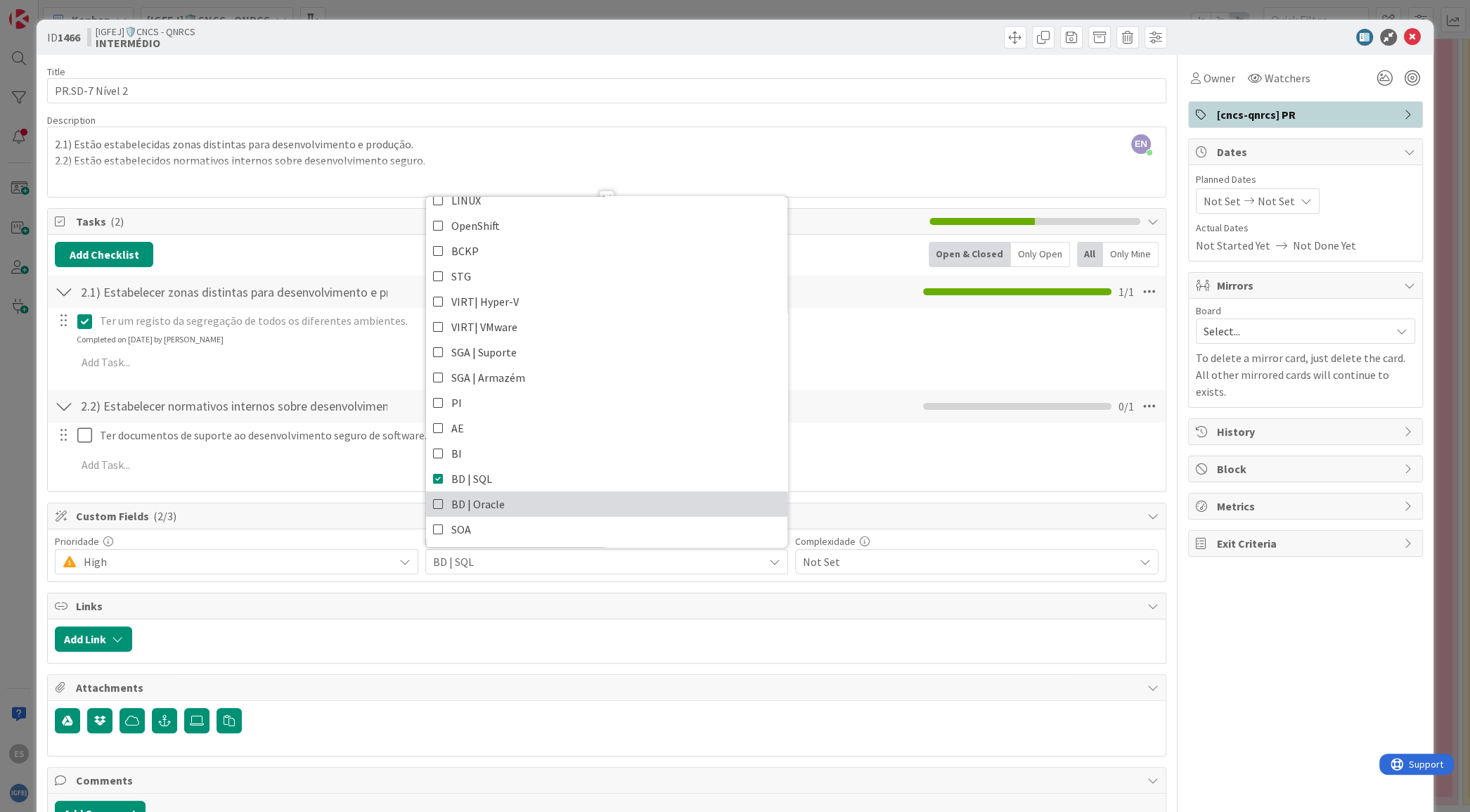
click at [434, 501] on icon at bounding box center [439, 503] width 11 height 21
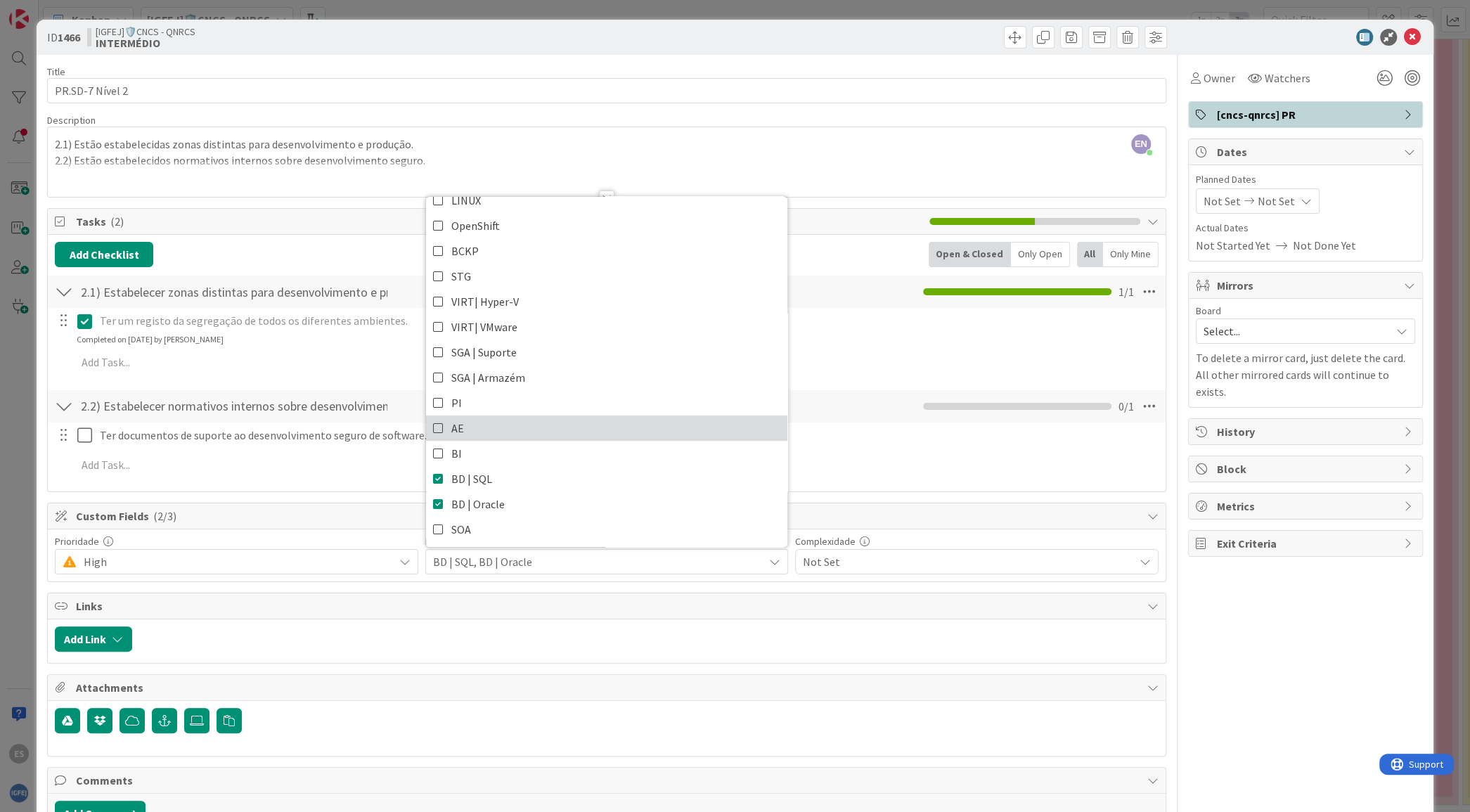
click at [433, 427] on icon at bounding box center [439, 427] width 11 height 21
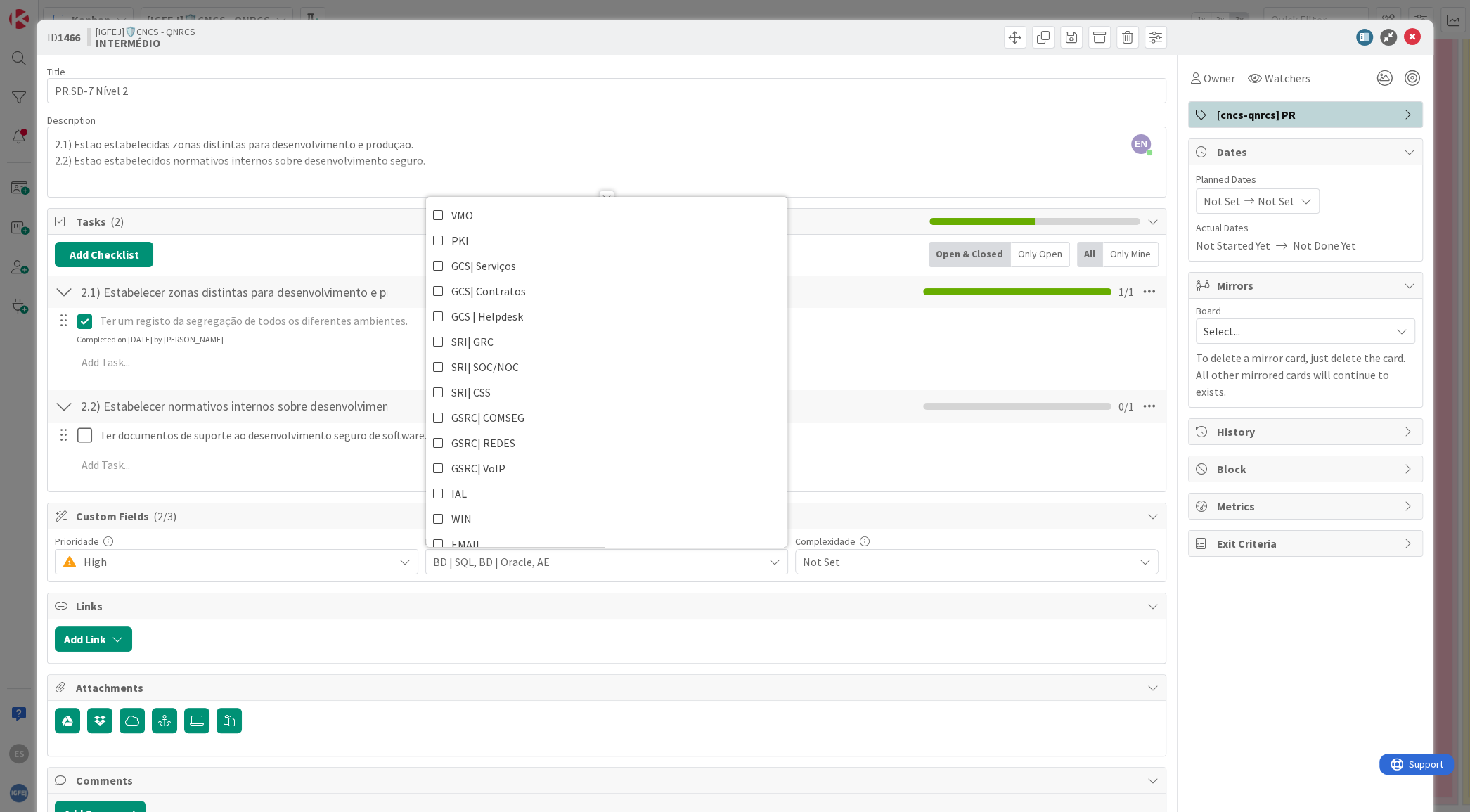
click at [884, 556] on span "Not Set" at bounding box center [967, 561] width 330 height 20
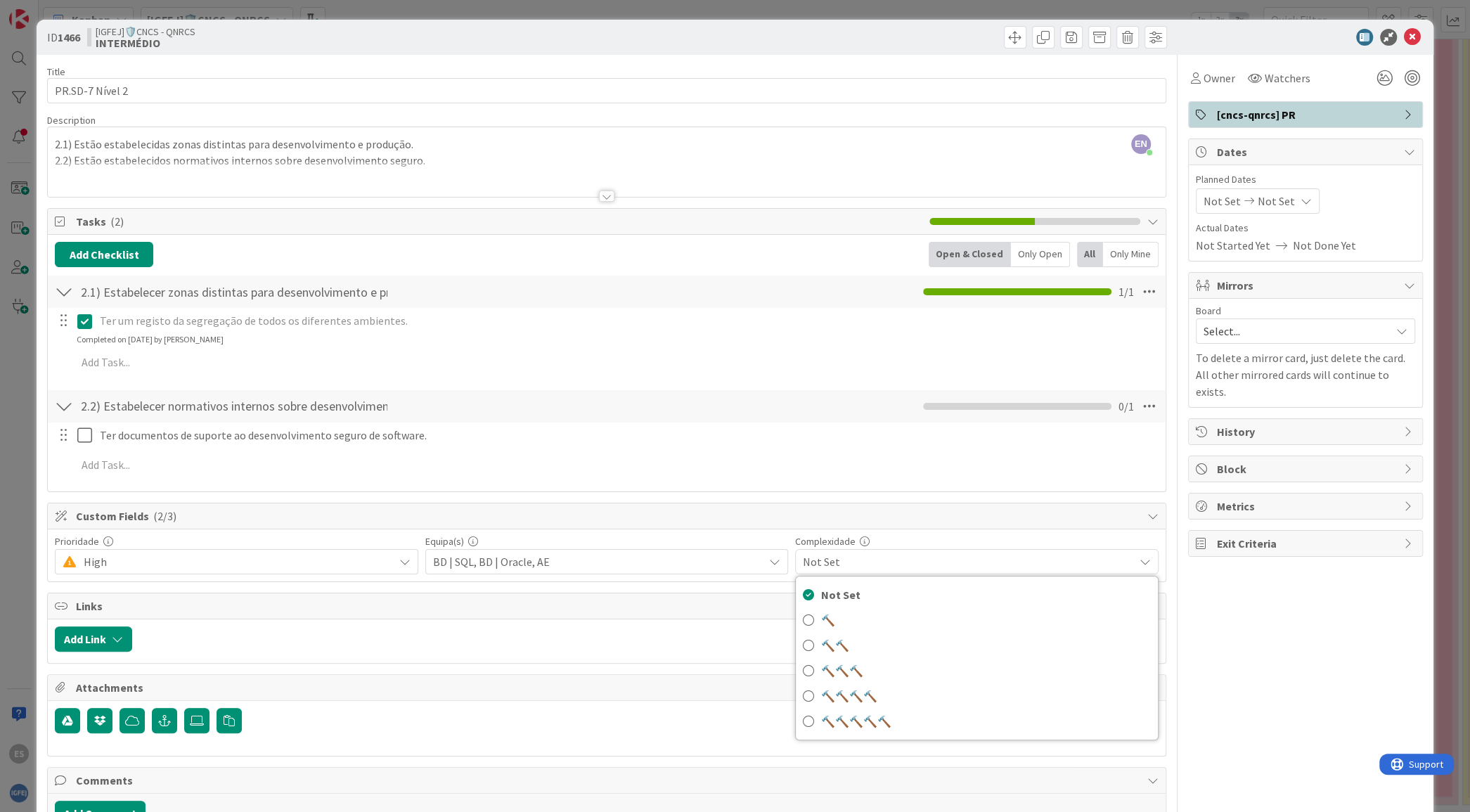
click at [886, 556] on span "Not Set" at bounding box center [967, 561] width 330 height 20
click at [1403, 35] on icon at bounding box center [1412, 38] width 17 height 17
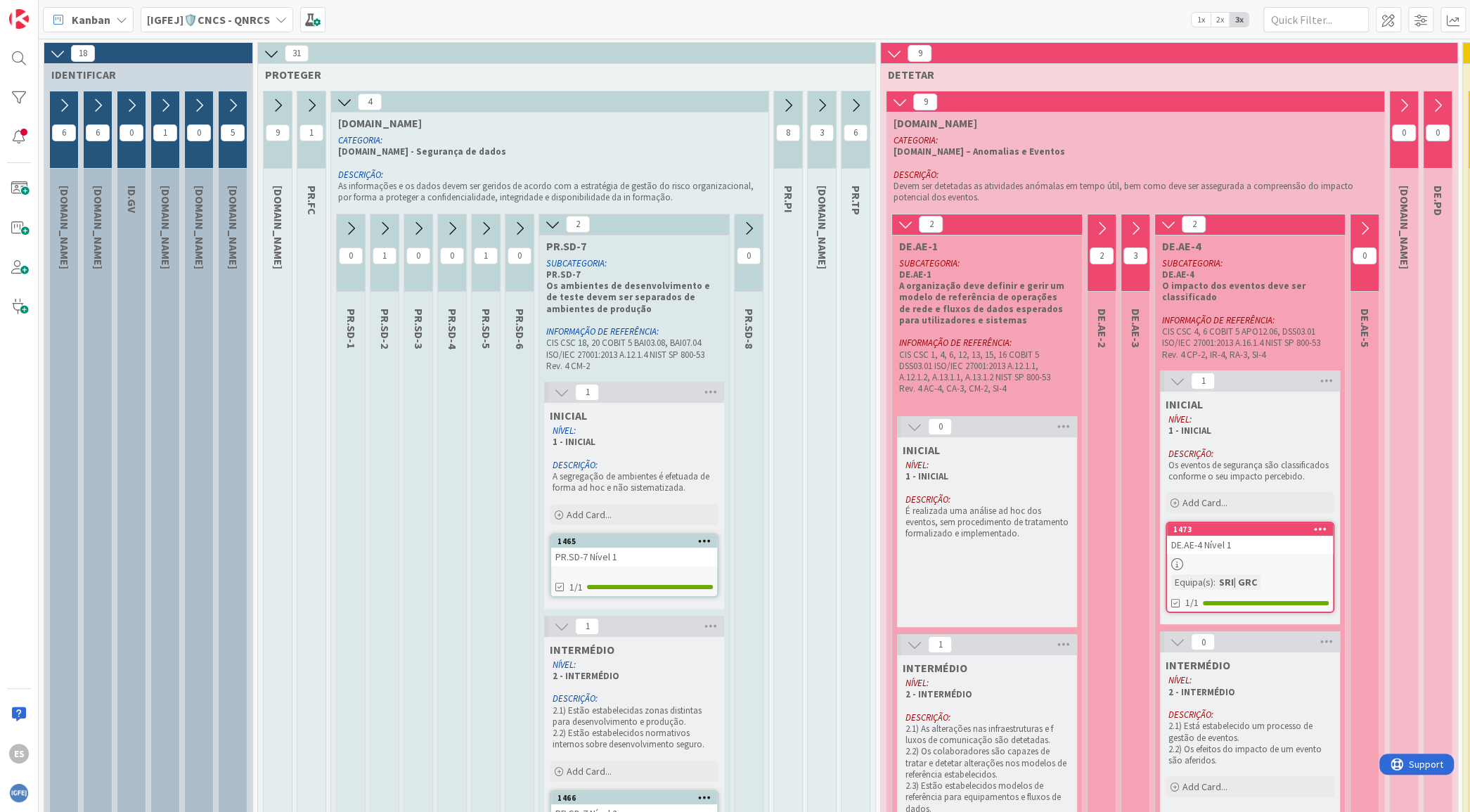
click at [555, 220] on icon at bounding box center [553, 224] width 15 height 15
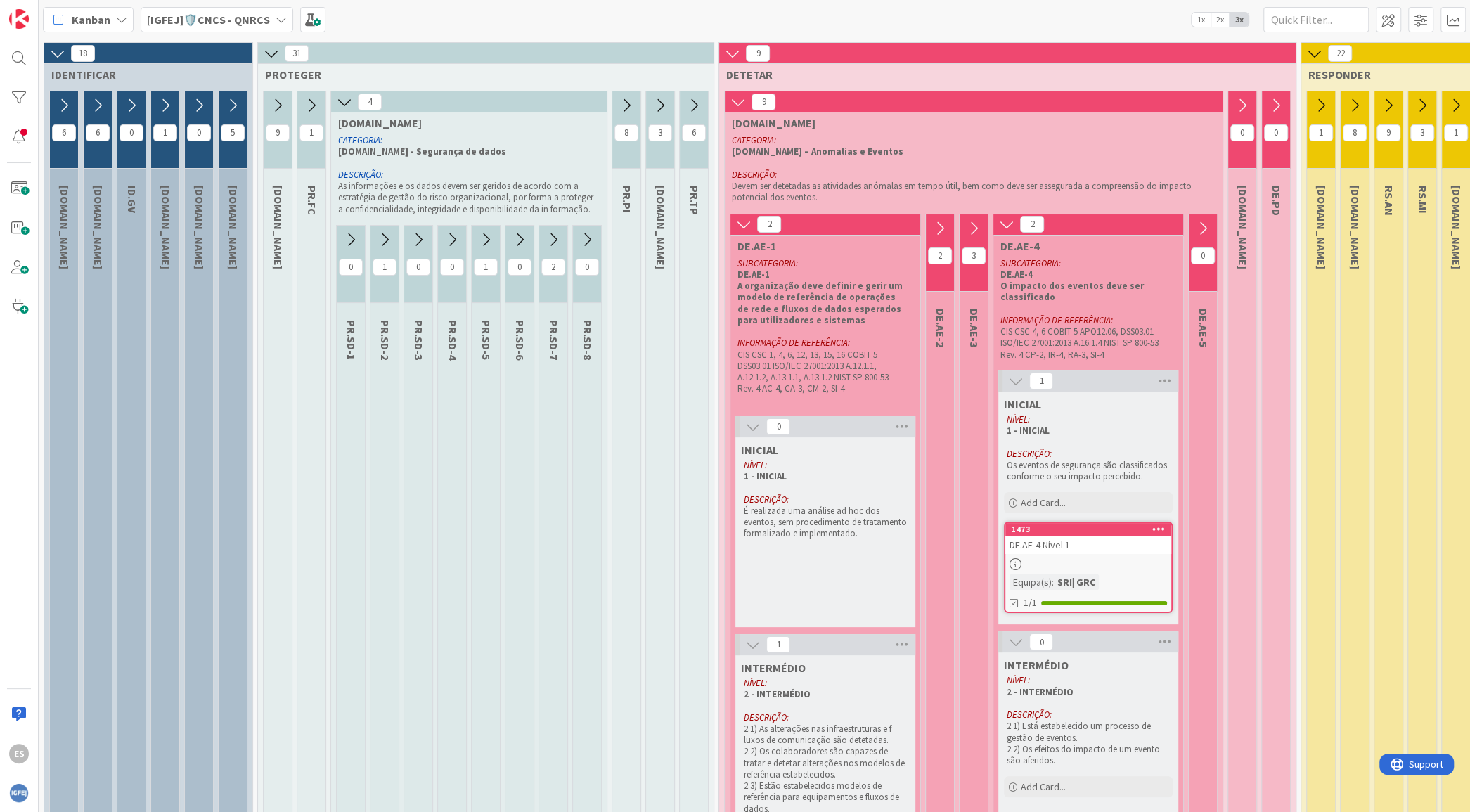
click at [623, 102] on icon at bounding box center [626, 106] width 15 height 15
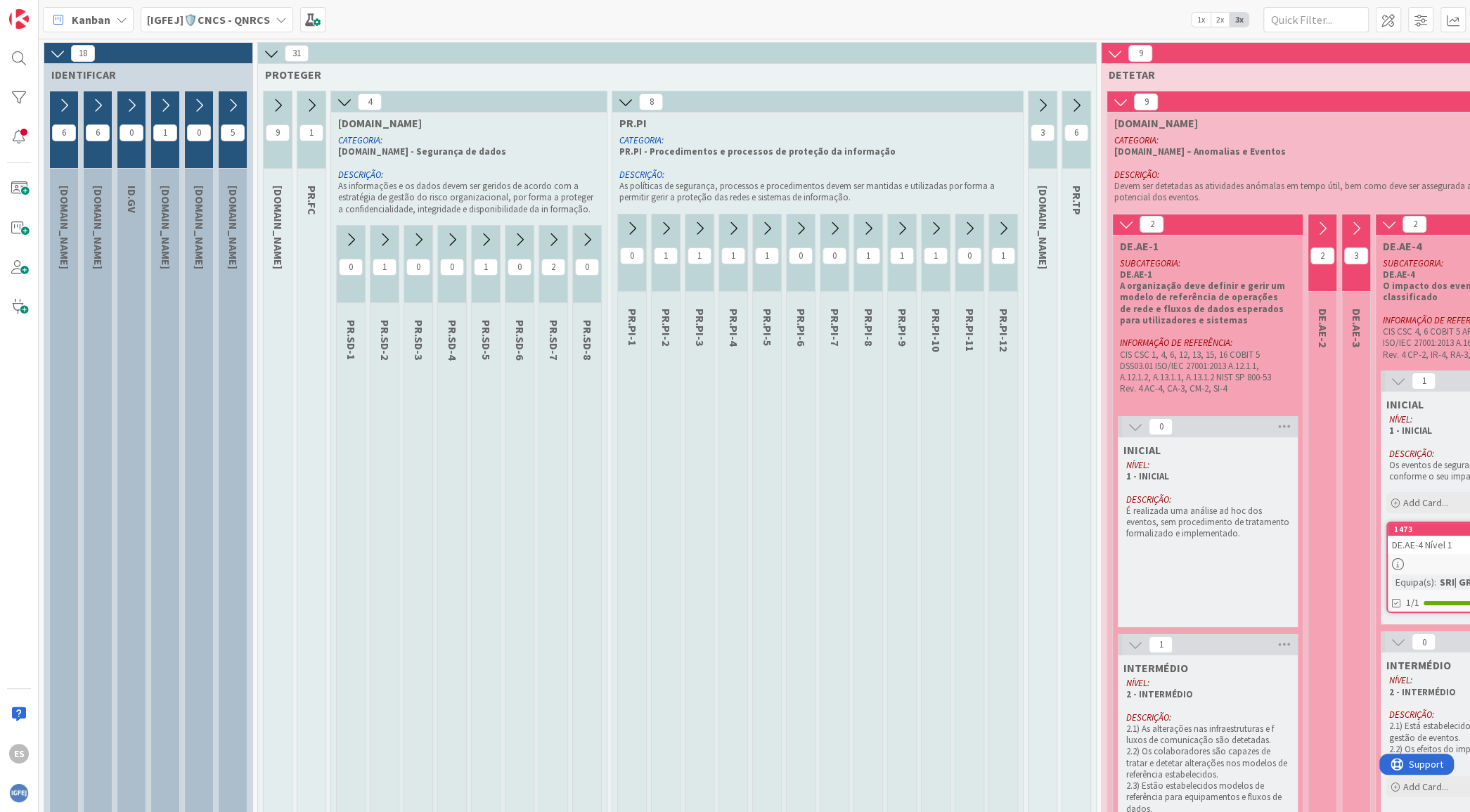
click at [869, 227] on icon at bounding box center [868, 229] width 15 height 15
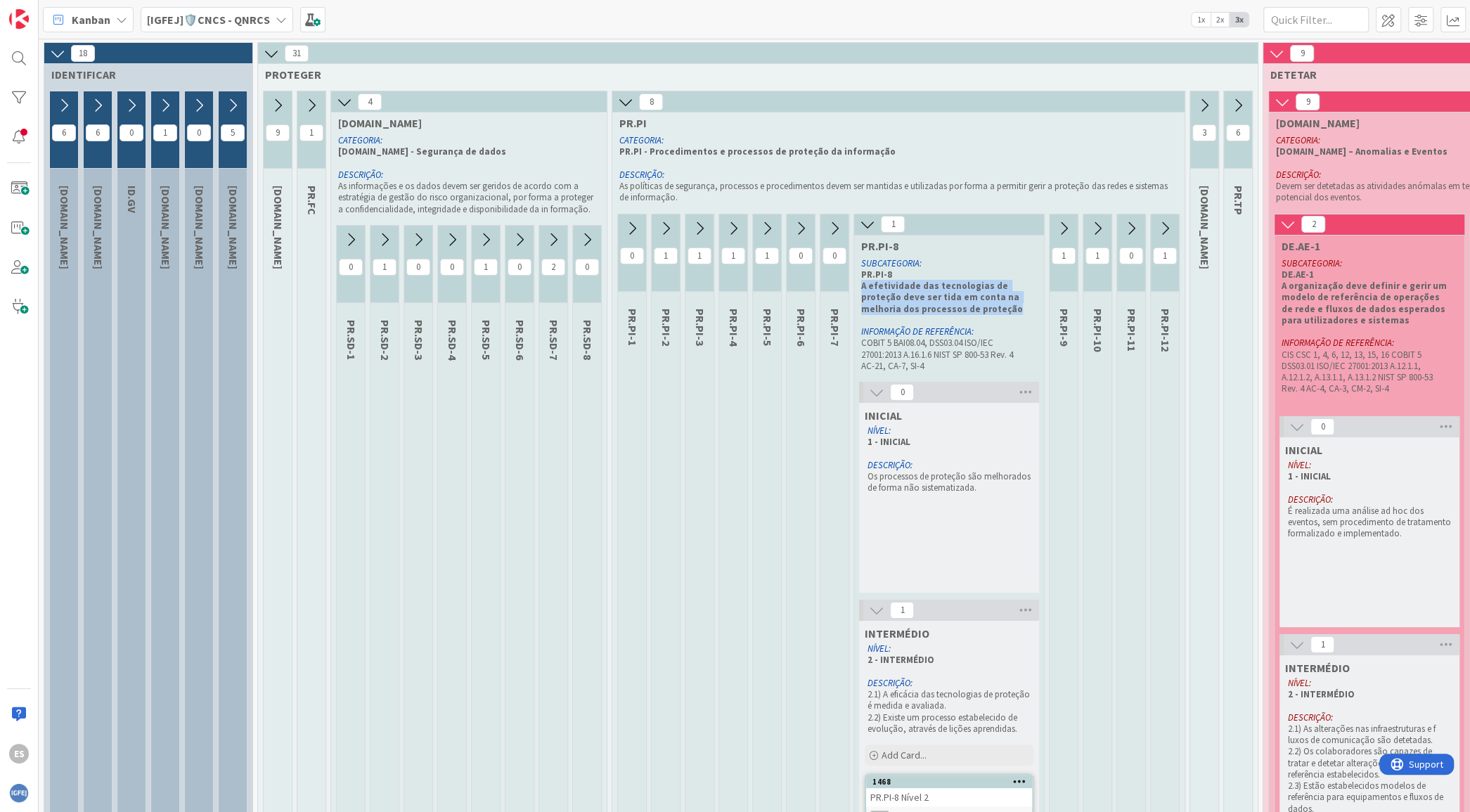
drag, startPoint x: 1018, startPoint y: 310, endPoint x: 857, endPoint y: 282, distance: 163.4
click at [857, 282] on div "SUBCATEGORIA: PR.PI-8 A efetividade das tecnologias de proteção deve ser tida e…" at bounding box center [944, 315] width 180 height 120
copy strong "A efetividade das tecnologias de proteção deve ser tida em conta na melhoria do…"
drag, startPoint x: 995, startPoint y: 490, endPoint x: 853, endPoint y: 475, distance: 142.8
click at [853, 475] on div "1 PR.PI-8 SUBCATEGORIA: PR.PI-8 A efetividade das tecnologias de proteção deve …" at bounding box center [949, 704] width 191 height 981
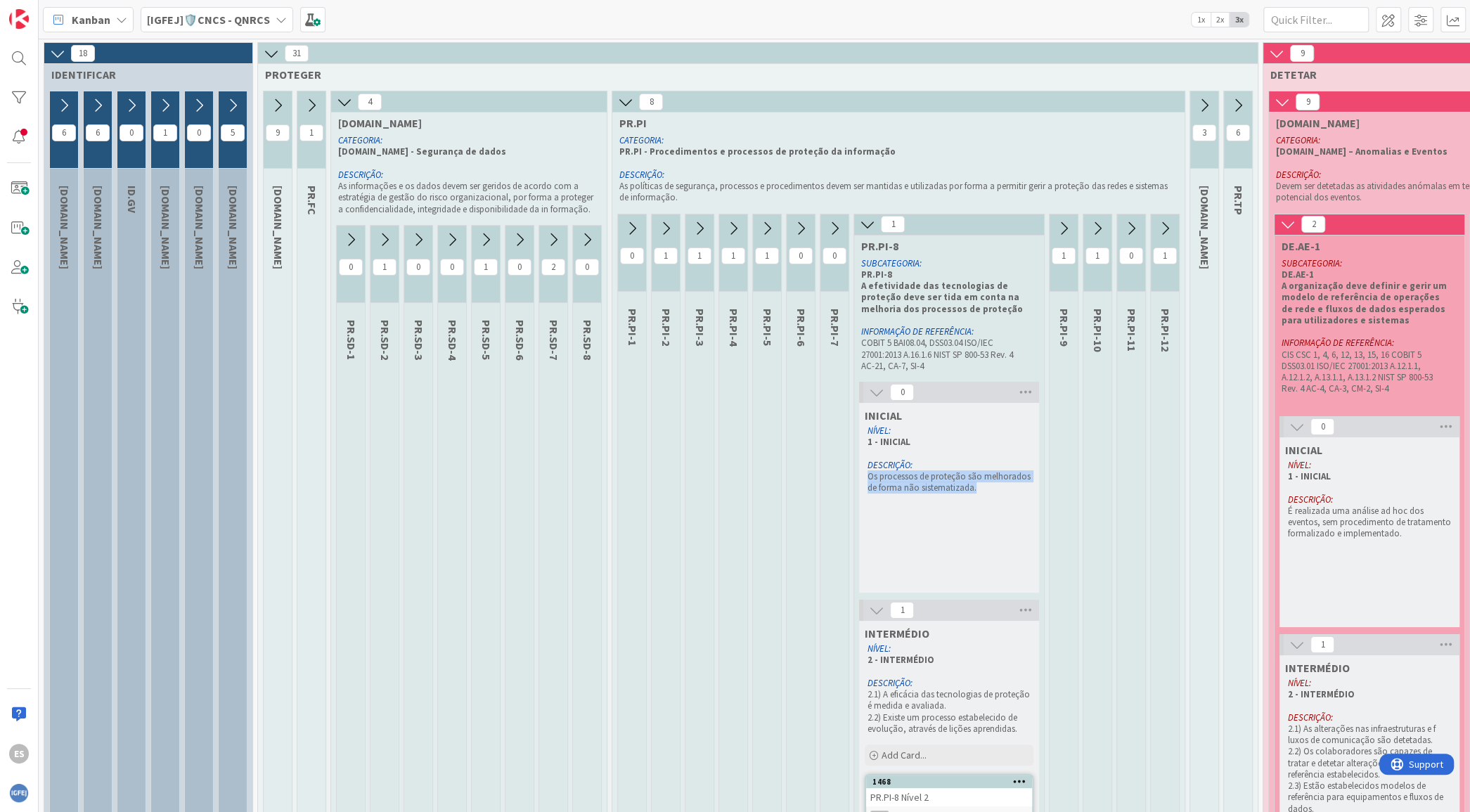
copy p "Os processos de proteção são melhorados de forma não sistematizada."
click at [866, 222] on icon at bounding box center [868, 224] width 15 height 15
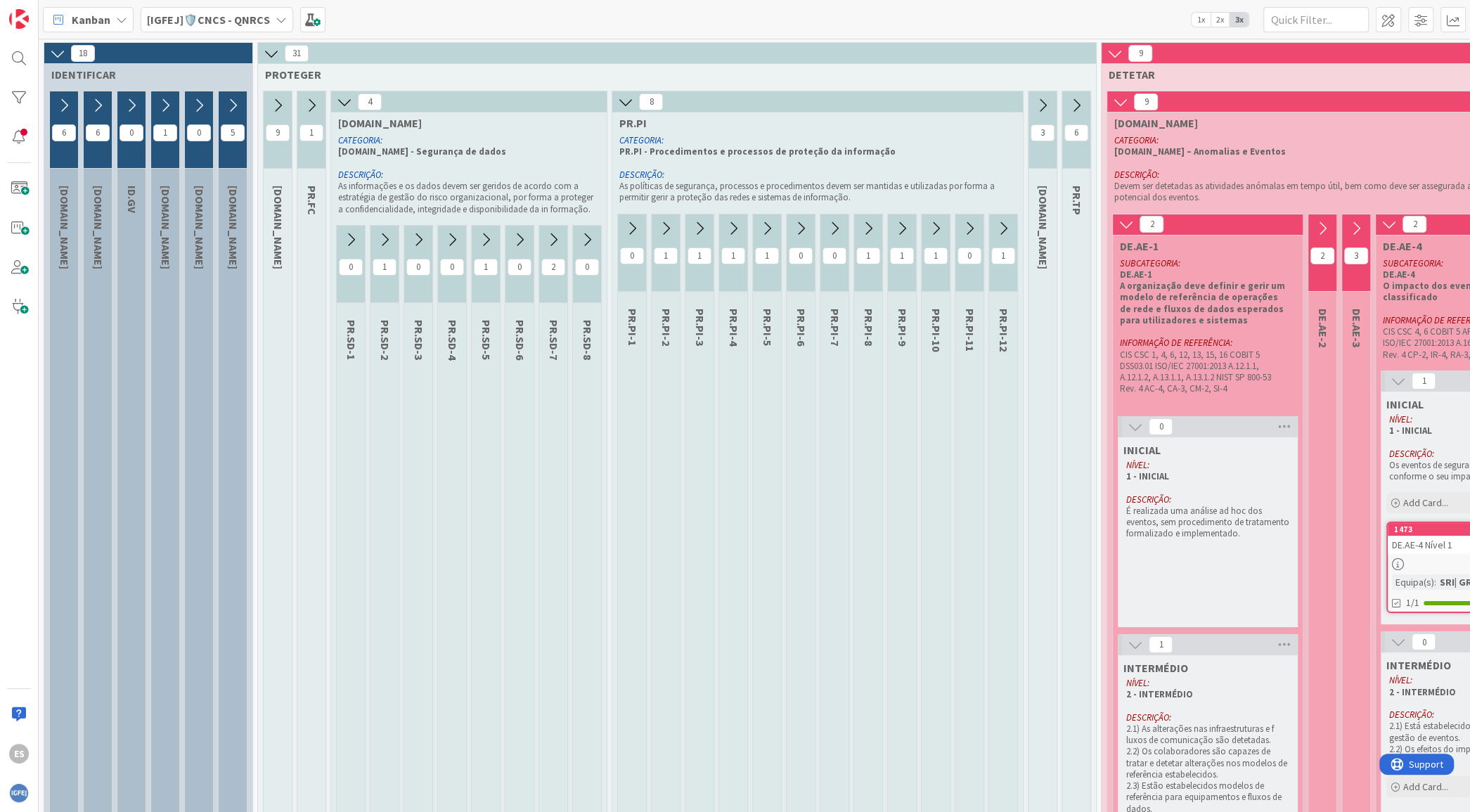
click at [345, 101] on icon at bounding box center [345, 102] width 15 height 15
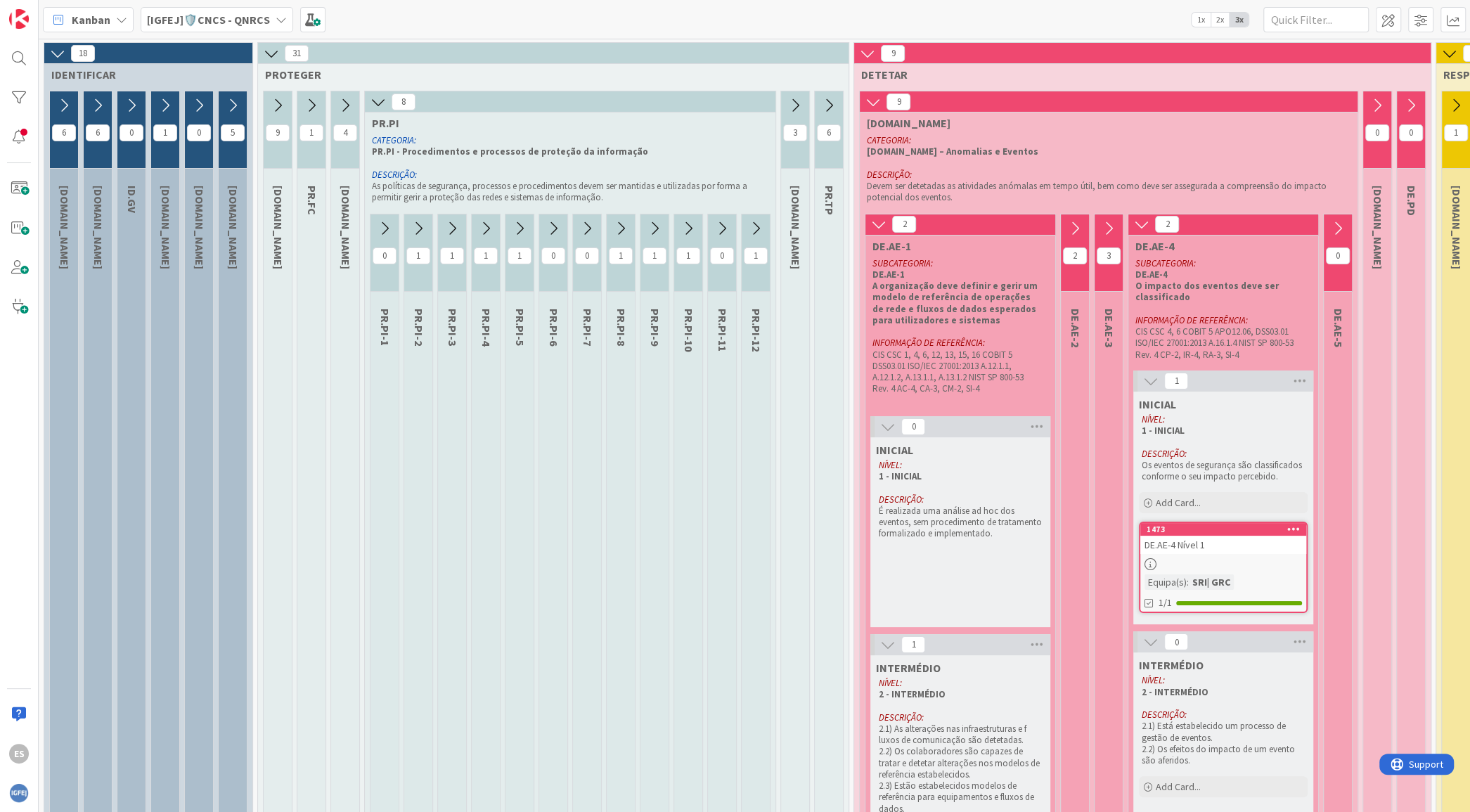
click at [381, 102] on icon at bounding box center [378, 102] width 15 height 15
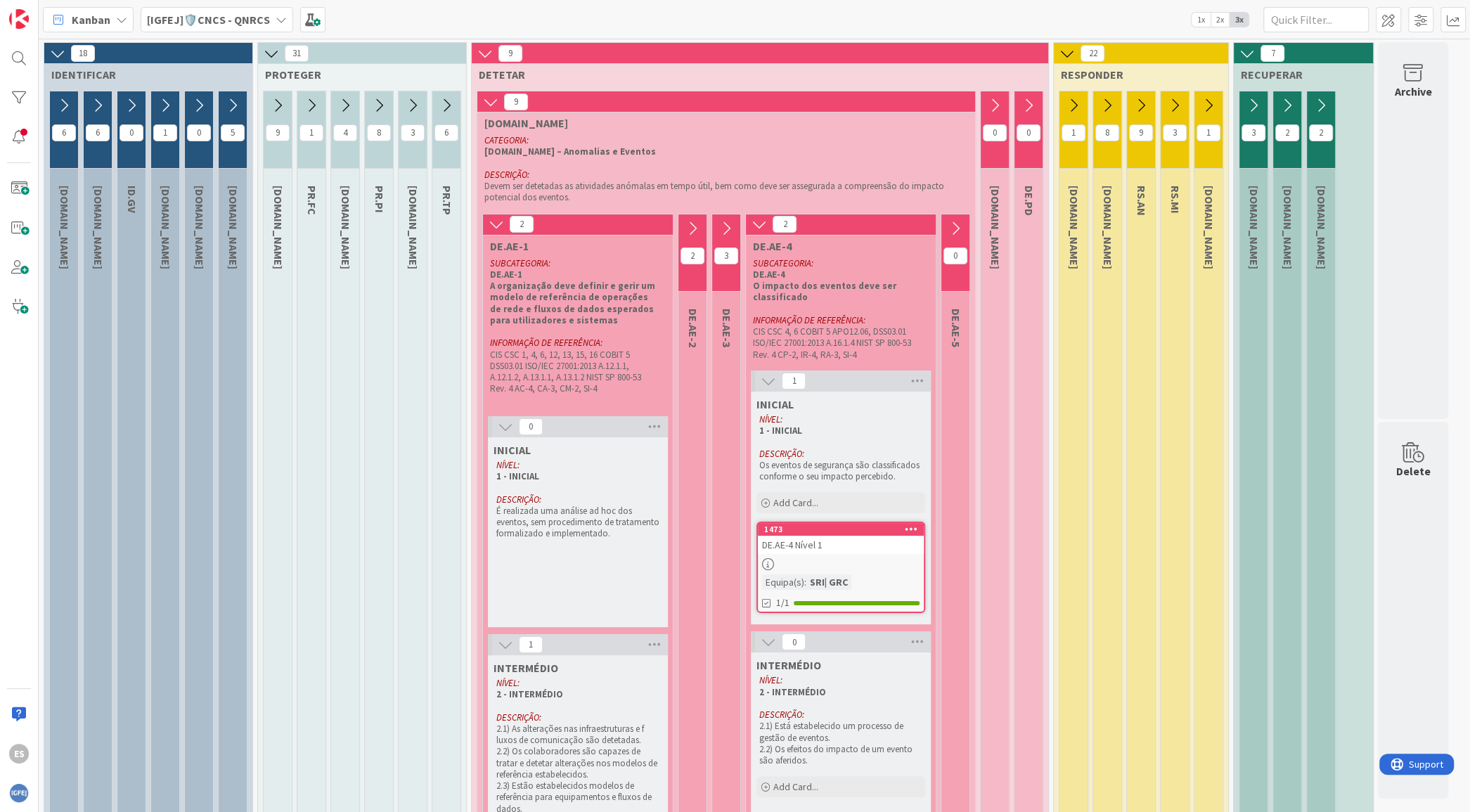
click at [490, 227] on icon at bounding box center [497, 224] width 15 height 15
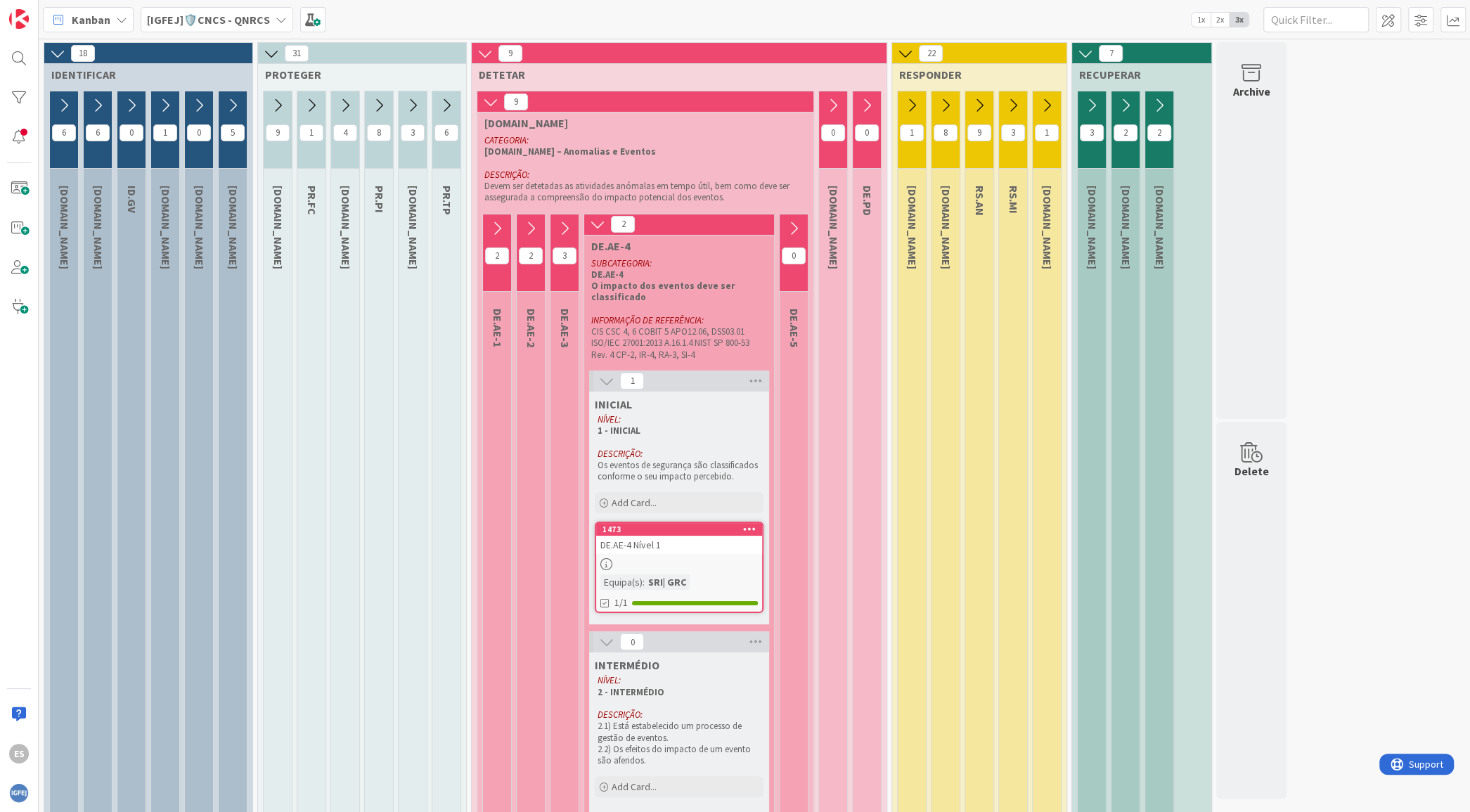
click at [596, 223] on icon at bounding box center [597, 224] width 15 height 15
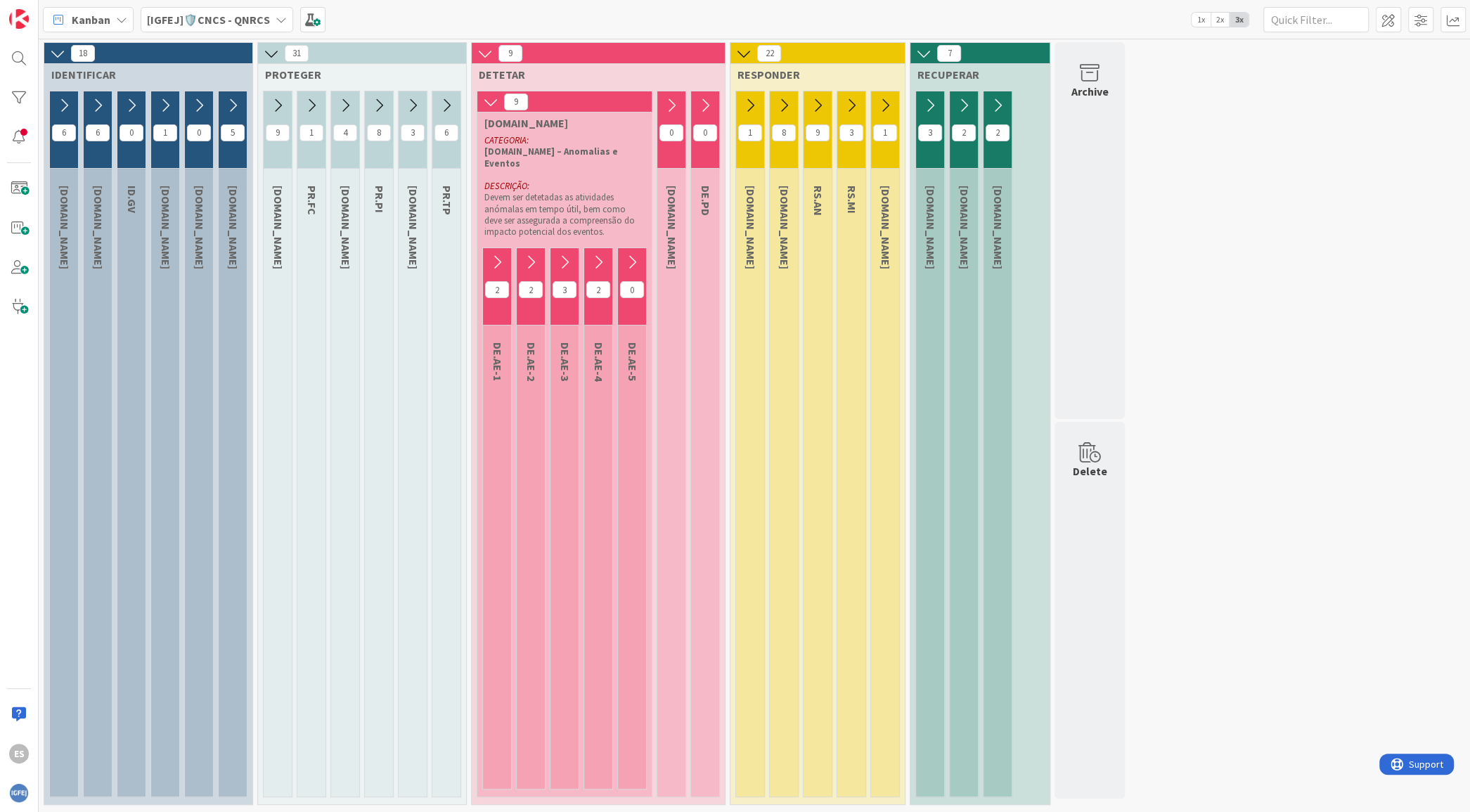
click at [485, 96] on icon at bounding box center [491, 102] width 15 height 15
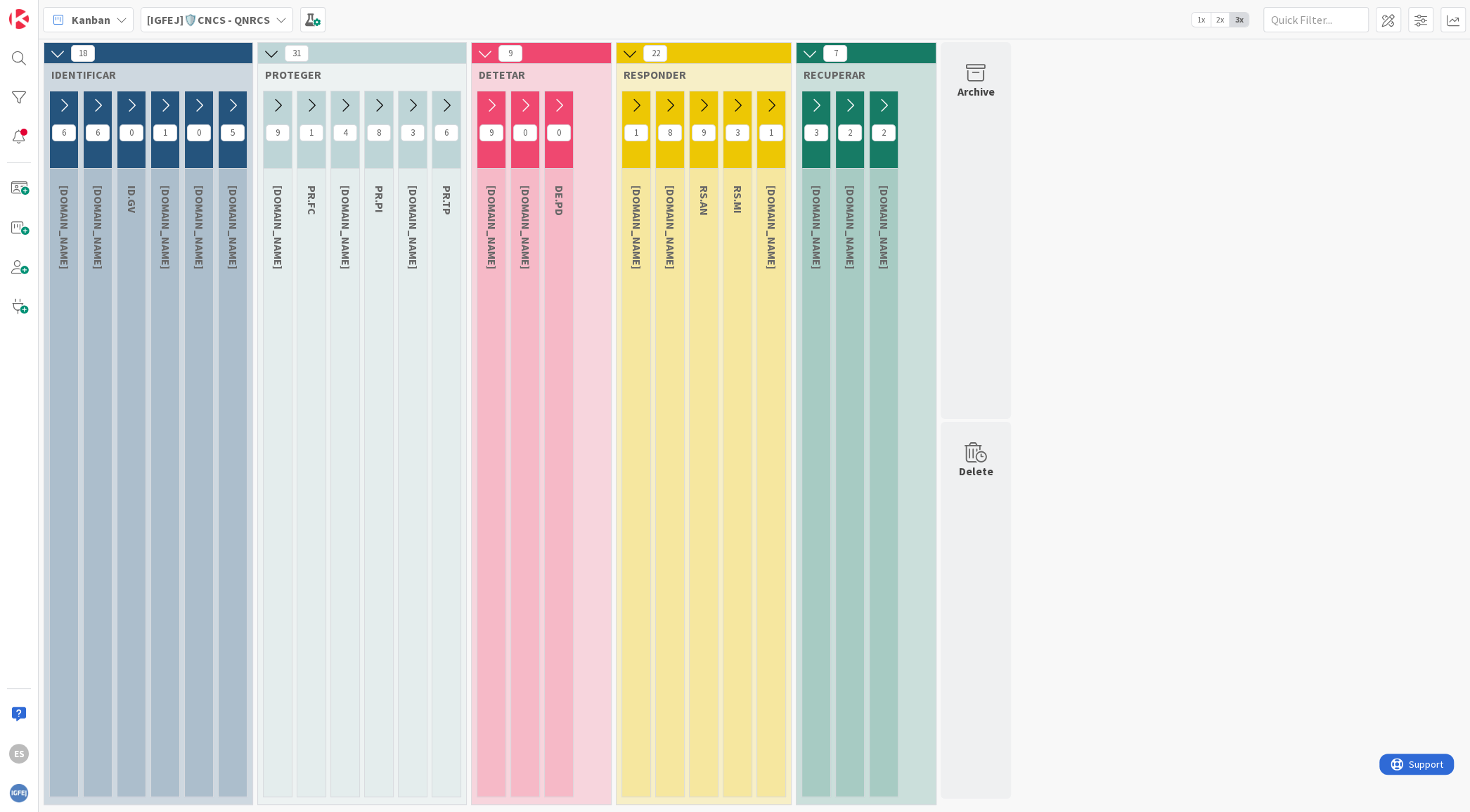
click at [116, 24] on icon at bounding box center [121, 19] width 11 height 11
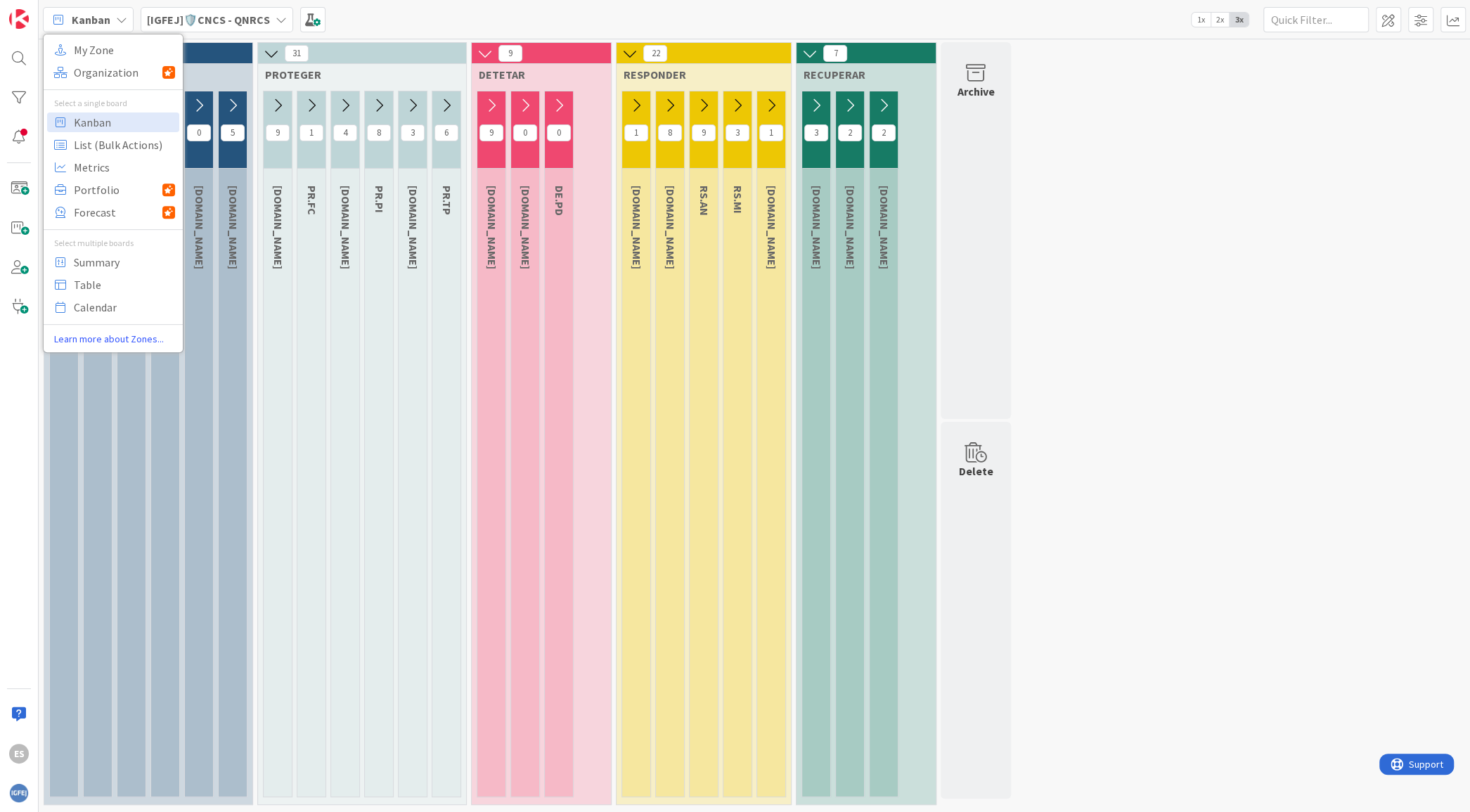
click at [186, 19] on b "[IGFEJ]🛡️CNCS - QNRCS" at bounding box center [208, 20] width 123 height 14
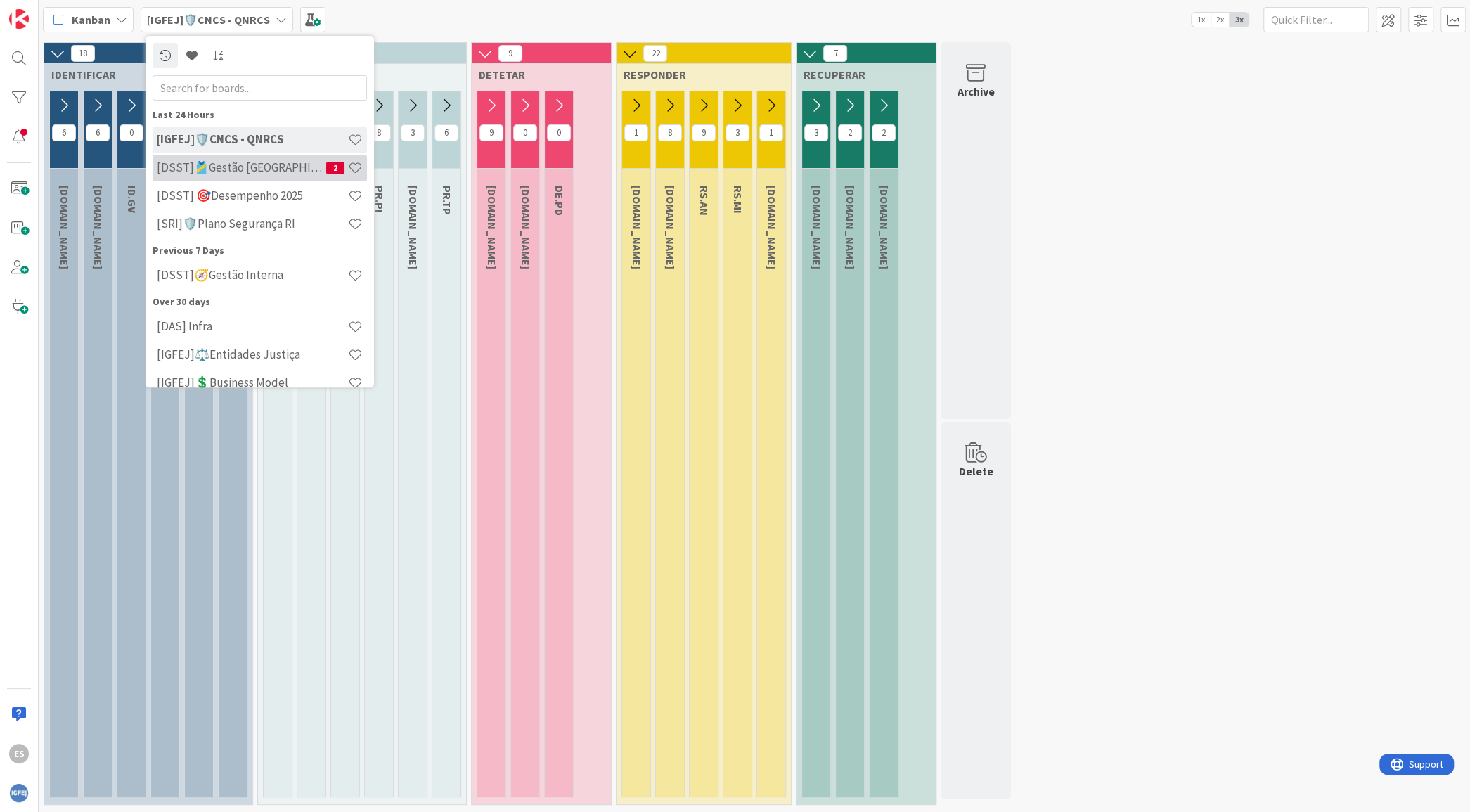
click at [286, 172] on h4 "[DSST]🎽Gestão [GEOGRAPHIC_DATA]" at bounding box center [241, 167] width 170 height 14
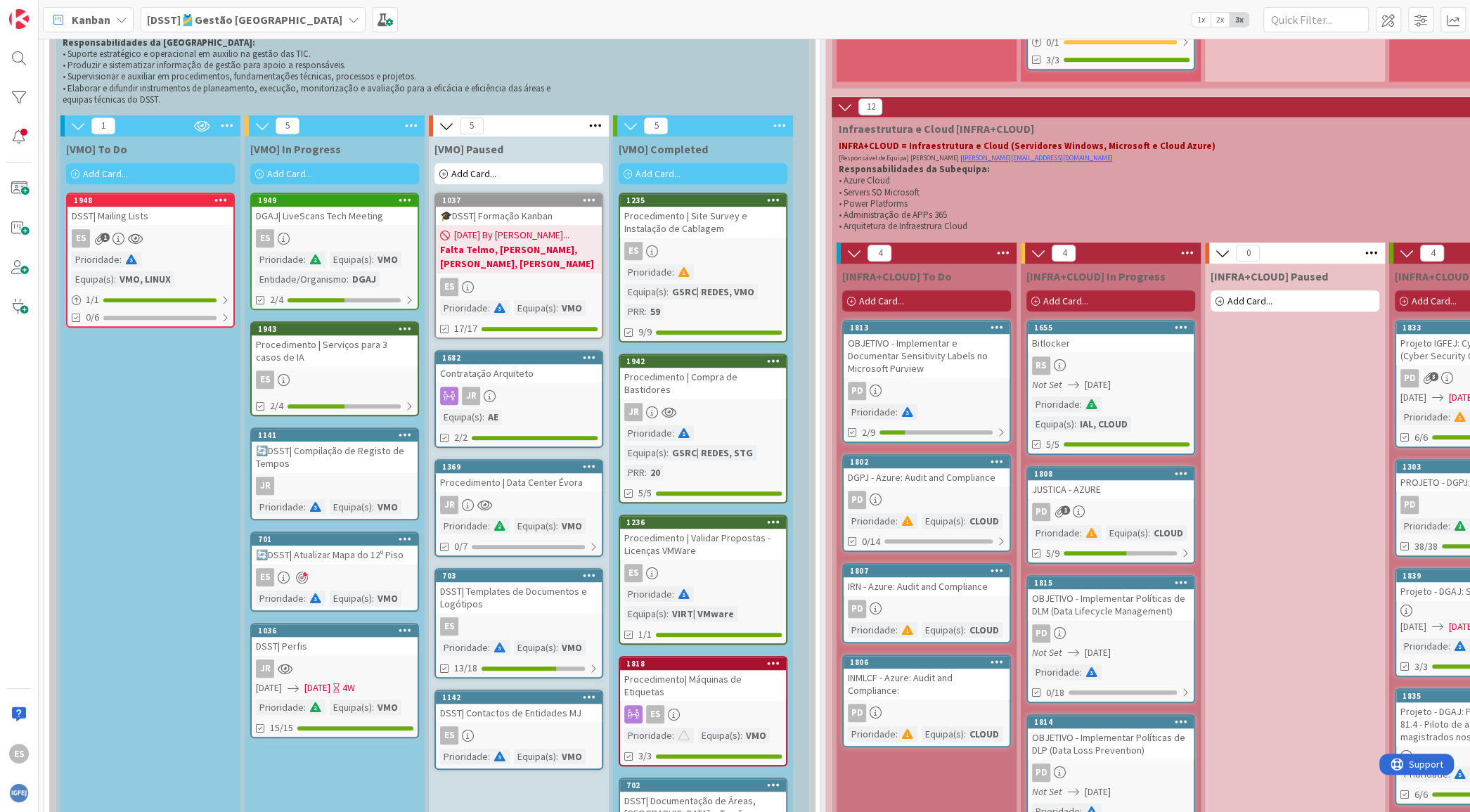
scroll to position [5200, 0]
